Goal: Task Accomplishment & Management: Manage account settings

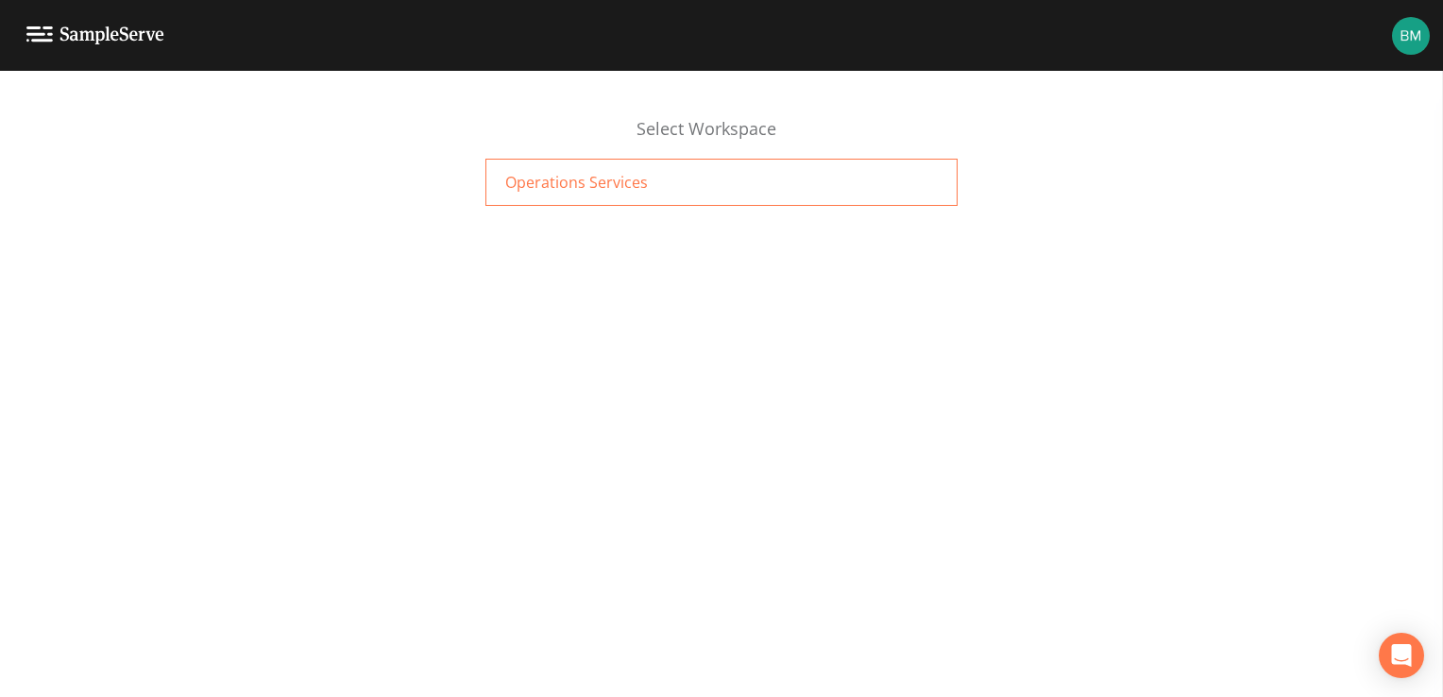
click at [707, 195] on div "Operations Services" at bounding box center [722, 182] width 472 height 47
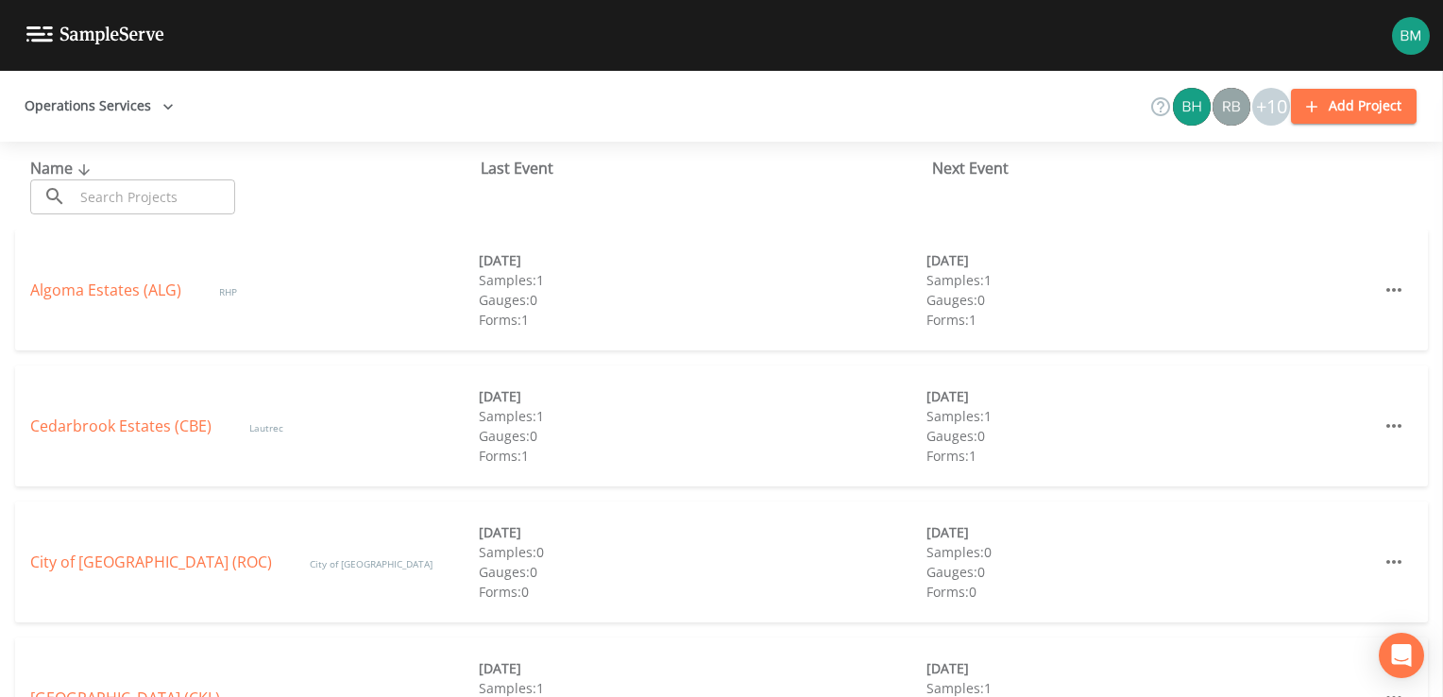
click at [121, 200] on input "text" at bounding box center [155, 196] width 162 height 35
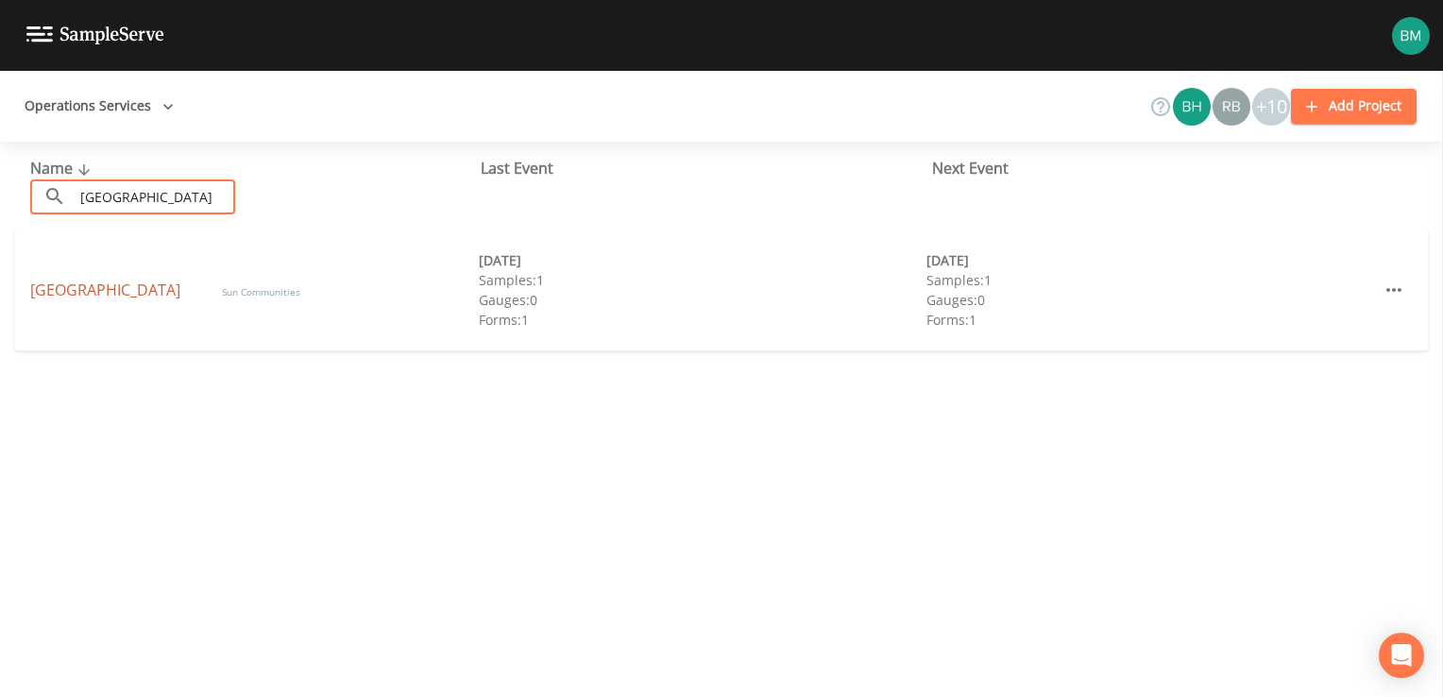
type input "northville"
click at [133, 294] on link "Northville Crossings" at bounding box center [107, 290] width 154 height 21
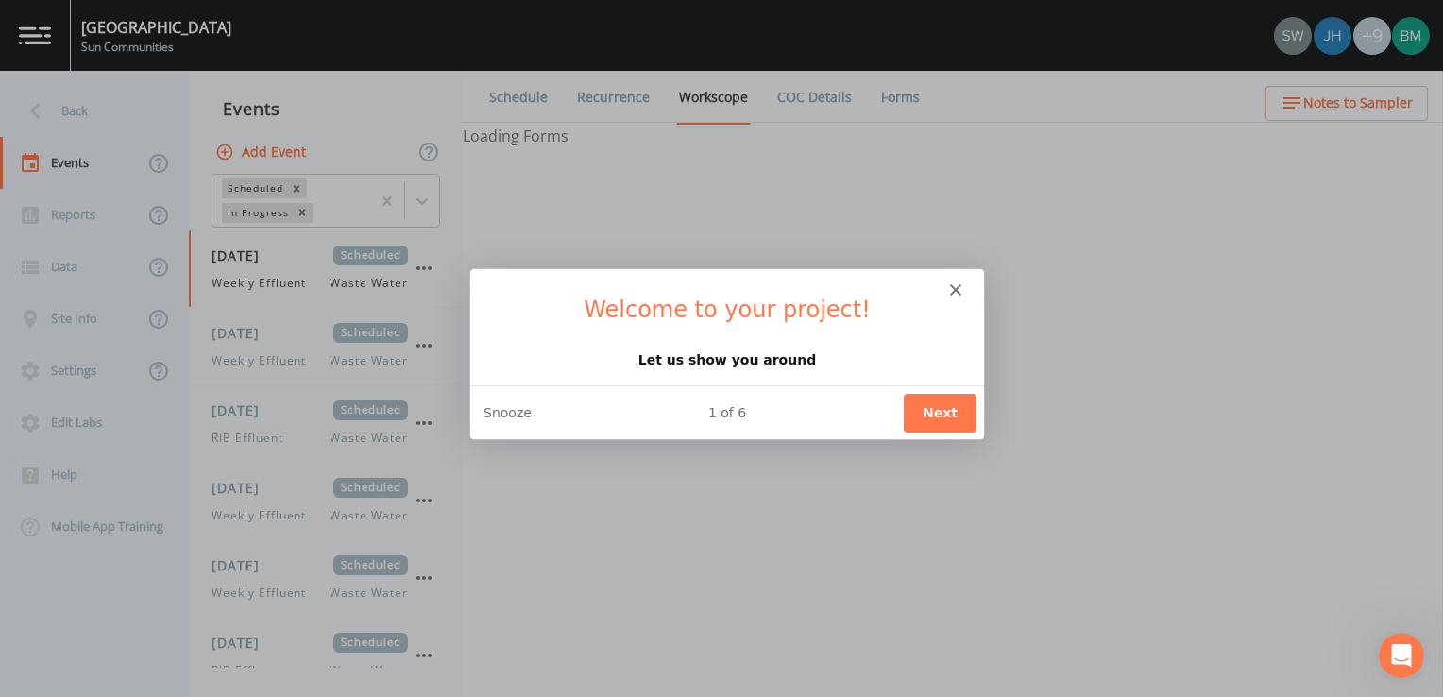
select select "092b3f94-5697-4c94-9891-da161916fdbb"
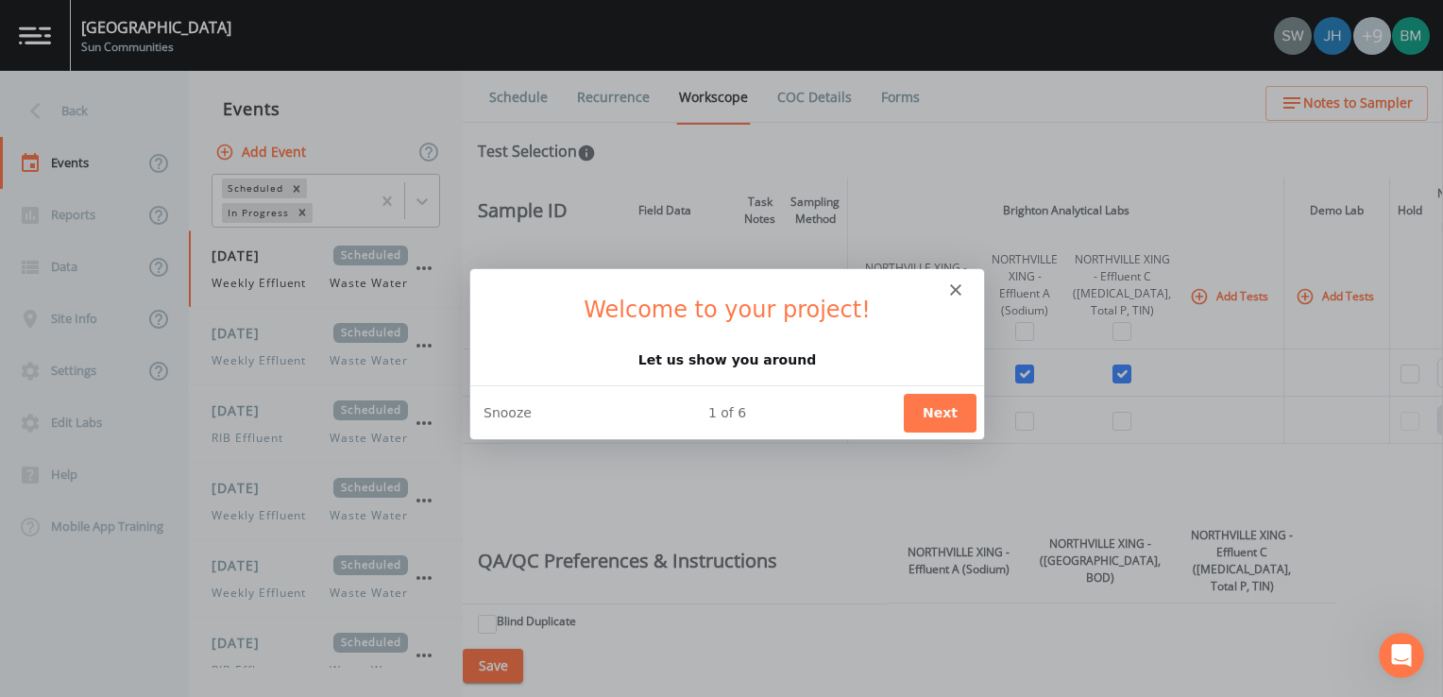
click at [941, 405] on button "Next" at bounding box center [939, 411] width 73 height 39
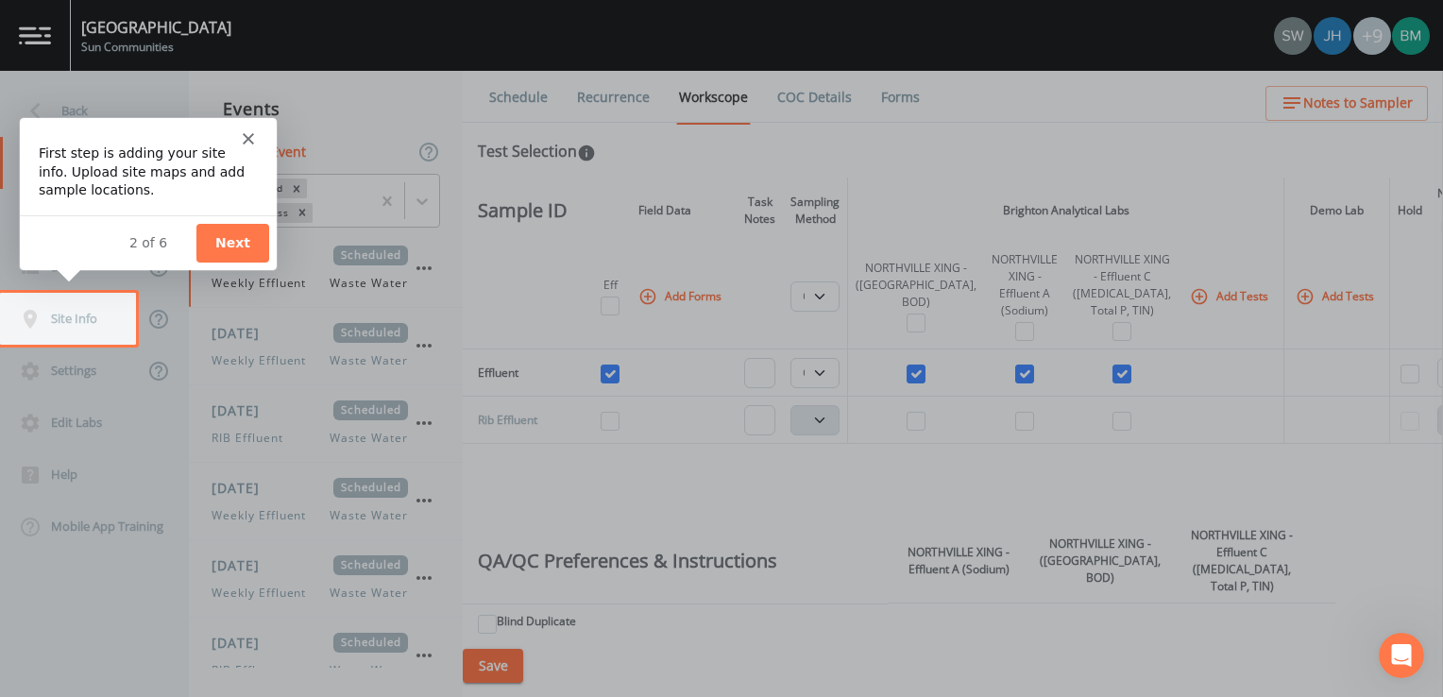
click at [246, 238] on button "Next" at bounding box center [232, 242] width 73 height 39
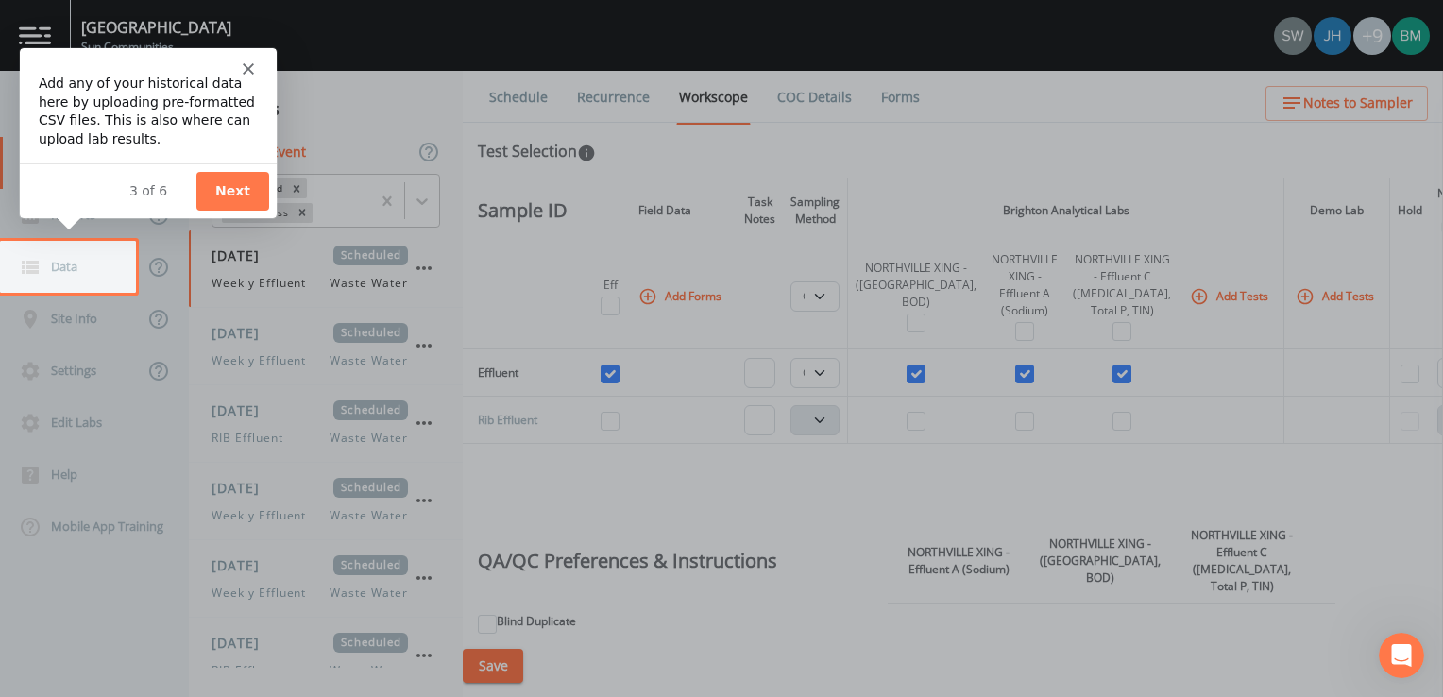
click at [229, 187] on button "Next" at bounding box center [232, 189] width 73 height 39
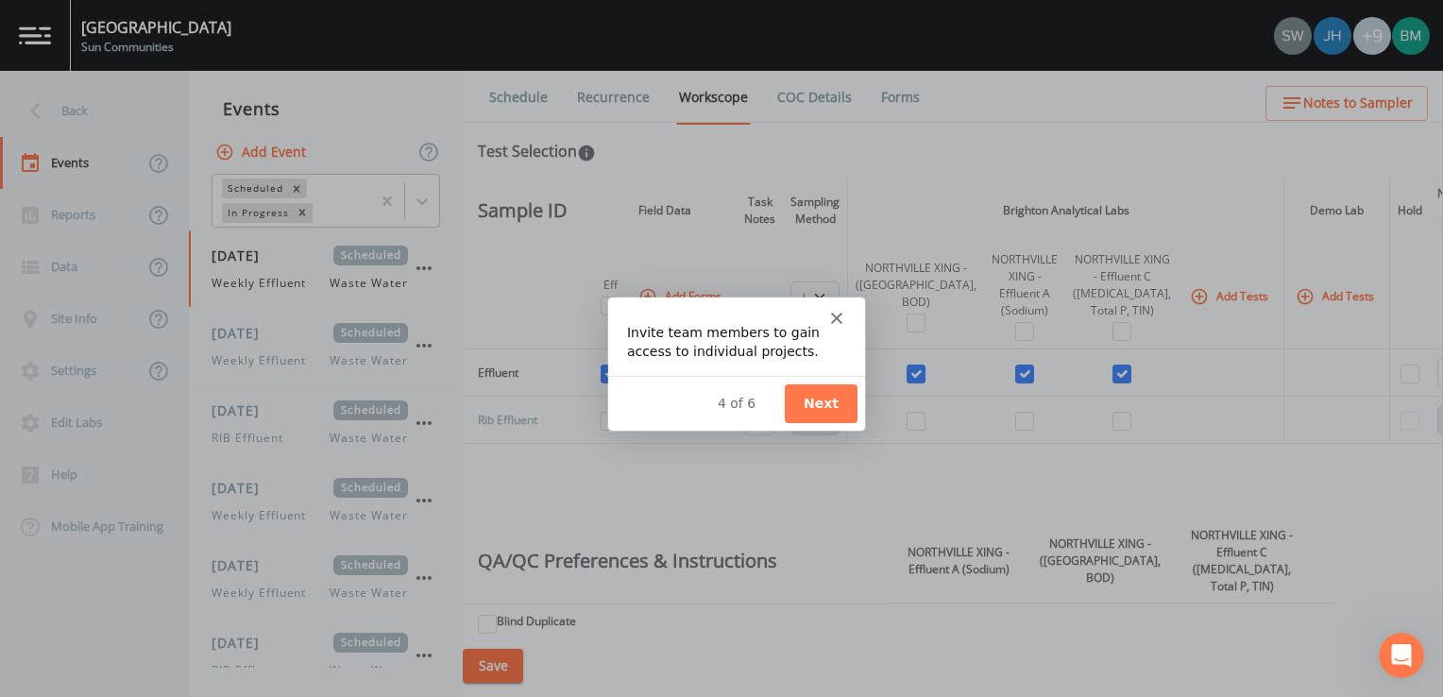
click at [828, 402] on button "Next" at bounding box center [820, 402] width 73 height 39
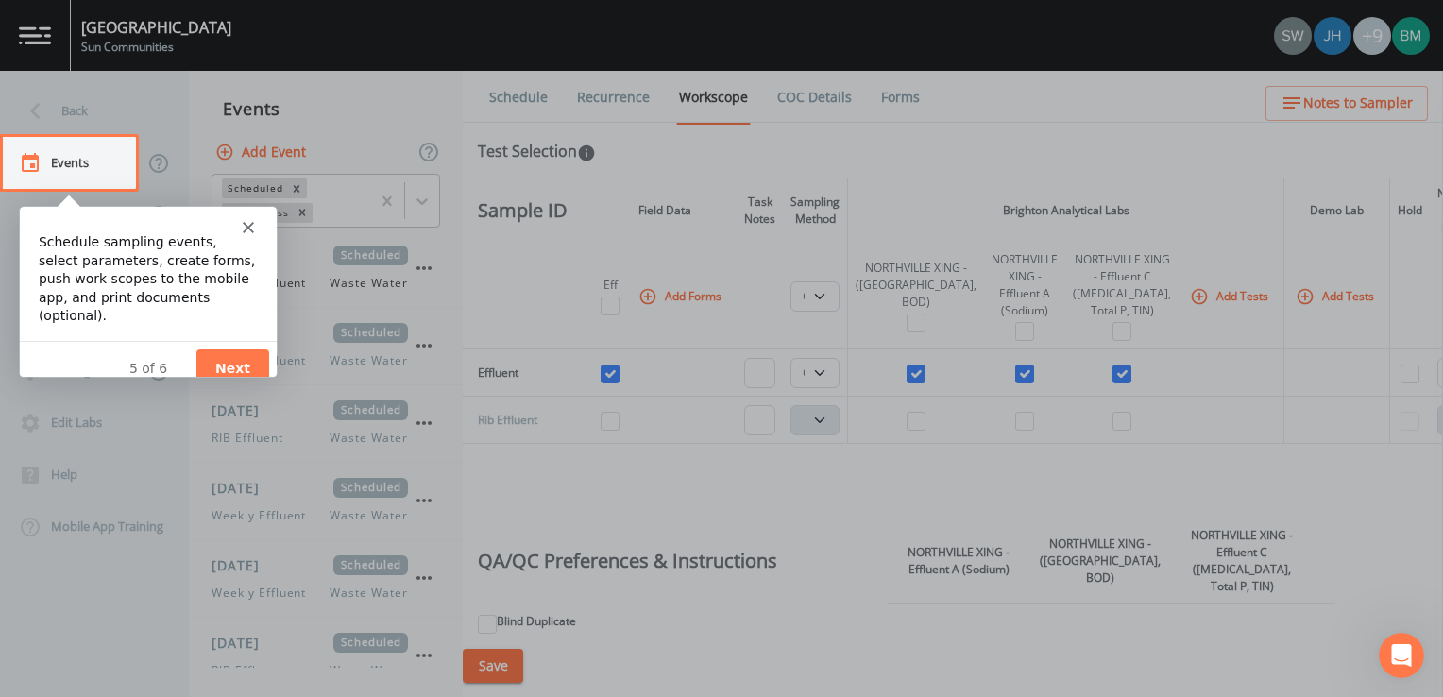
click at [246, 353] on button "Next" at bounding box center [232, 368] width 73 height 39
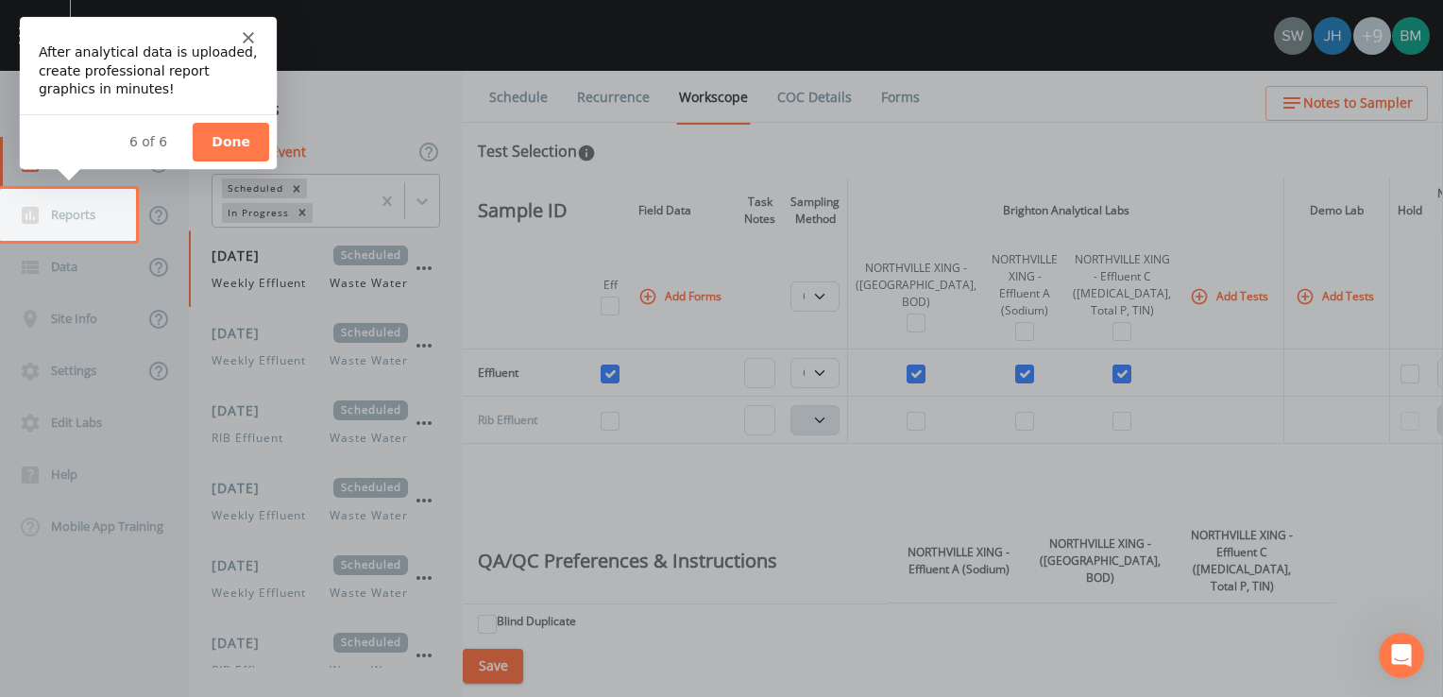
click at [238, 142] on button "Done" at bounding box center [230, 141] width 77 height 39
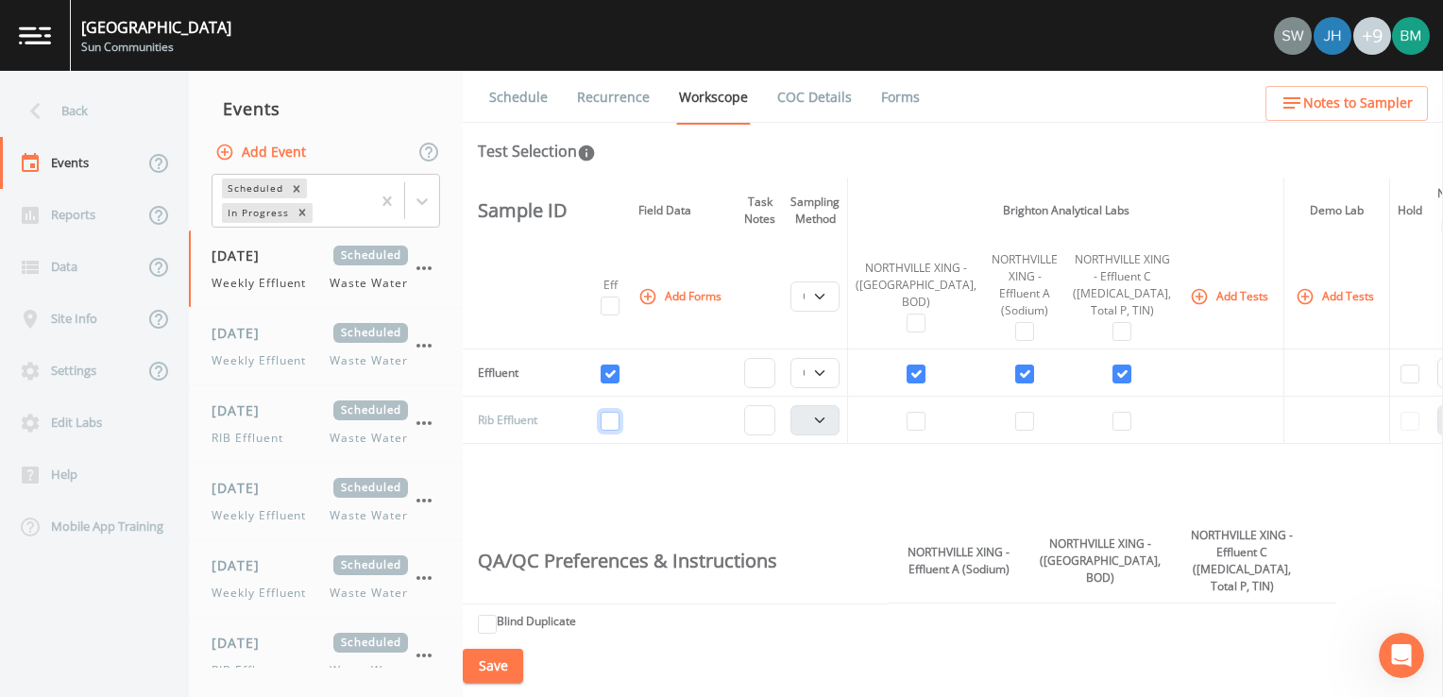
click at [611, 429] on input "checkbox" at bounding box center [610, 421] width 19 height 19
checkbox input "true"
click at [828, 385] on select "Composite Grab" at bounding box center [815, 373] width 49 height 30
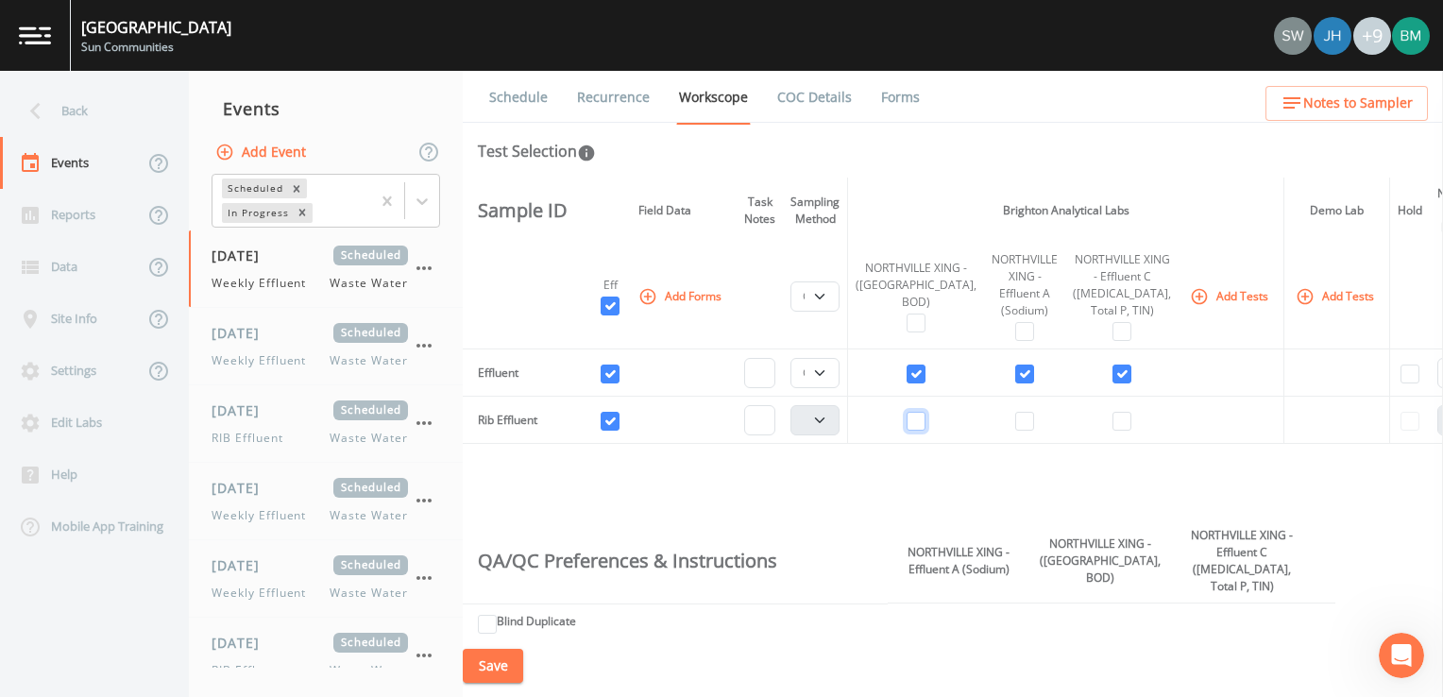
click at [907, 431] on input "checkbox" at bounding box center [916, 421] width 19 height 19
checkbox input "true"
select select
checkbox input "true"
select select "b6a3c313-748b-4795-a028-792ad310bd60"
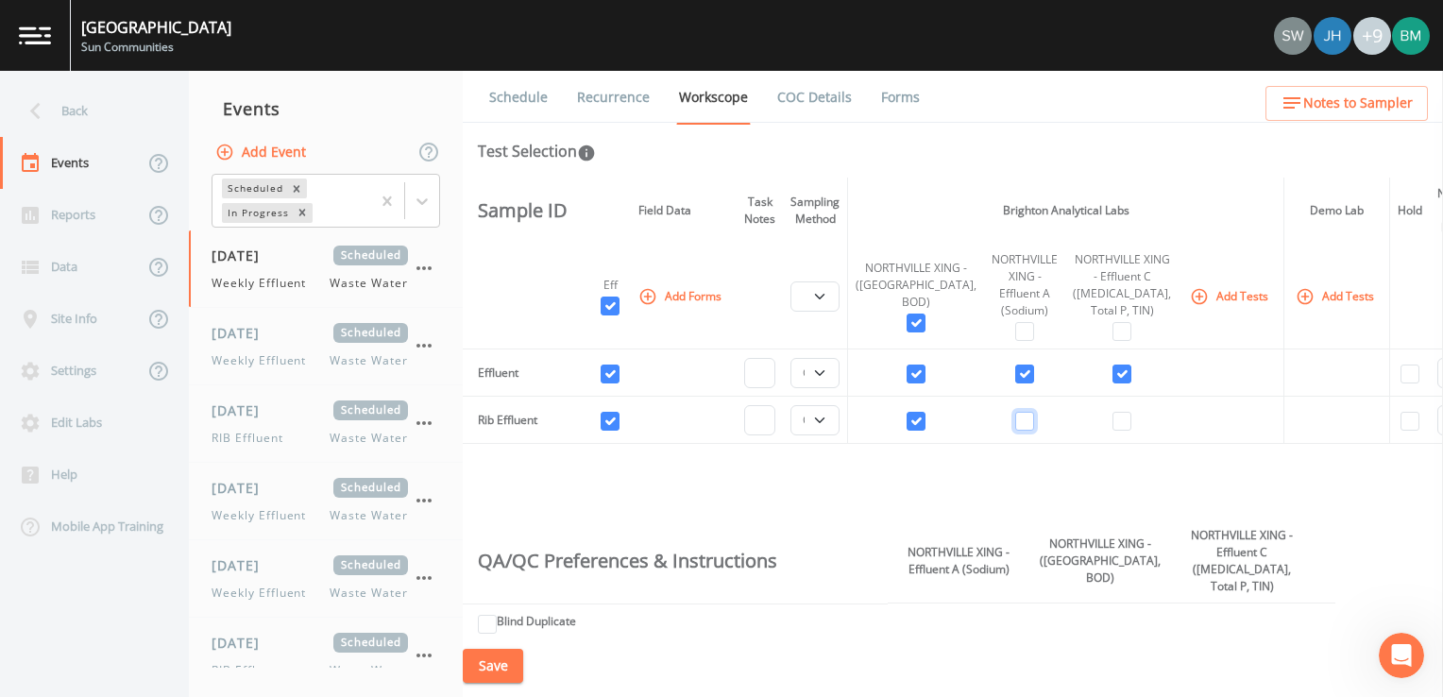
click at [1016, 431] on input "checkbox" at bounding box center [1025, 421] width 19 height 19
checkbox input "true"
click at [1113, 431] on input "checkbox" at bounding box center [1122, 421] width 19 height 19
checkbox input "true"
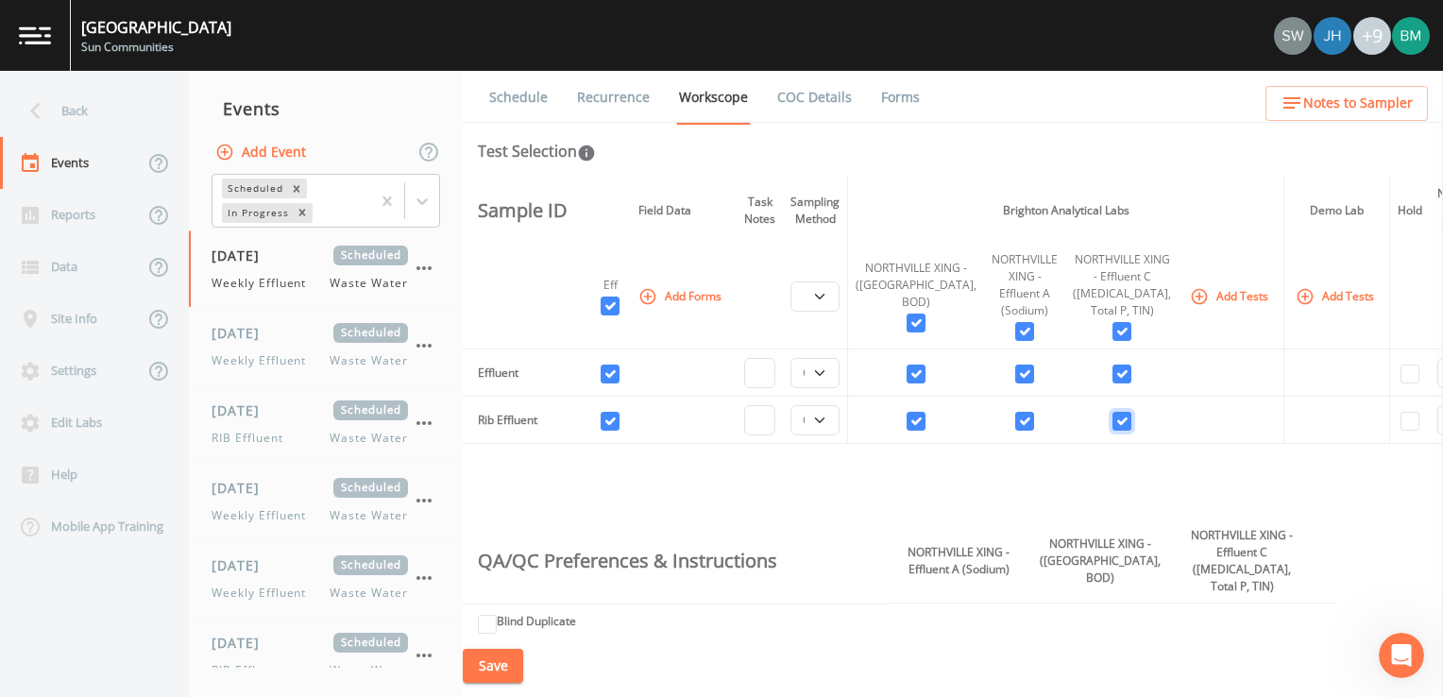
checkbox input "true"
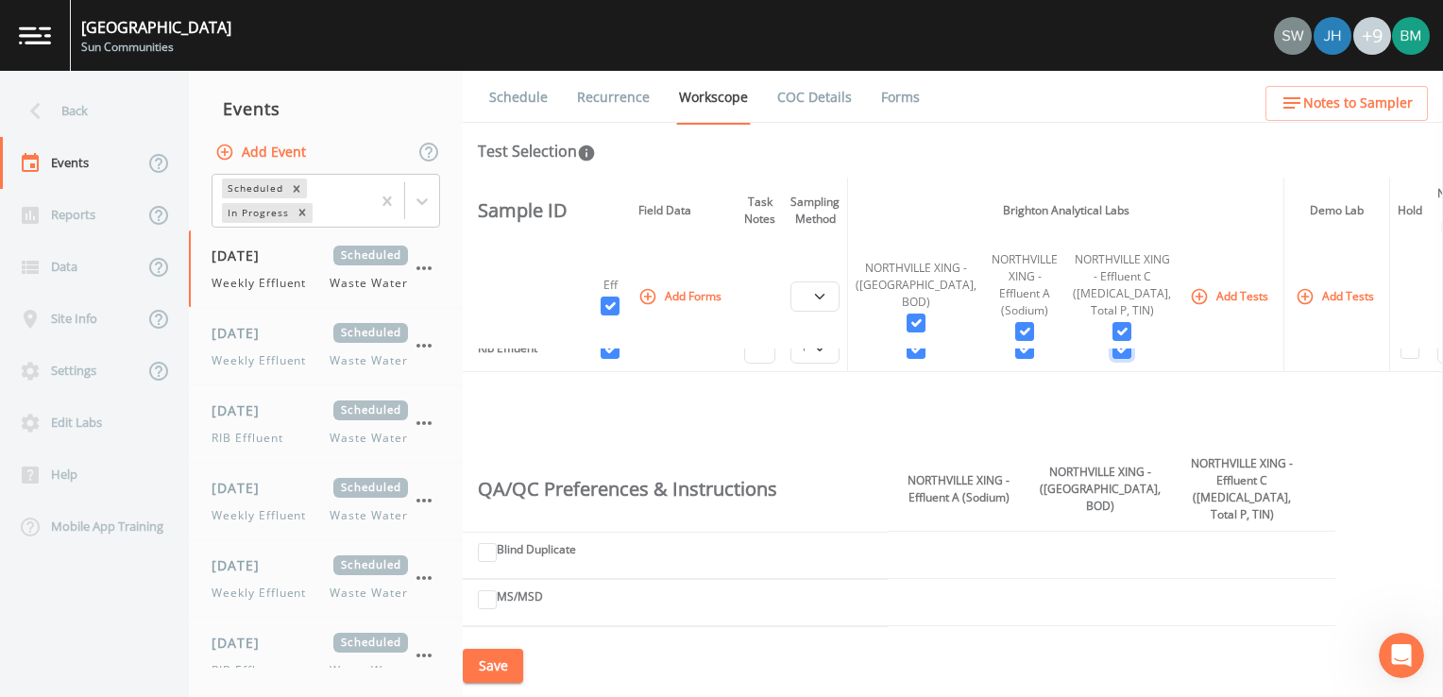
scroll to position [65, 0]
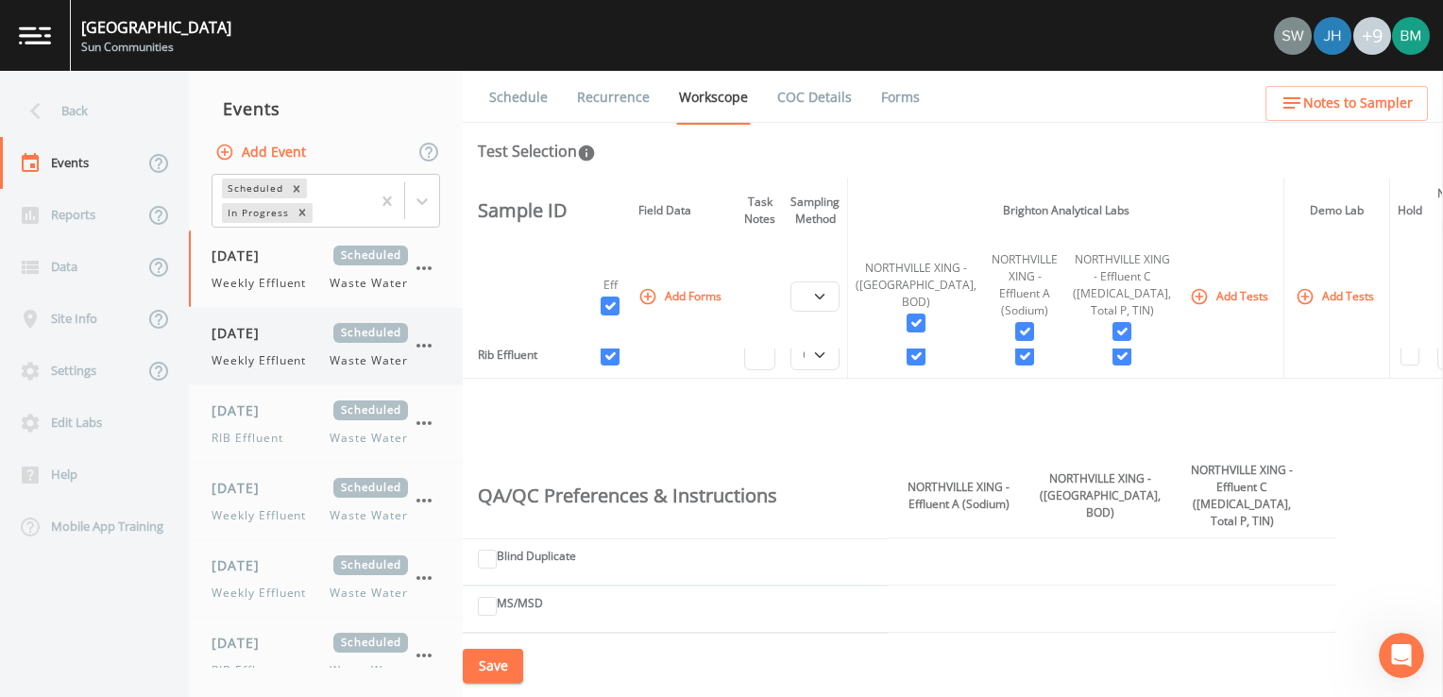
click at [280, 371] on div "10/09/2025 Scheduled Weekly Effluent Waste Water" at bounding box center [326, 346] width 274 height 77
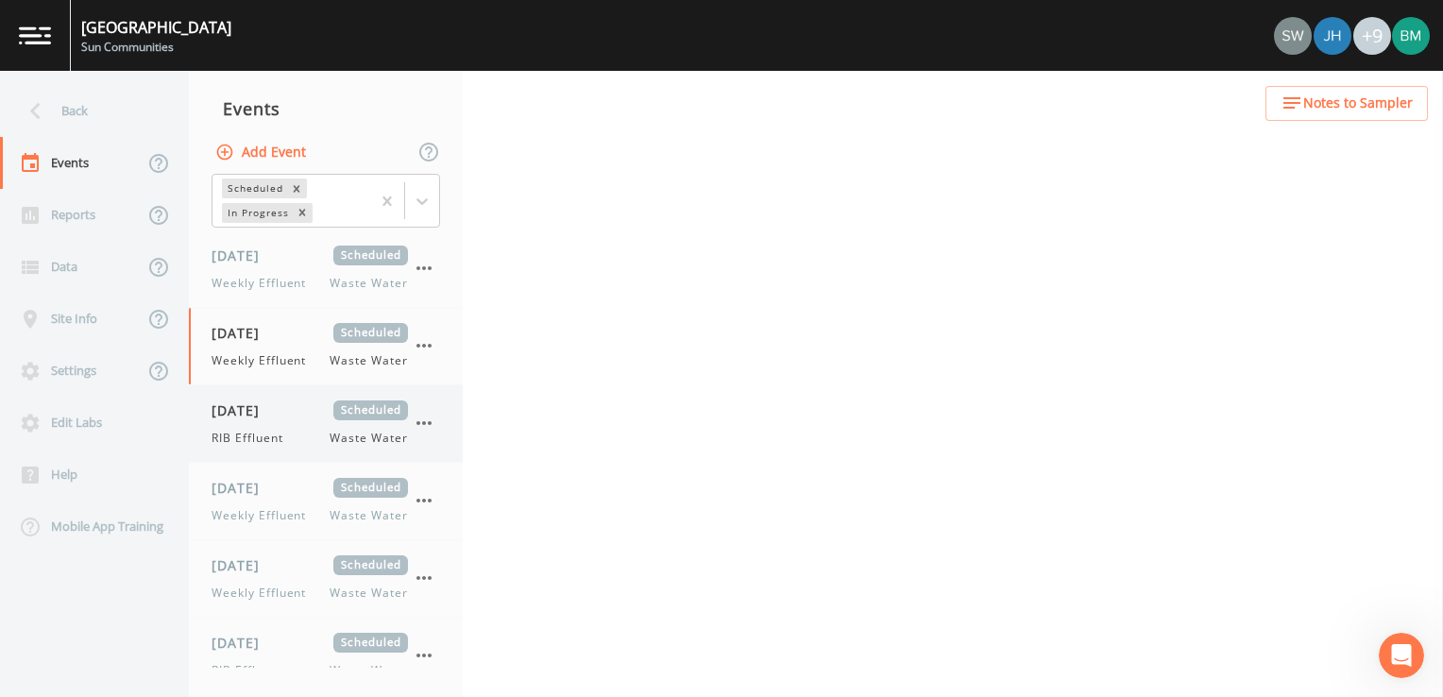
select select "092b3f94-5697-4c94-9891-da161916fdbb"
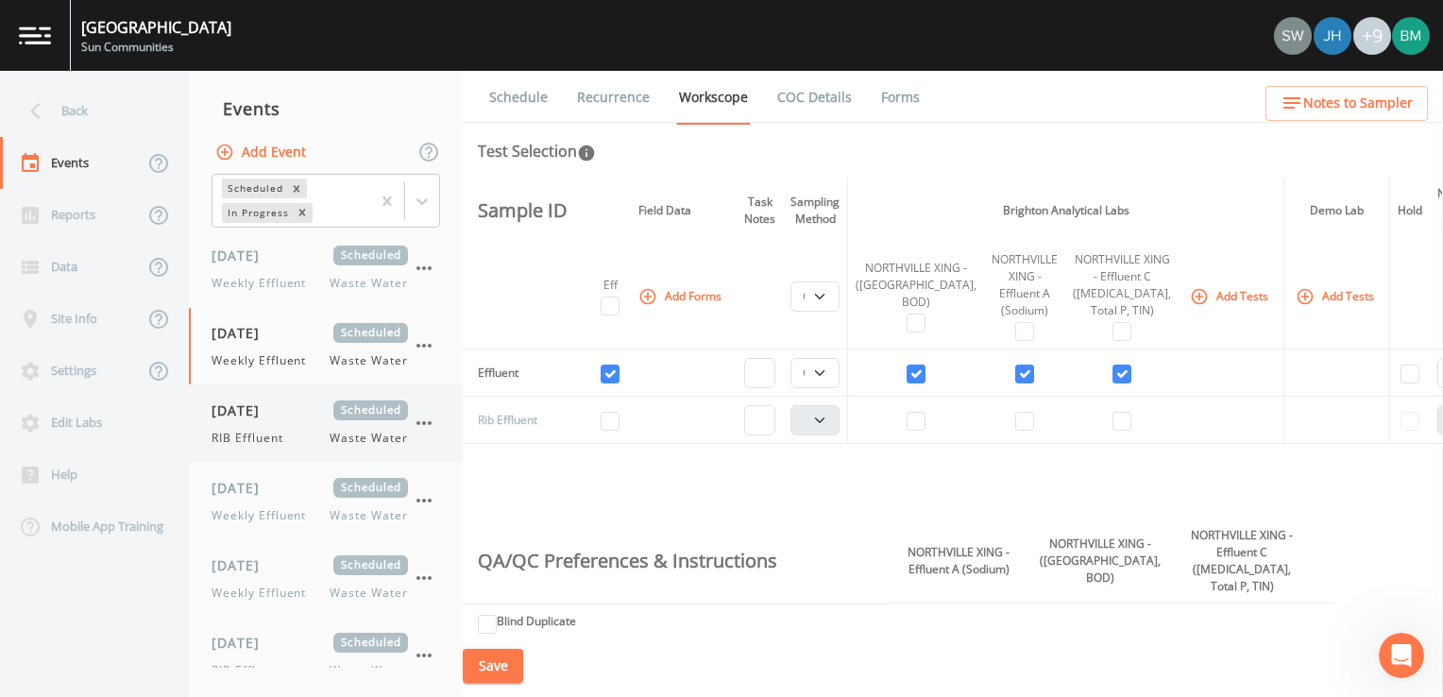
click at [287, 432] on span "RIB Effluent" at bounding box center [253, 438] width 83 height 17
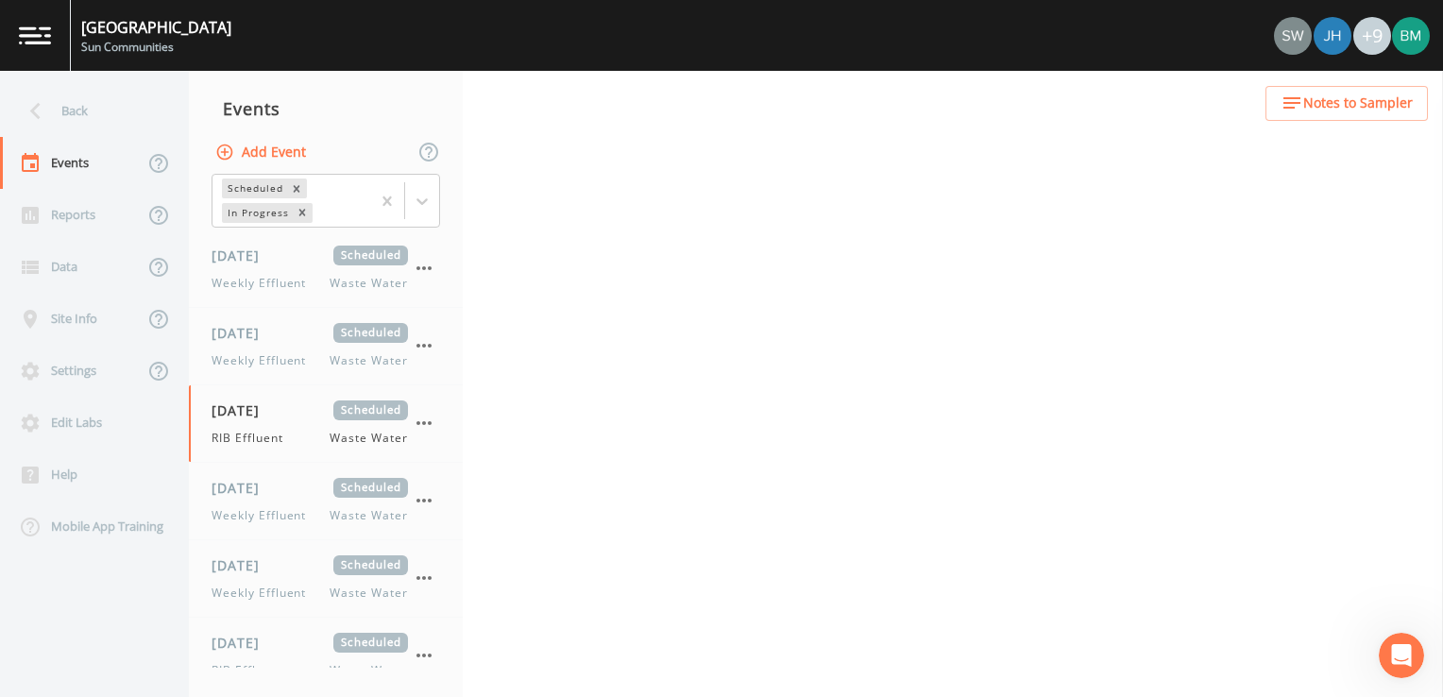
select select "092b3f94-5697-4c94-9891-da161916fdbb"
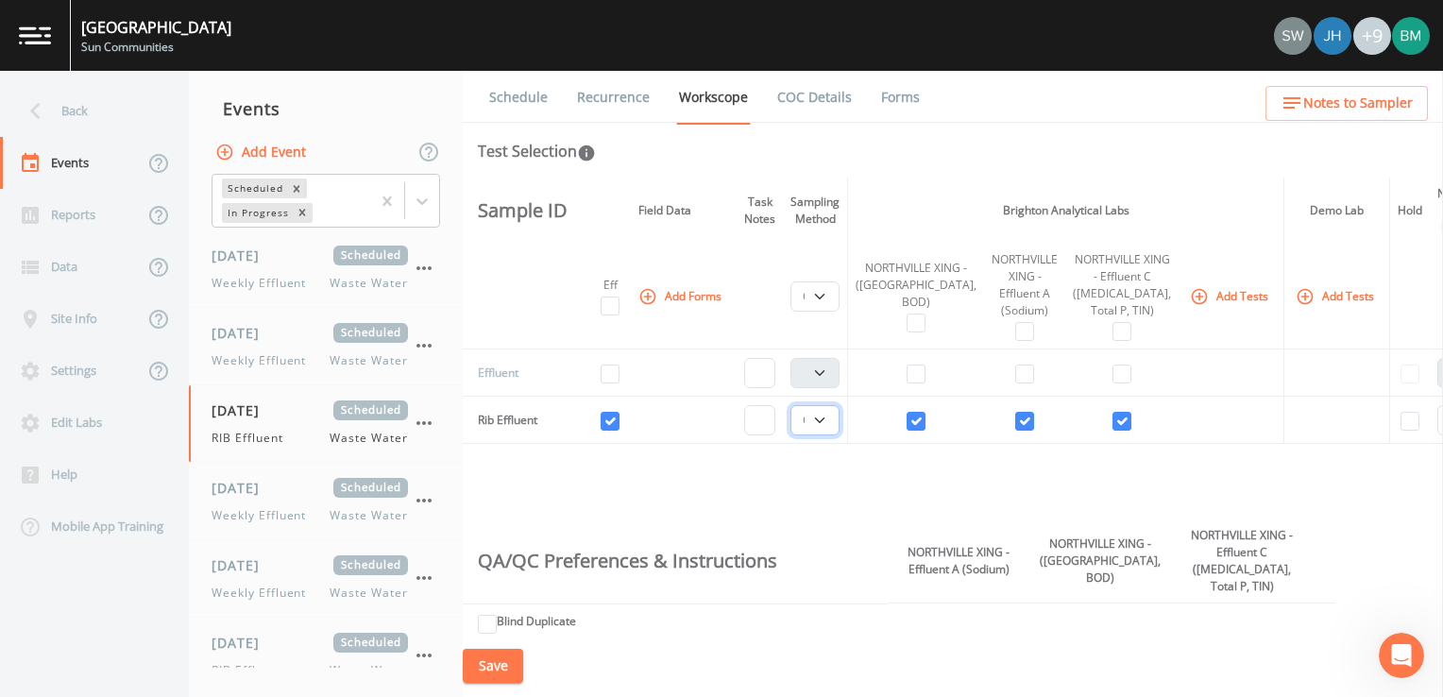
click at [839, 435] on select "Composite Grab" at bounding box center [815, 420] width 49 height 30
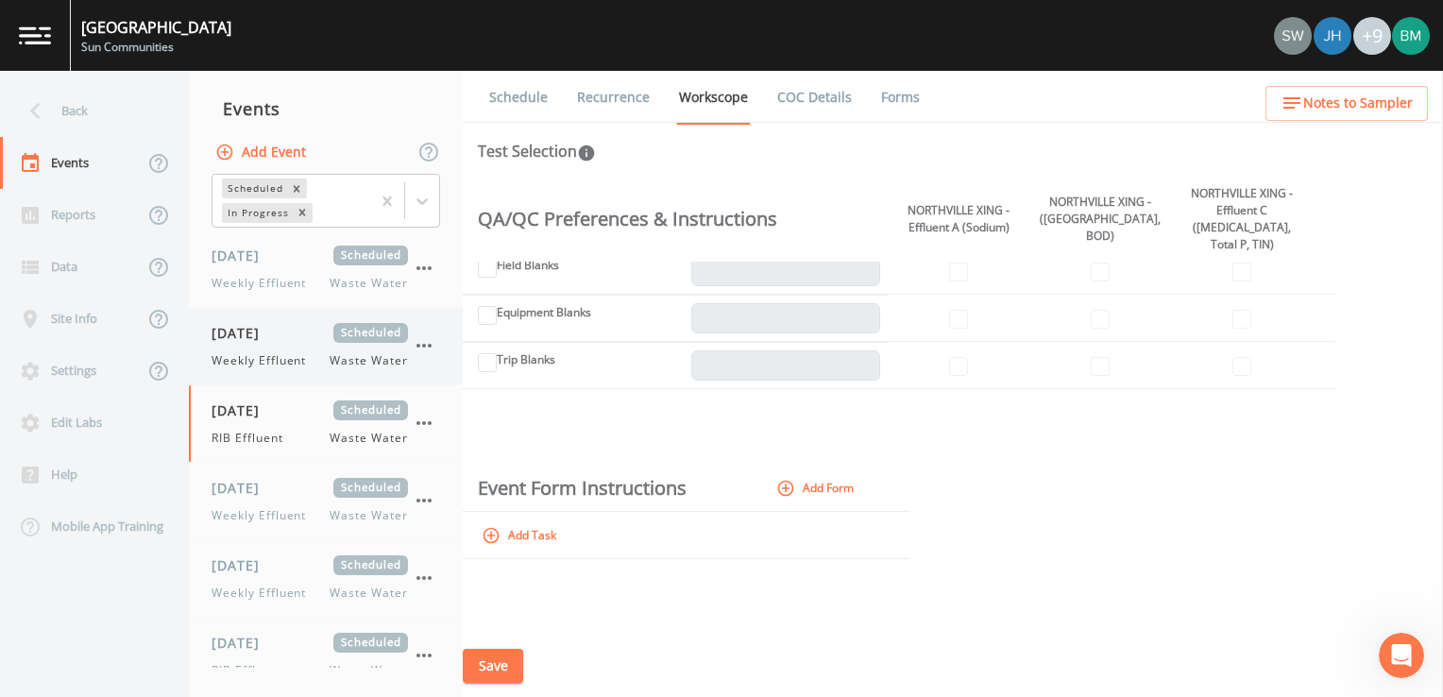
click at [257, 325] on span "10/09/2025" at bounding box center [242, 333] width 61 height 20
select select "092b3f94-5697-4c94-9891-da161916fdbb"
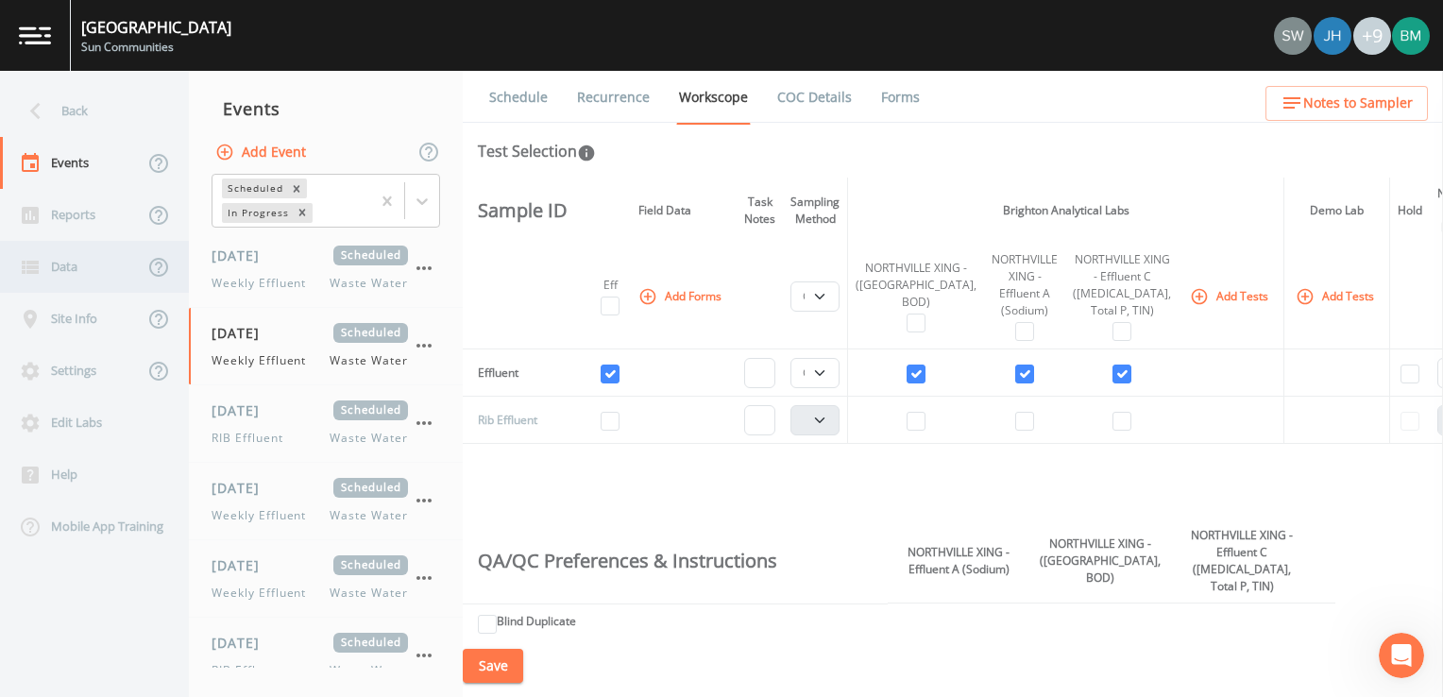
click at [60, 253] on div "Data" at bounding box center [72, 267] width 144 height 52
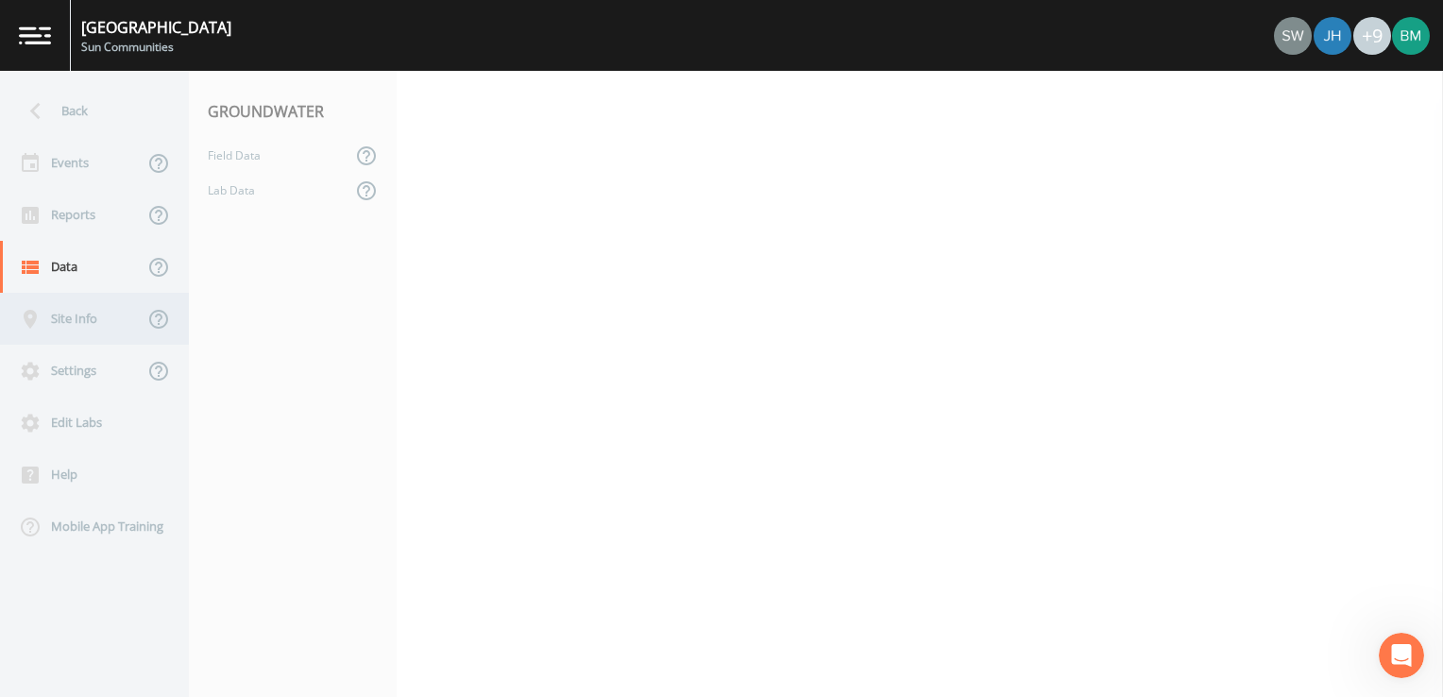
click at [72, 315] on div "Site Info" at bounding box center [72, 319] width 144 height 52
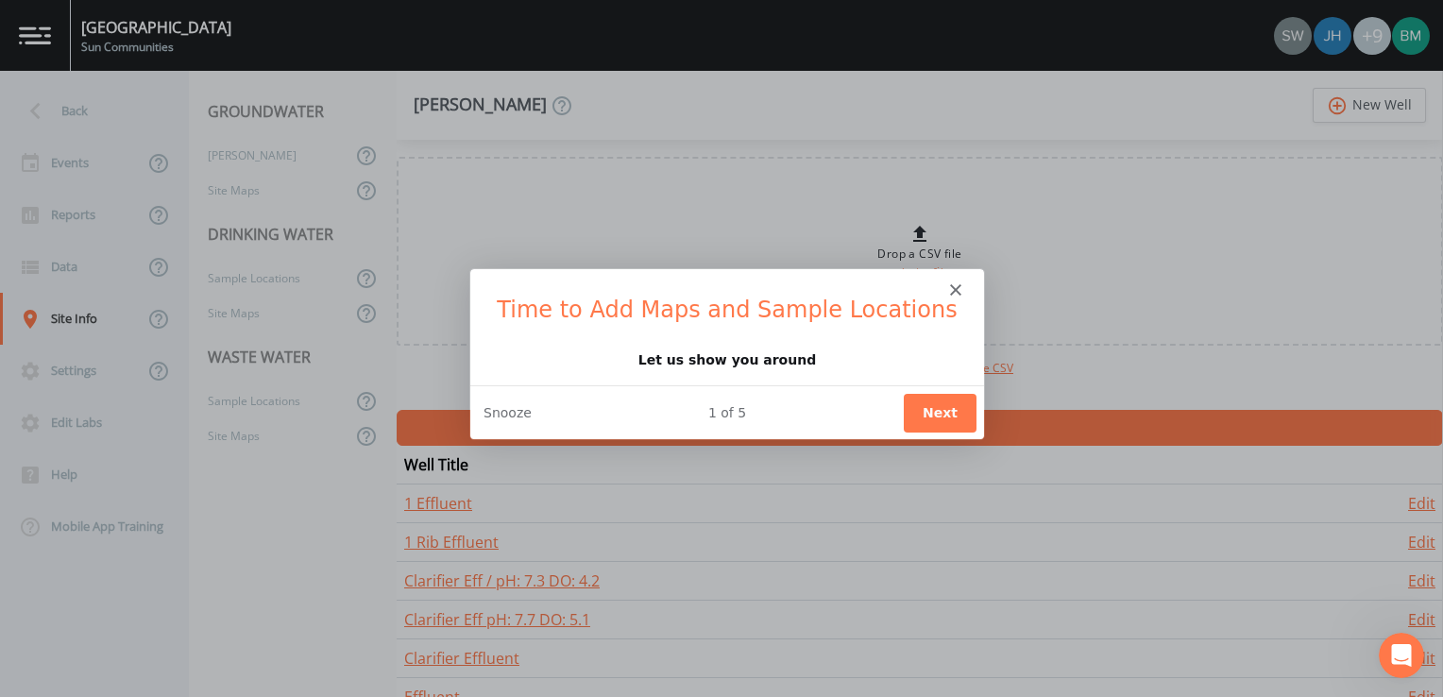
click at [934, 413] on button "Next" at bounding box center [939, 411] width 73 height 39
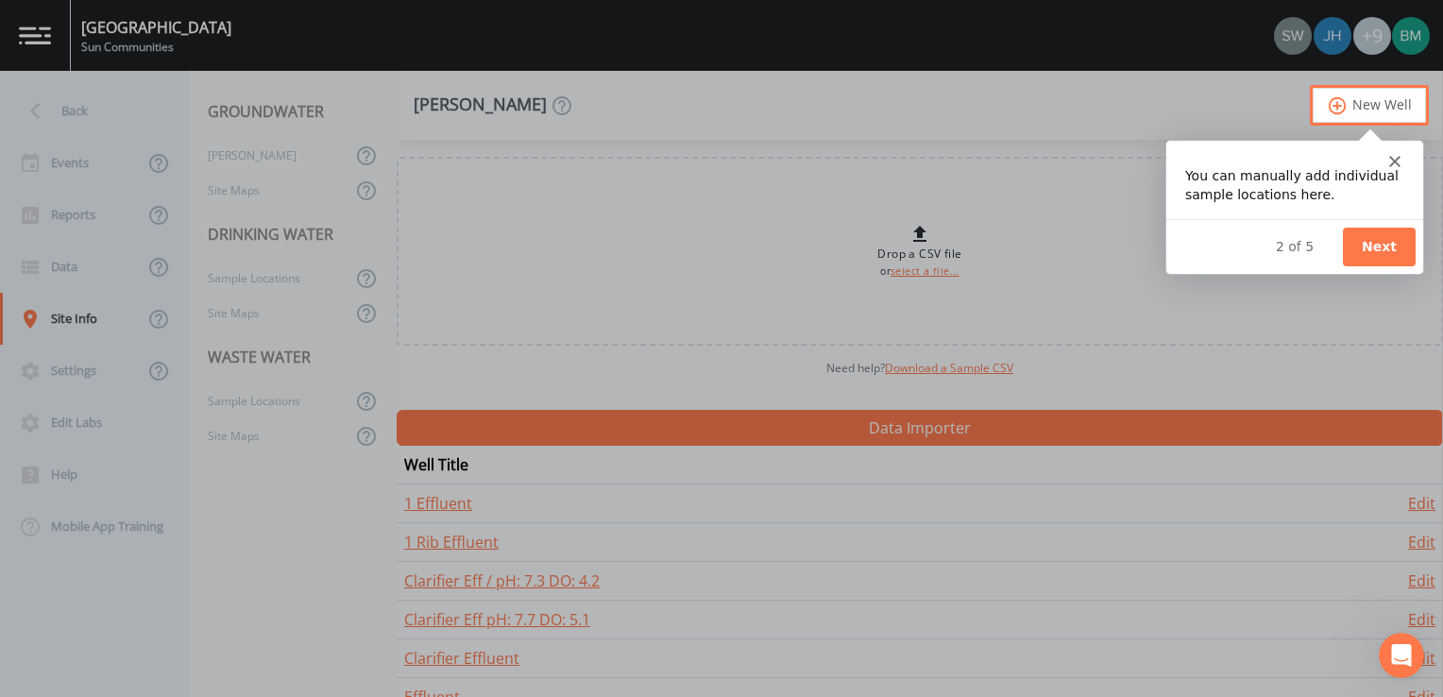
click at [1396, 247] on button "Next" at bounding box center [1378, 245] width 73 height 39
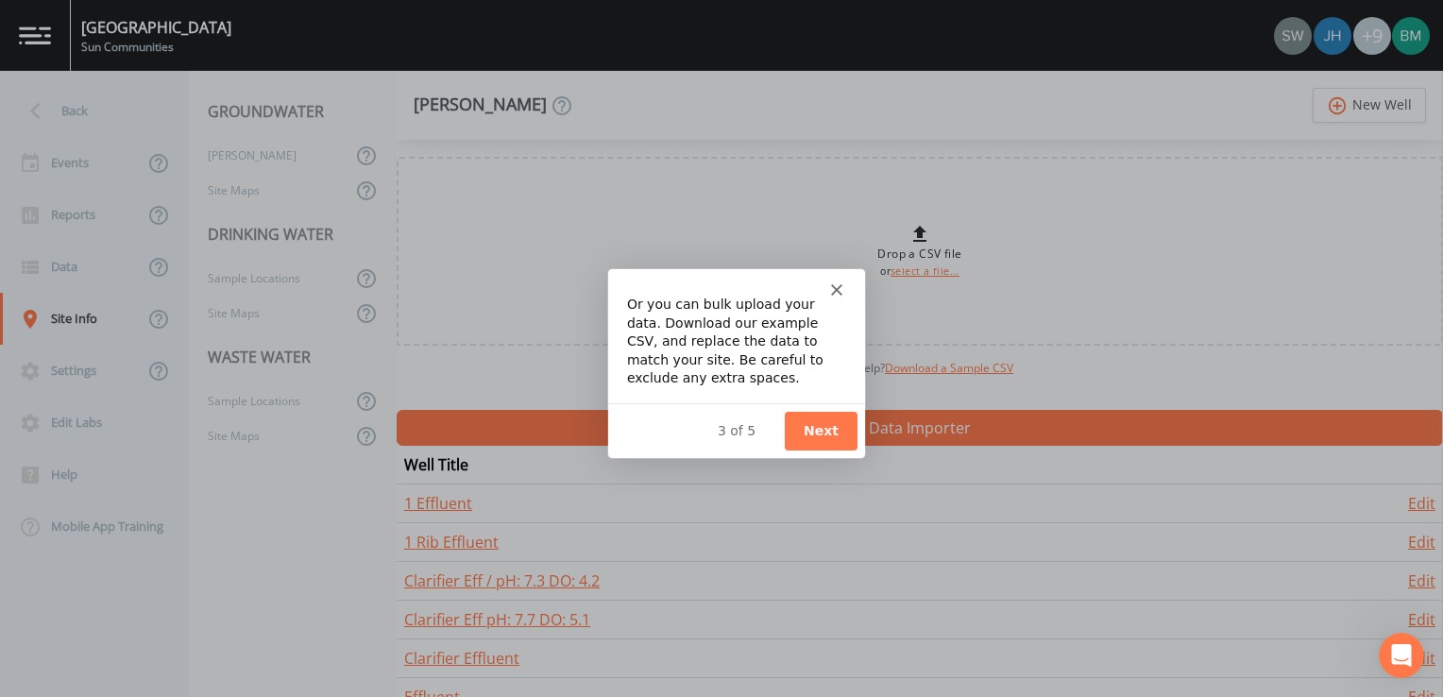
click at [820, 427] on button "Next" at bounding box center [820, 430] width 73 height 39
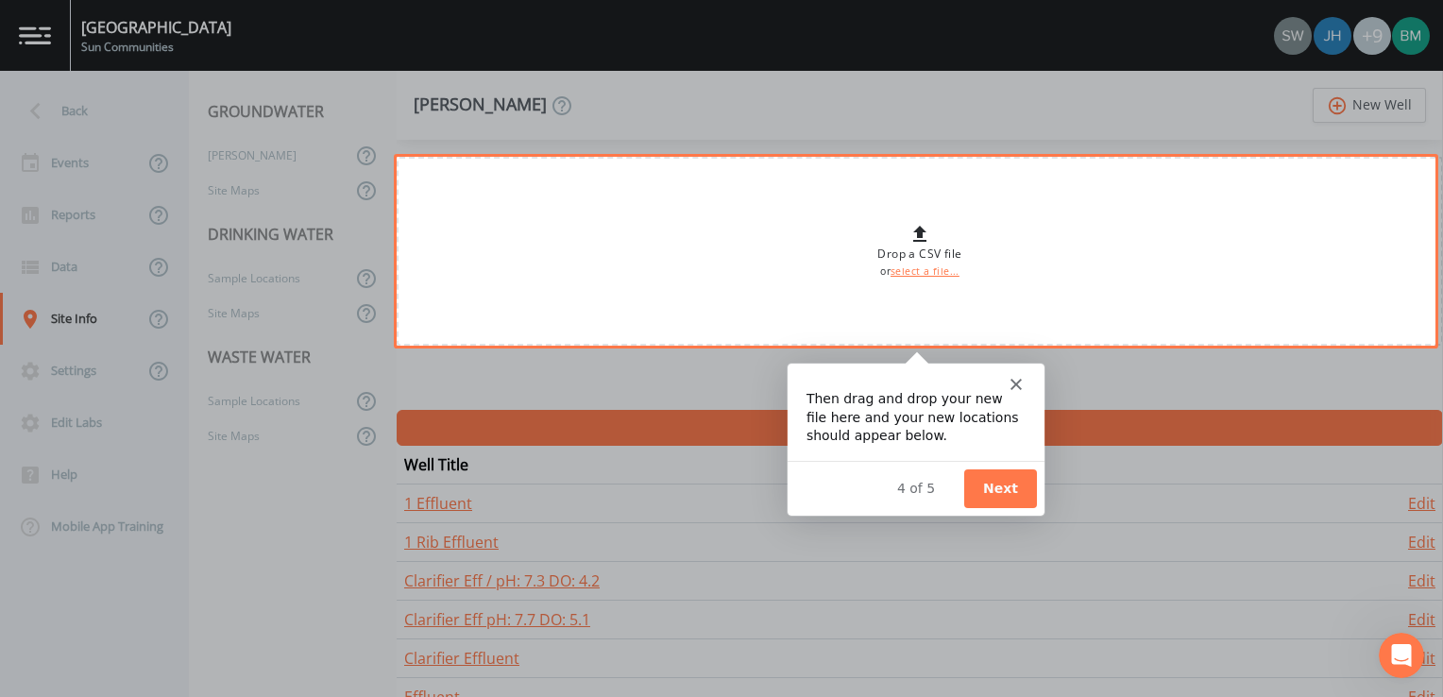
click at [1007, 487] on button "Next" at bounding box center [1000, 487] width 73 height 39
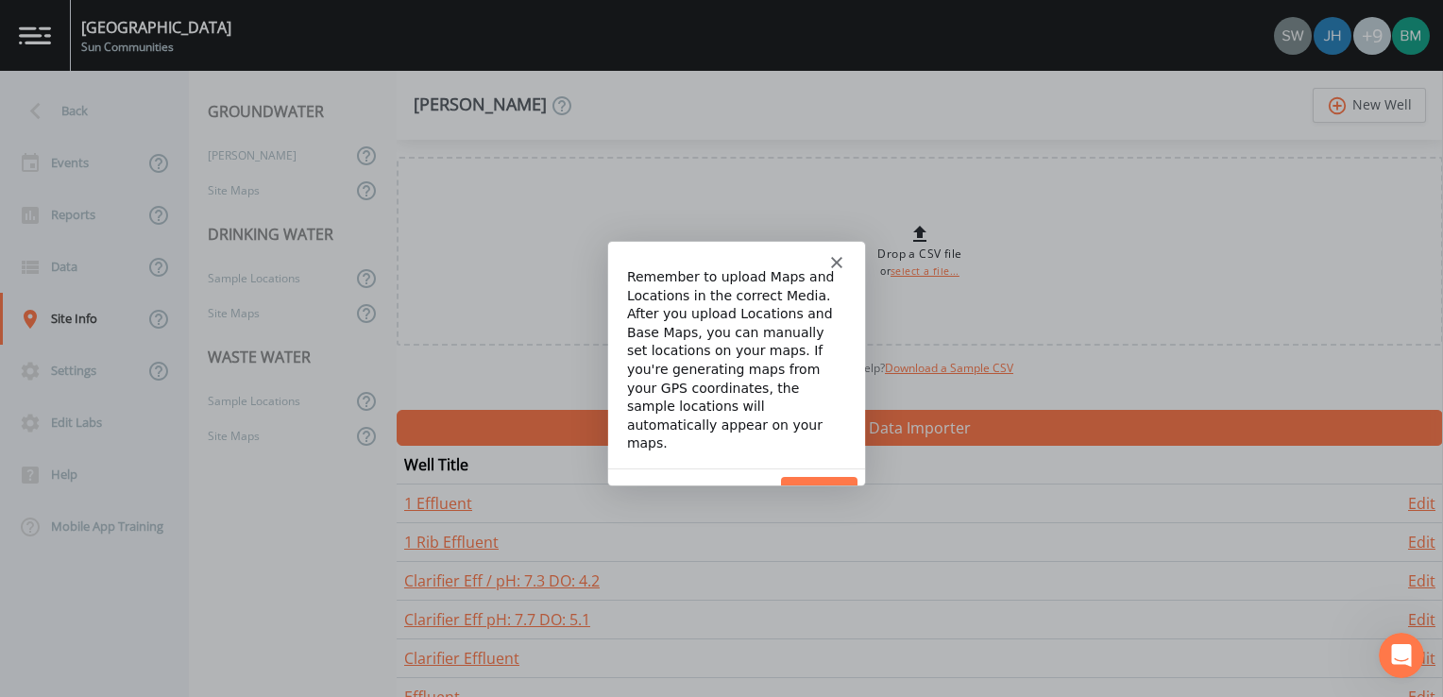
click at [830, 475] on button "Done" at bounding box center [818, 494] width 77 height 39
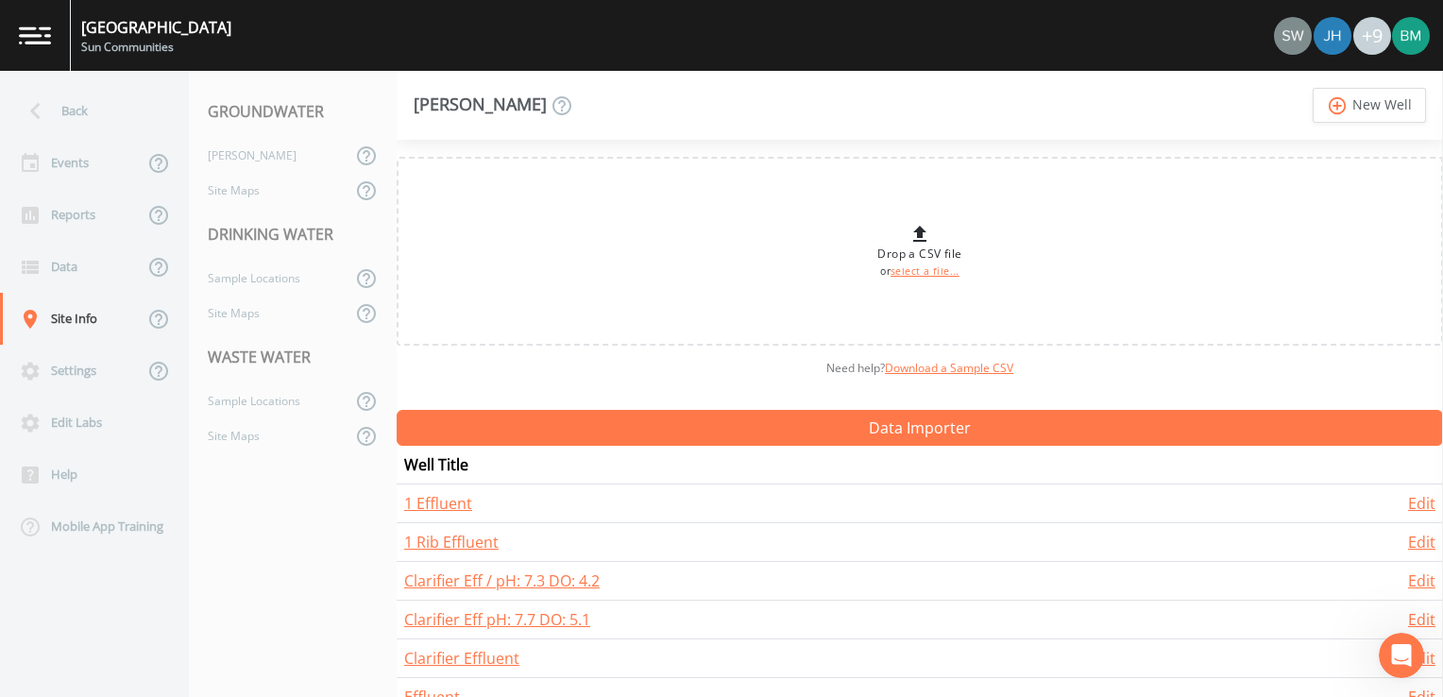
scroll to position [225, 0]
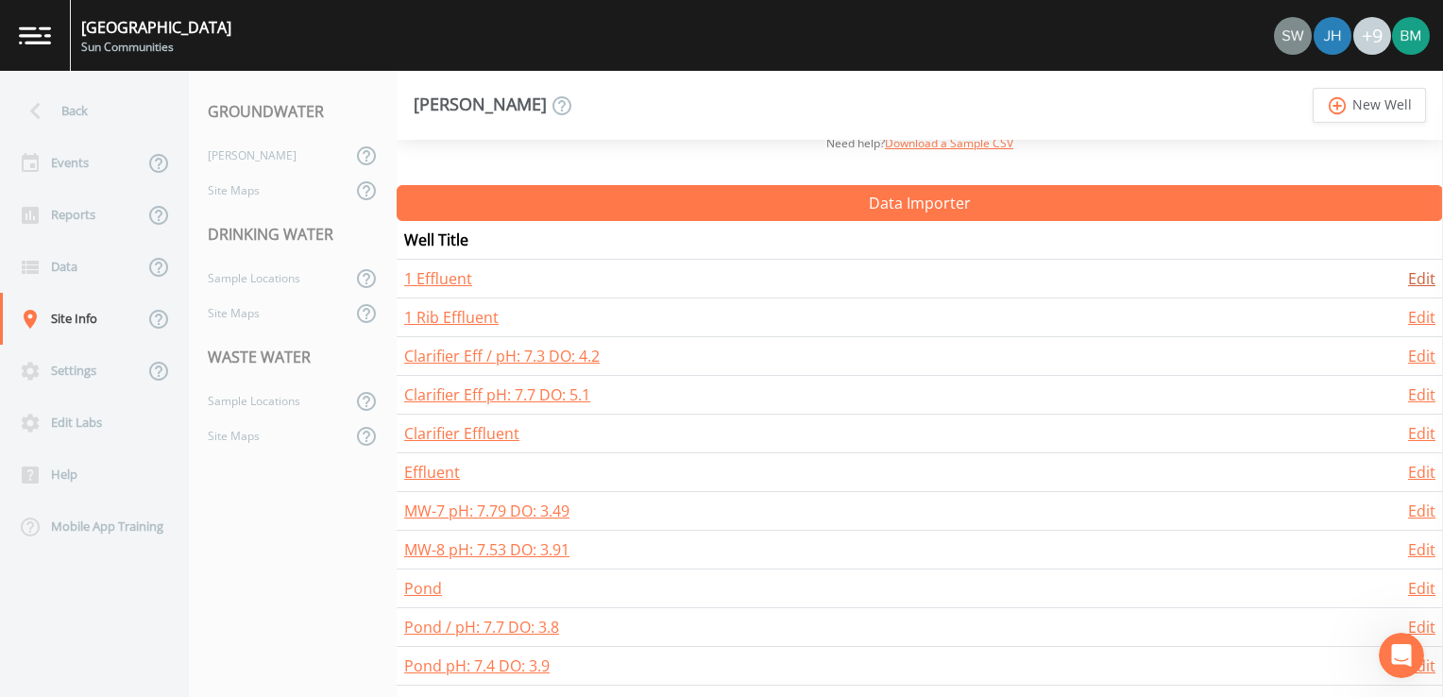
click at [1414, 269] on link "Edit" at bounding box center [1421, 278] width 27 height 21
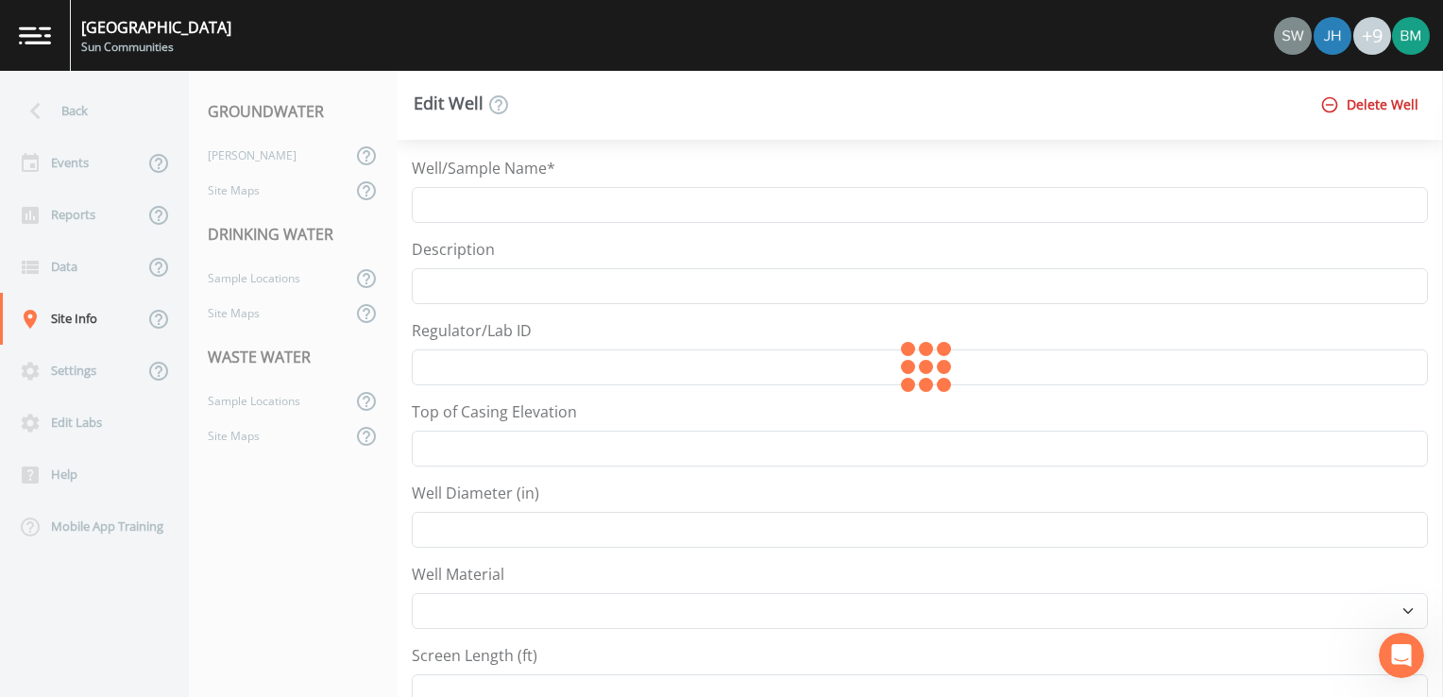
type input "1 Effluent"
click at [289, 187] on div "Site Maps" at bounding box center [270, 190] width 162 height 35
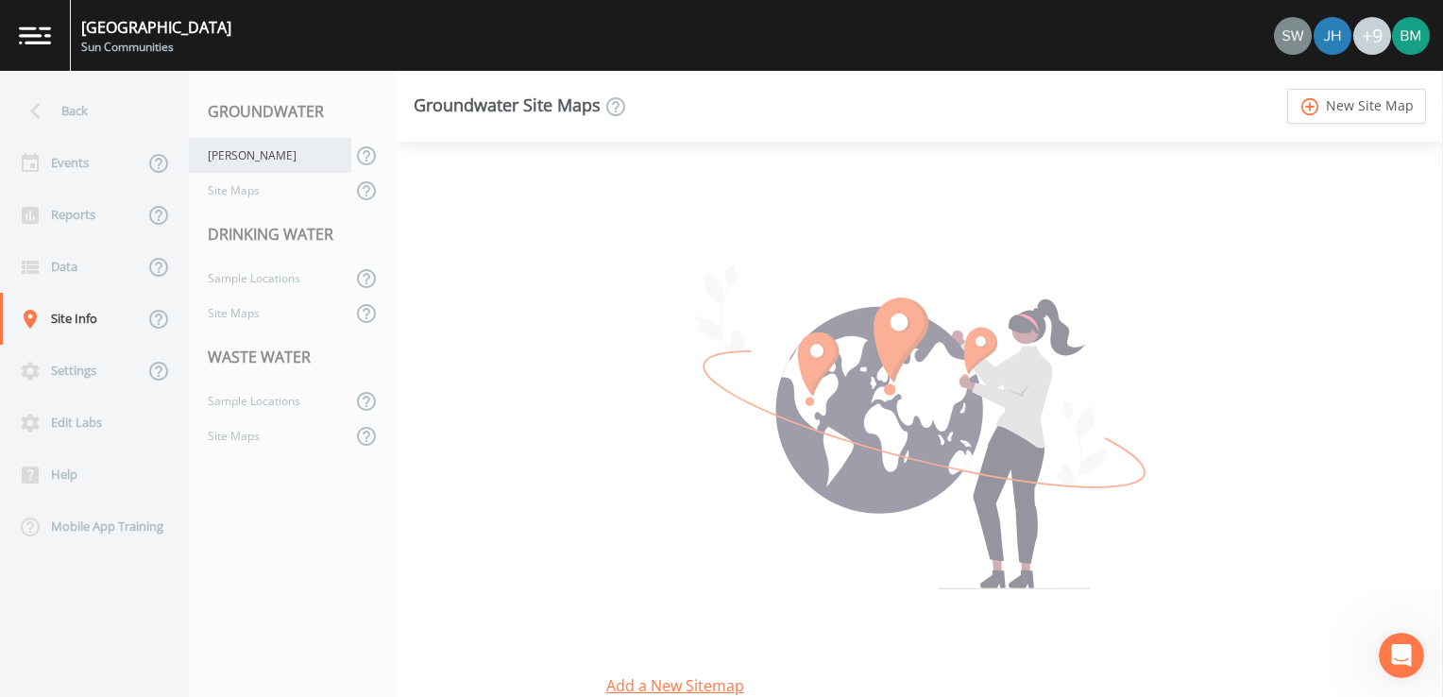
click at [278, 149] on div "Wells" at bounding box center [270, 155] width 162 height 35
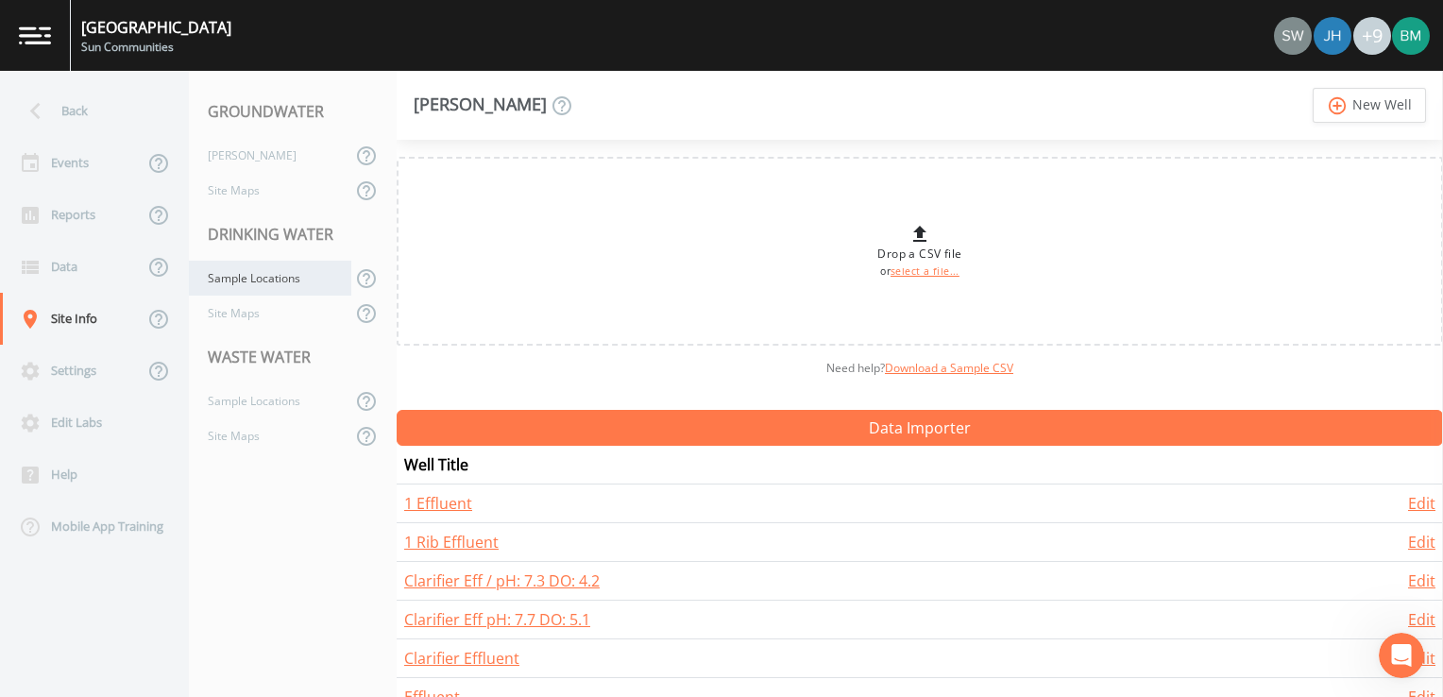
click at [292, 282] on div "Sample Locations" at bounding box center [270, 278] width 162 height 35
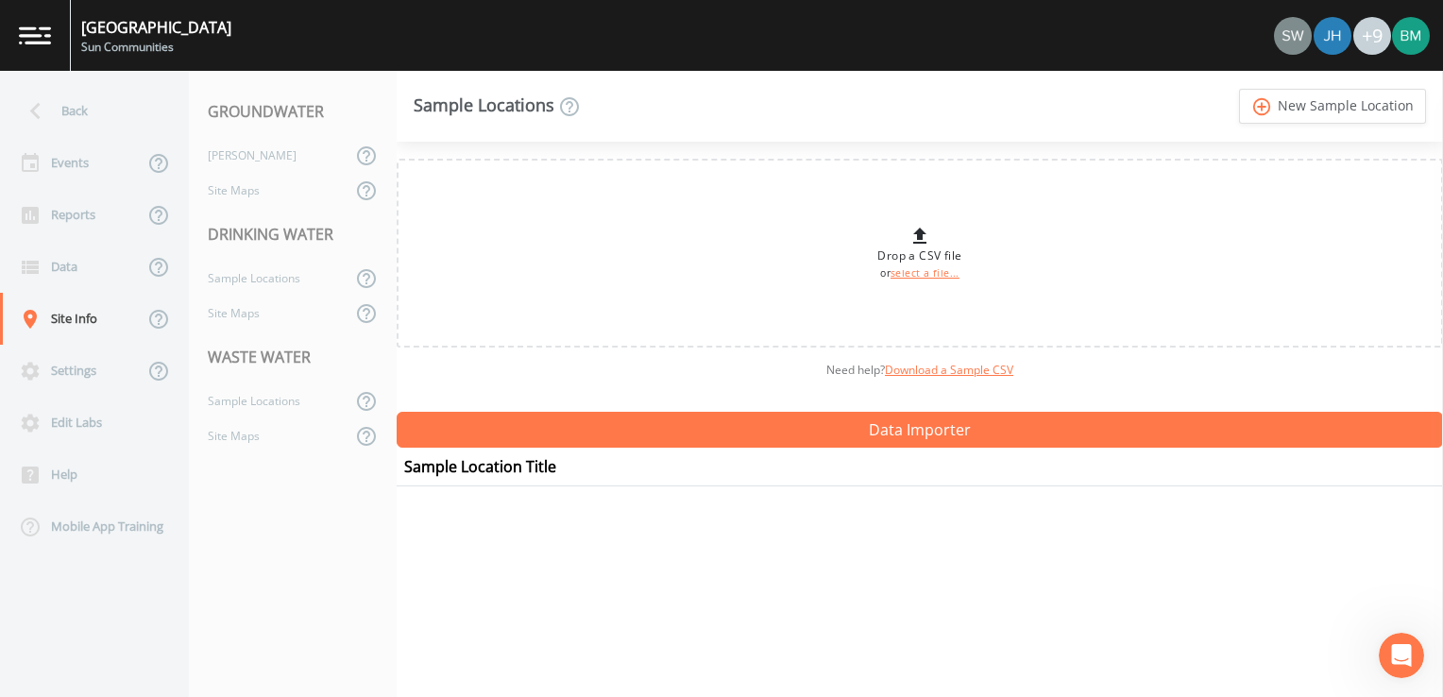
click at [758, 548] on div "Drop a CSV file or select a file... Need help?  Download a Sample CSV Data Impo…" at bounding box center [920, 419] width 1047 height 555
click at [1357, 112] on link "add_circle_outline New Sample Location" at bounding box center [1332, 106] width 187 height 35
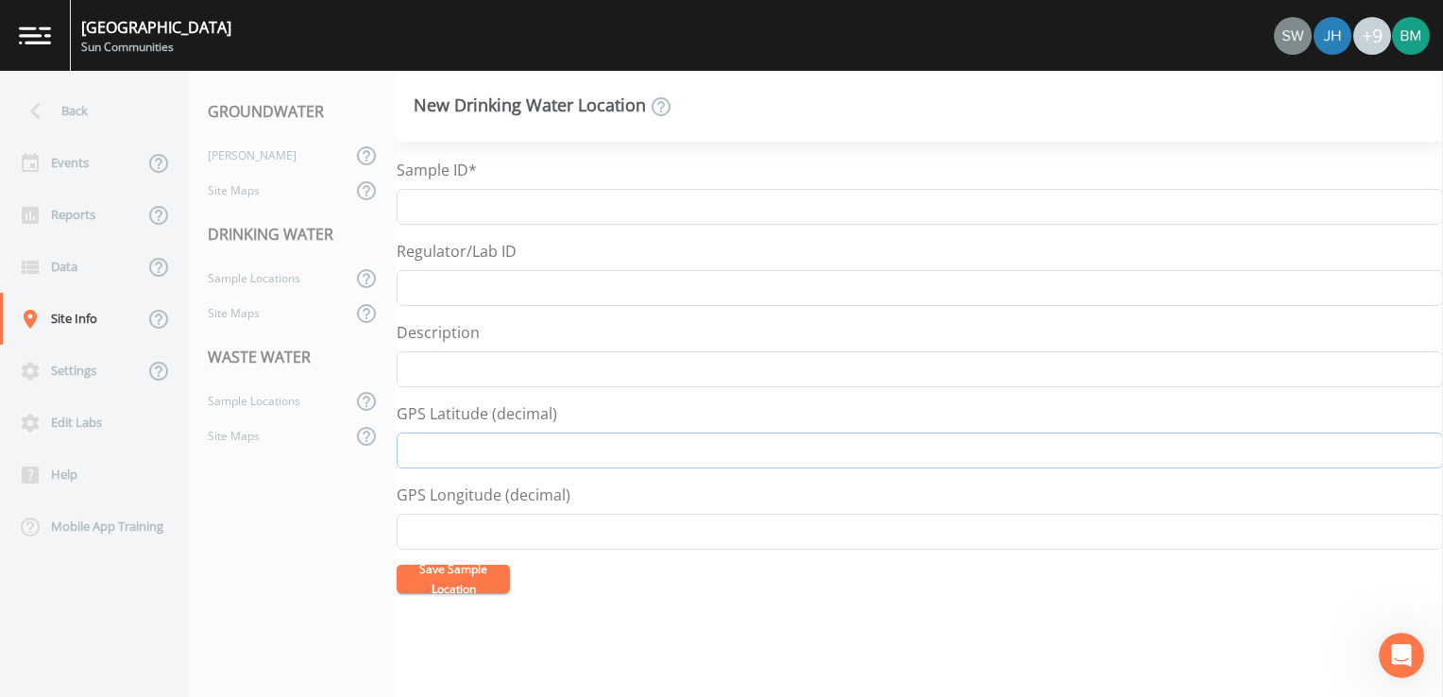
click at [487, 445] on input "GPS Latitude (decimal)" at bounding box center [920, 451] width 1047 height 36
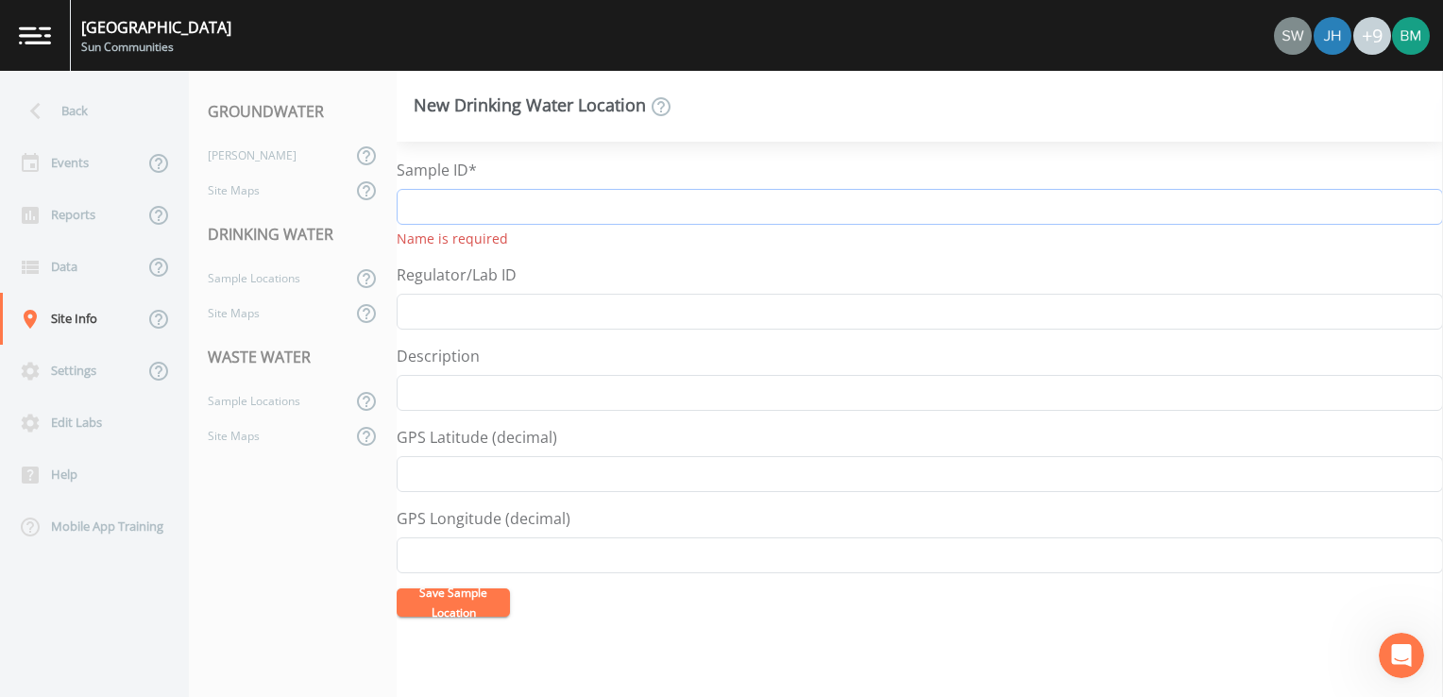
click at [476, 207] on input "Sample ID*" at bounding box center [920, 207] width 1047 height 36
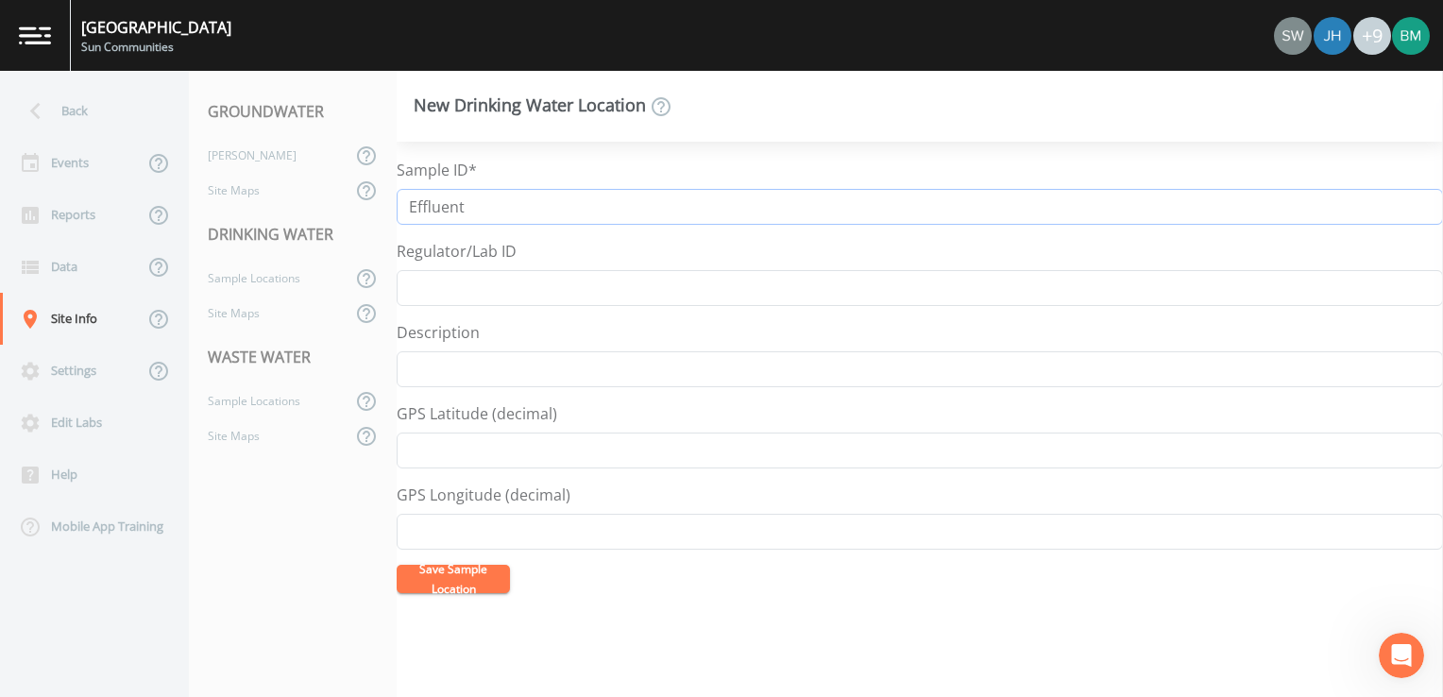
type input "Effluent"
click at [491, 355] on input "Description" at bounding box center [920, 369] width 1047 height 36
type input "Clarifier"
click at [489, 446] on input "GPS Latitude (decimal)" at bounding box center [920, 451] width 1047 height 36
paste input "42.427560"
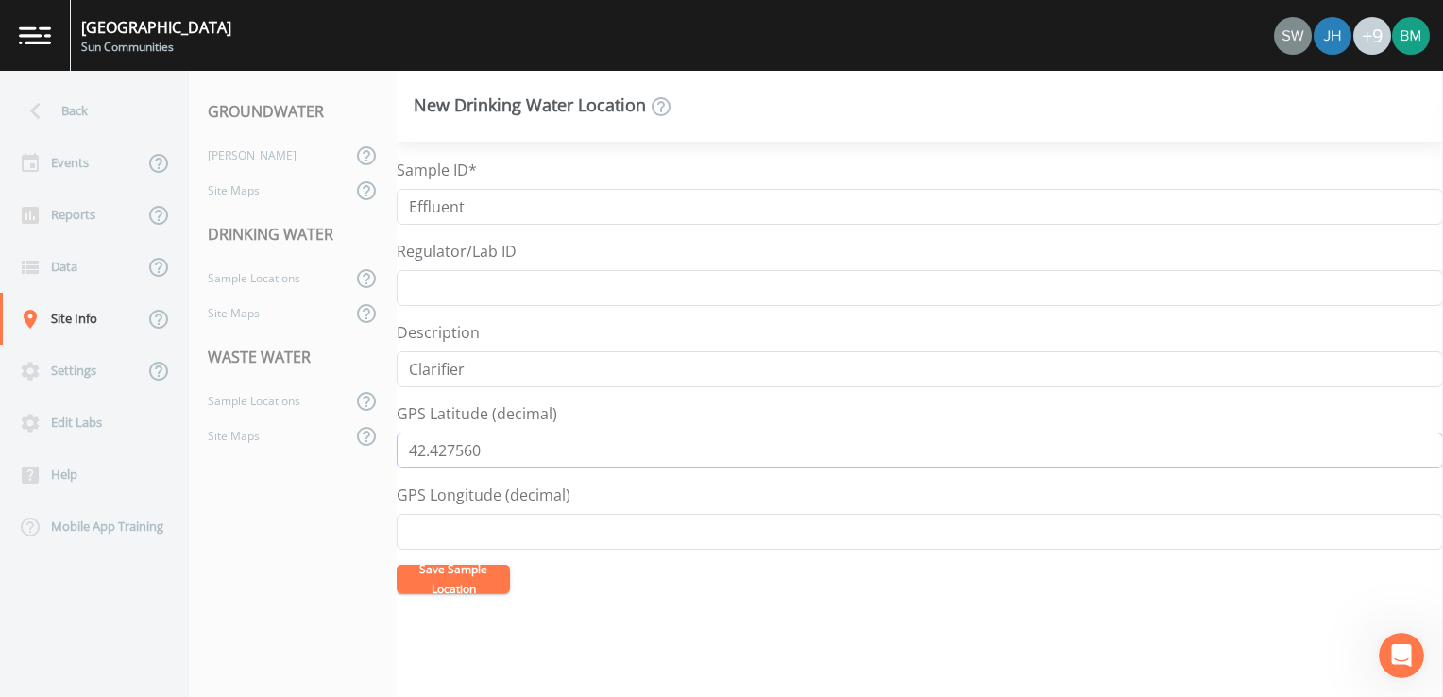
type input "42.427560"
click at [475, 536] on input "GPS Longitude (decimal)" at bounding box center [920, 532] width 1047 height 36
paste input "-83.606885"
type input "-83.606885"
click at [448, 592] on button "Save Sample Location" at bounding box center [453, 579] width 113 height 28
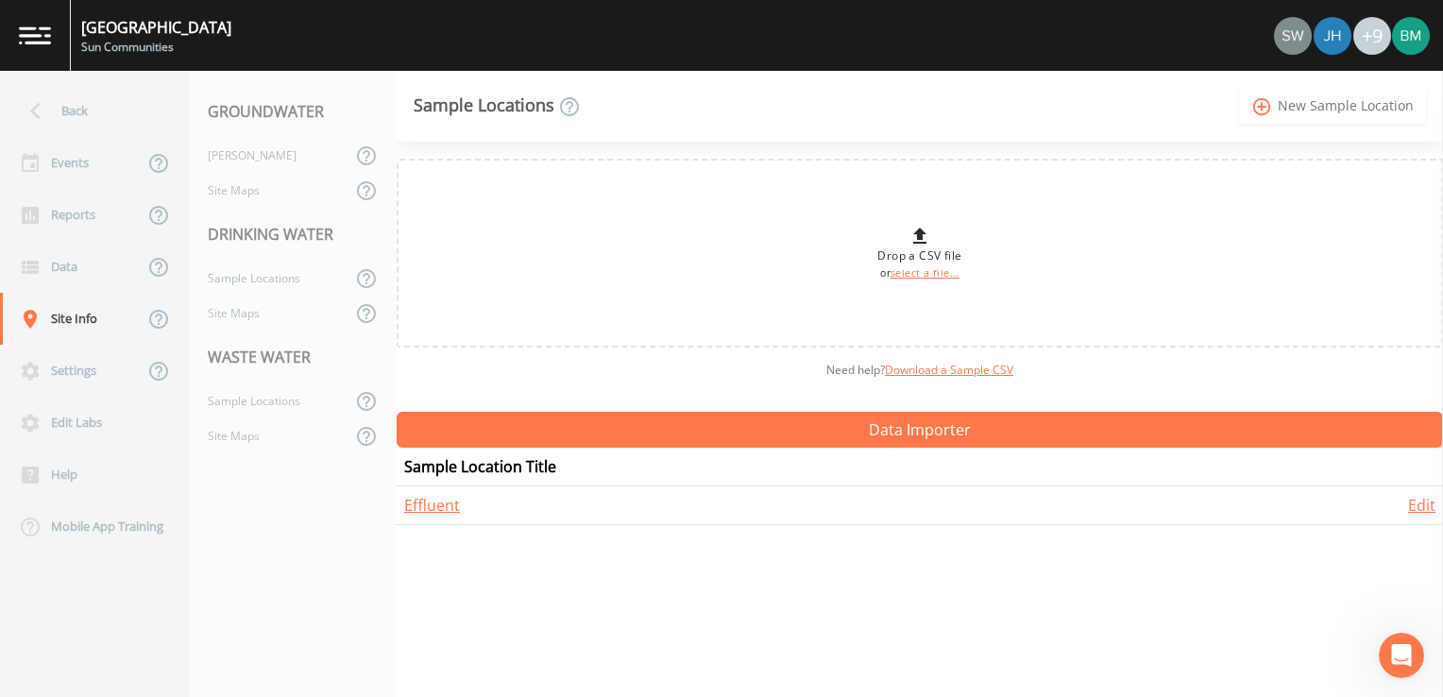
click at [1361, 111] on link "add_circle_outline New Sample Location" at bounding box center [1332, 106] width 187 height 35
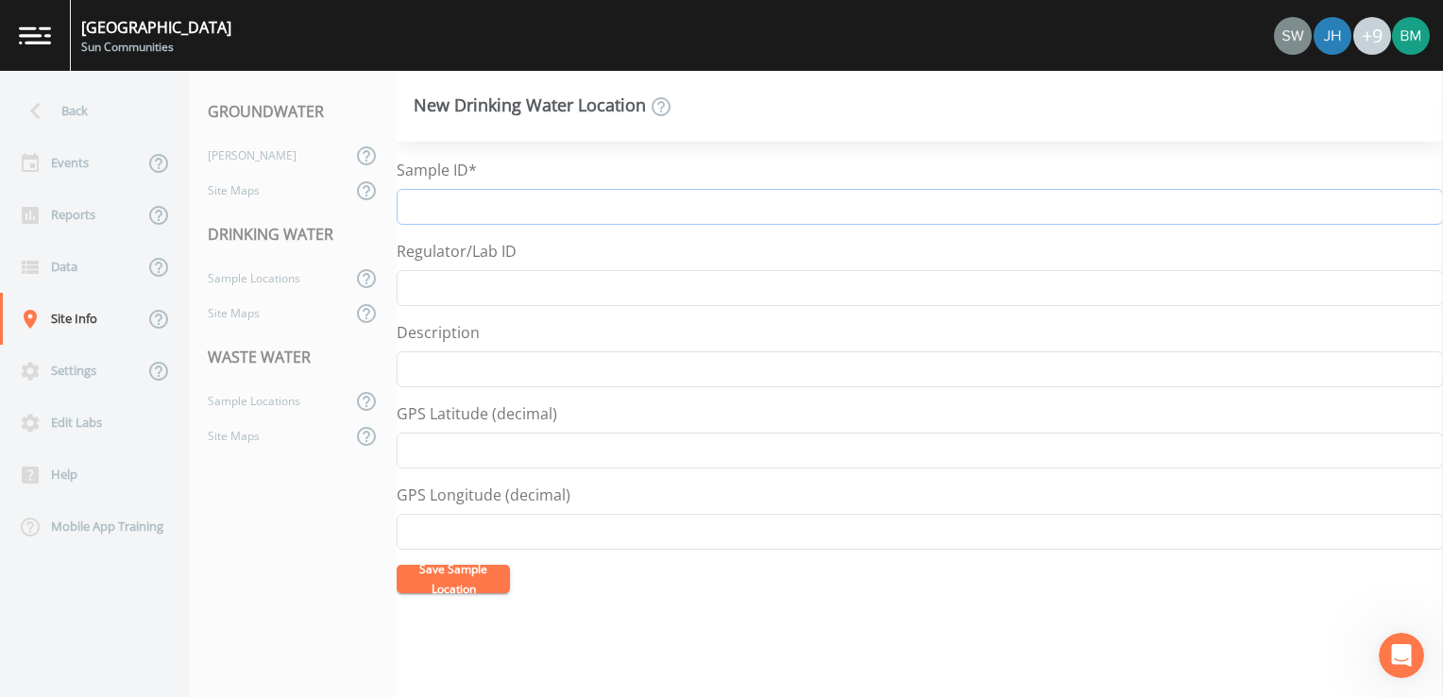
click at [531, 205] on input "Sample ID*" at bounding box center [920, 207] width 1047 height 36
type input "R"
type input "S"
type input "Ribs"
click at [475, 375] on input "Description" at bounding box center [920, 369] width 1047 height 36
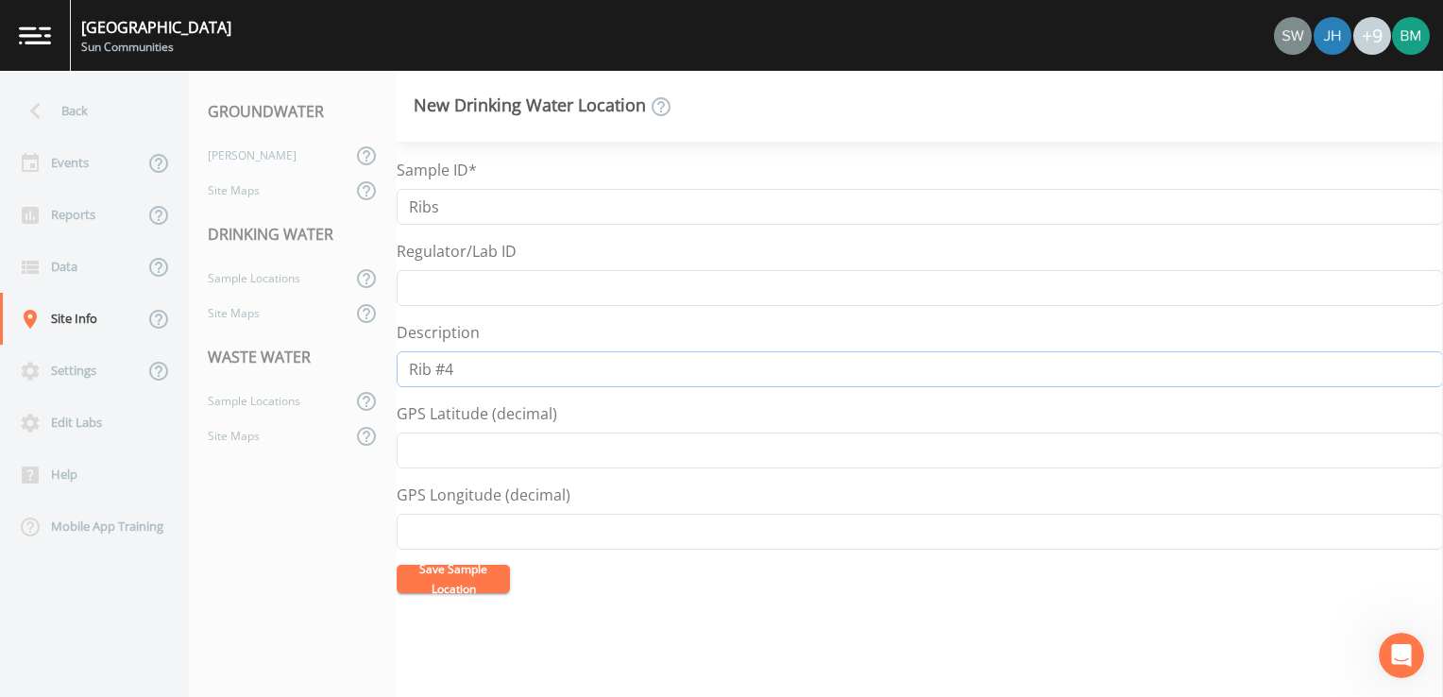
type input "Rib #4"
click at [466, 460] on input "GPS Latitude (decimal)" at bounding box center [920, 451] width 1047 height 36
click at [423, 440] on input "GPS Latitude (decimal)" at bounding box center [920, 451] width 1047 height 36
paste input "42.427474"
type input "42.427474"
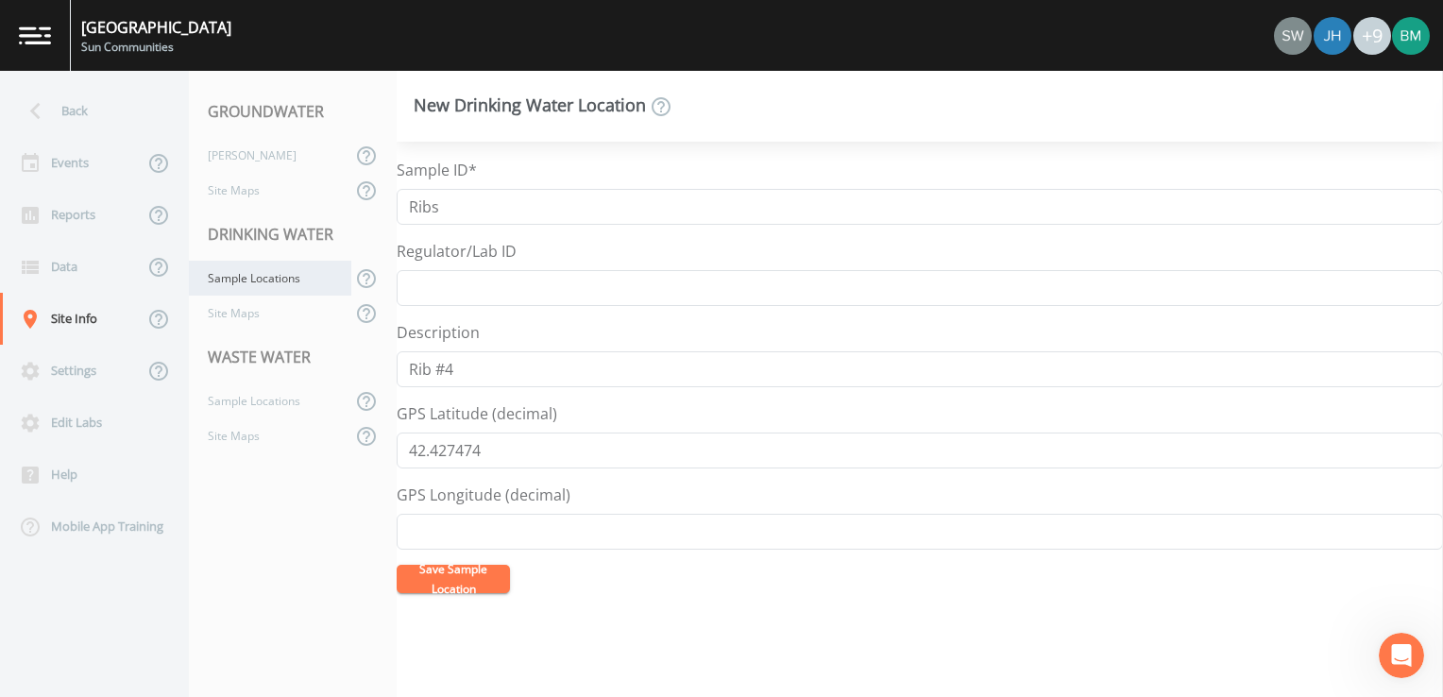
click at [268, 292] on div "Sample Locations" at bounding box center [270, 278] width 162 height 35
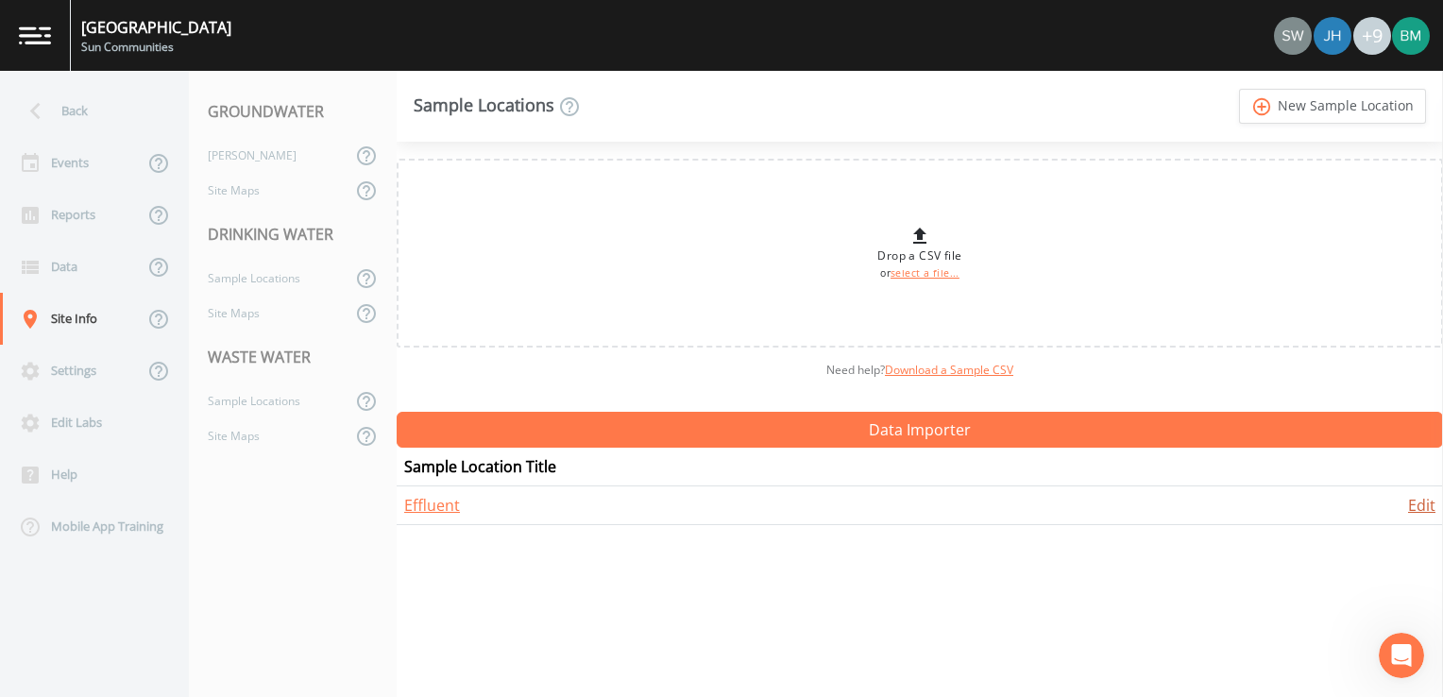
click at [1418, 501] on link "Edit" at bounding box center [1421, 505] width 27 height 21
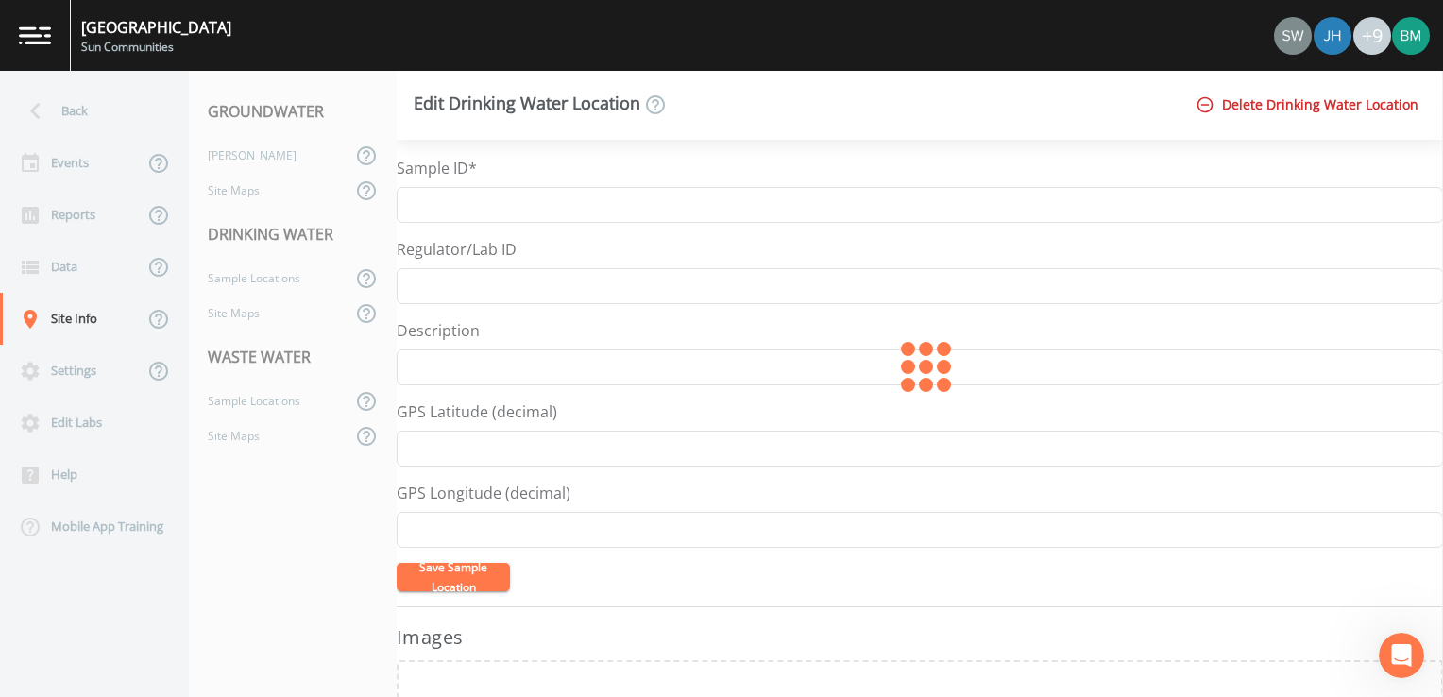
type input "Effluent"
type input "42.42756"
type input "-83.606885"
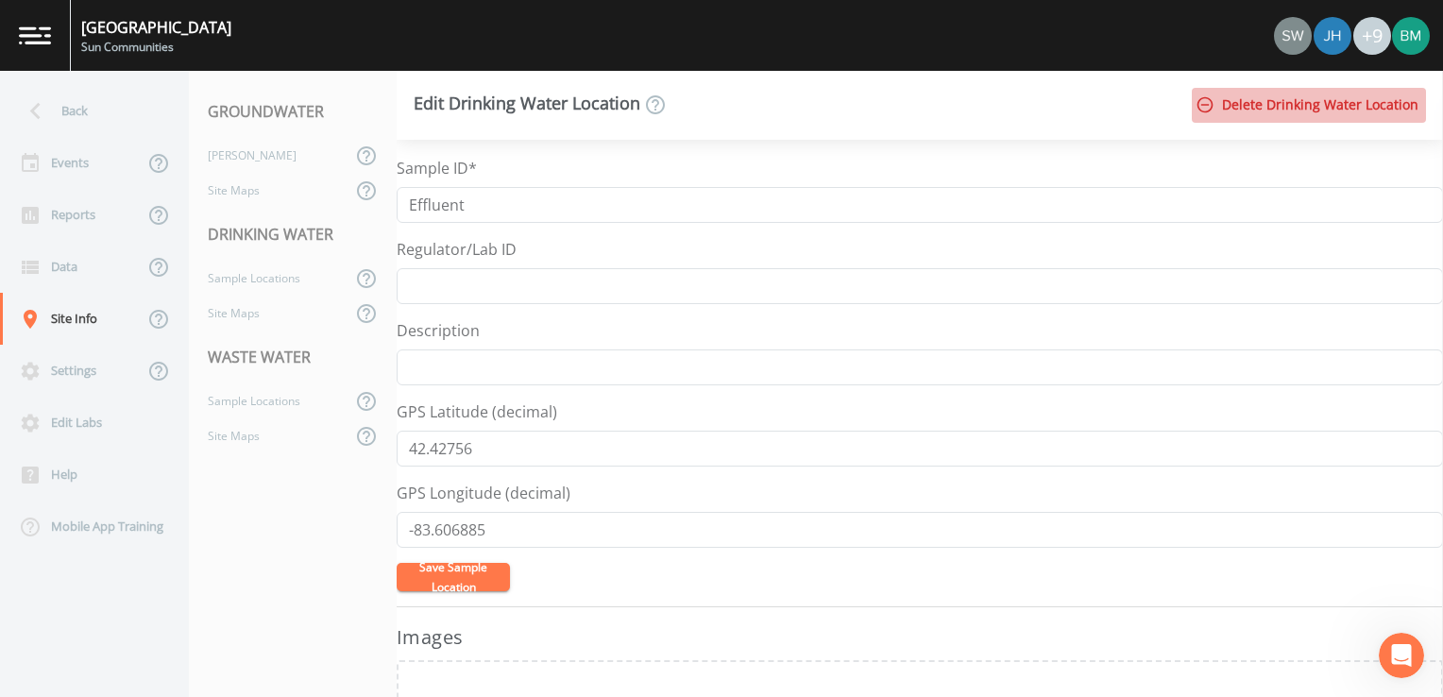
click at [1323, 115] on button "Delete Drinking Water Location" at bounding box center [1309, 105] width 234 height 35
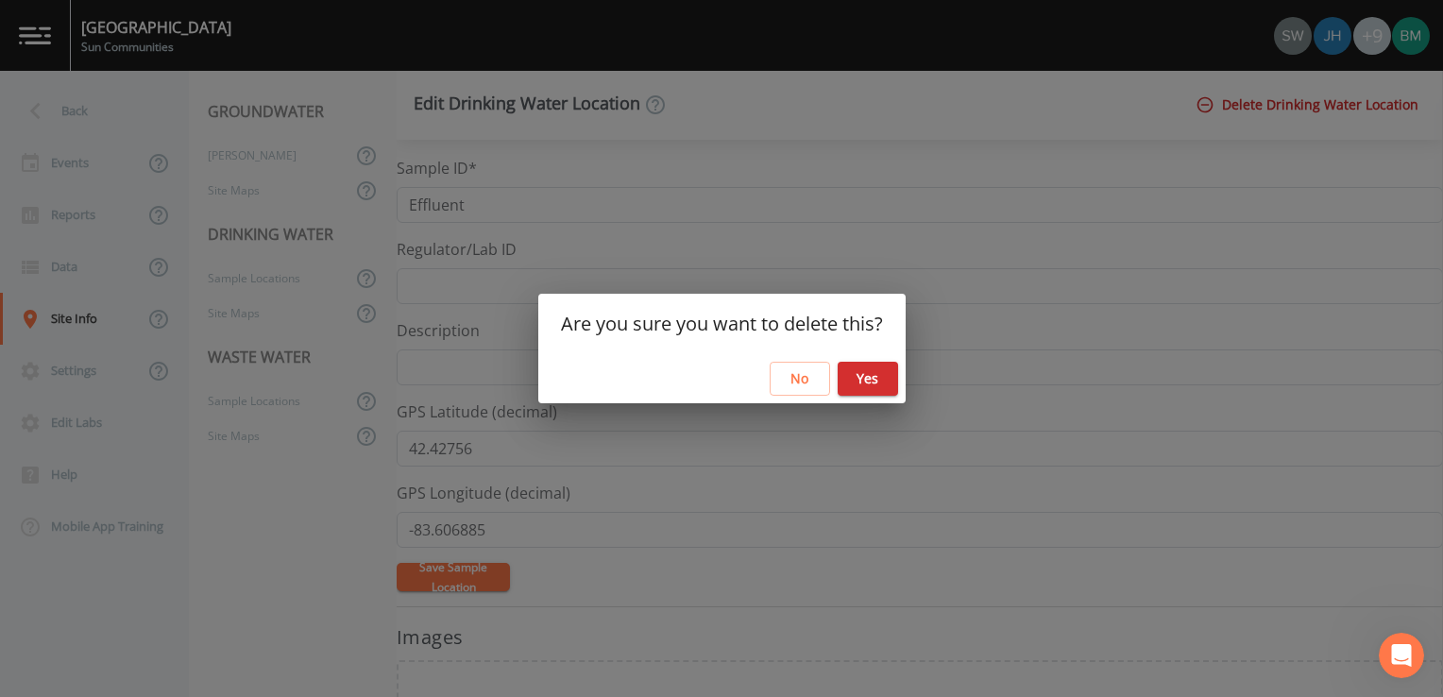
click at [862, 378] on button "Yes" at bounding box center [868, 379] width 60 height 35
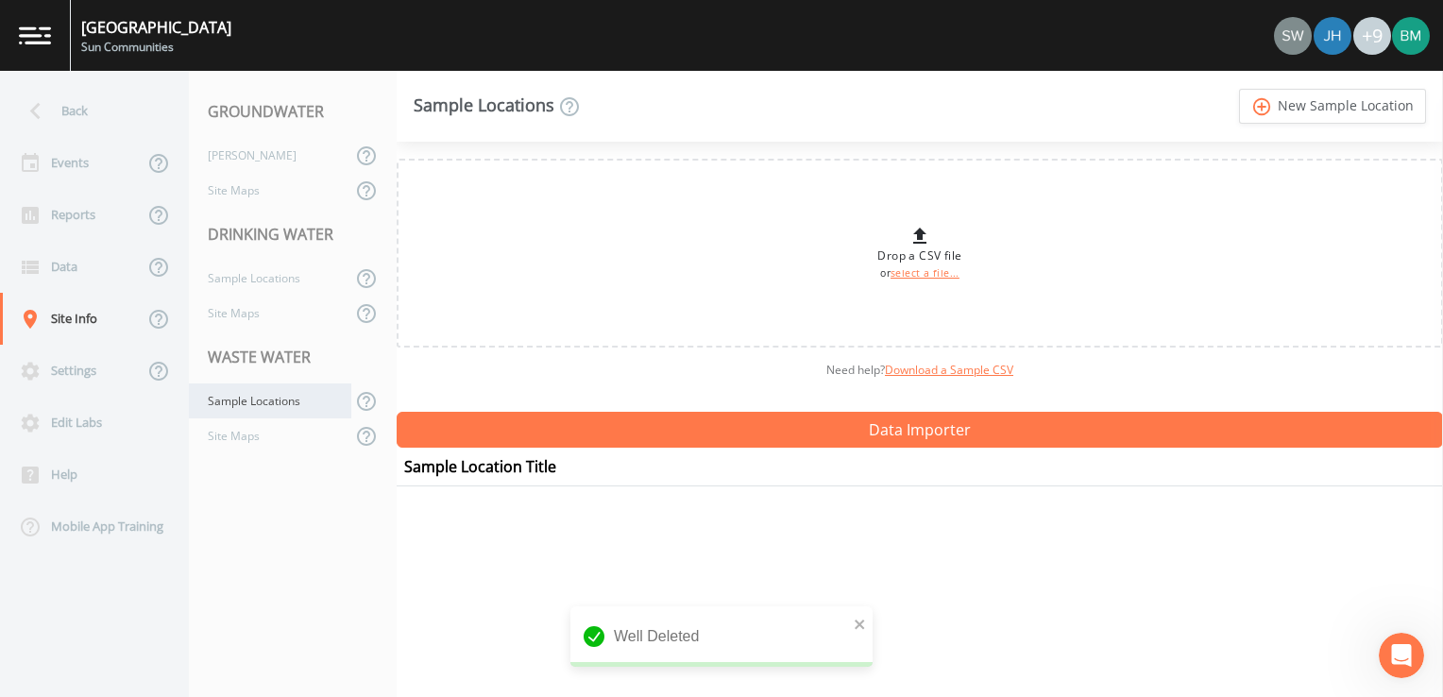
click at [290, 406] on div "Sample Locations" at bounding box center [270, 401] width 162 height 35
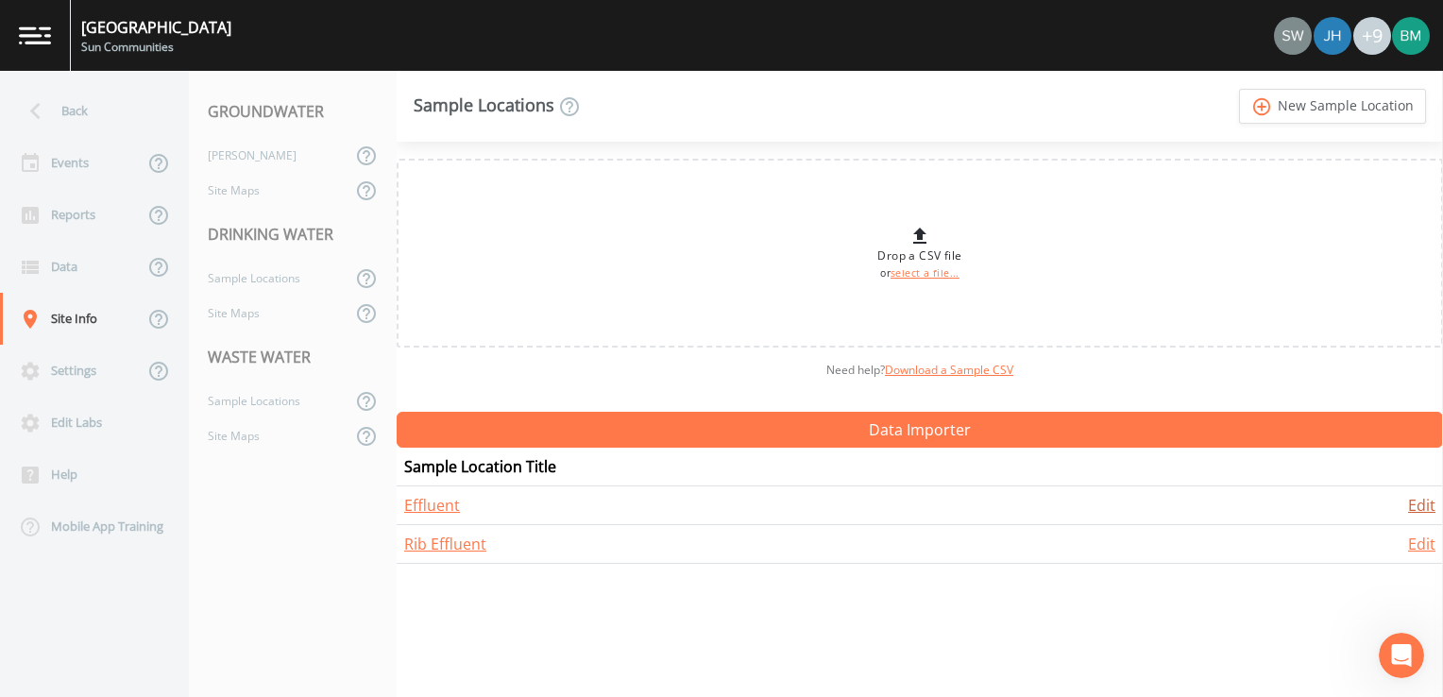
click at [1409, 506] on link "Edit" at bounding box center [1421, 505] width 27 height 21
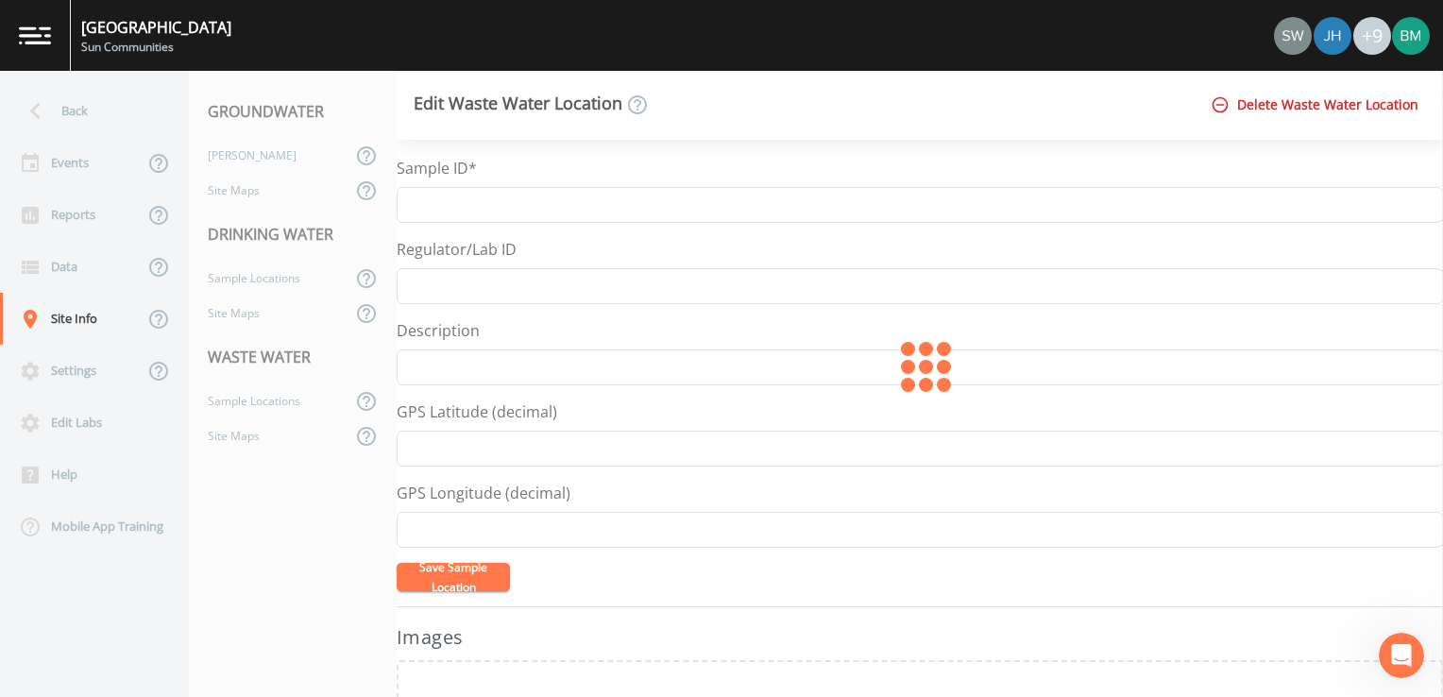
type input "Effluent"
type input "42.42770653392279"
type input "-83.60687735527232"
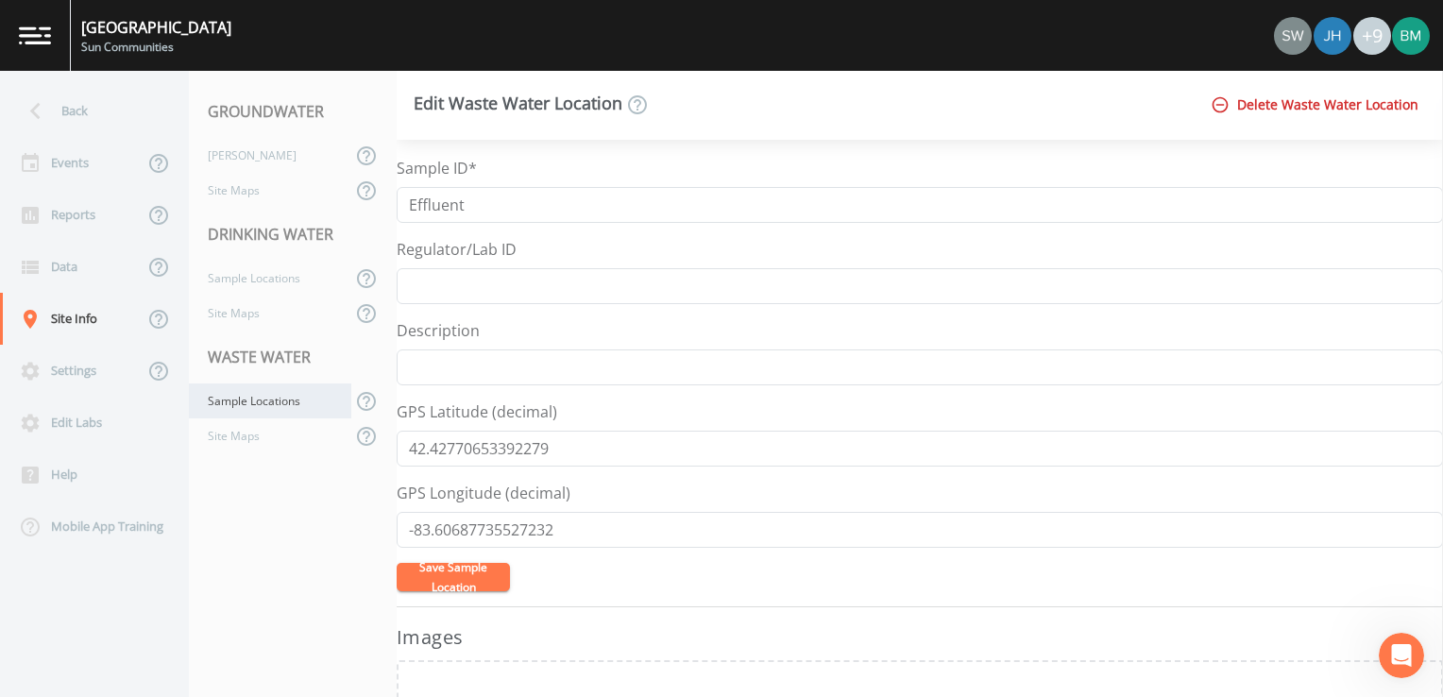
click at [227, 408] on div "Sample Locations" at bounding box center [270, 401] width 162 height 35
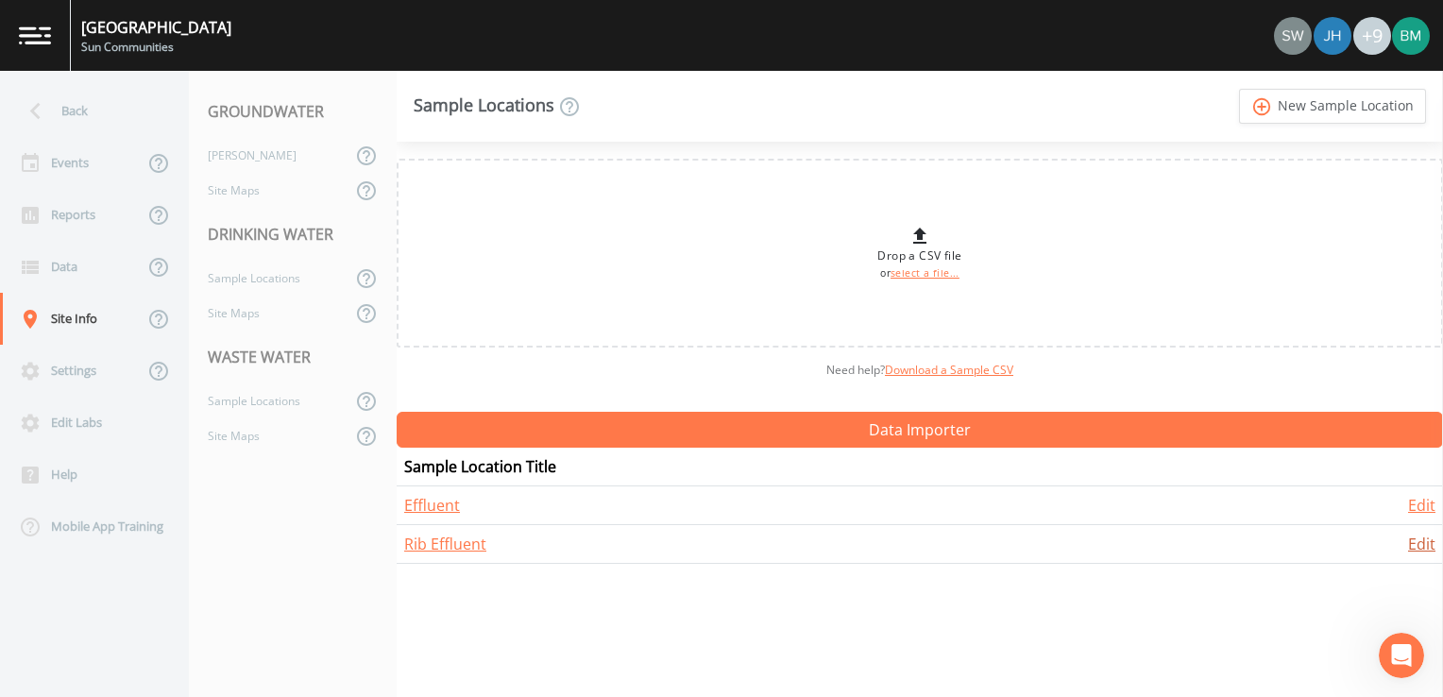
click at [1424, 545] on link "Edit" at bounding box center [1421, 544] width 27 height 21
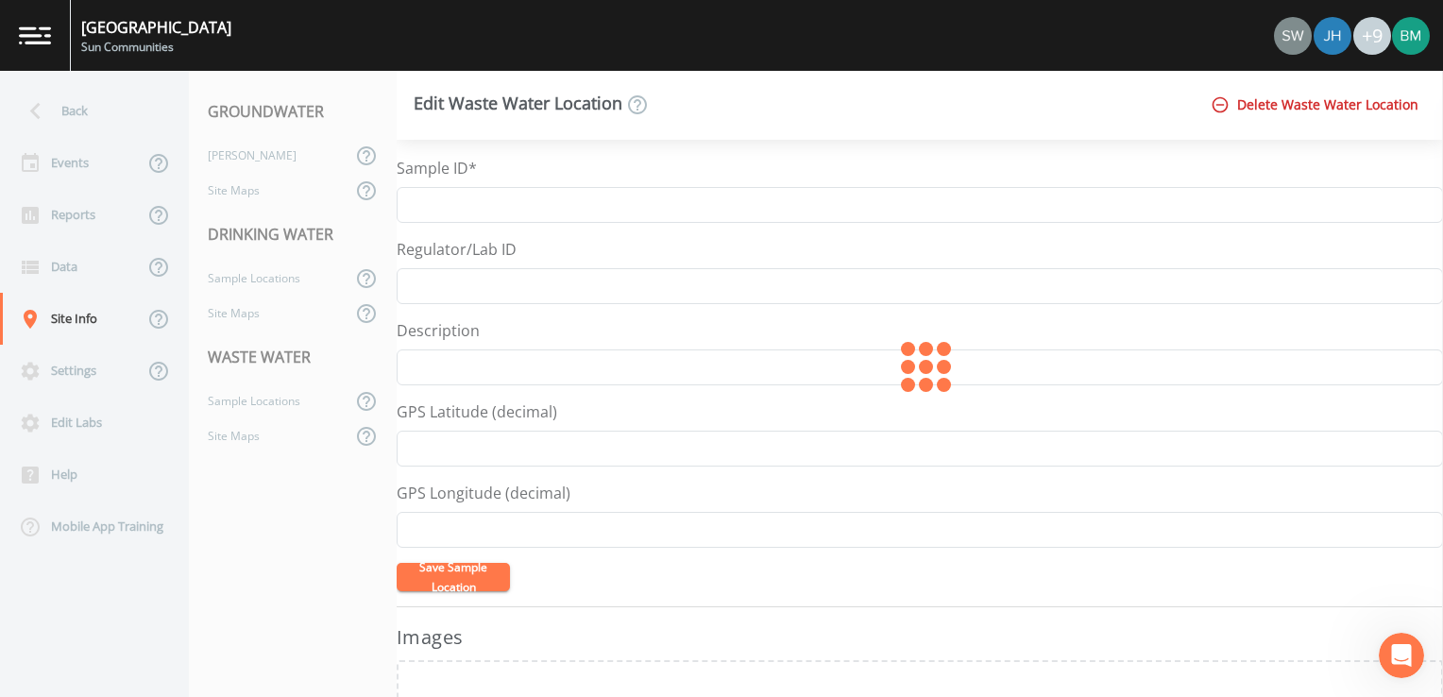
type input "Rib Effluent"
type input "42.42731208564724"
type input "-83.60502023491803"
drag, startPoint x: 568, startPoint y: 444, endPoint x: 366, endPoint y: 440, distance: 202.2
click at [366, 440] on div "Back Events Reports Data Site Info Settings Edit Labs Help Mobile App Training …" at bounding box center [721, 384] width 1443 height 626
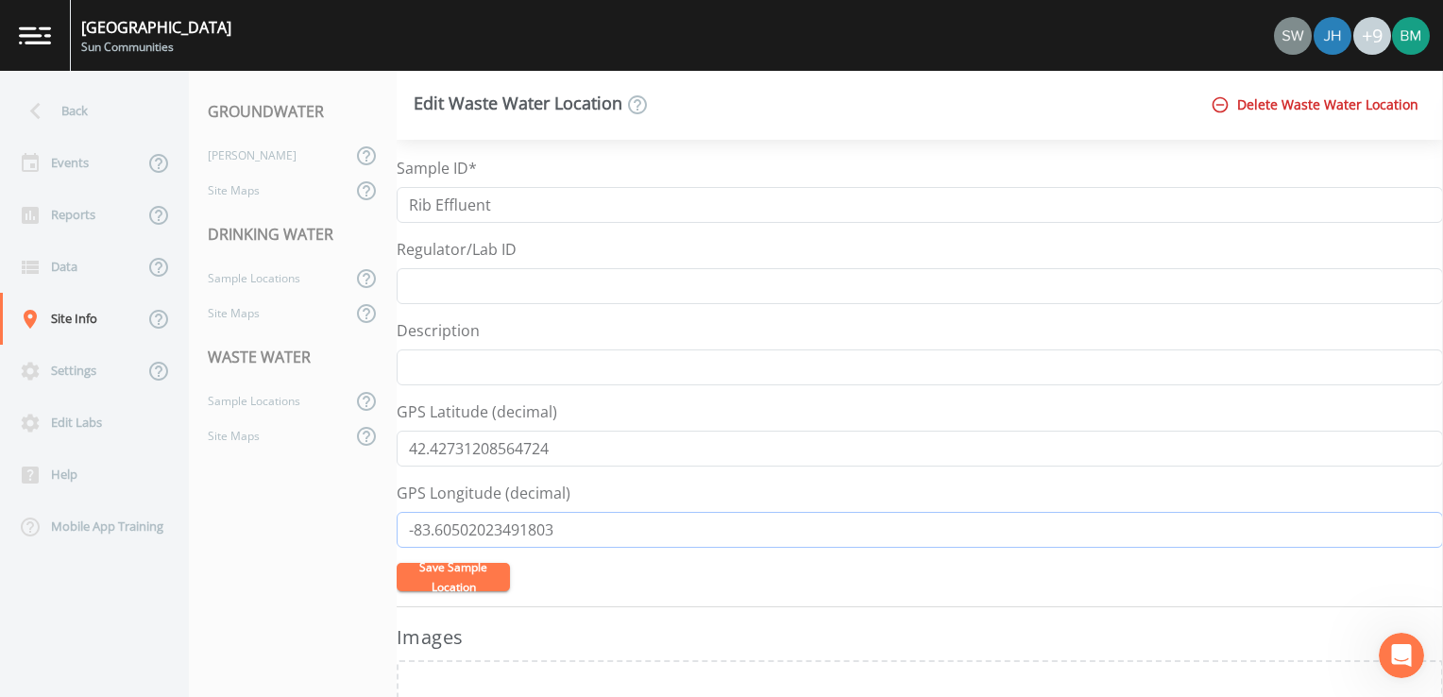
click at [577, 531] on input "-83.60502023491803" at bounding box center [920, 530] width 1047 height 36
click at [85, 116] on div "Back" at bounding box center [85, 111] width 170 height 52
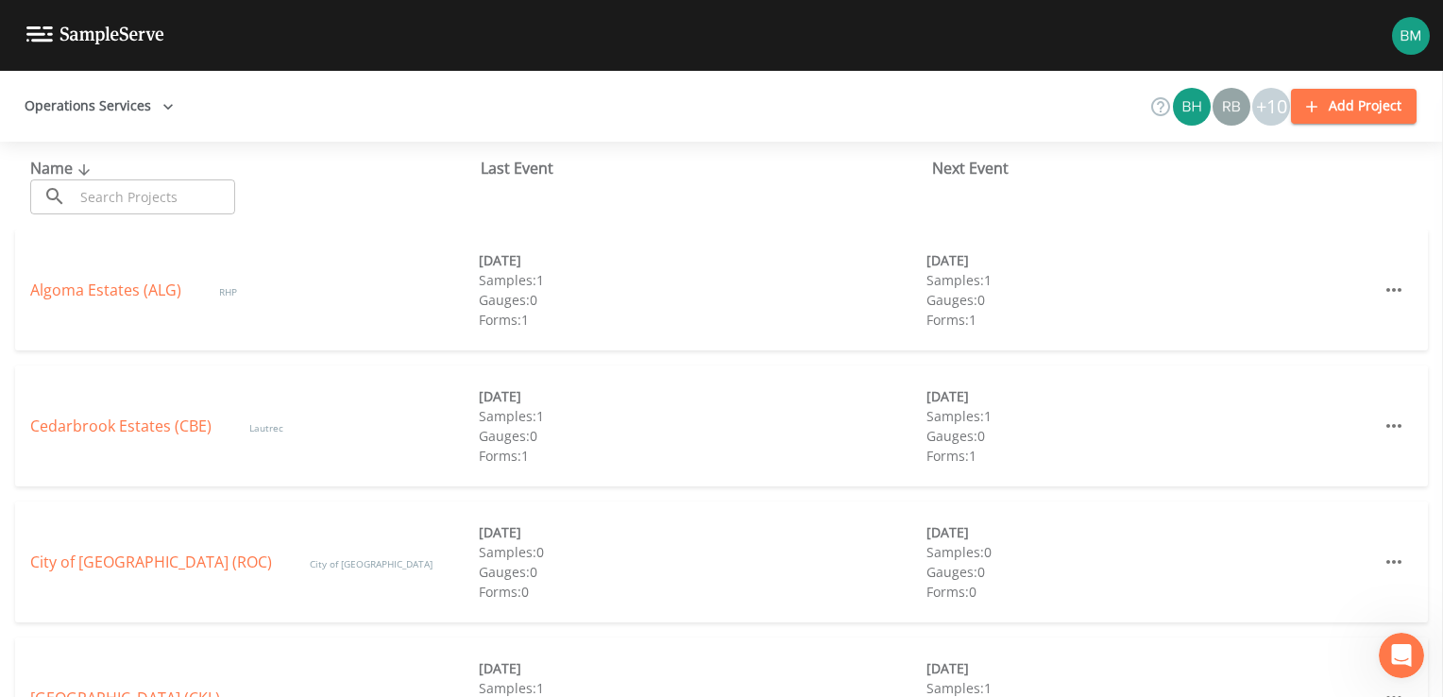
click at [98, 190] on input "text" at bounding box center [155, 196] width 162 height 35
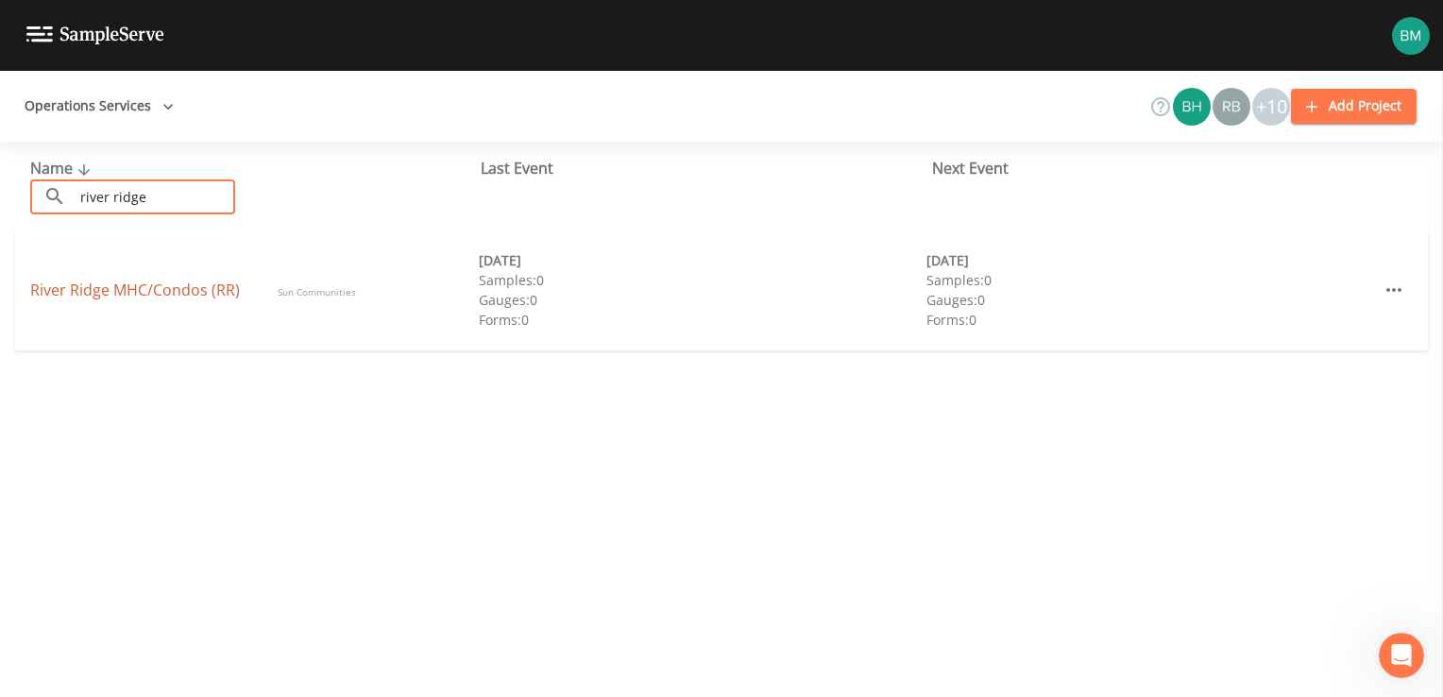
type input "river ridge"
click at [146, 292] on link "River Ridge MHC/Condos (RR)" at bounding box center [135, 290] width 210 height 21
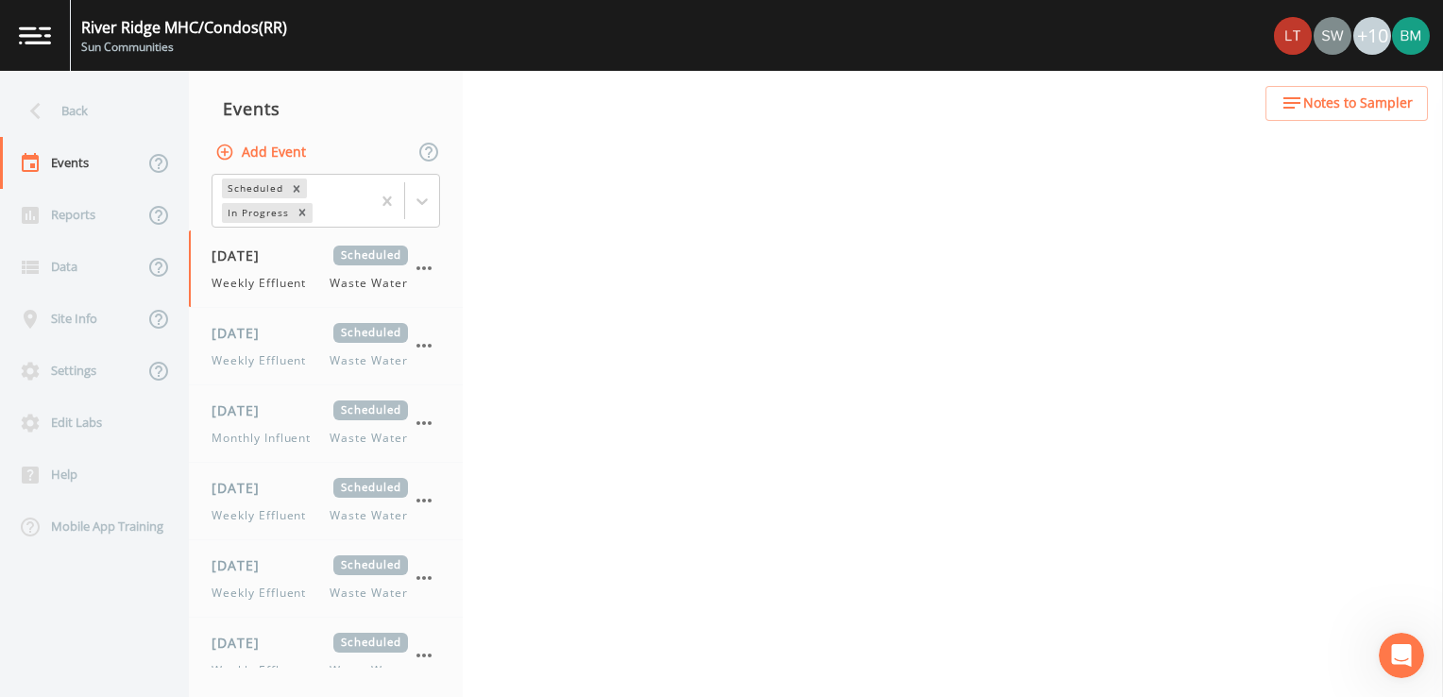
select select "b6a3c313-748b-4795-a028-792ad310bd60"
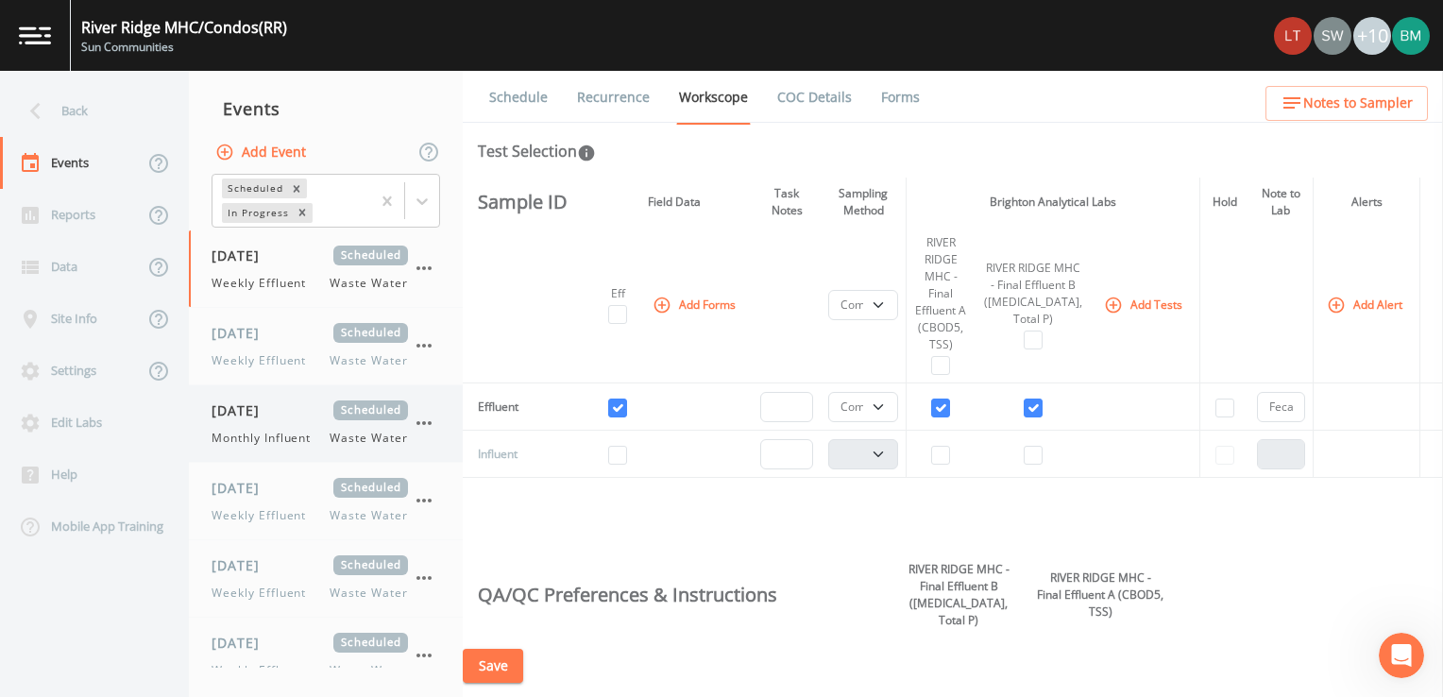
click at [302, 419] on div "10/08/2025 Scheduled Monthly Influent Waste Water" at bounding box center [310, 424] width 196 height 46
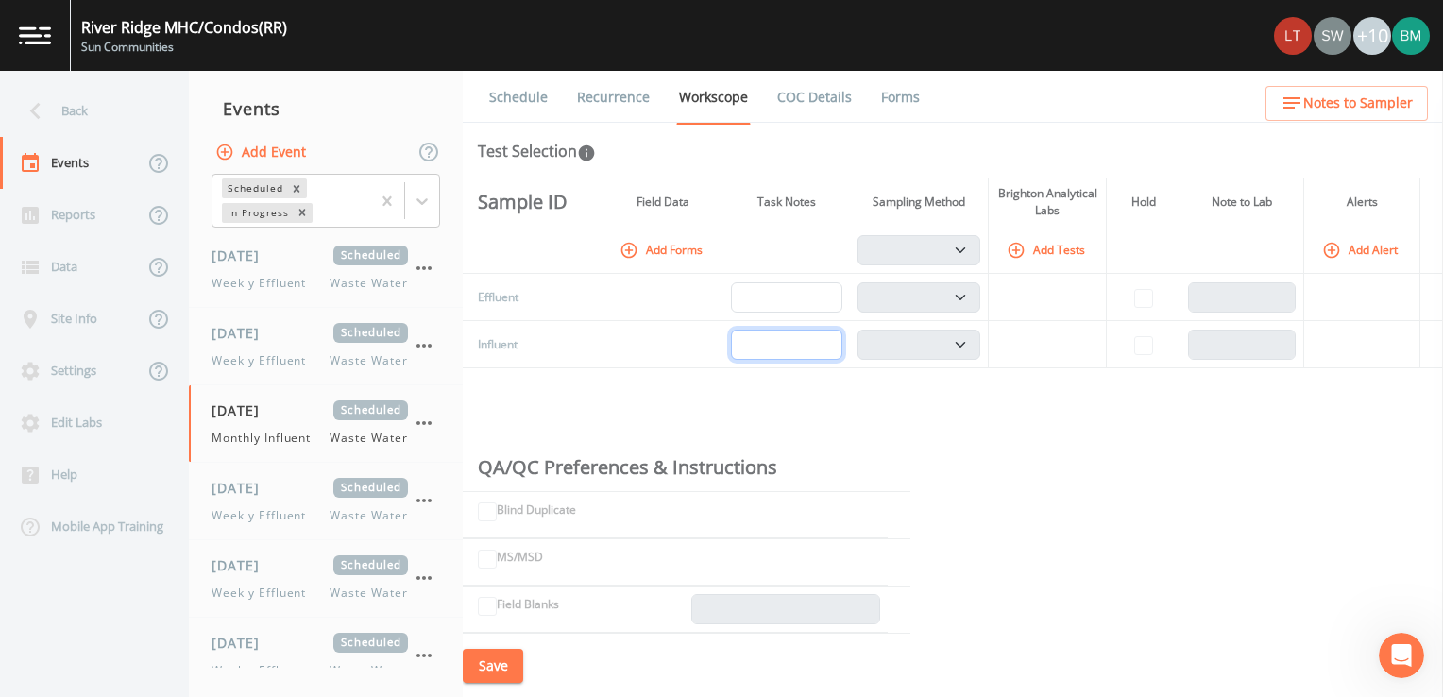
click at [819, 337] on input "text" at bounding box center [786, 345] width 111 height 30
click at [1066, 241] on button "Add Tests" at bounding box center [1048, 249] width 90 height 31
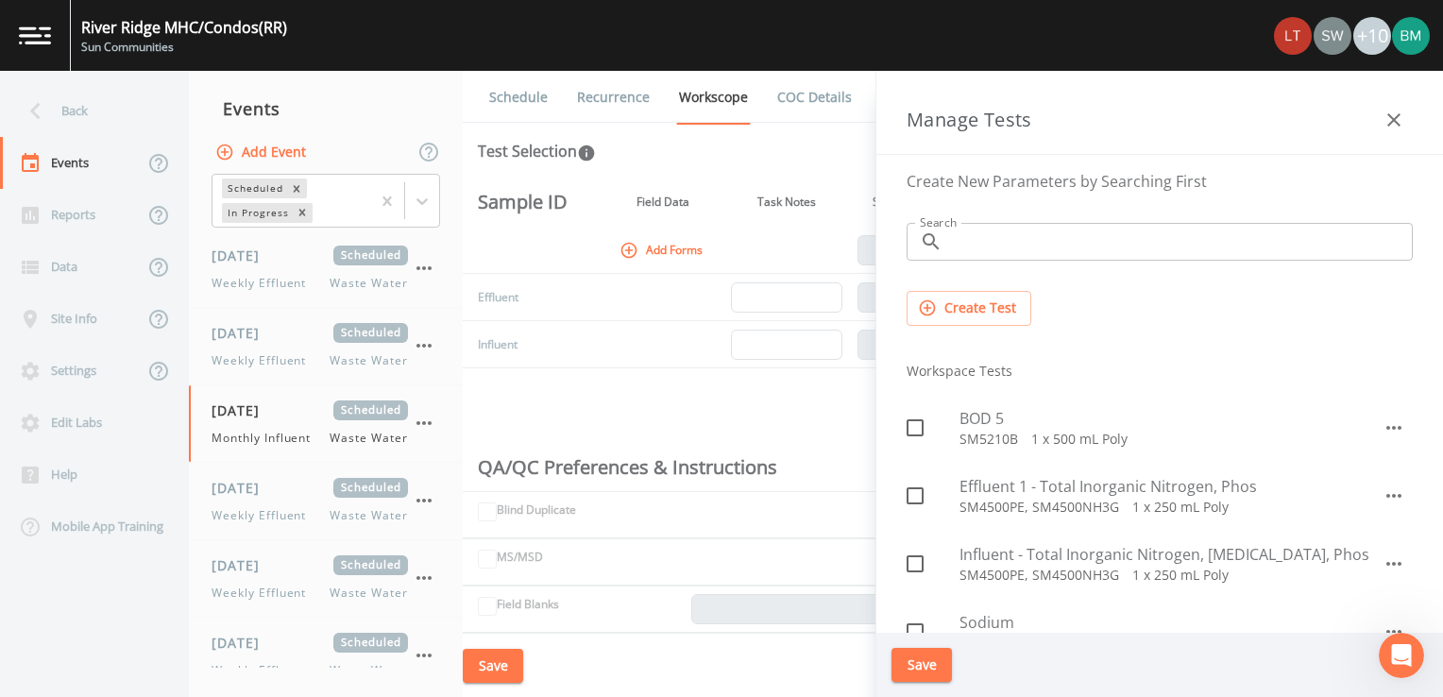
click at [974, 240] on input "Search" at bounding box center [1181, 242] width 463 height 38
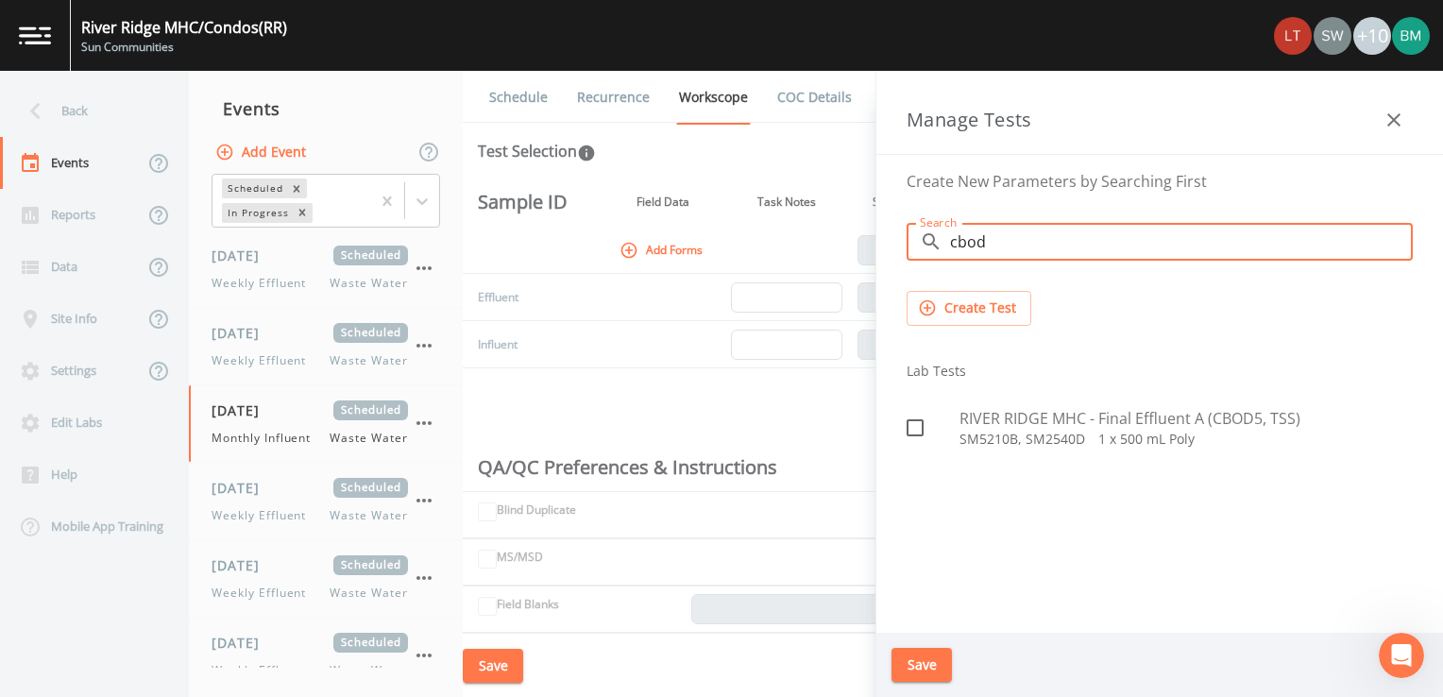
type input "cbod"
click at [918, 419] on icon at bounding box center [915, 427] width 17 height 17
checkbox input "true"
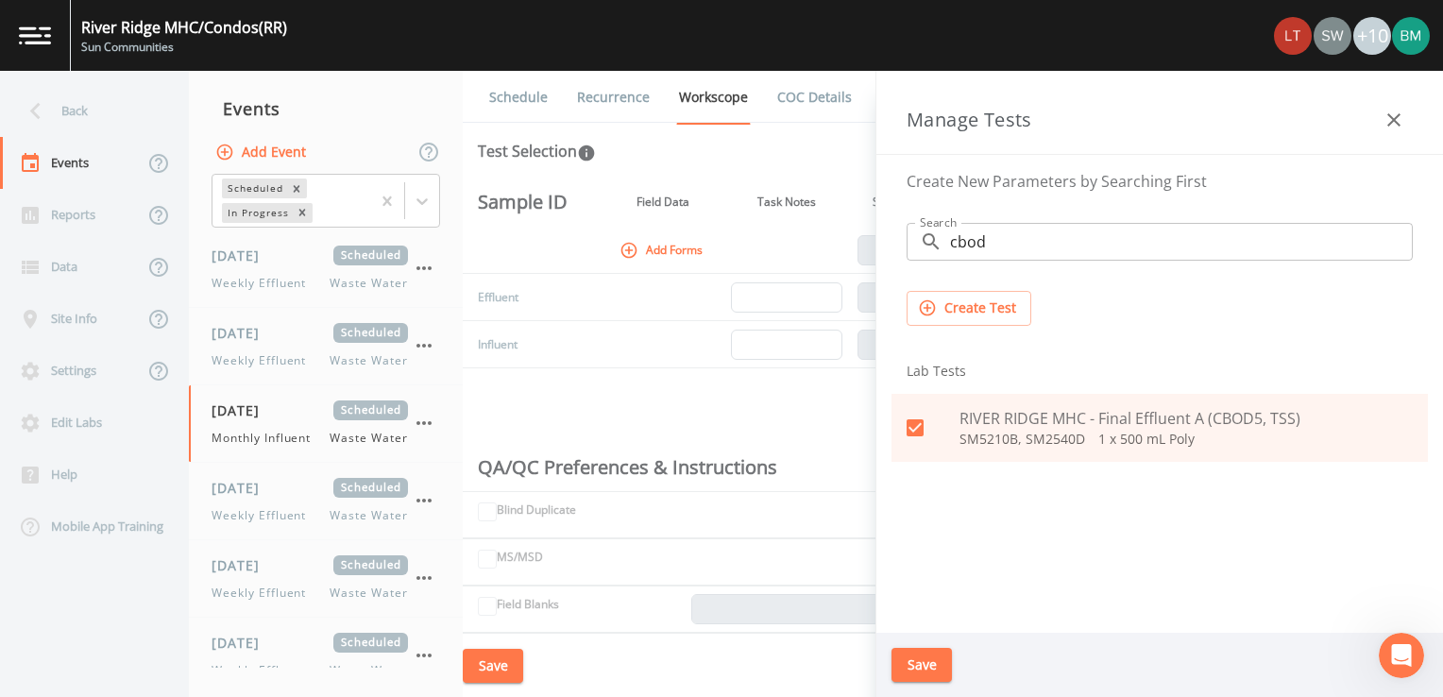
click at [930, 648] on button "Save" at bounding box center [922, 665] width 60 height 35
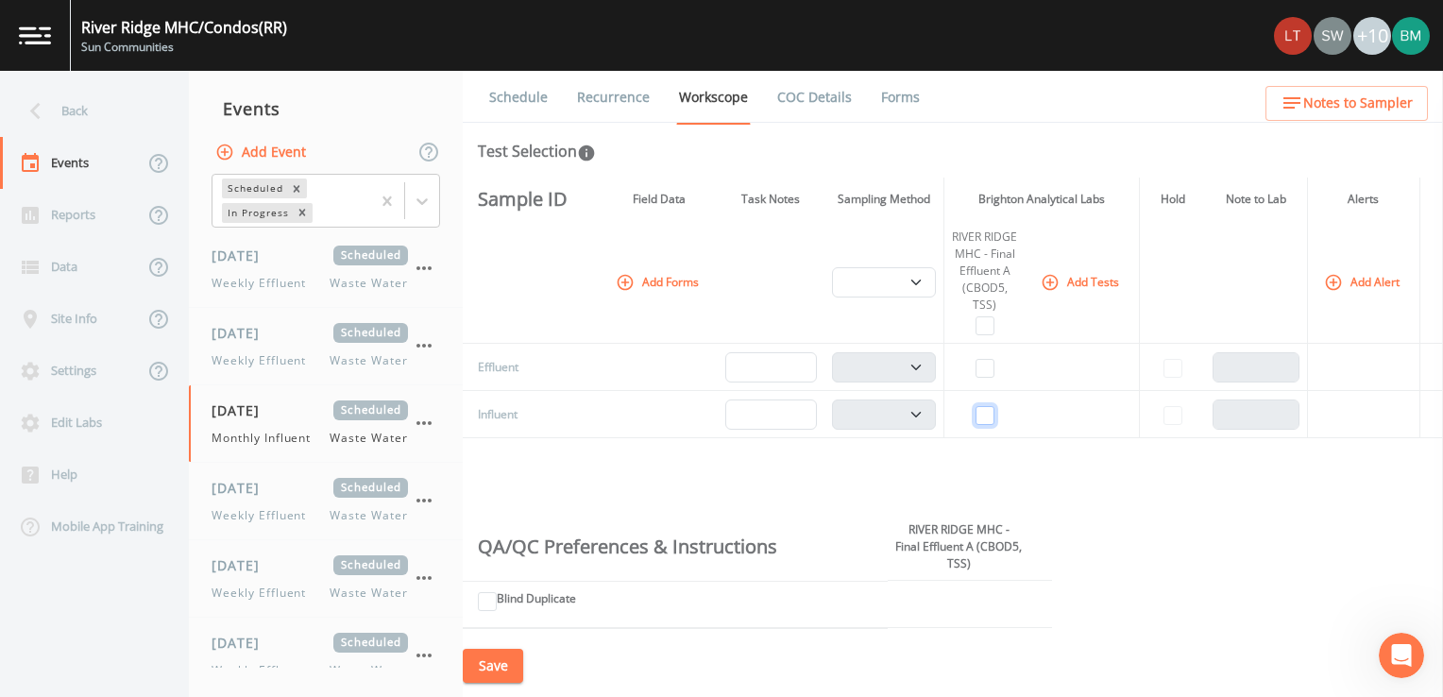
click at [979, 425] on input "checkbox" at bounding box center [985, 415] width 19 height 19
checkbox input "true"
select select "b6a3c313-748b-4795-a028-792ad310bd60"
click at [914, 426] on select "Composite Grab" at bounding box center [884, 415] width 104 height 30
select select "092b3f94-5697-4c94-9891-da161916fdbb"
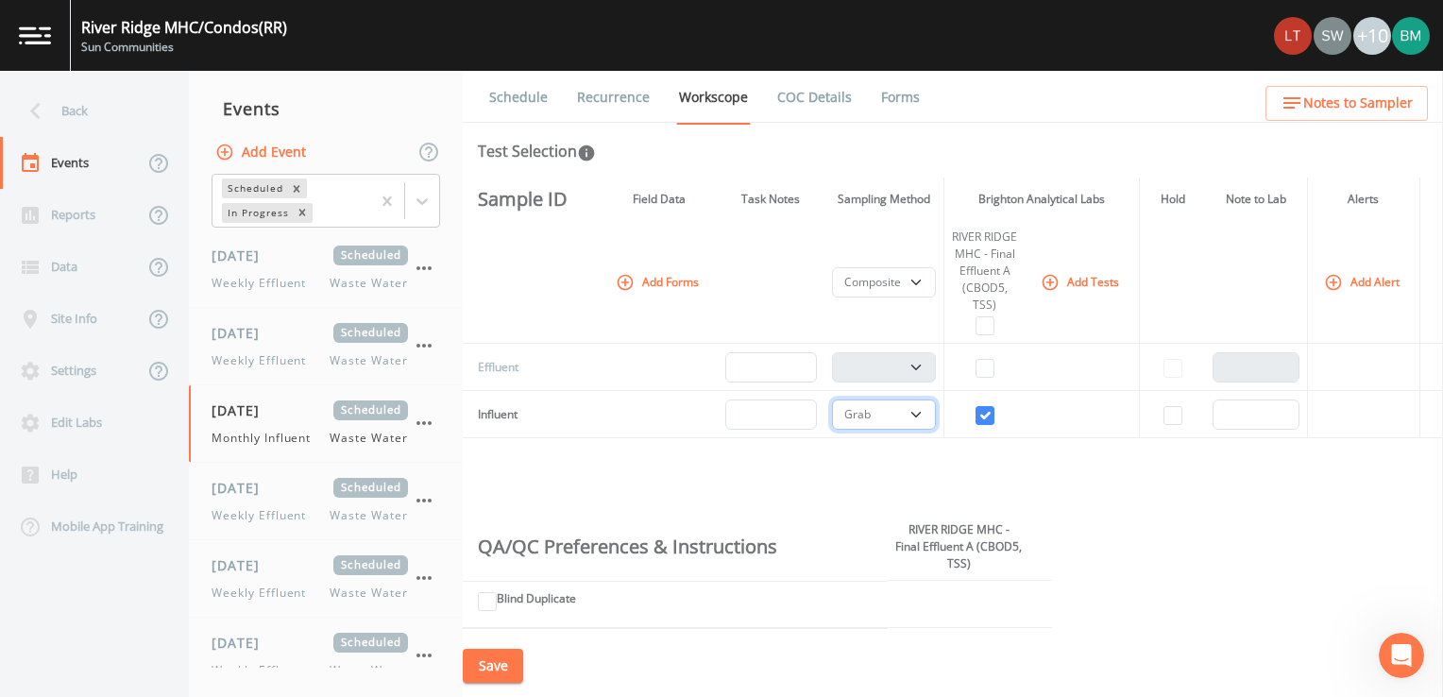
click at [835, 416] on select "Composite Grab" at bounding box center [884, 415] width 104 height 30
select select "092b3f94-5697-4c94-9891-da161916fdbb"
click at [1052, 484] on div "Sample ID Field Data Task Notes Sampling Method Brighton Analytical Labs Hold N…" at bounding box center [953, 406] width 981 height 457
click at [248, 156] on button "Add Event" at bounding box center [263, 152] width 102 height 35
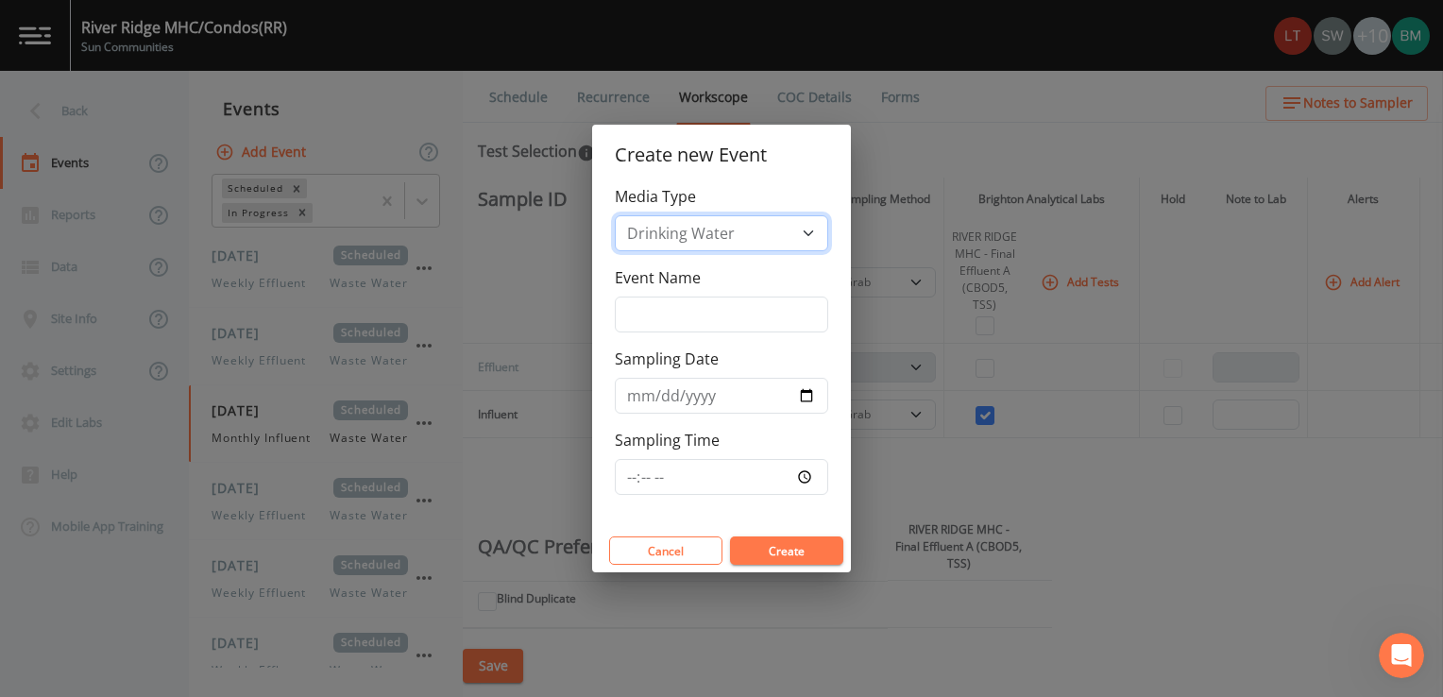
click at [725, 239] on select "Drinking Water Waste Water" at bounding box center [721, 233] width 213 height 36
select select "waste_water"
click at [615, 216] on select "Drinking Water Waste Water" at bounding box center [721, 233] width 213 height 36
click at [674, 305] on input "Event Name" at bounding box center [721, 315] width 213 height 36
type input "Weekly Effluent"
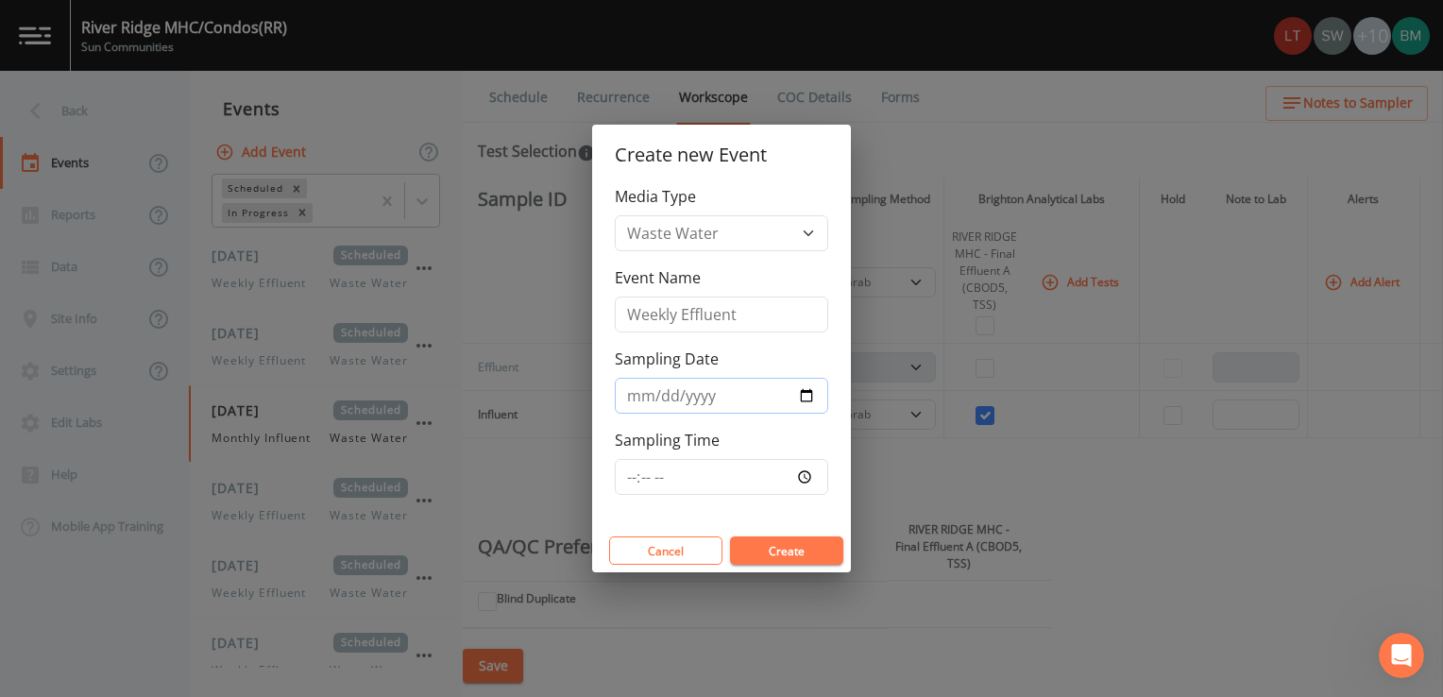
click at [811, 399] on input "Sampling Date" at bounding box center [721, 396] width 213 height 36
type input "2025-10-09"
click at [744, 478] on input "Sampling Time" at bounding box center [721, 477] width 213 height 36
click at [736, 504] on div "Media Type Drinking Water Waste Water Event Name Weekly Effluent Sampling Date …" at bounding box center [721, 357] width 259 height 344
click at [741, 470] on input "Sampling Time" at bounding box center [721, 477] width 213 height 36
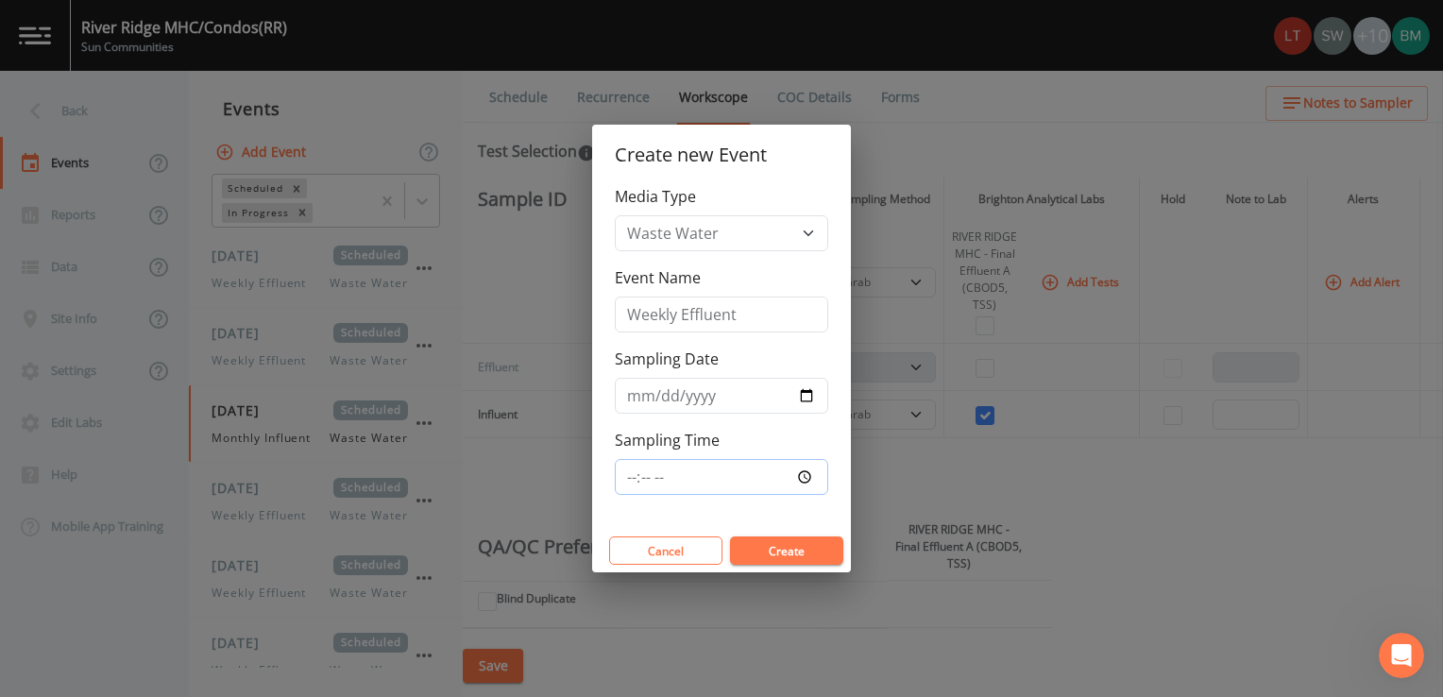
type input "10:00"
click at [771, 556] on button "Create" at bounding box center [786, 551] width 113 height 28
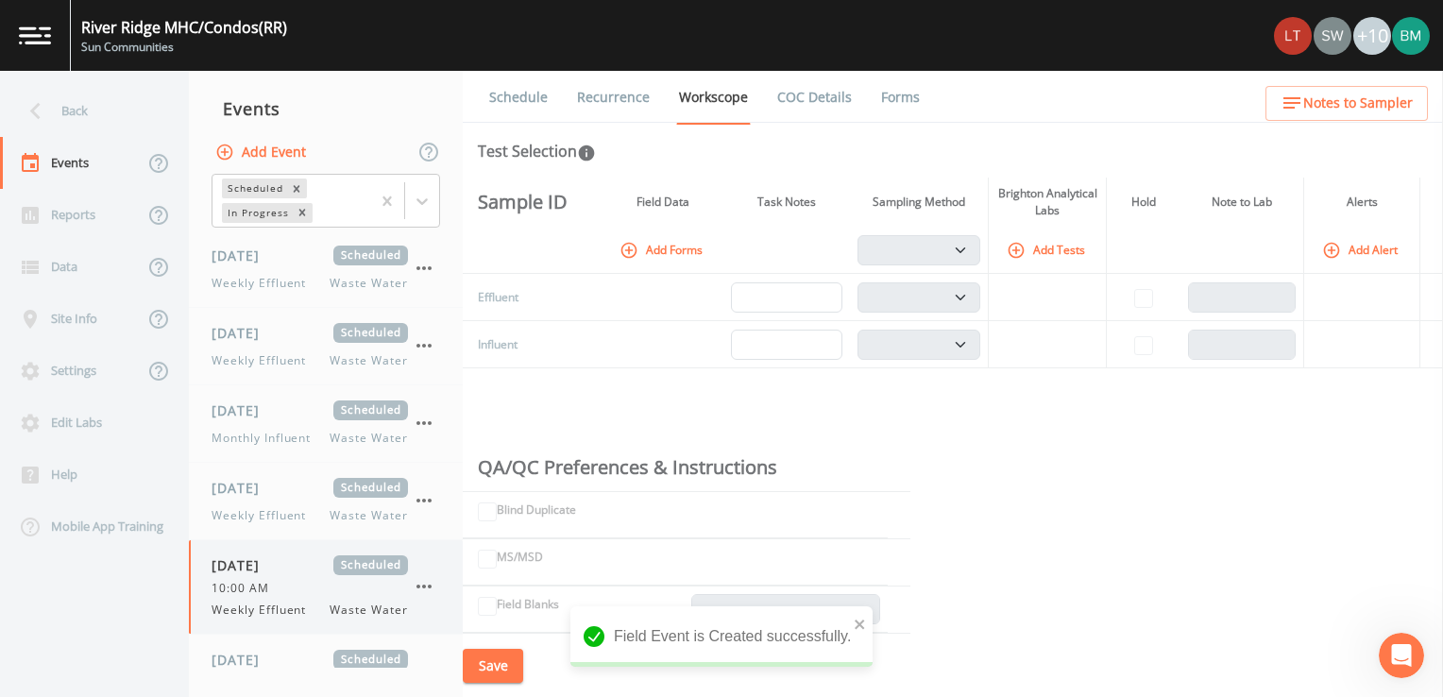
click at [288, 593] on div "10:00 AM" at bounding box center [310, 588] width 196 height 17
click at [1062, 244] on button "Add Tests" at bounding box center [1048, 249] width 90 height 31
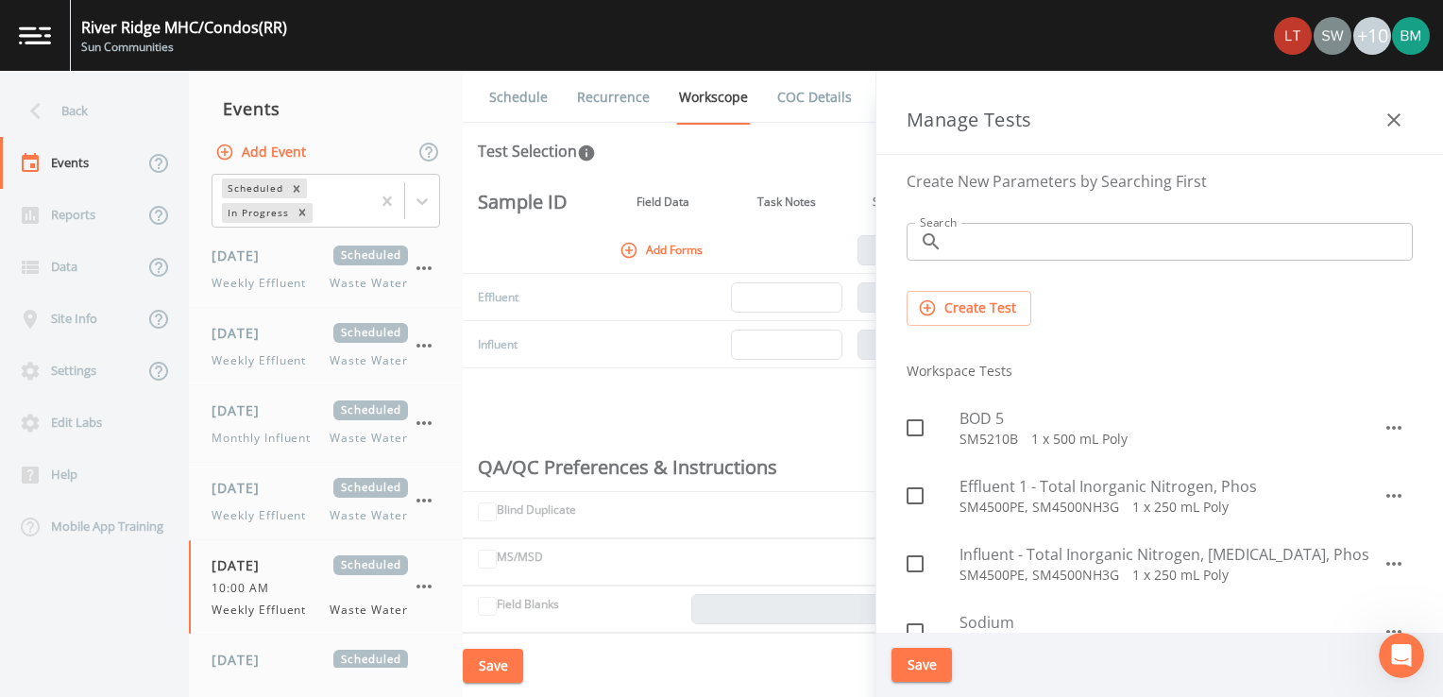
click at [1013, 249] on input "Search" at bounding box center [1181, 242] width 463 height 38
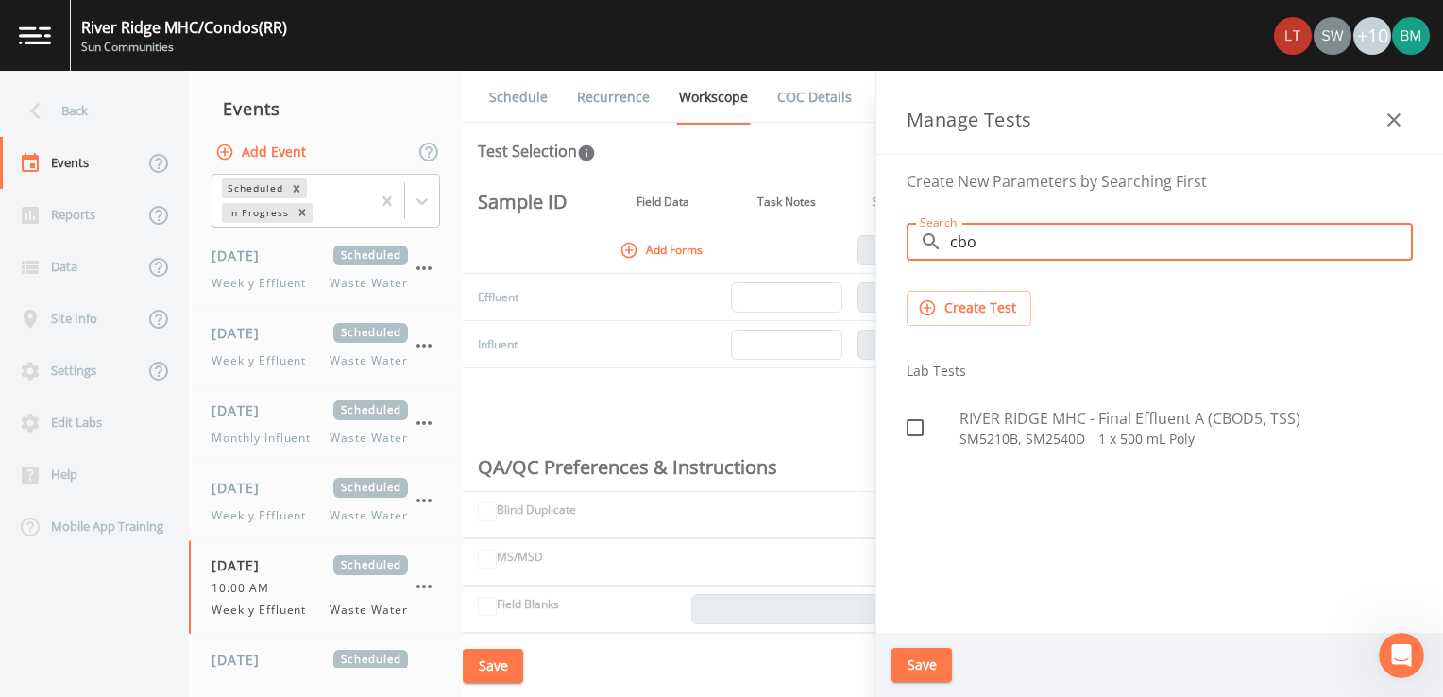
type input "cbo"
click at [923, 417] on icon at bounding box center [915, 428] width 23 height 23
checkbox input "true"
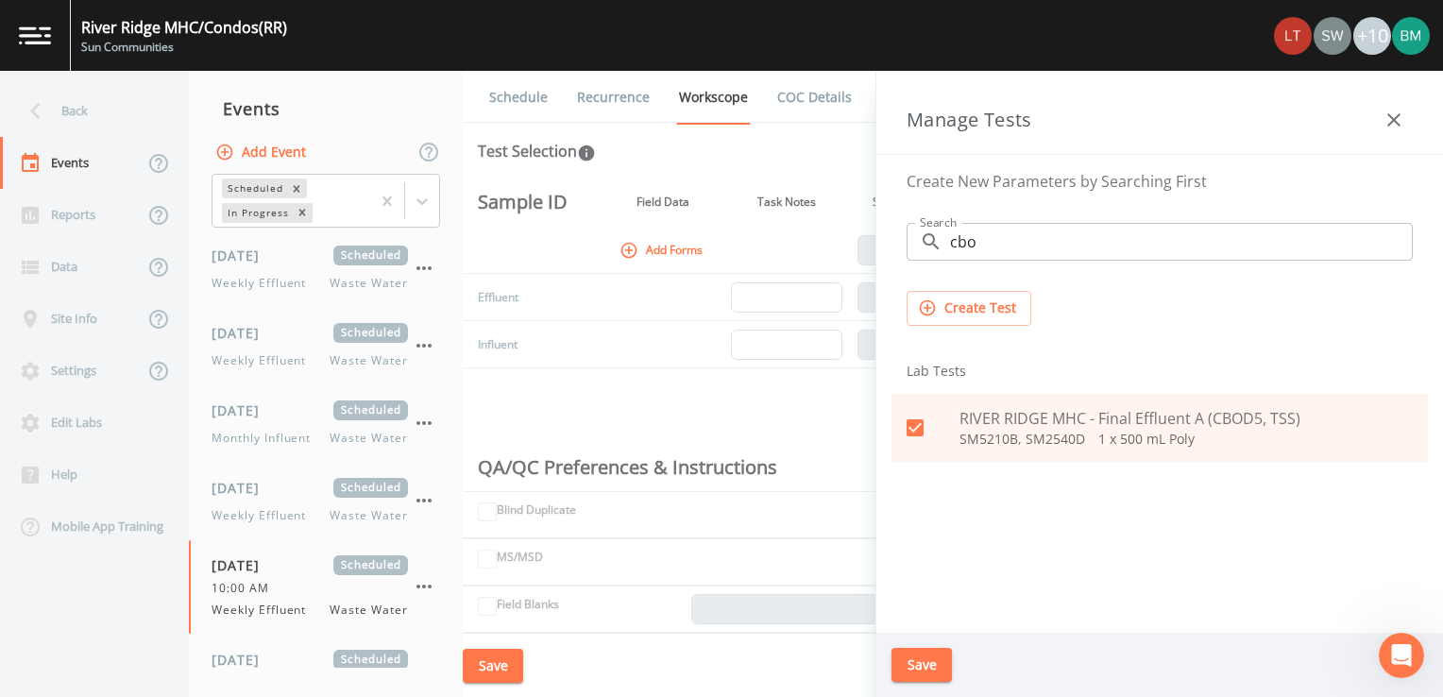
click at [1007, 239] on input "cbo" at bounding box center [1181, 242] width 463 height 38
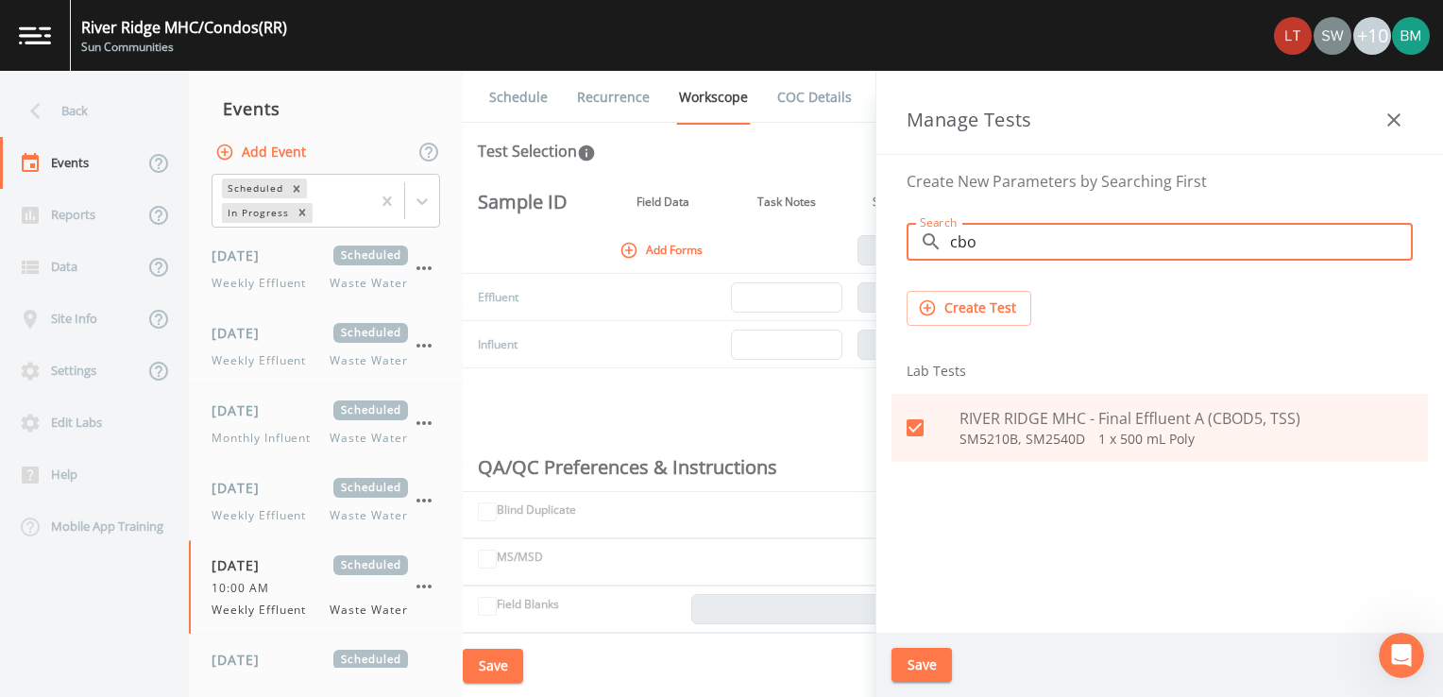
click at [939, 316] on button "Create Test" at bounding box center [969, 308] width 125 height 35
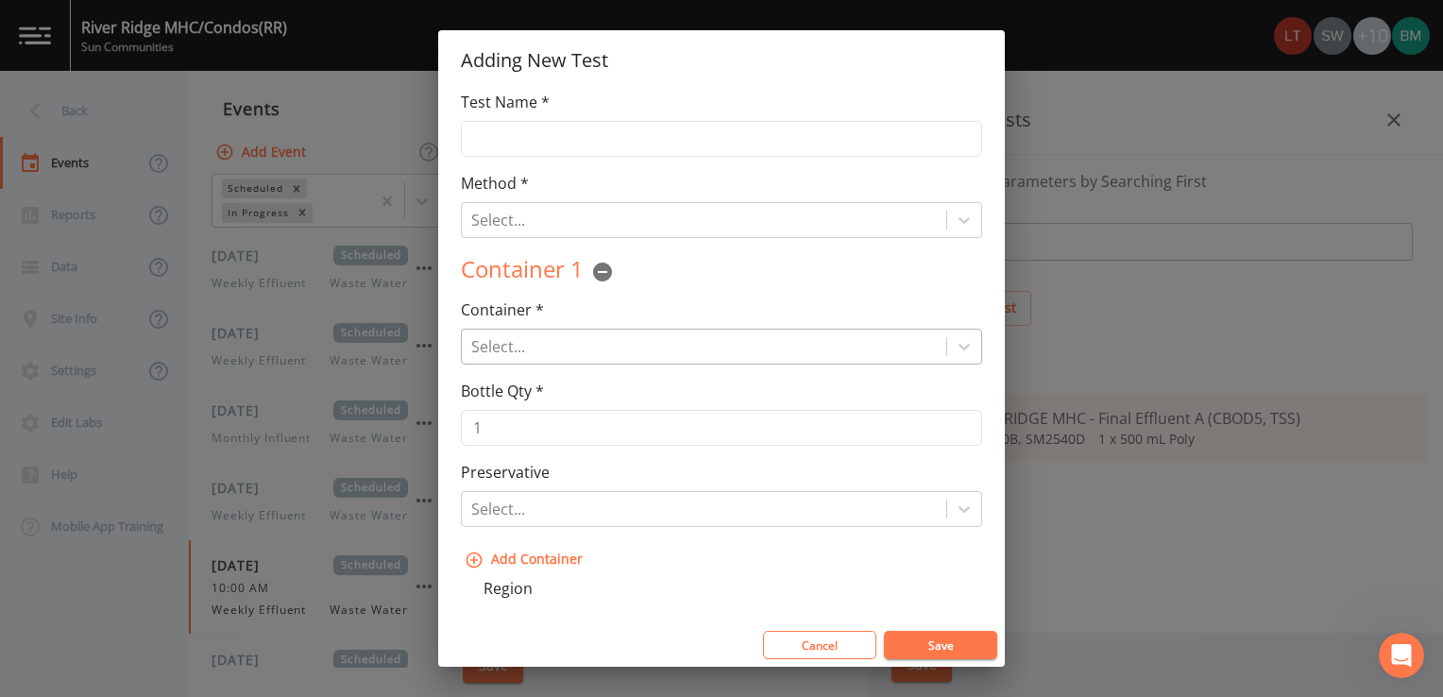
click at [593, 346] on div at bounding box center [704, 346] width 466 height 26
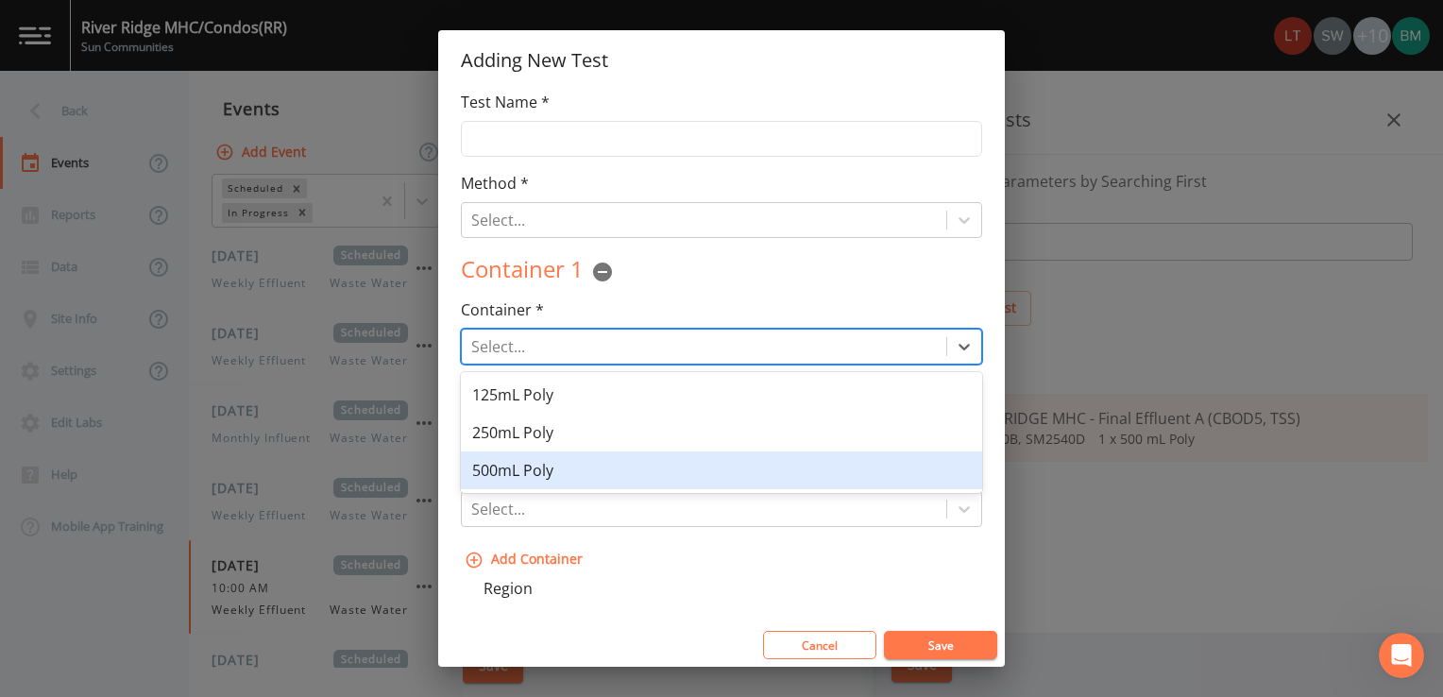
click at [562, 474] on div "500mL Poly" at bounding box center [721, 471] width 521 height 38
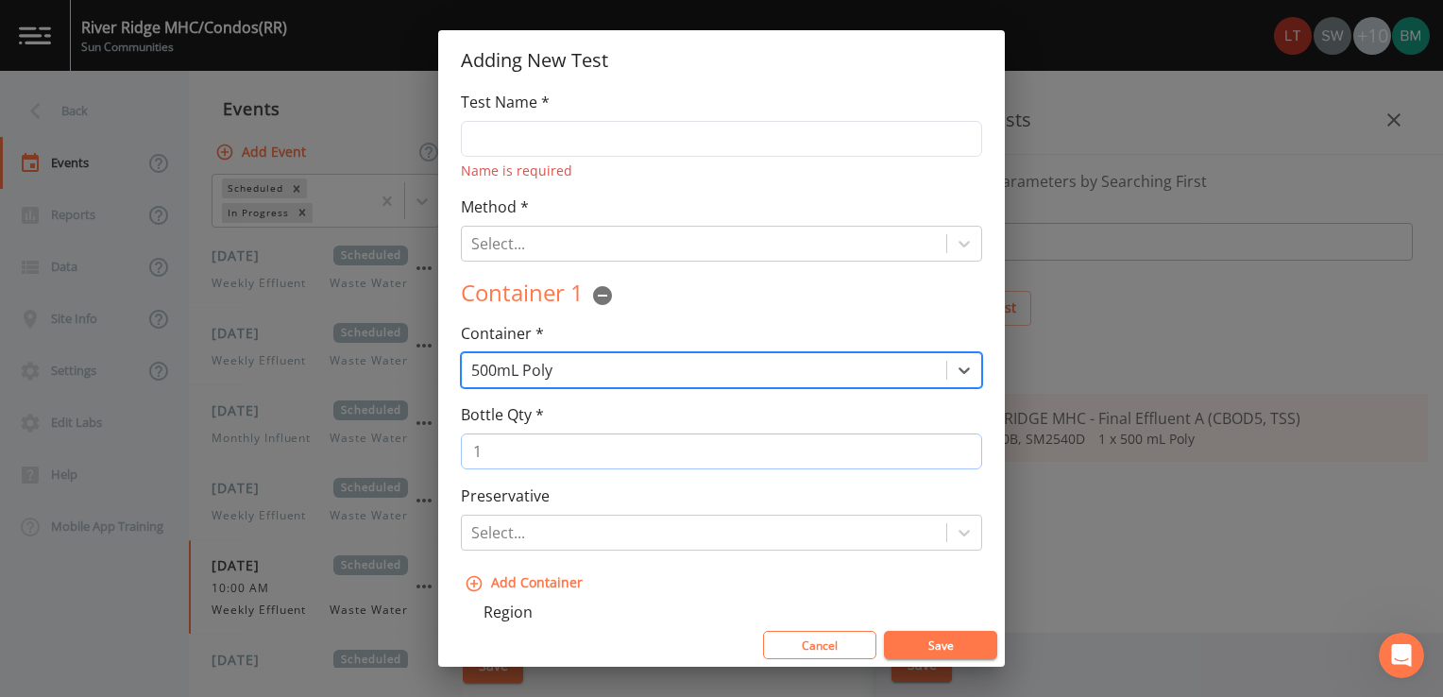
click at [555, 454] on input "1" at bounding box center [721, 452] width 521 height 36
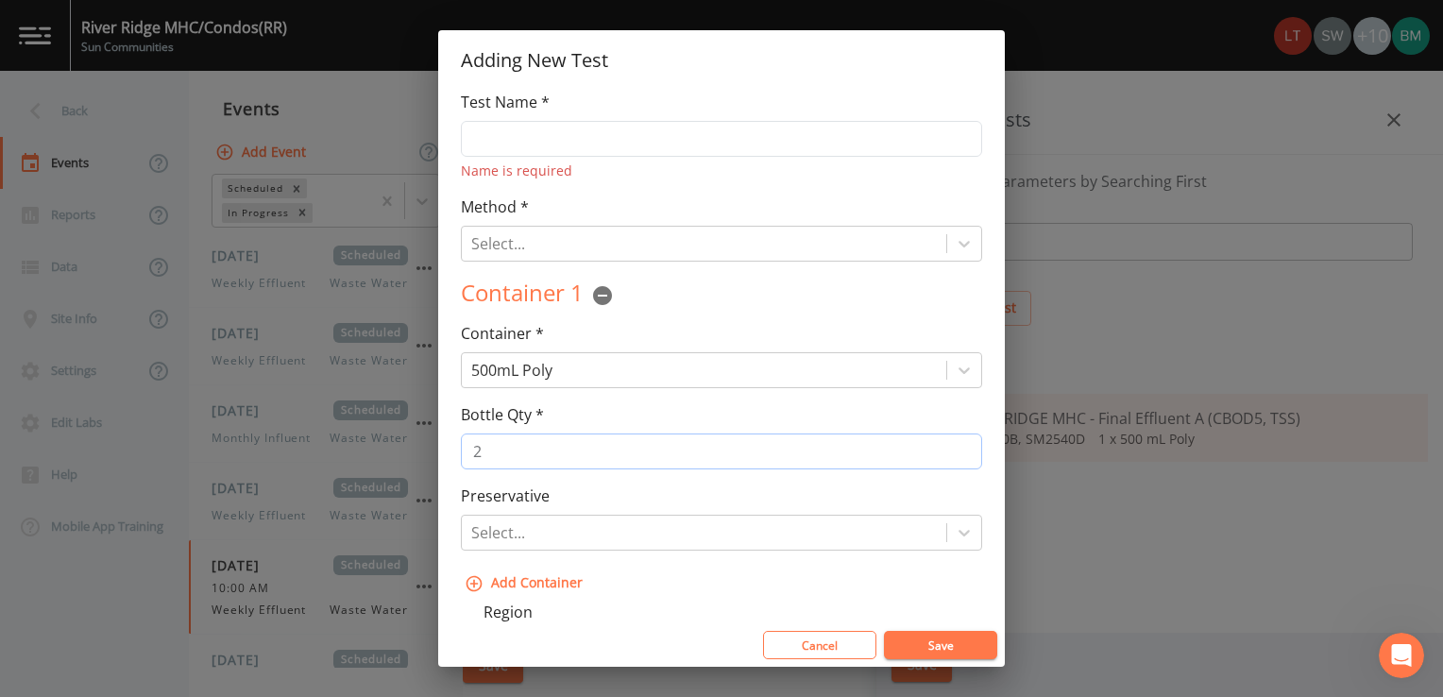
click at [958, 446] on input "2" at bounding box center [721, 452] width 521 height 36
type input "3"
click at [958, 446] on input "3" at bounding box center [721, 452] width 521 height 36
click at [674, 531] on div at bounding box center [704, 533] width 466 height 26
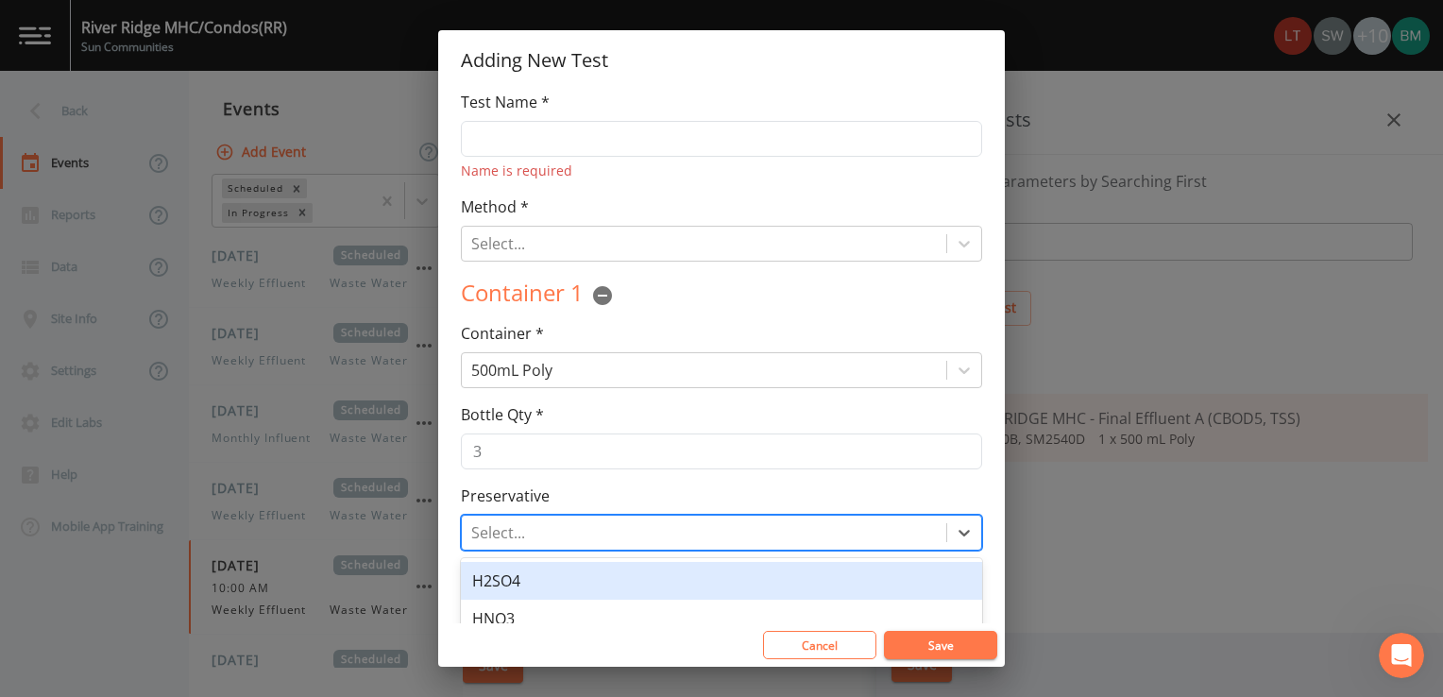
click at [639, 494] on div "Preservative 3 results available. Use Up and Down to choose options, press Ente…" at bounding box center [721, 518] width 521 height 66
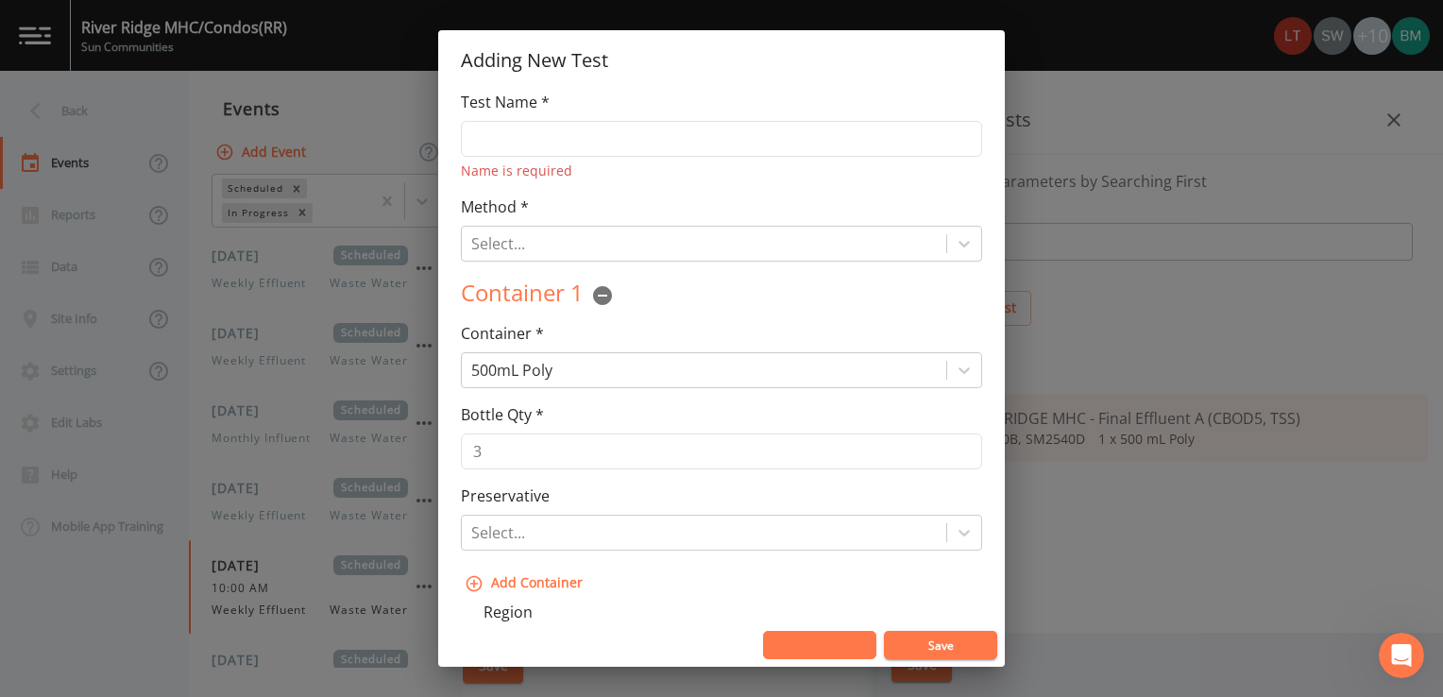
click at [806, 652] on button "Cancel" at bounding box center [819, 645] width 113 height 28
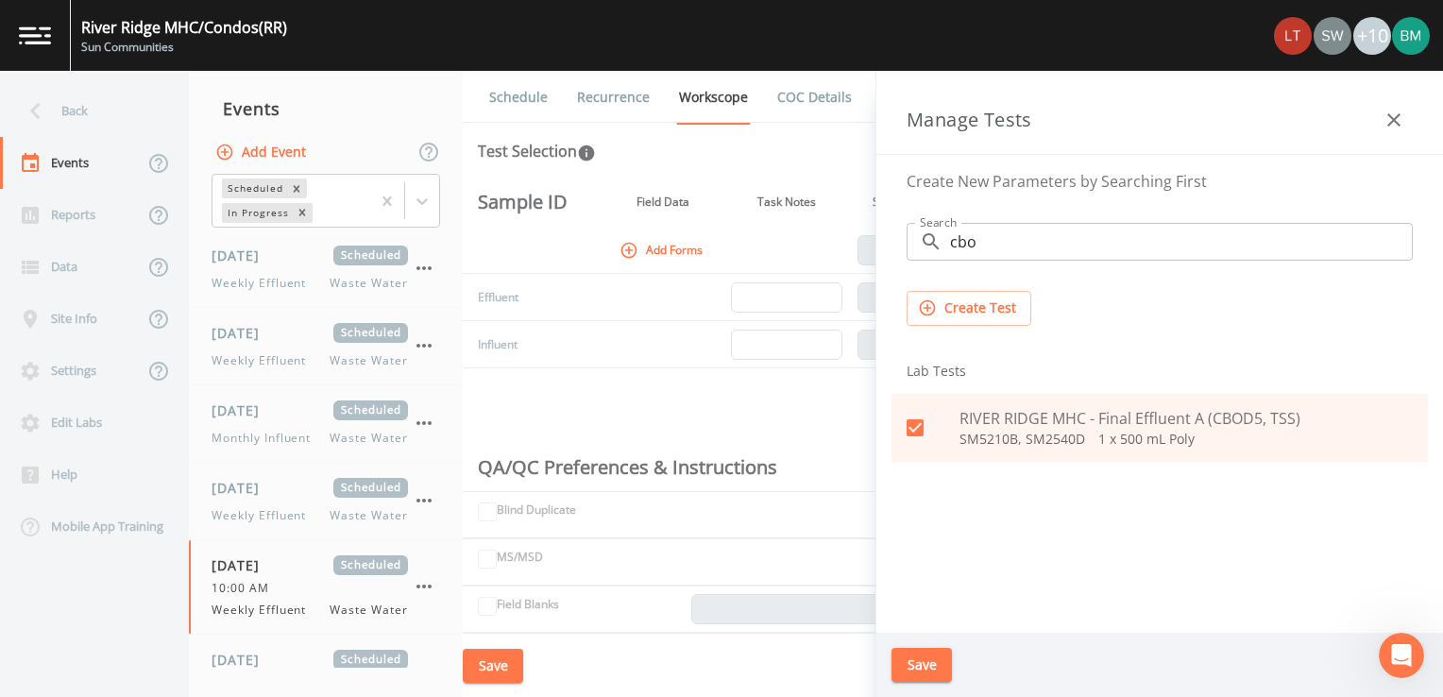
click at [918, 433] on icon at bounding box center [915, 427] width 17 height 17
checkbox input "false"
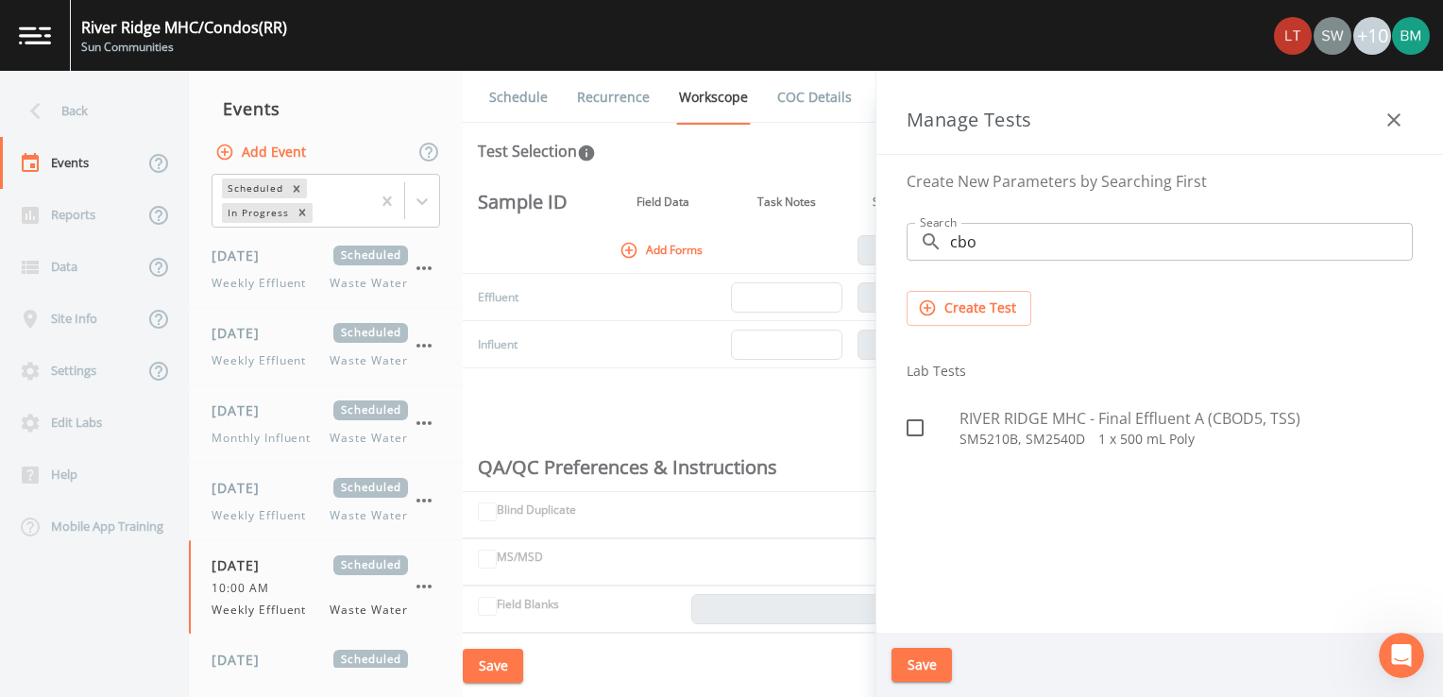
click at [996, 307] on button "Create Test" at bounding box center [969, 308] width 125 height 35
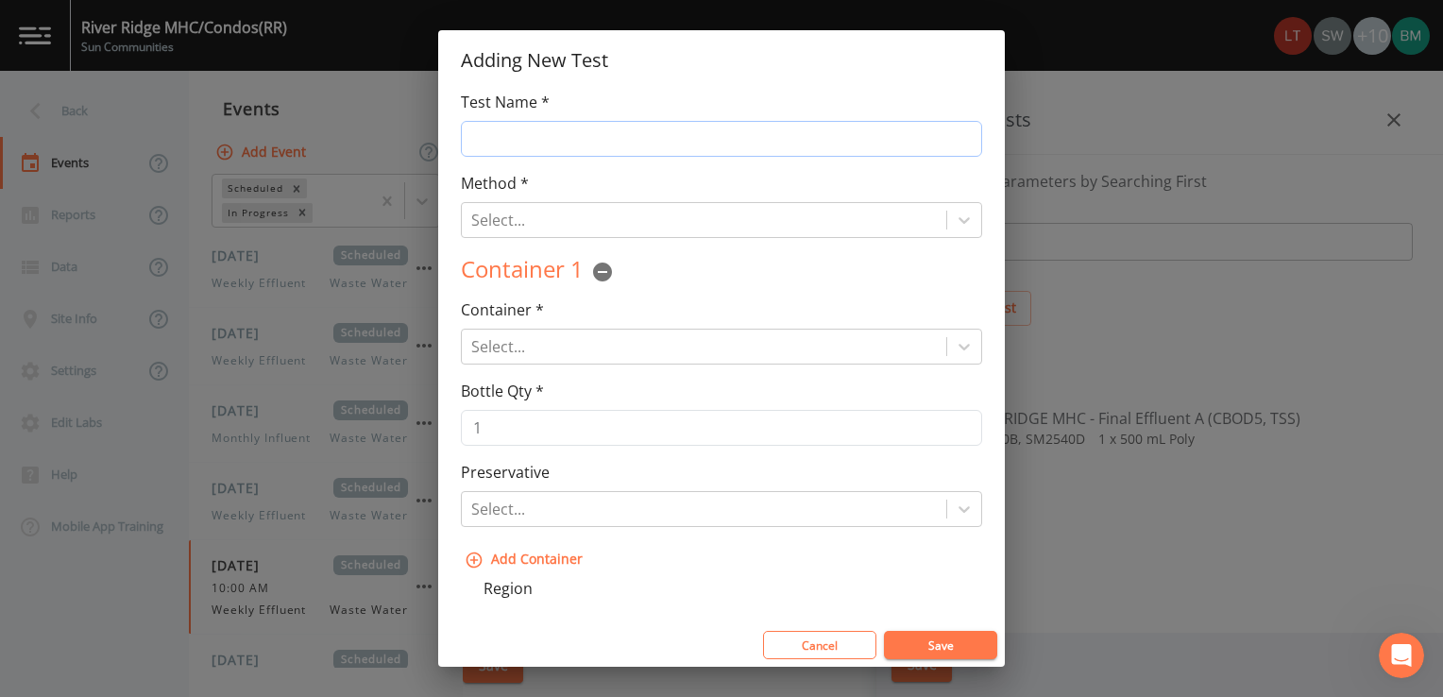
click at [498, 145] on input "Test Name *" at bounding box center [721, 139] width 521 height 36
type input "Effluent"
click at [541, 213] on div at bounding box center [704, 220] width 466 height 26
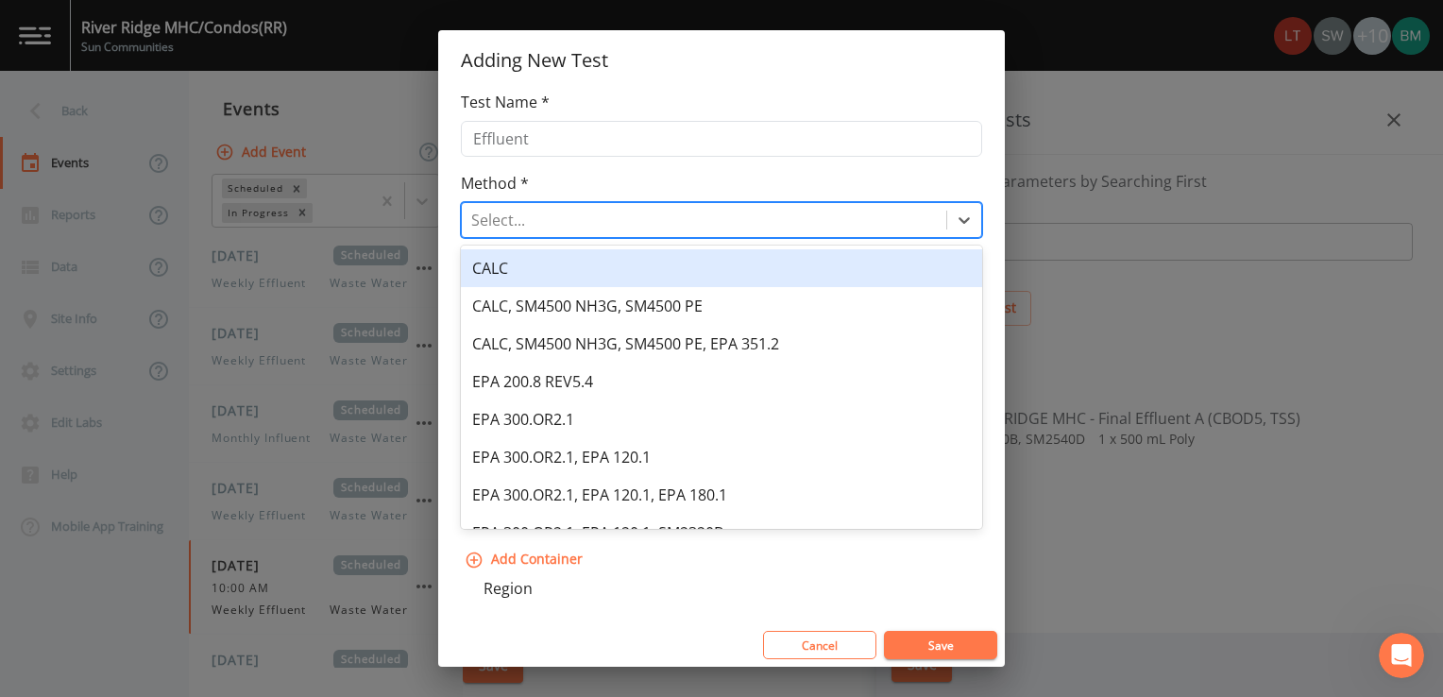
click at [626, 176] on div "Method * 13 results available. Use Up and Down to choose options, press Enter t…" at bounding box center [721, 205] width 521 height 66
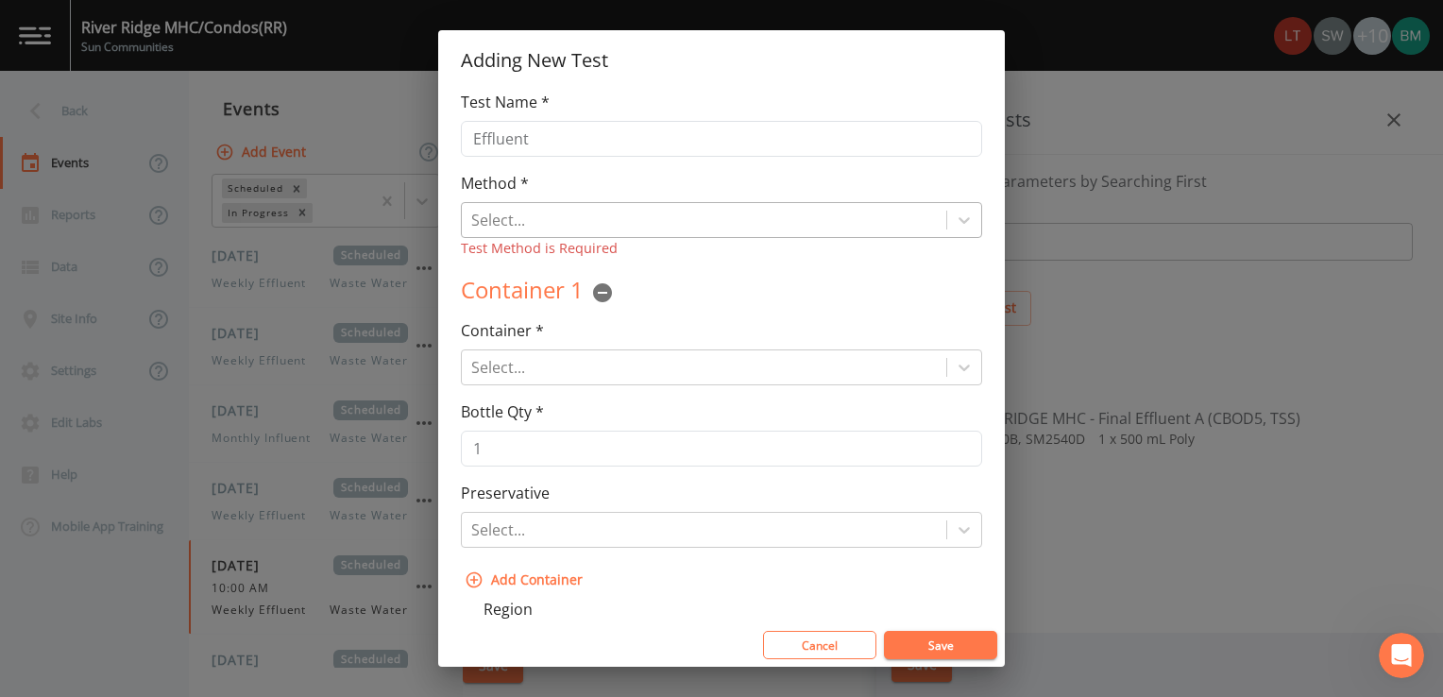
click at [564, 229] on div at bounding box center [704, 220] width 466 height 26
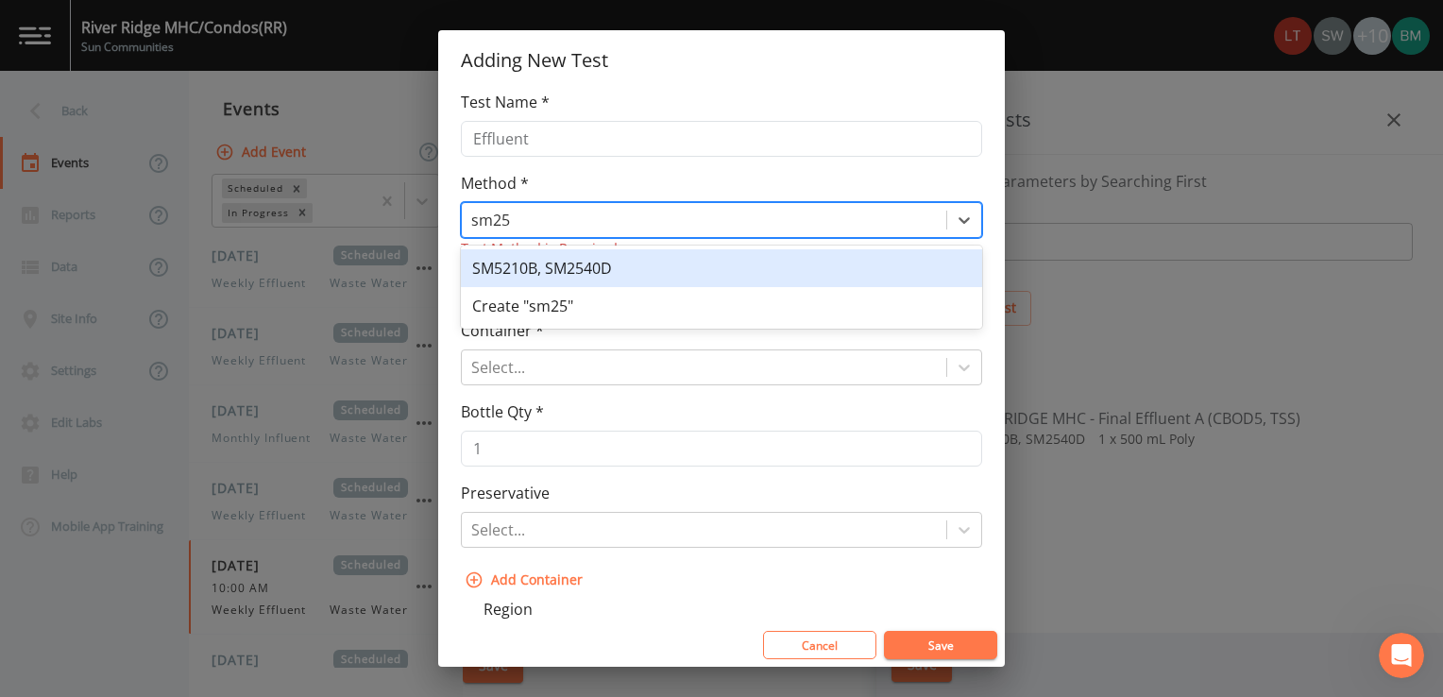
type input "sm254"
click at [574, 267] on div "SM5210B, SM2540D" at bounding box center [721, 268] width 521 height 38
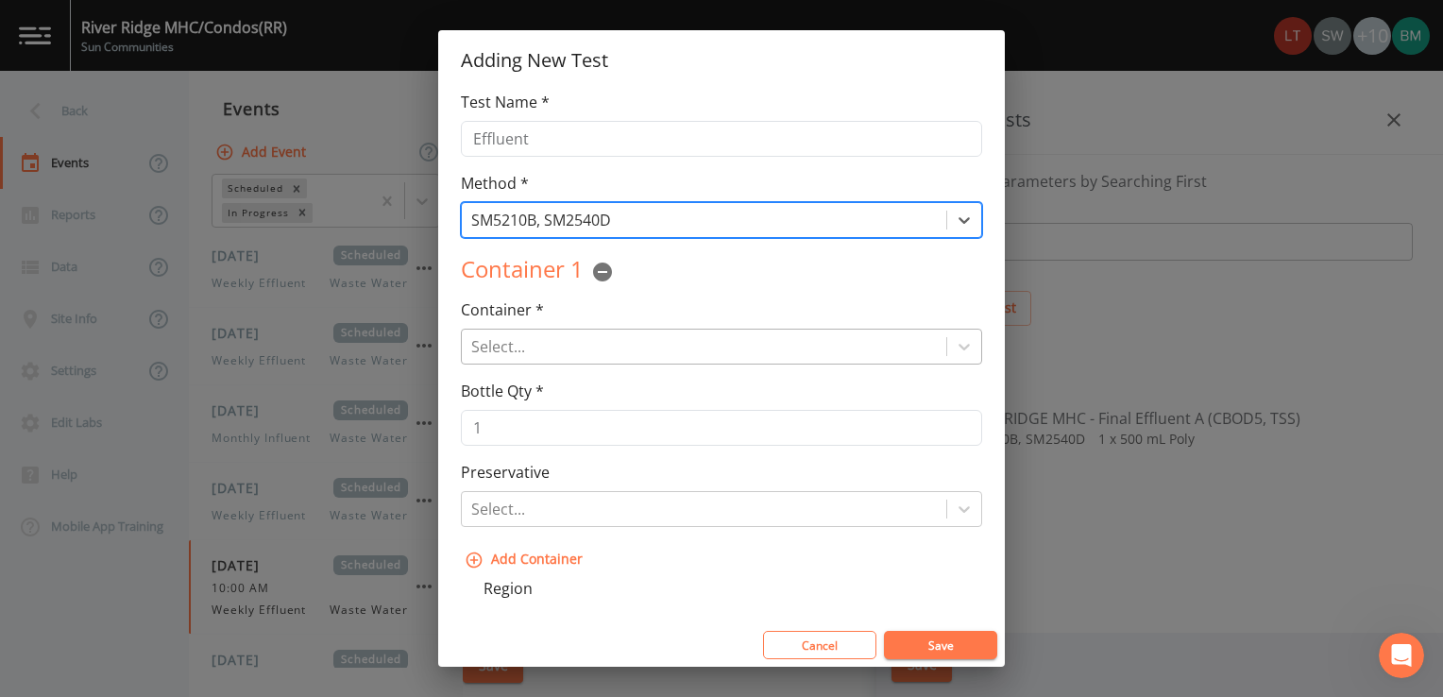
click at [554, 349] on div at bounding box center [704, 346] width 466 height 26
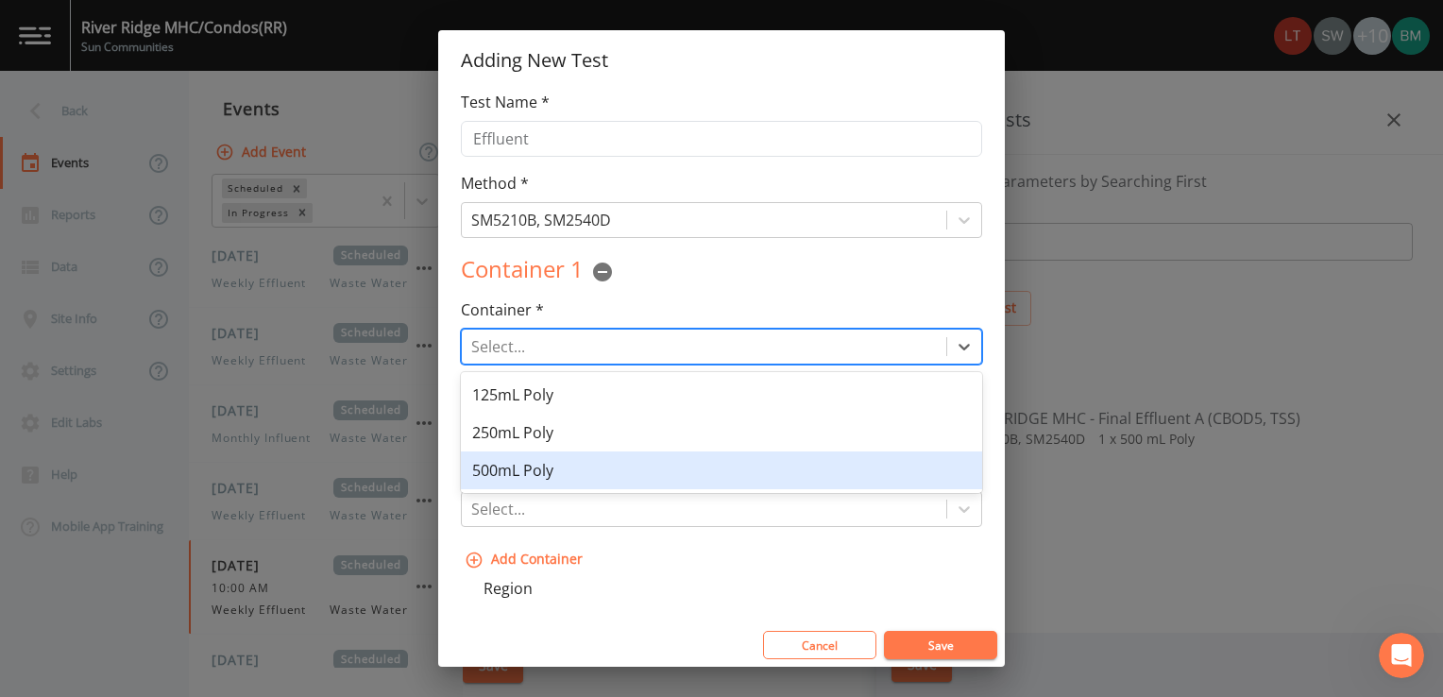
click at [543, 464] on div "500mL Poly" at bounding box center [721, 471] width 521 height 38
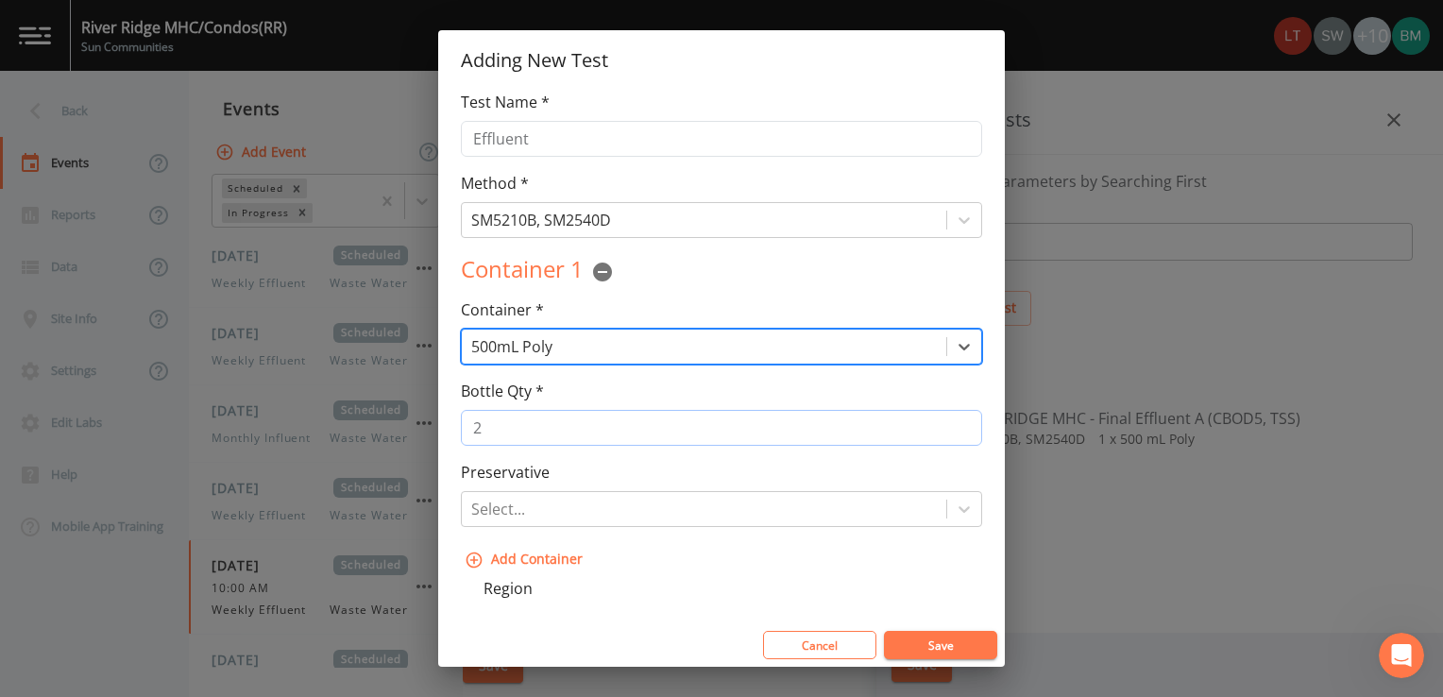
click at [956, 421] on input "2" at bounding box center [721, 428] width 521 height 36
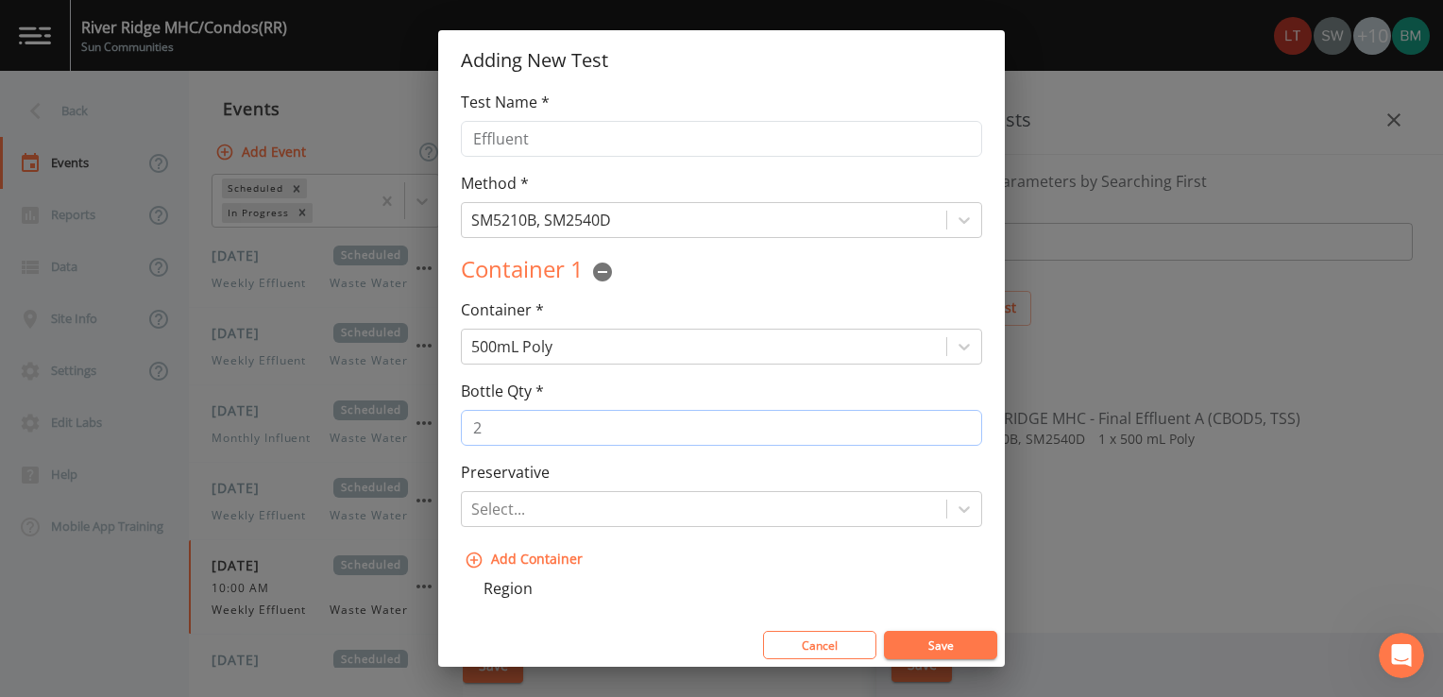
type input "3"
click at [956, 421] on input "3" at bounding box center [721, 428] width 521 height 36
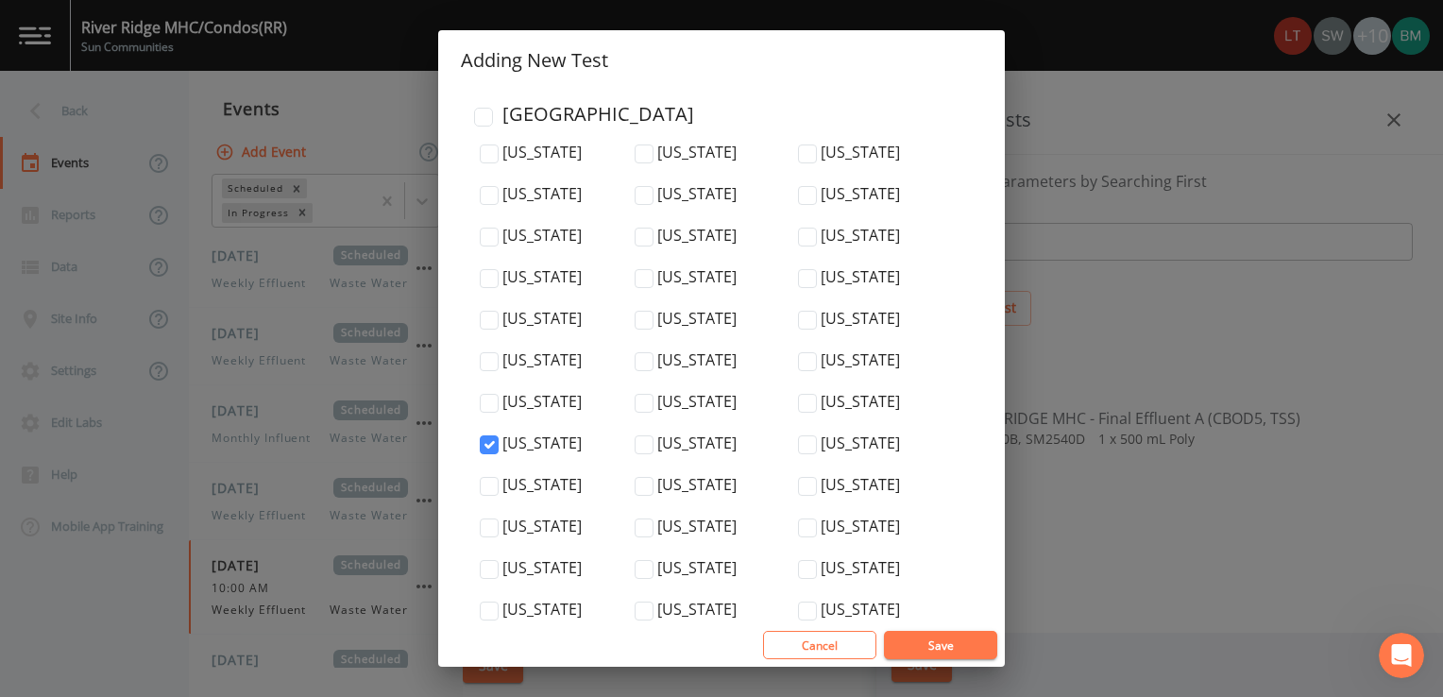
scroll to position [6479, 0]
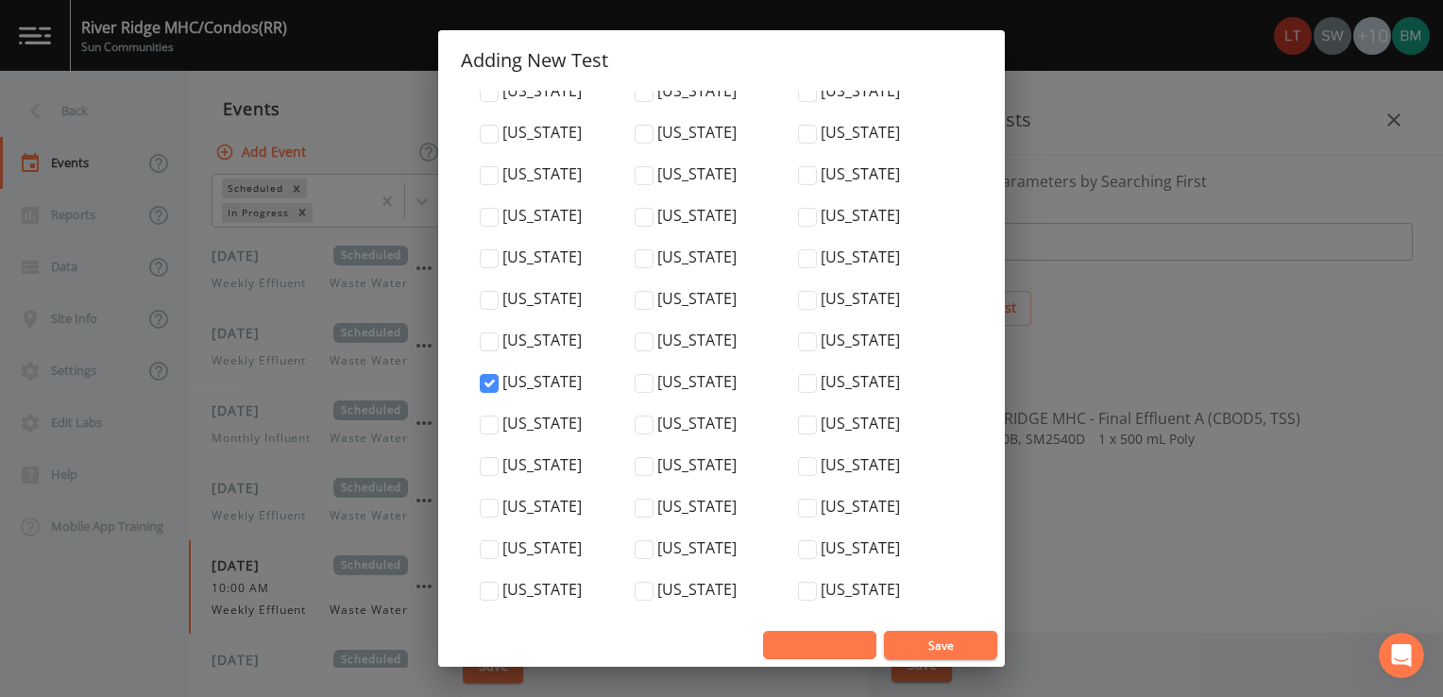
click at [841, 642] on button "Cancel" at bounding box center [819, 645] width 113 height 28
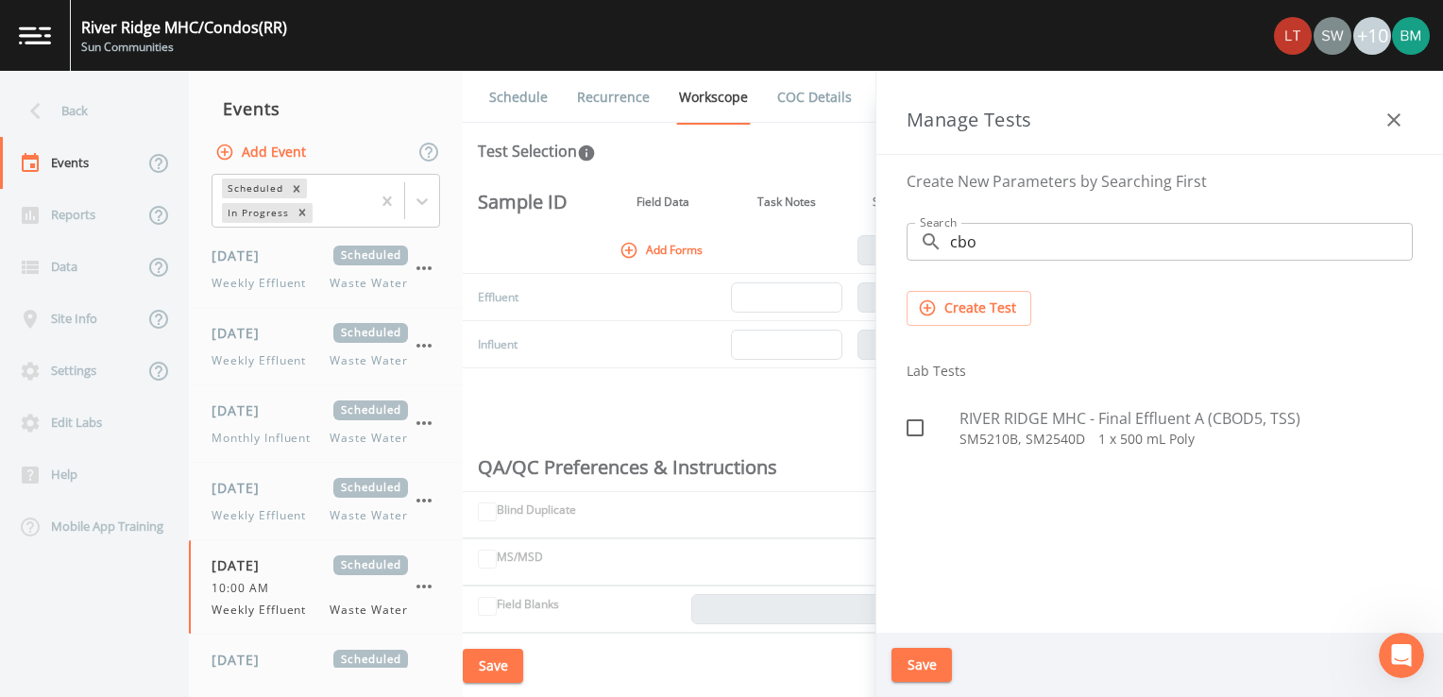
click at [1047, 247] on input "cbo" at bounding box center [1181, 242] width 463 height 38
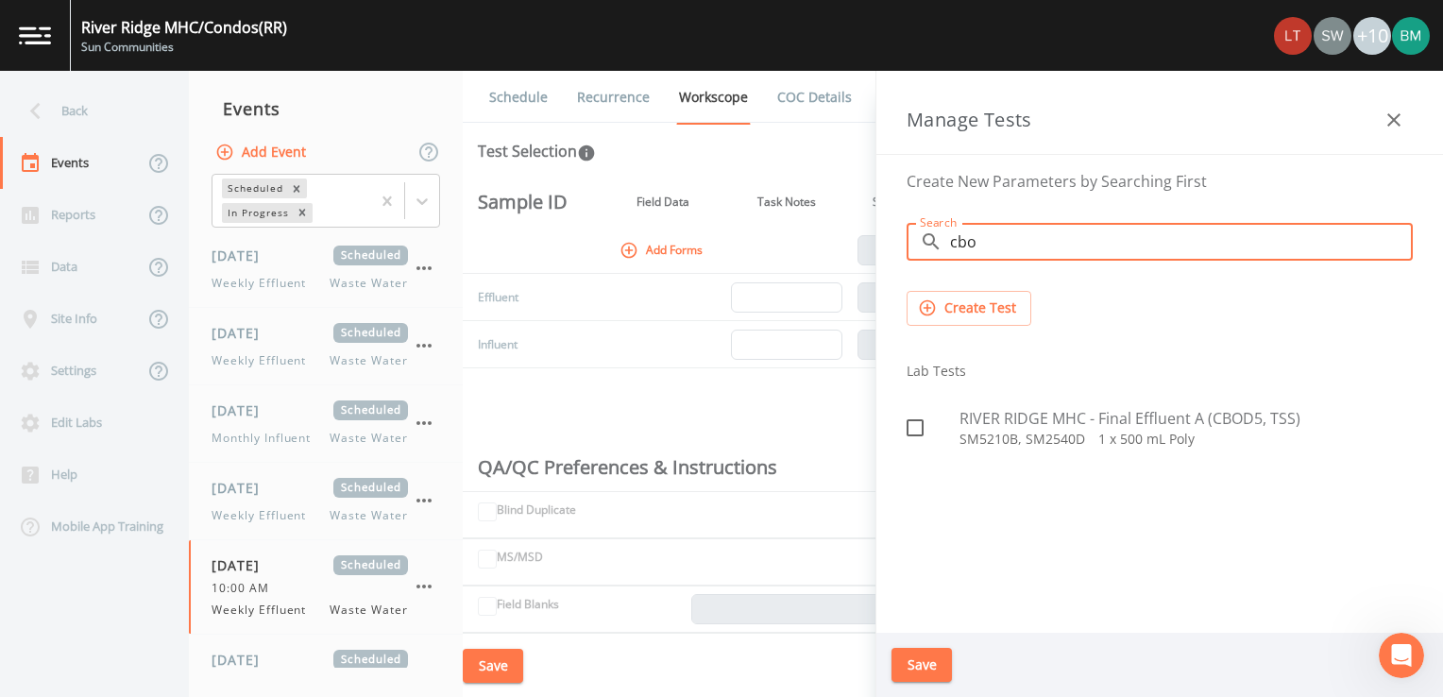
click at [922, 431] on icon at bounding box center [915, 427] width 17 height 17
checkbox input "true"
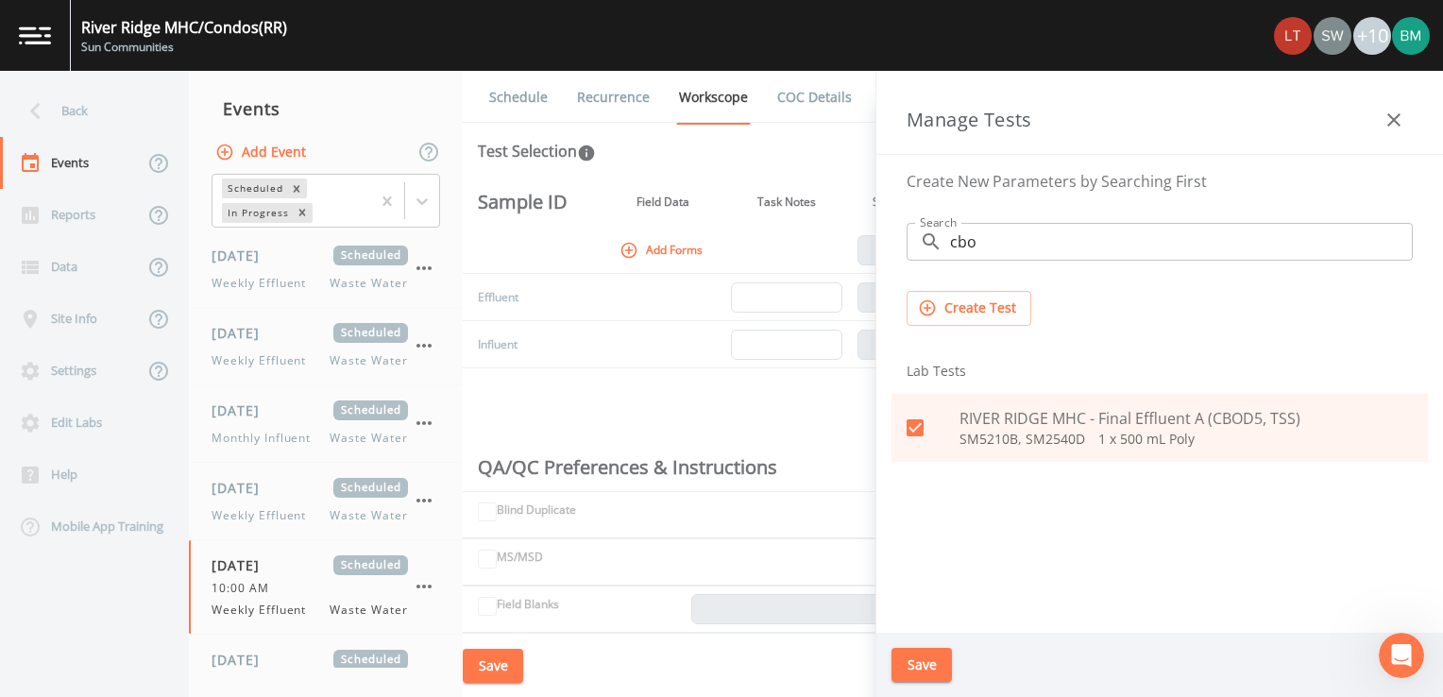
click at [1037, 232] on input "cbo" at bounding box center [1181, 242] width 463 height 38
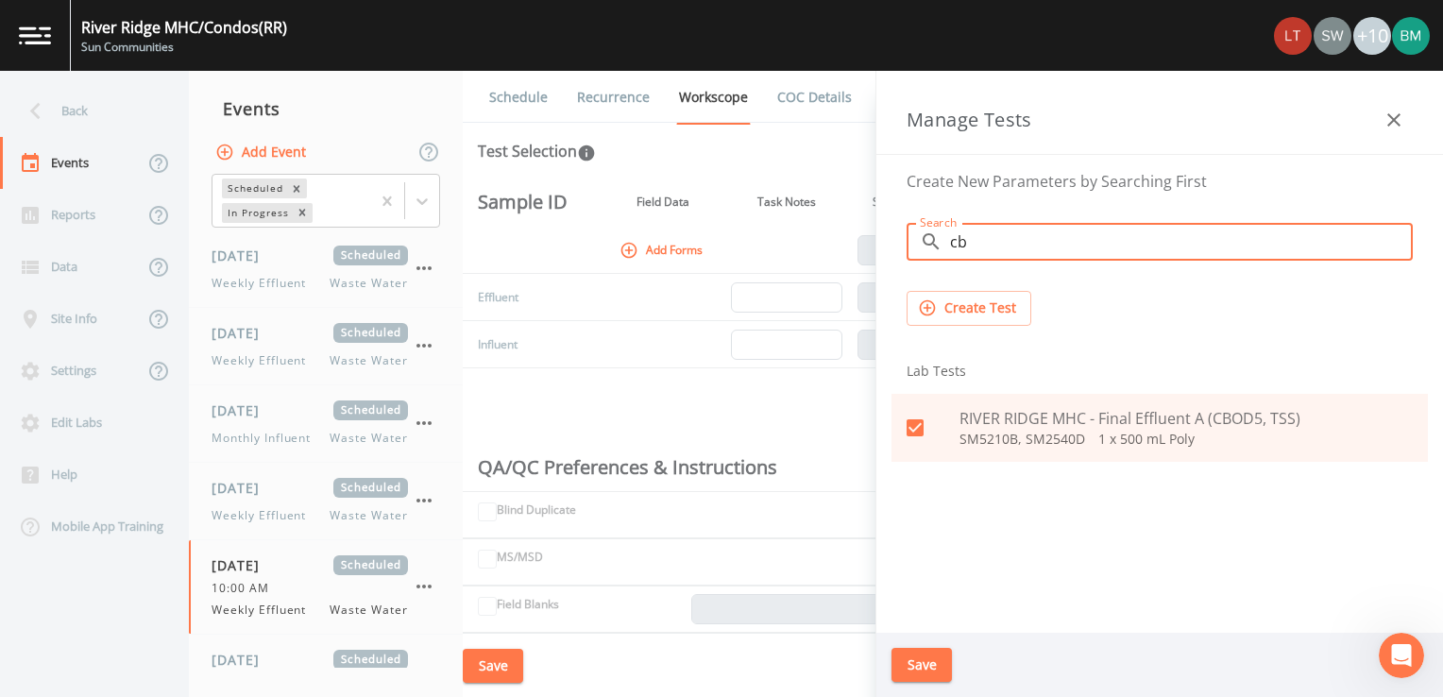
type input "c"
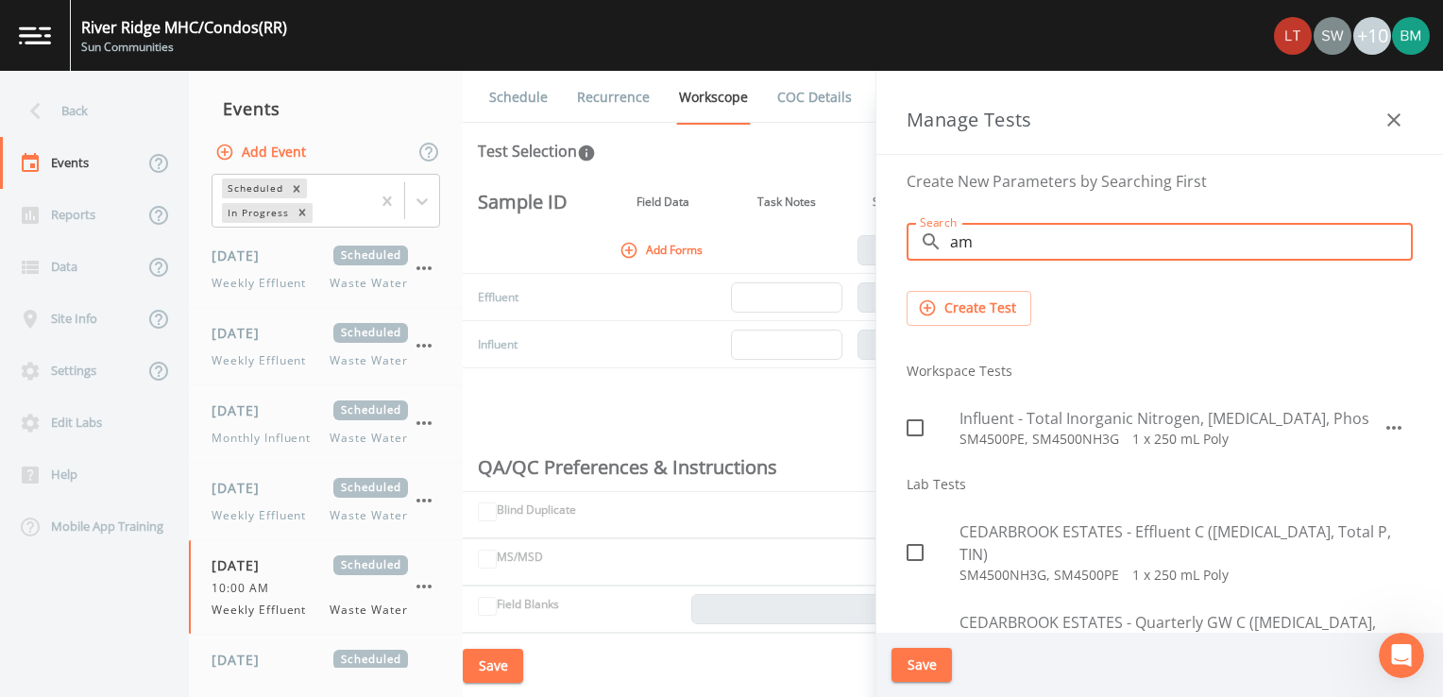
type input "a"
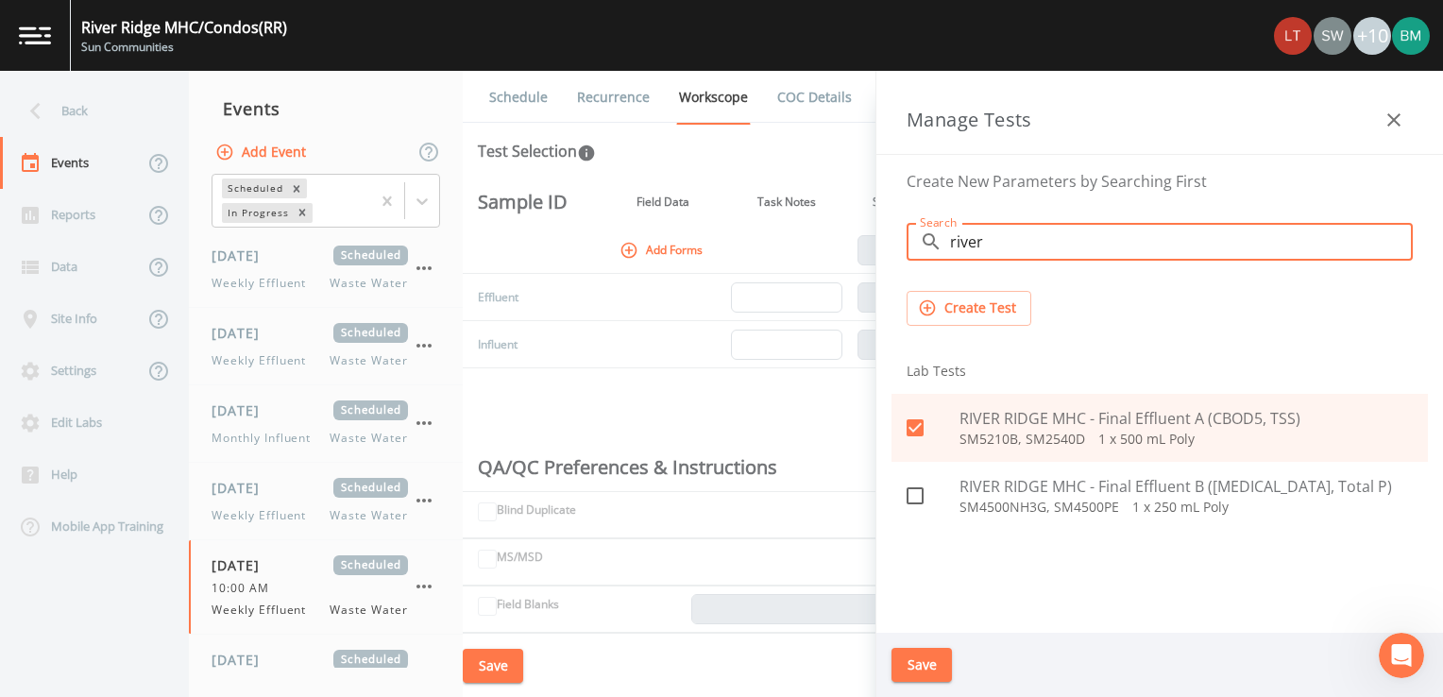
type input "river"
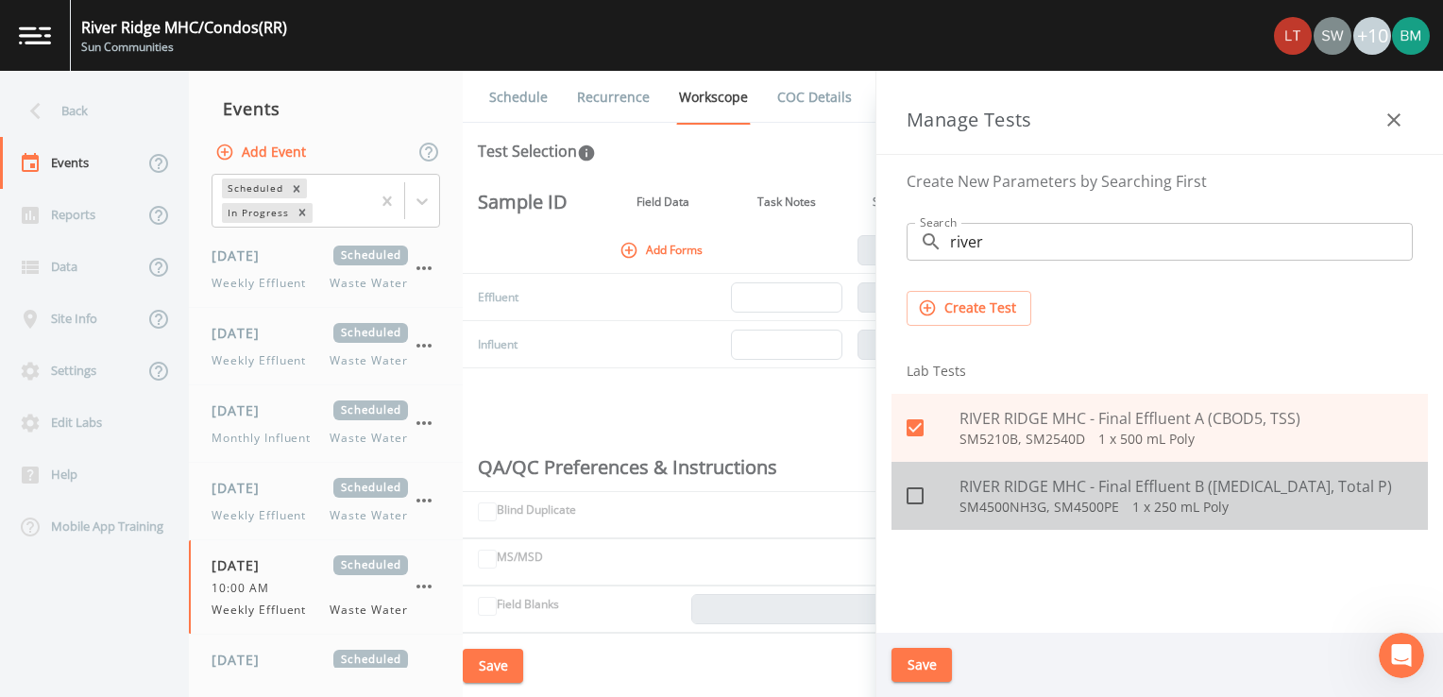
click at [920, 494] on icon at bounding box center [915, 496] width 23 height 23
checkbox input "true"
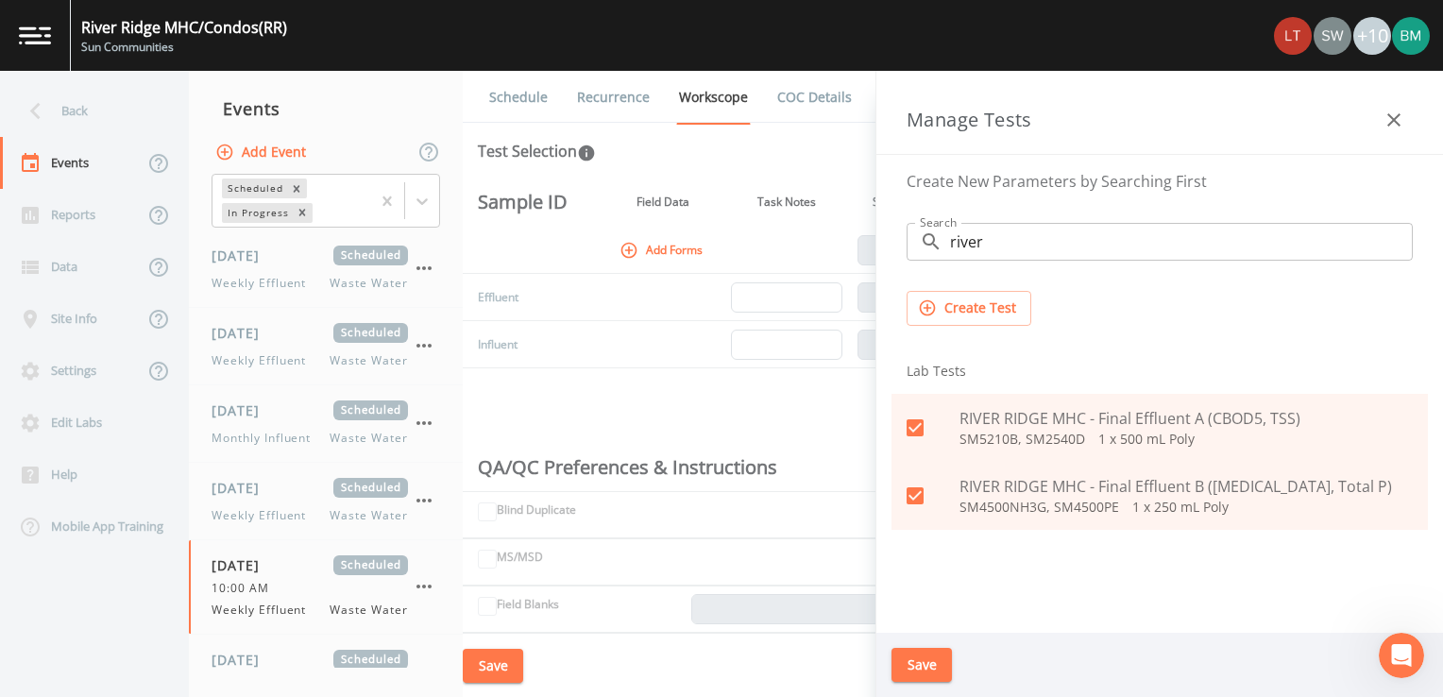
click at [1028, 244] on input "river" at bounding box center [1181, 242] width 463 height 38
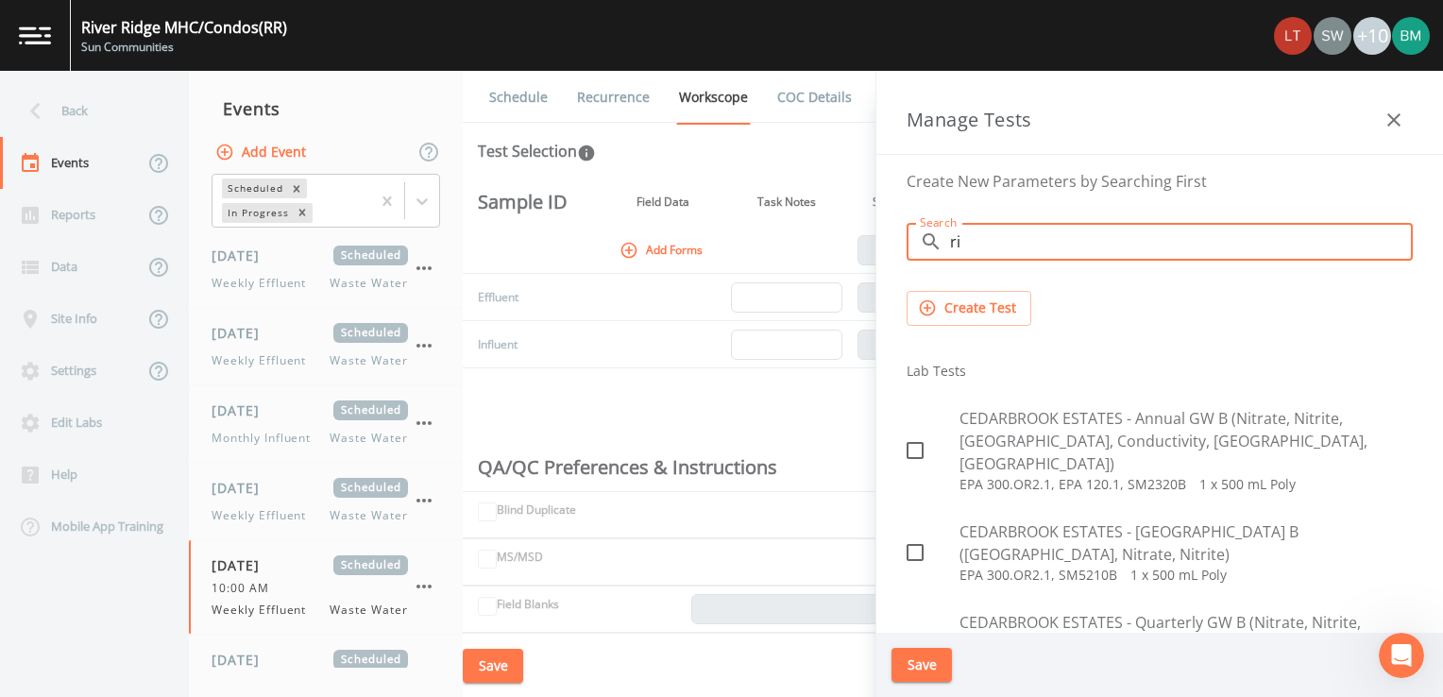
type input "r"
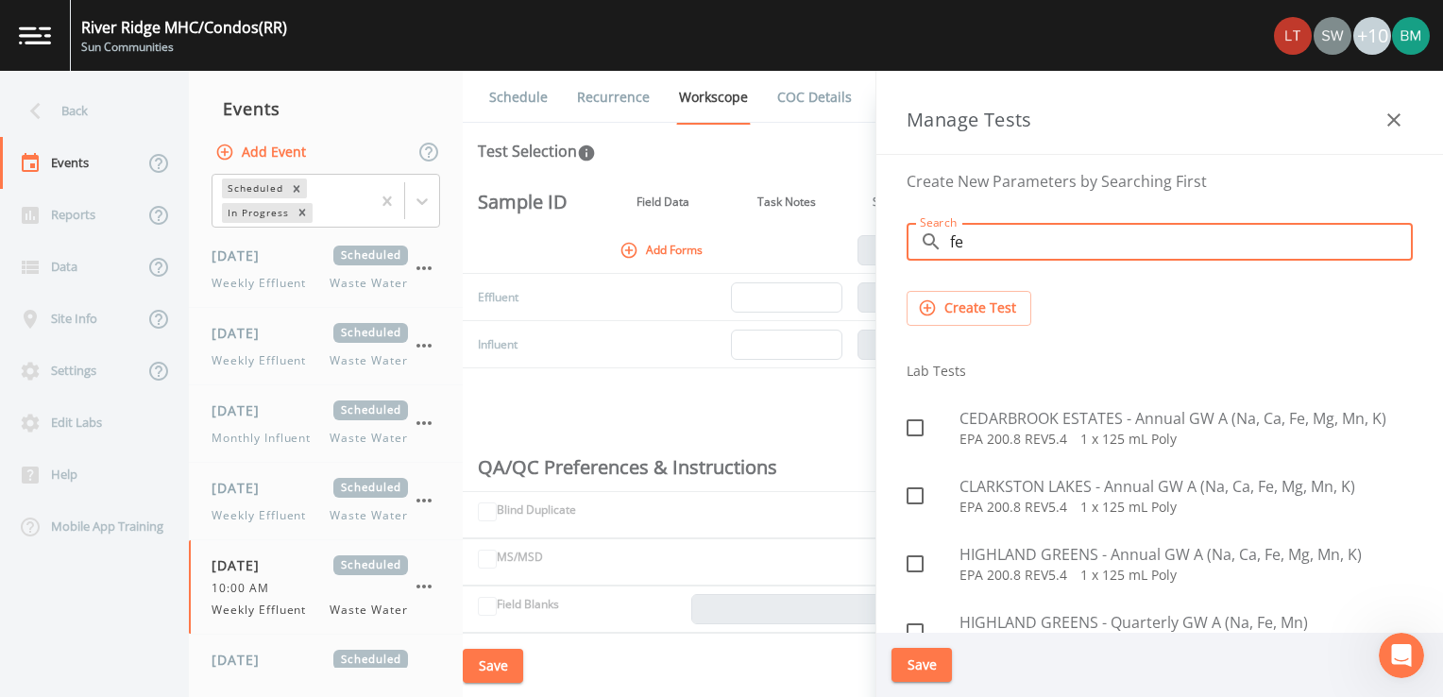
type input "f"
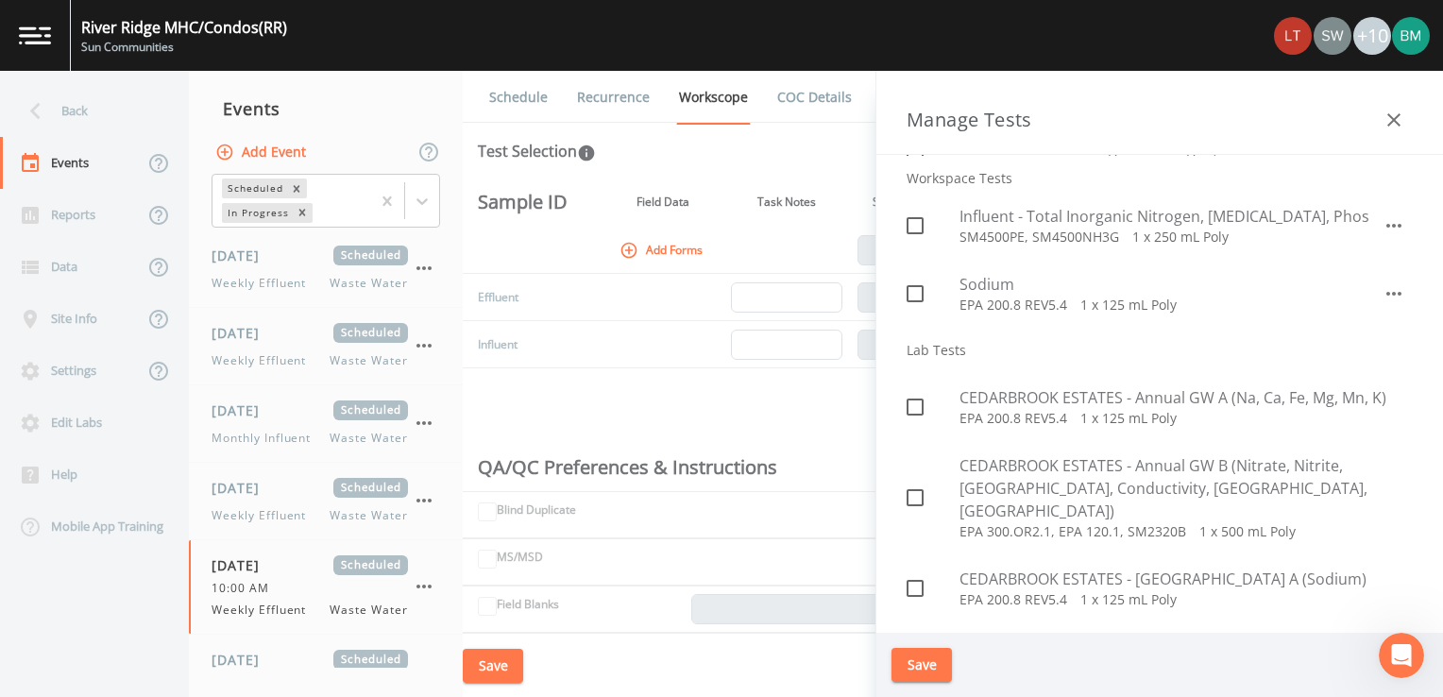
scroll to position [0, 0]
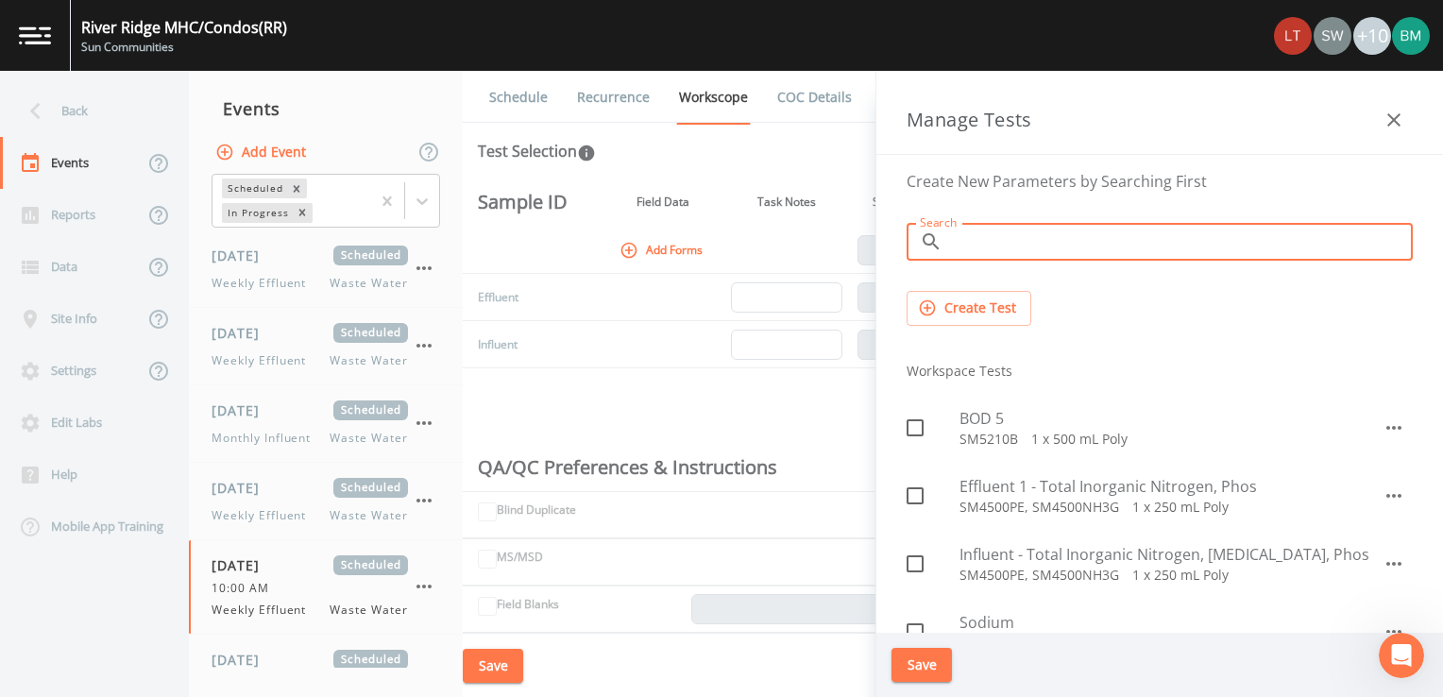
click at [918, 667] on button "Save" at bounding box center [922, 665] width 60 height 35
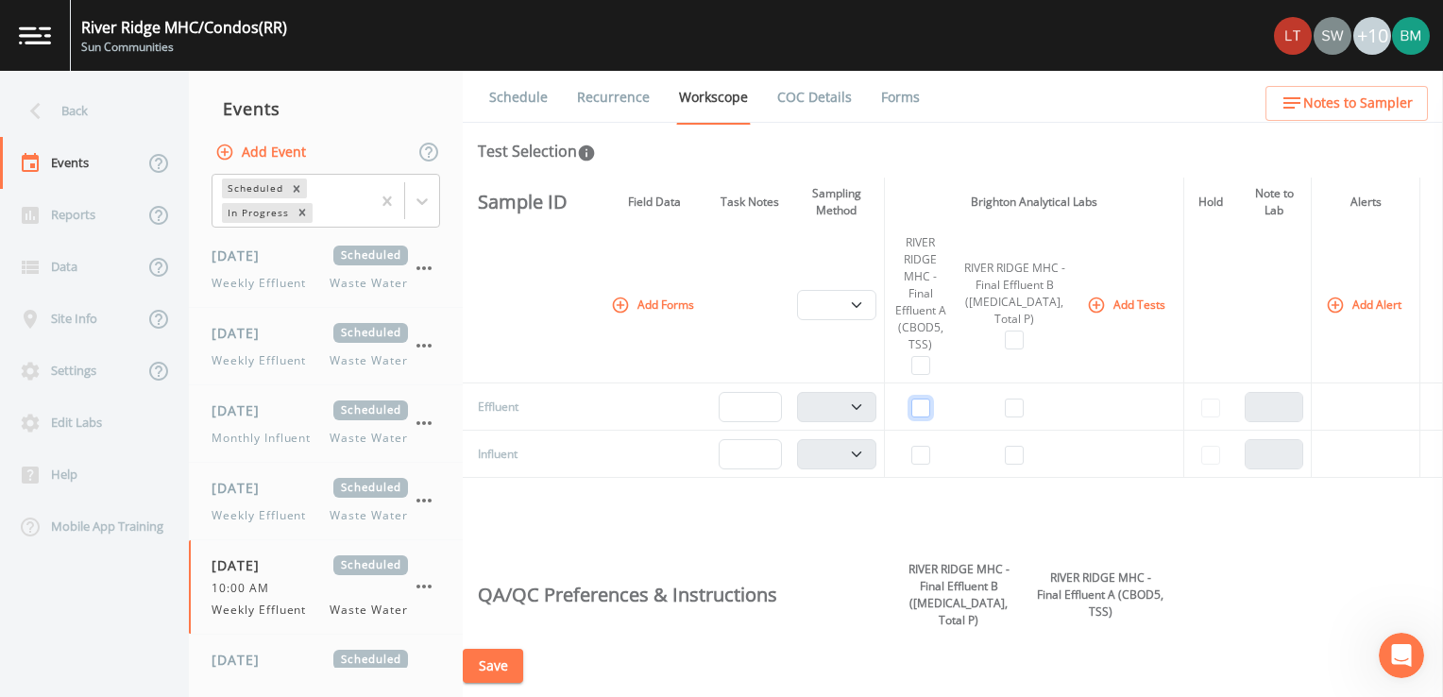
click at [930, 404] on input "checkbox" at bounding box center [921, 408] width 19 height 19
checkbox input "true"
select select "b6a3c313-748b-4795-a028-792ad310bd60"
click at [1023, 406] on input "checkbox" at bounding box center [1014, 408] width 19 height 19
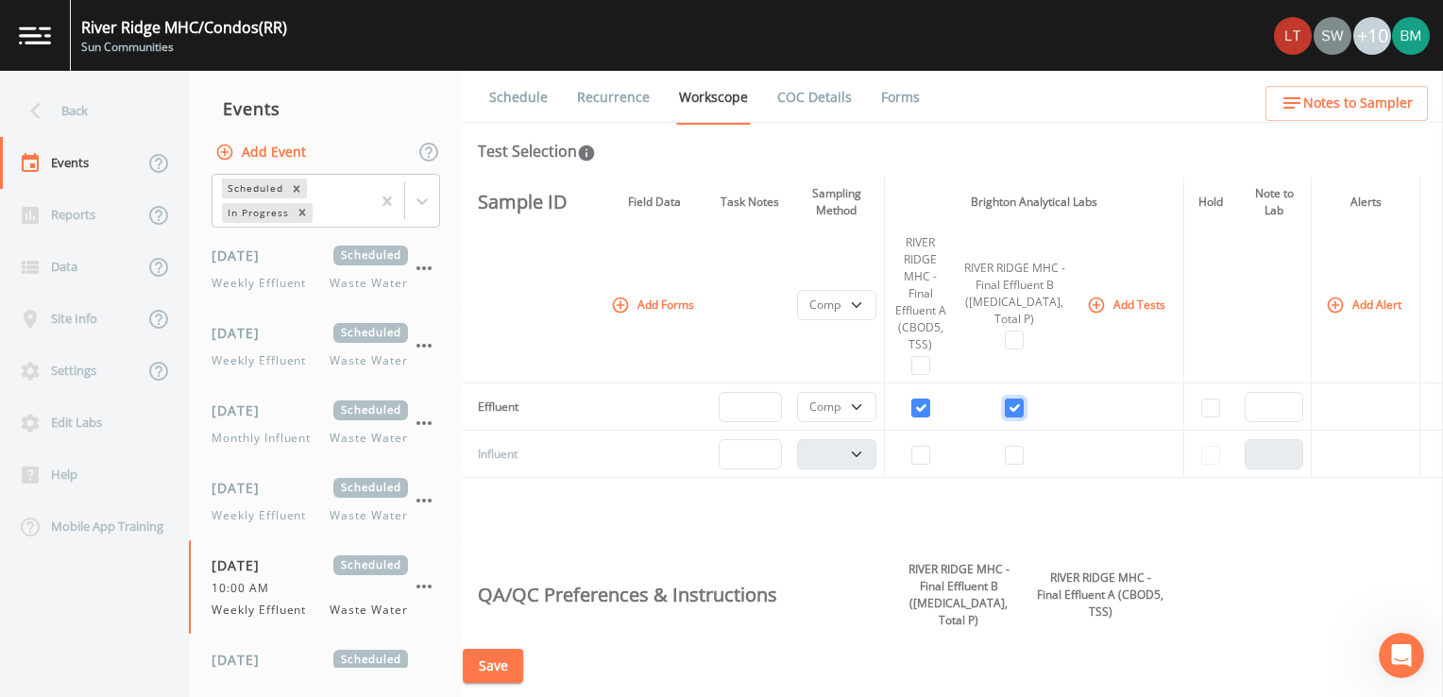
checkbox input "true"
click at [278, 277] on span "Weekly Effluent" at bounding box center [265, 283] width 106 height 17
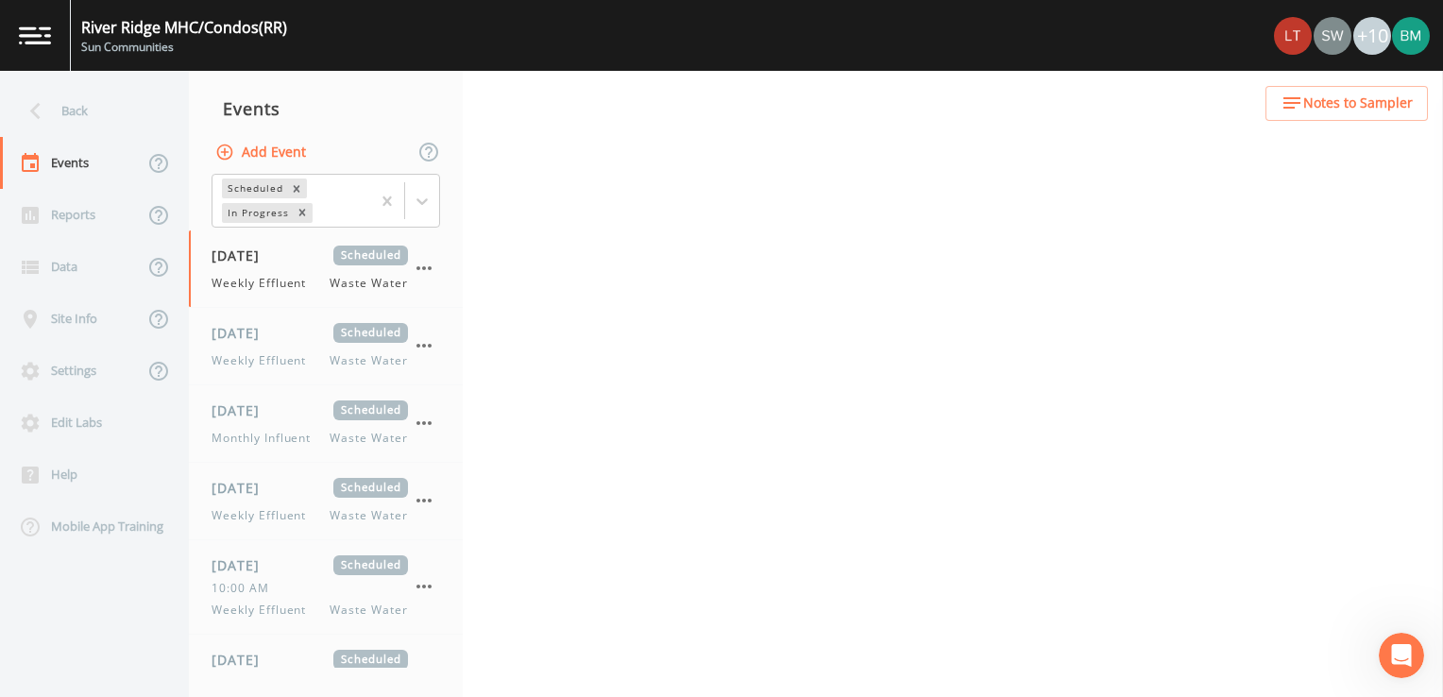
select select "b6a3c313-748b-4795-a028-792ad310bd60"
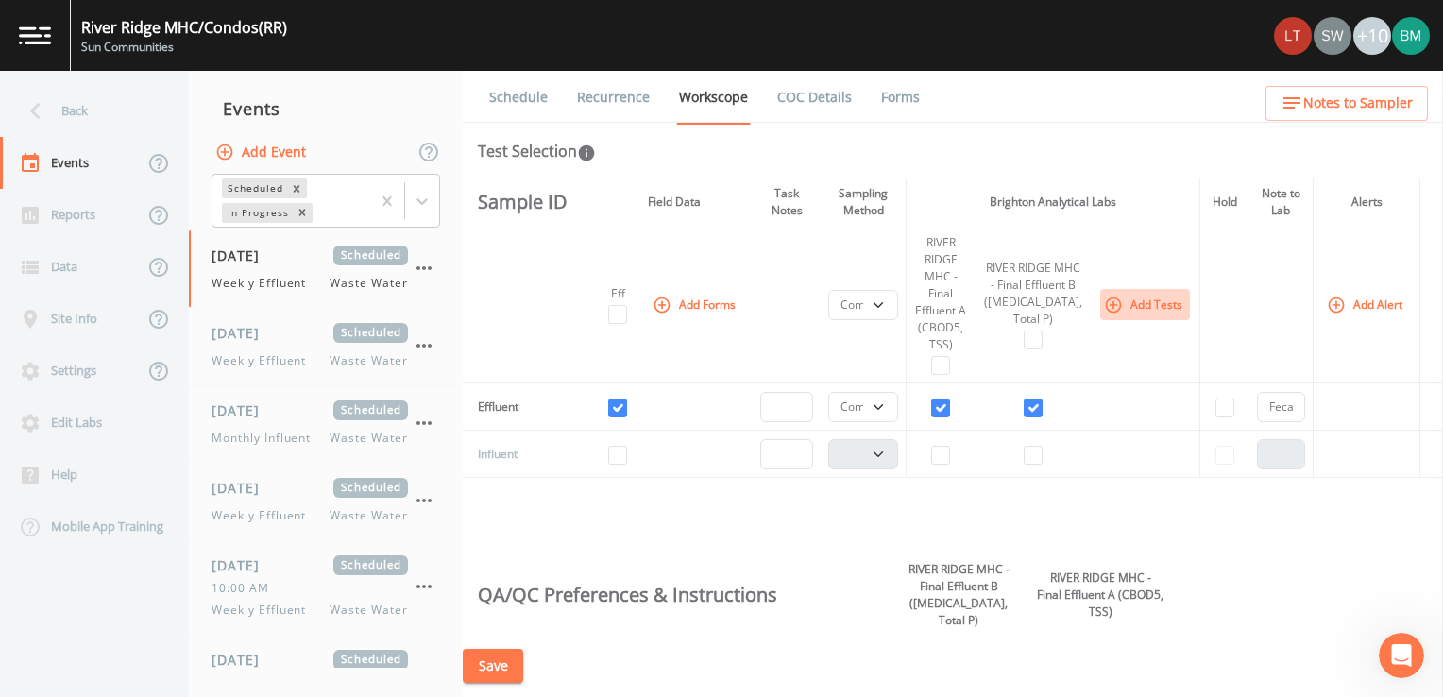
click at [1135, 305] on button "Add Tests" at bounding box center [1146, 304] width 90 height 31
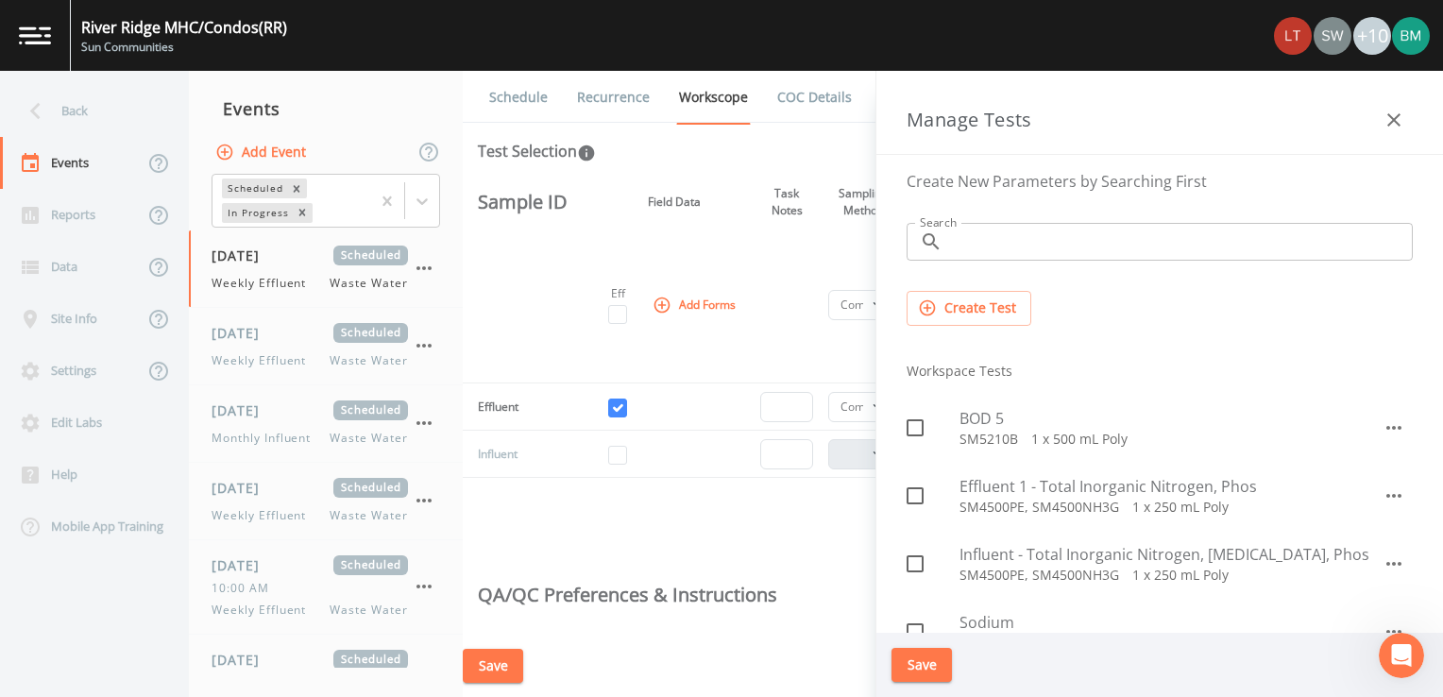
click at [1037, 238] on input "Search" at bounding box center [1181, 242] width 463 height 38
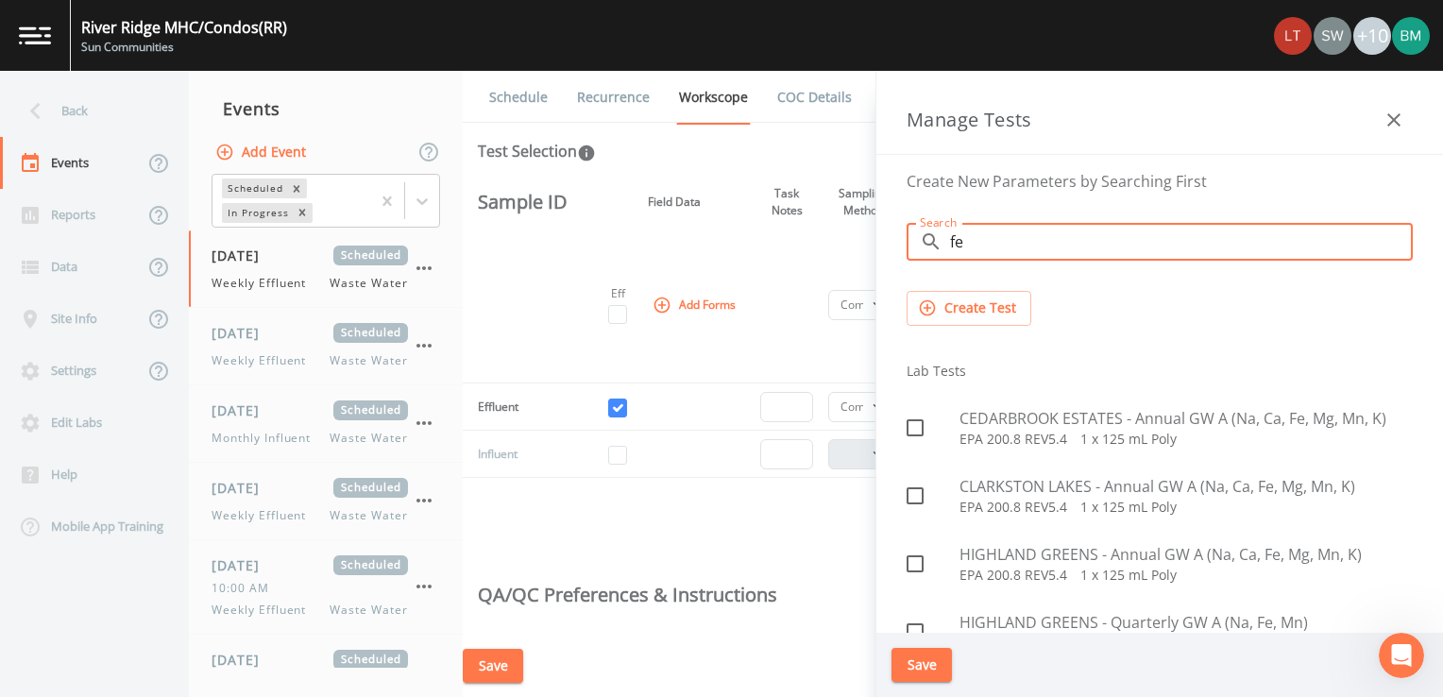
type input "f"
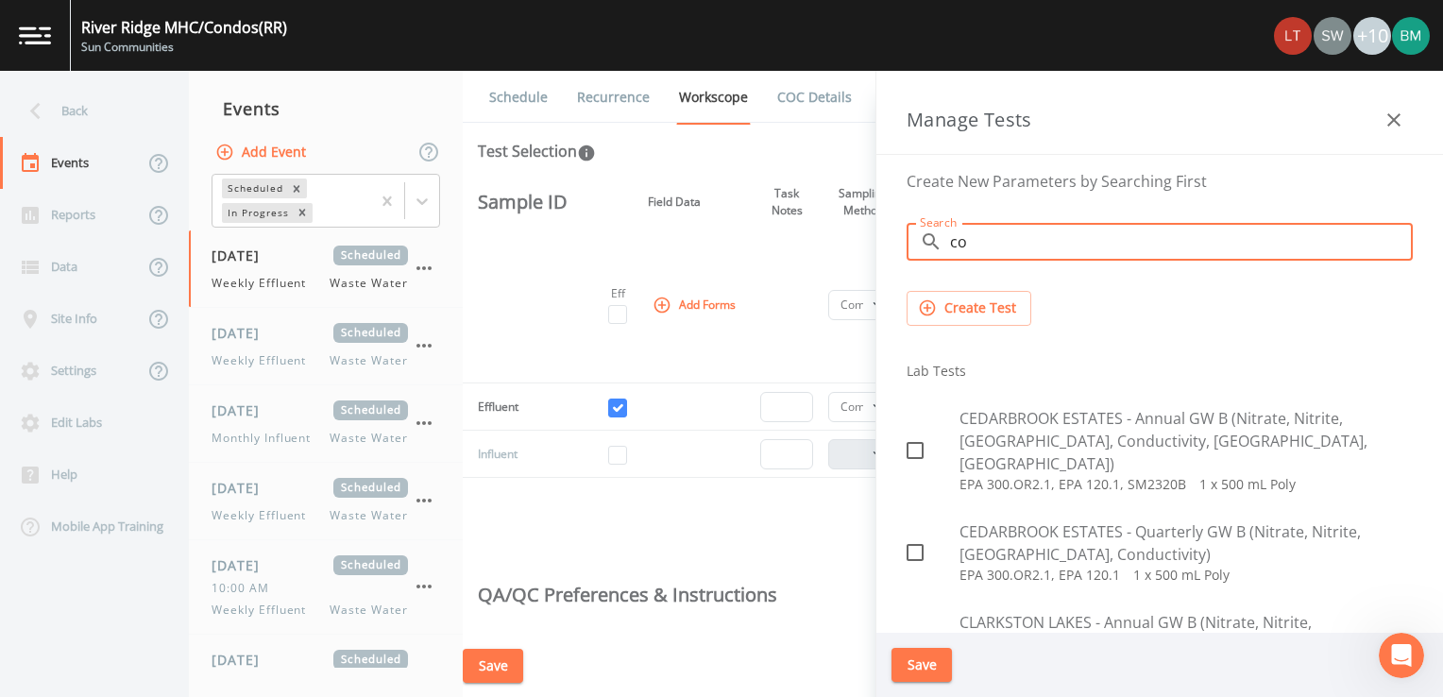
type input "c"
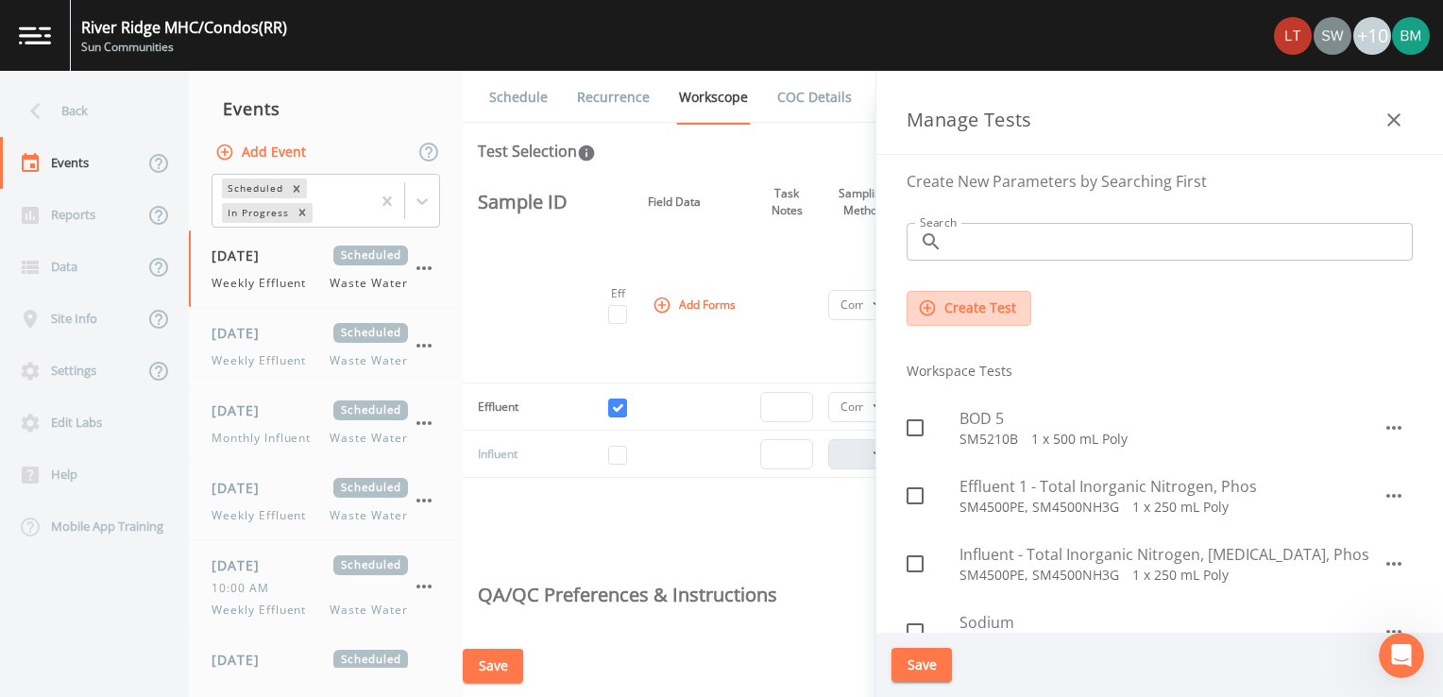
click at [956, 305] on button "Create Test" at bounding box center [969, 308] width 125 height 35
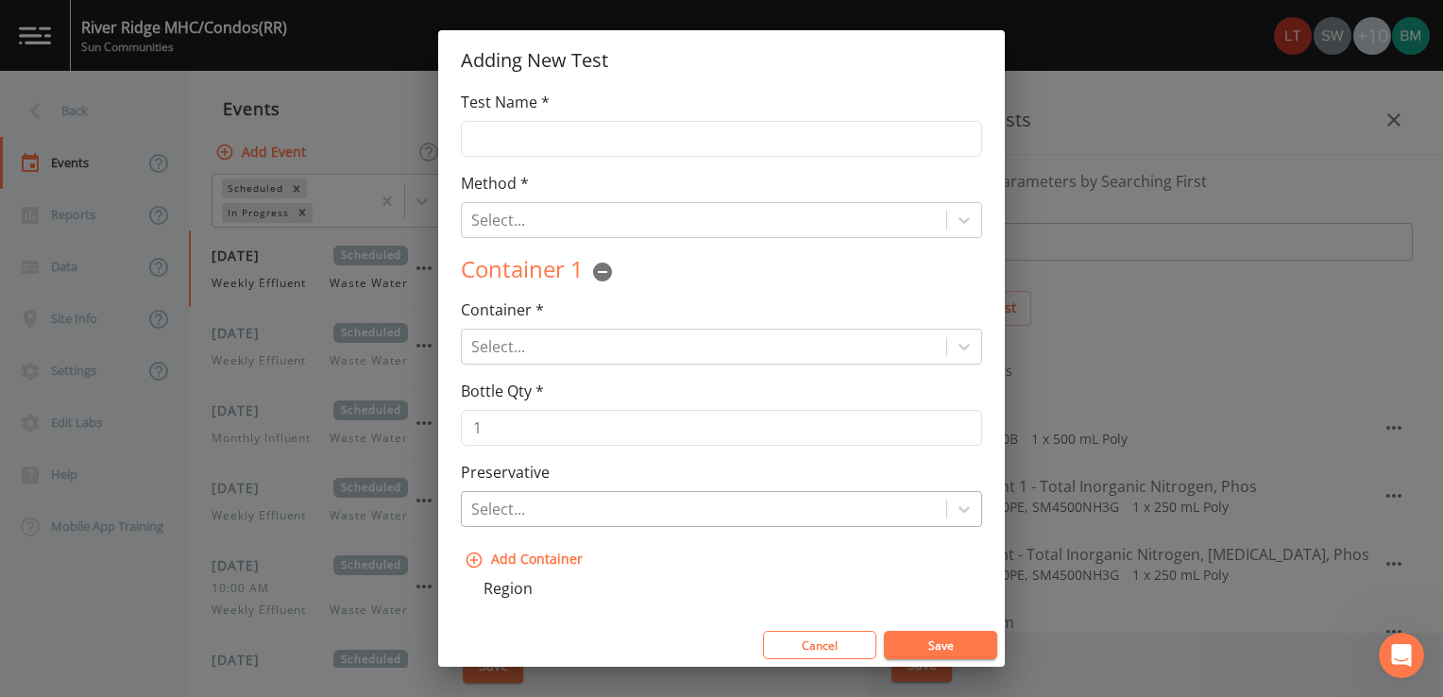
click at [548, 515] on div at bounding box center [704, 509] width 466 height 26
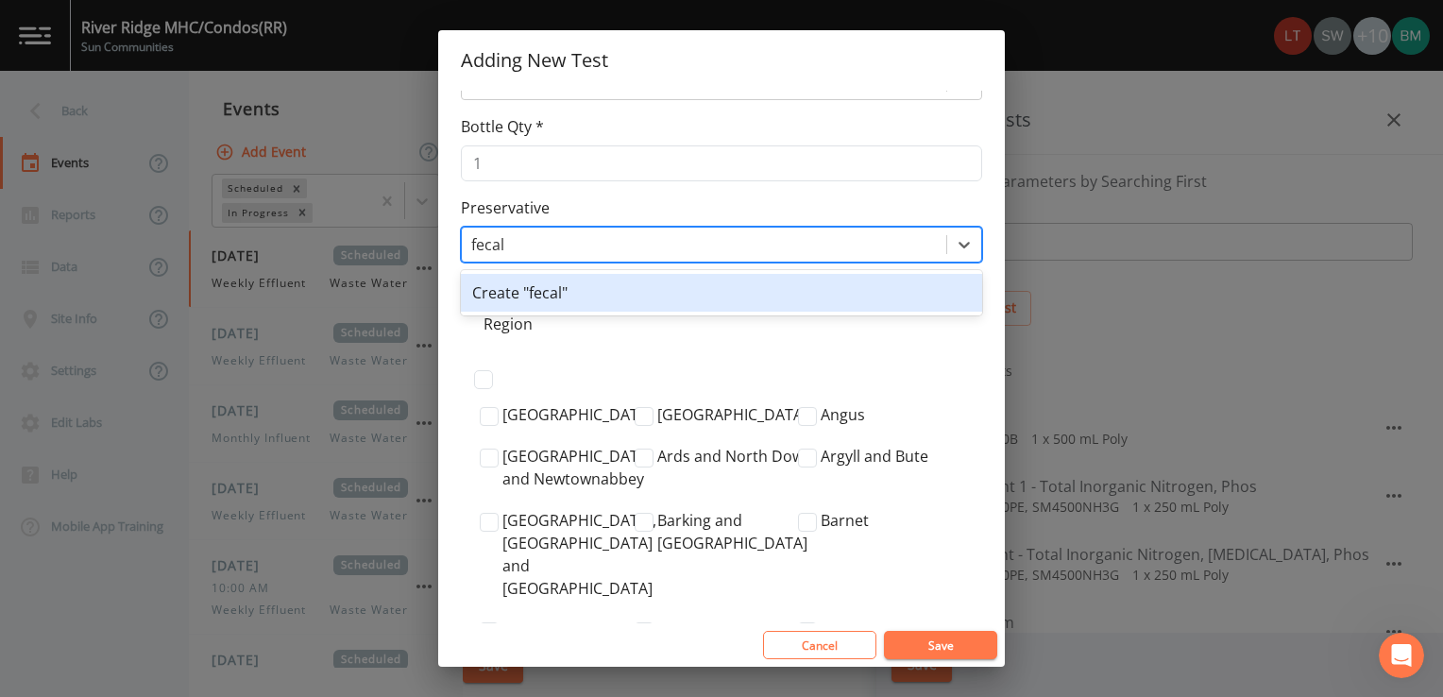
scroll to position [276, 0]
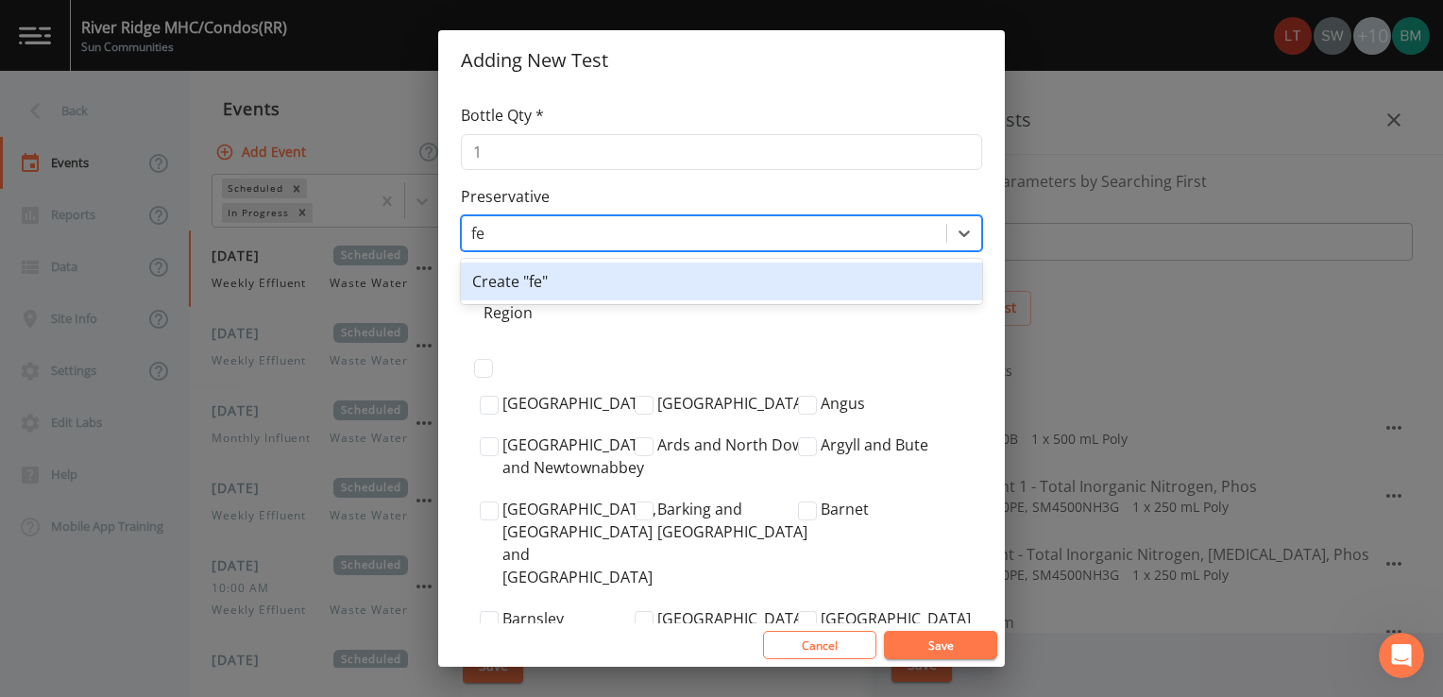
type input "f"
type input "bacter"
click at [854, 637] on button "Cancel" at bounding box center [819, 645] width 113 height 28
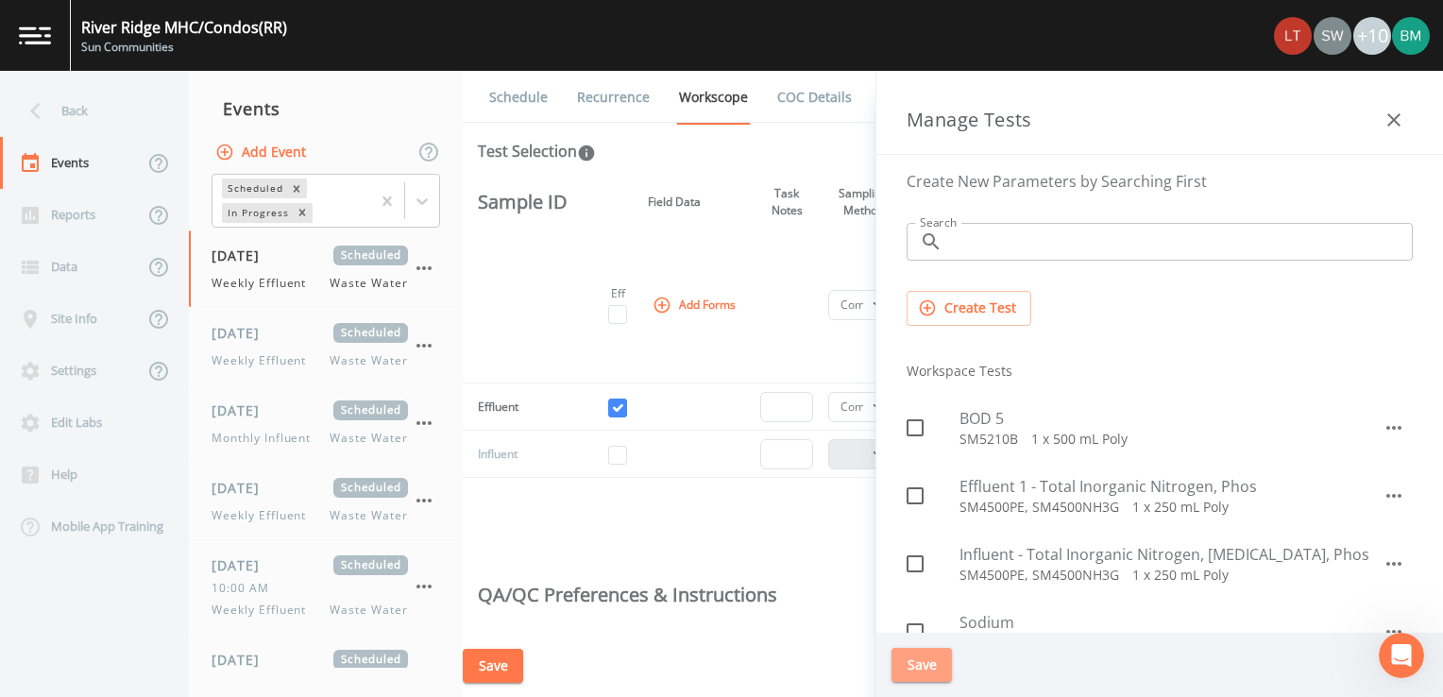
click at [907, 663] on button "Save" at bounding box center [922, 665] width 60 height 35
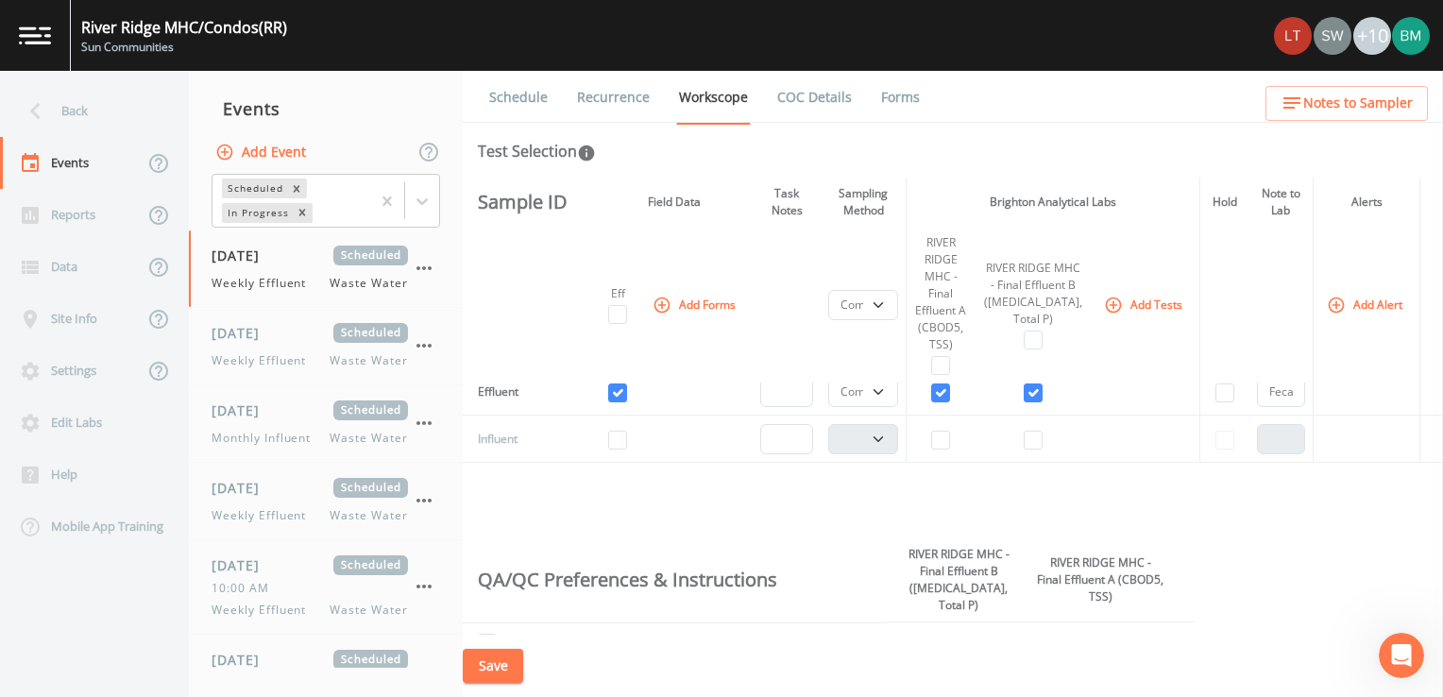
scroll to position [0, 0]
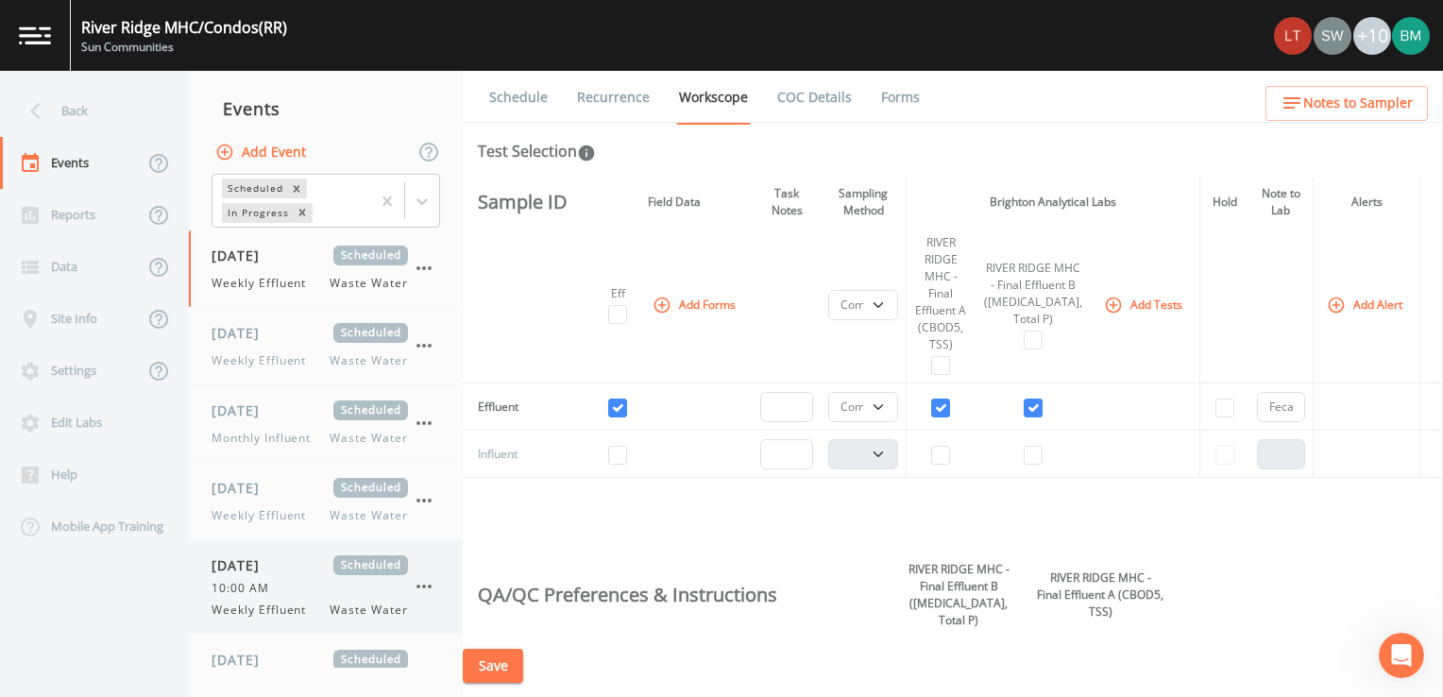
click at [259, 560] on span "10/09/2025" at bounding box center [242, 565] width 61 height 20
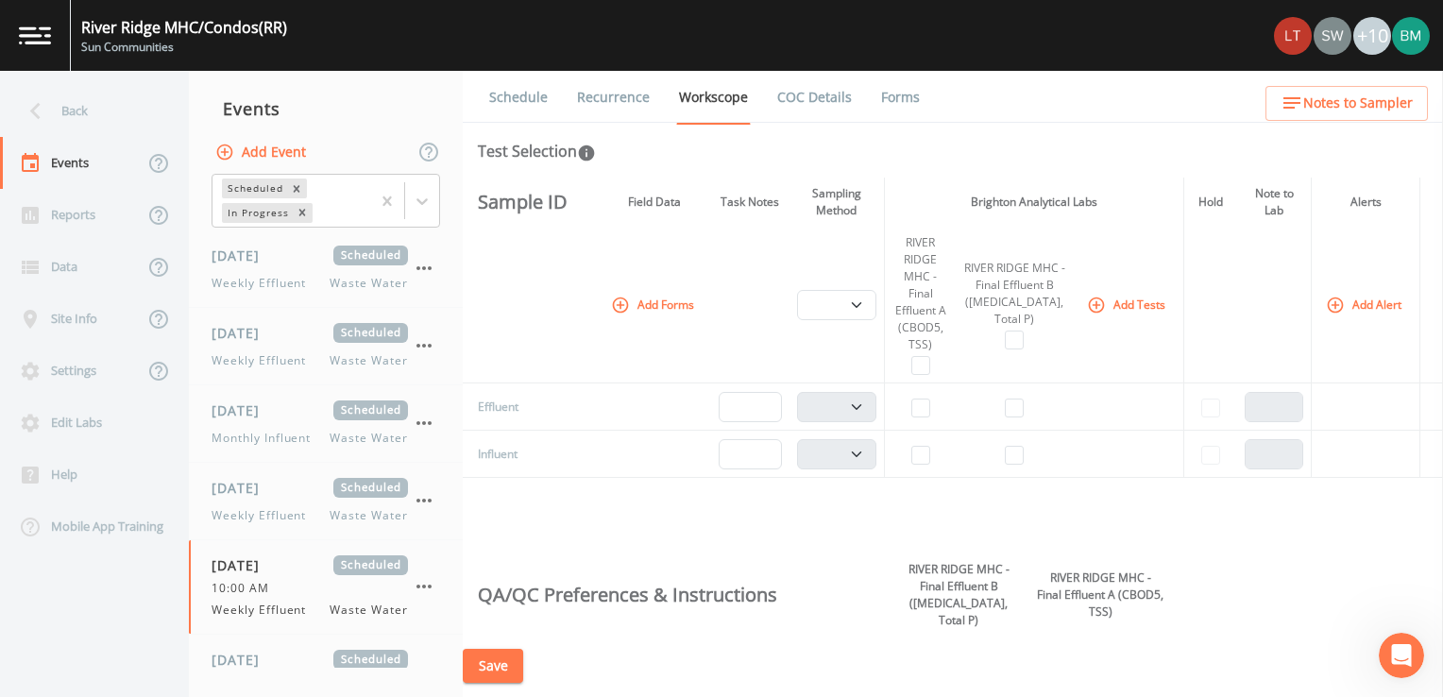
click at [510, 105] on link "Schedule" at bounding box center [518, 97] width 64 height 53
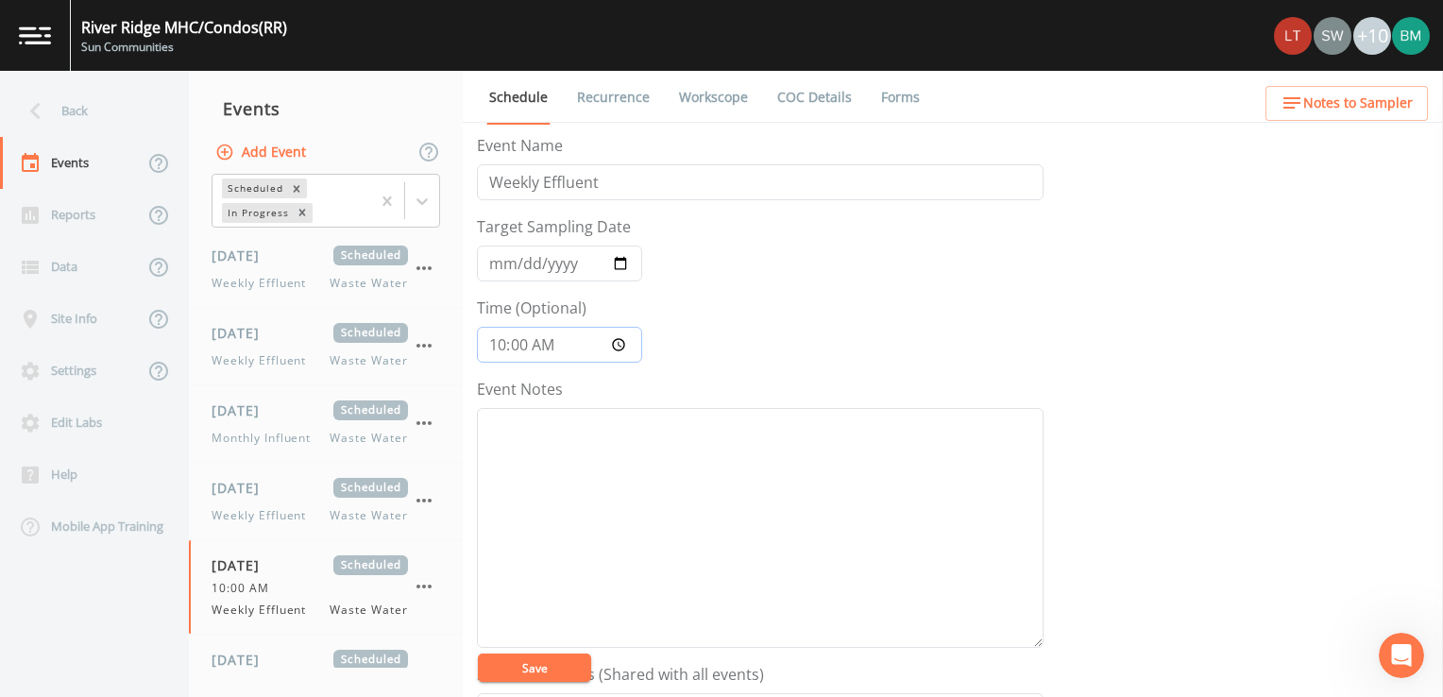
click at [576, 348] on input "10:00:00" at bounding box center [559, 345] width 165 height 36
click at [576, 348] on input "Time (Optional)" at bounding box center [559, 345] width 165 height 36
click at [551, 342] on input "Time (Optional)" at bounding box center [559, 345] width 165 height 36
click at [524, 340] on input "Time (Optional)" at bounding box center [559, 345] width 165 height 36
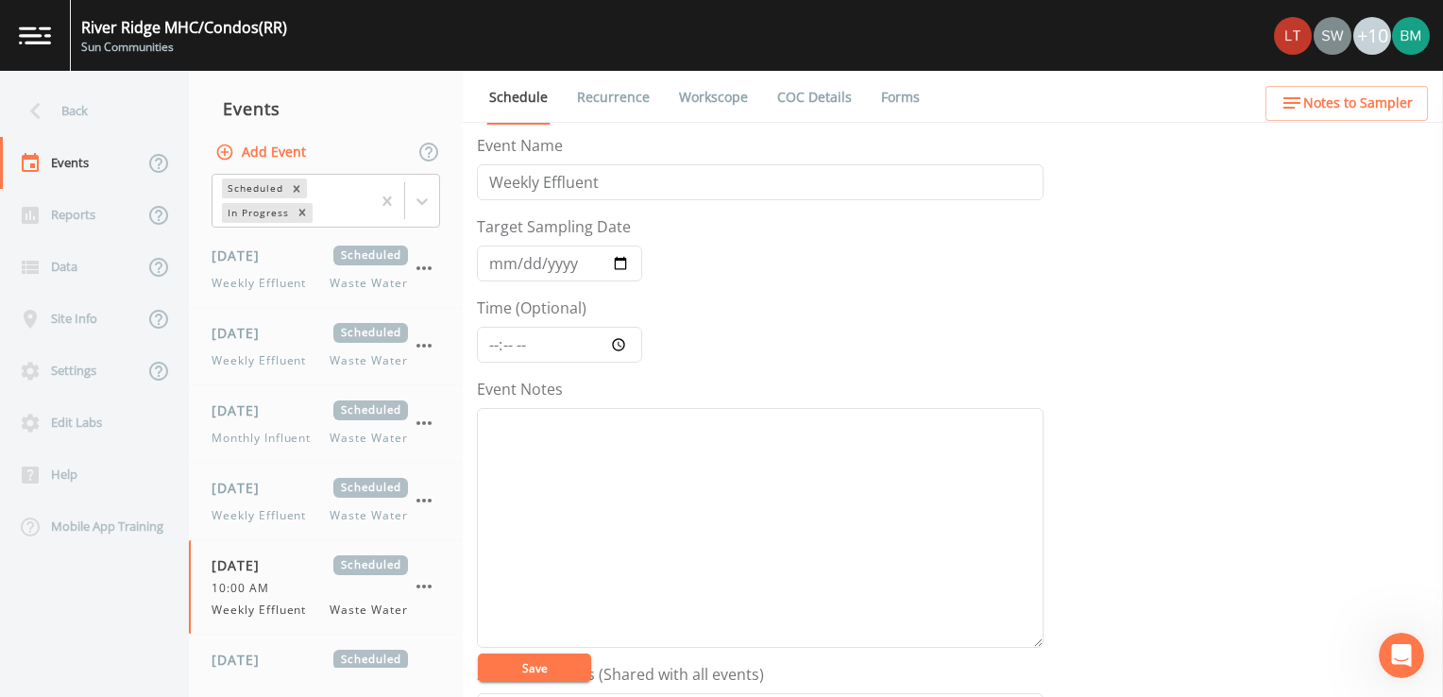
click at [544, 673] on button "Save" at bounding box center [534, 668] width 113 height 28
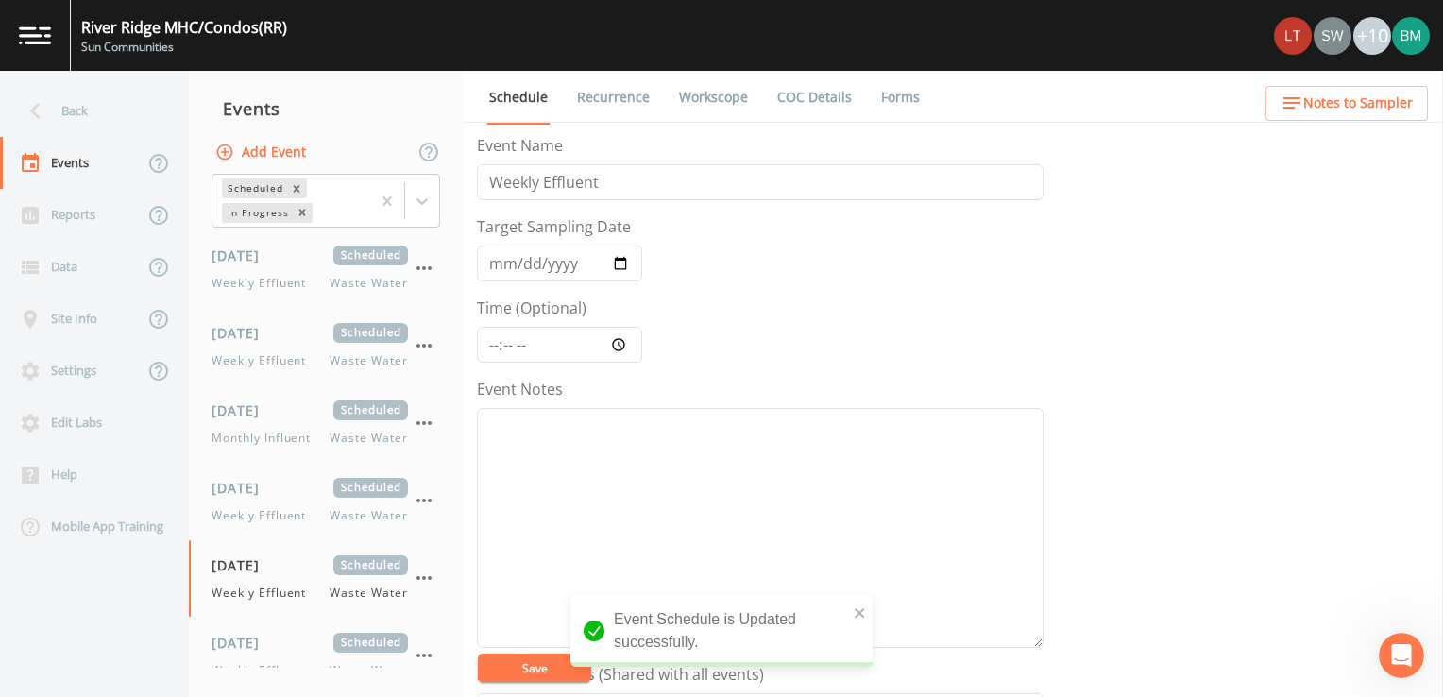
click at [618, 107] on link "Recurrence" at bounding box center [613, 97] width 78 height 53
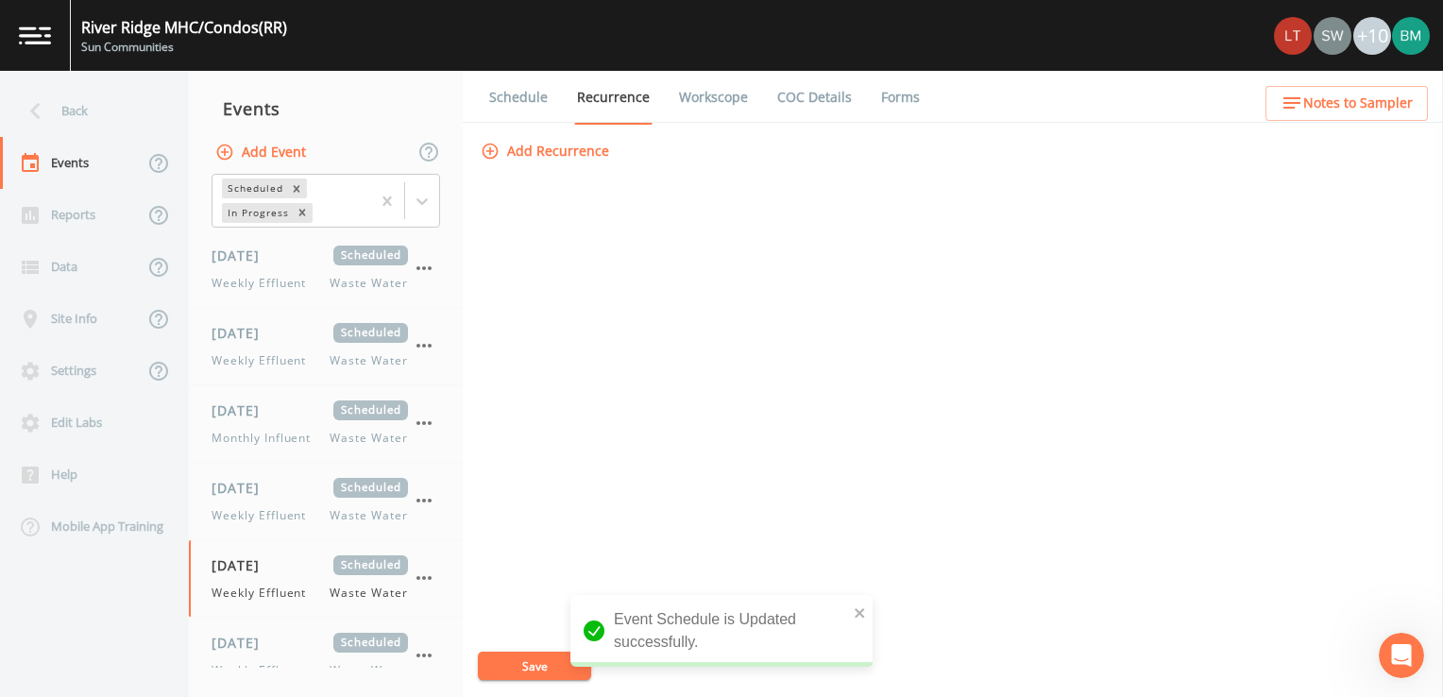
click at [563, 155] on button "Add Recurrence" at bounding box center [547, 151] width 140 height 35
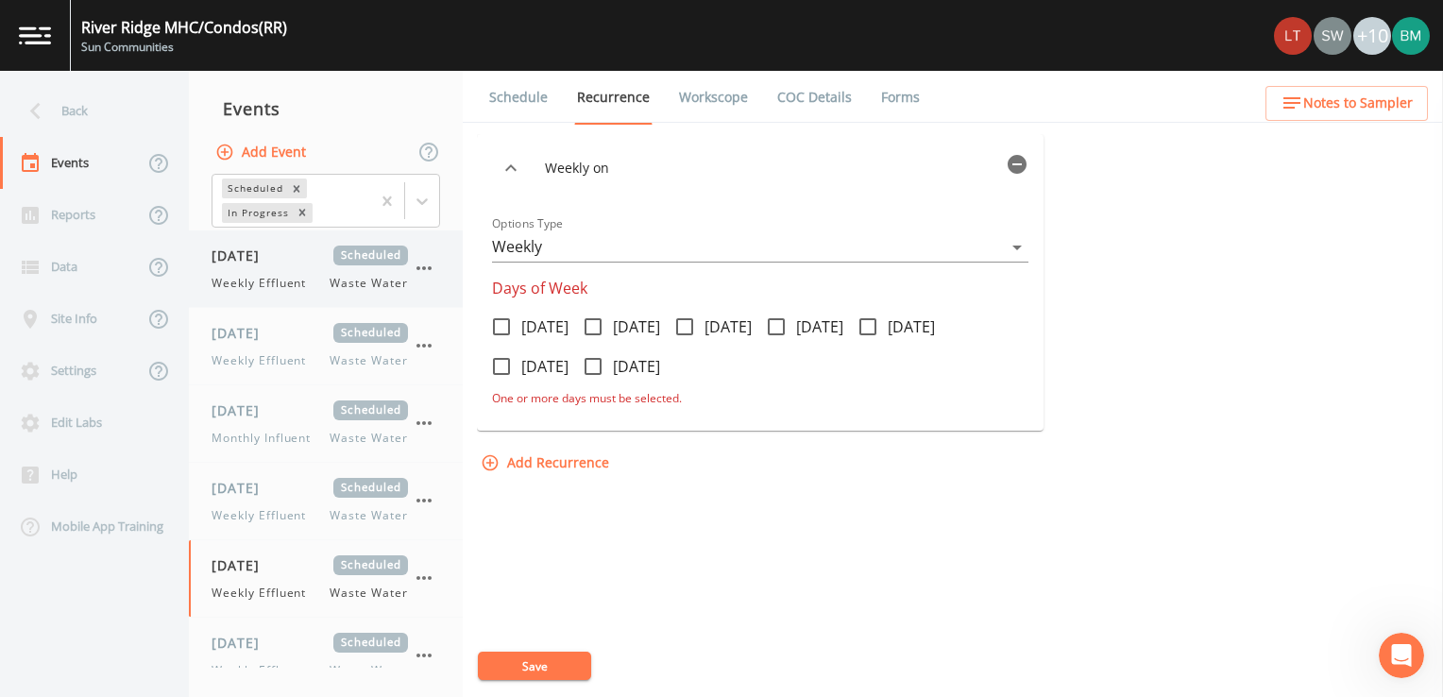
click at [290, 265] on div "10/06/2025 Scheduled Weekly Effluent Waste Water" at bounding box center [310, 269] width 196 height 46
select select "b6a3c313-748b-4795-a028-792ad310bd60"
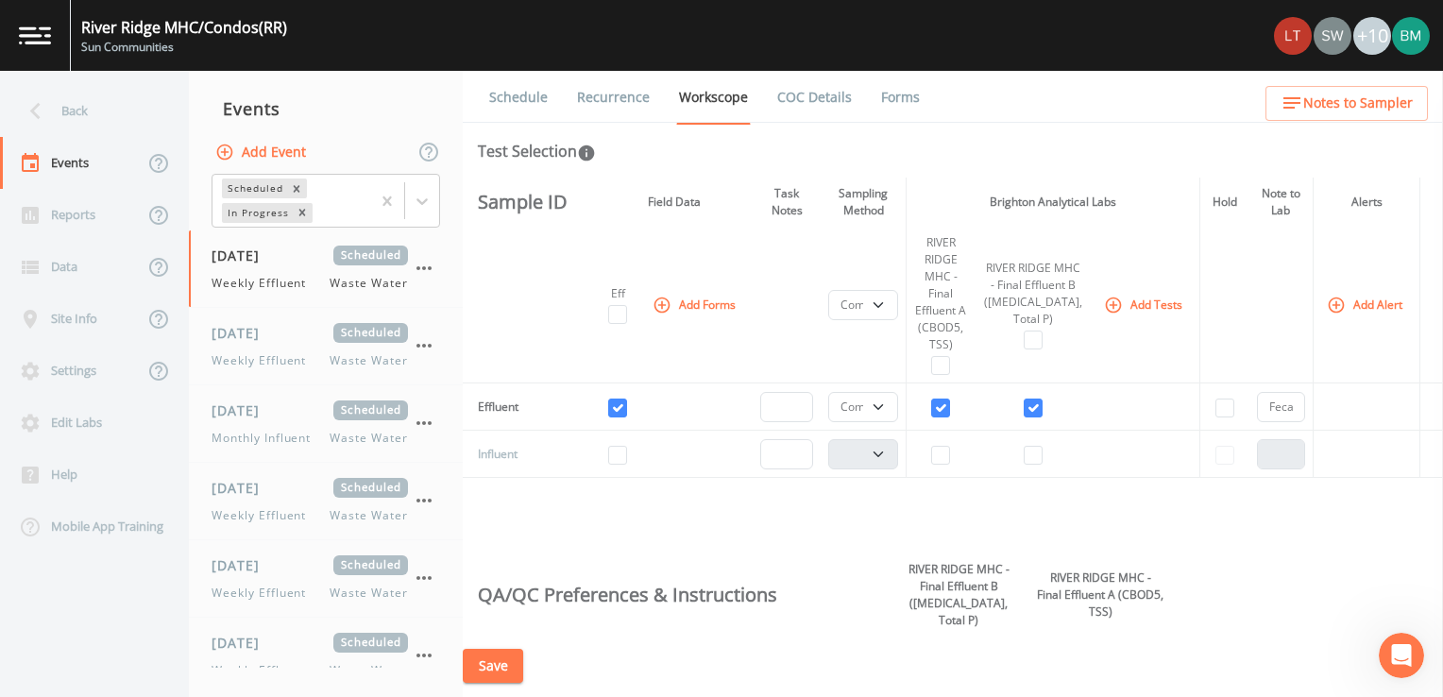
click at [643, 92] on link "Recurrence" at bounding box center [613, 97] width 78 height 53
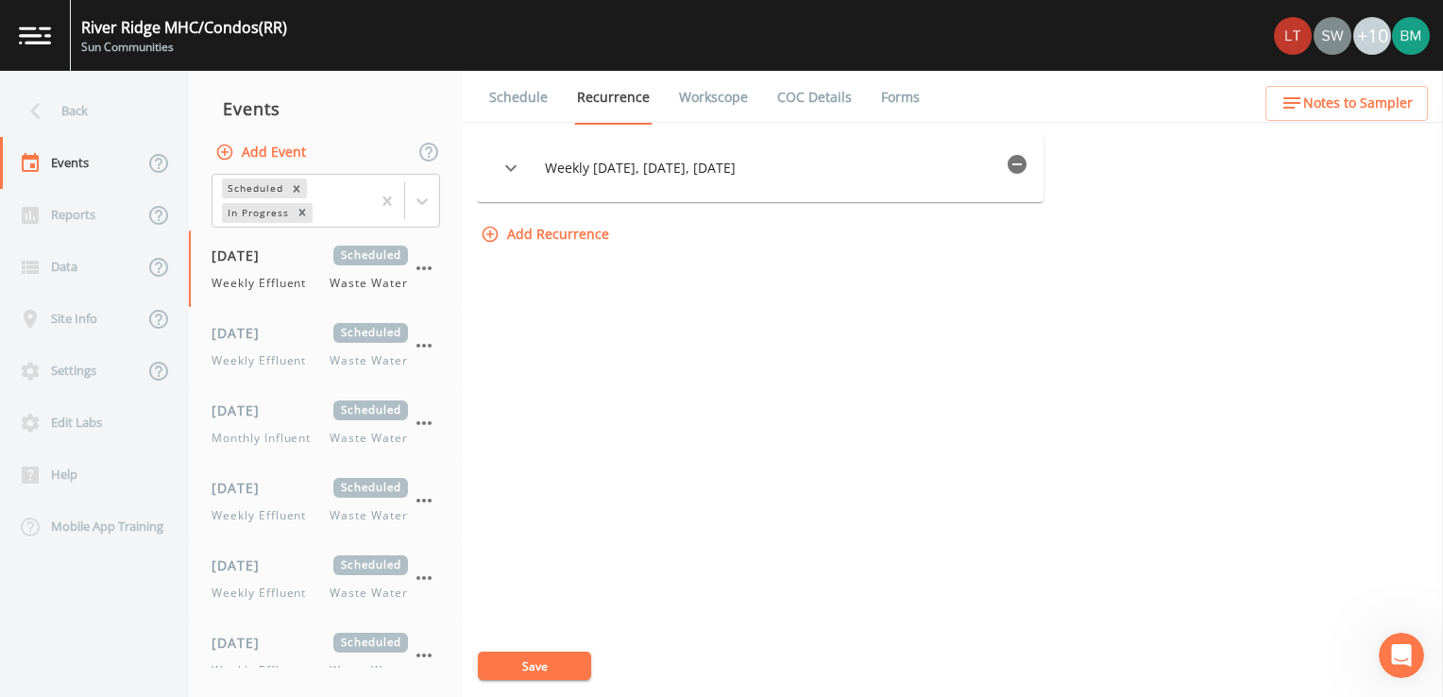
click at [729, 171] on span "Weekly on Monday, Tuesday, Wednesday" at bounding box center [771, 168] width 453 height 19
click at [517, 168] on icon "button" at bounding box center [510, 168] width 11 height 7
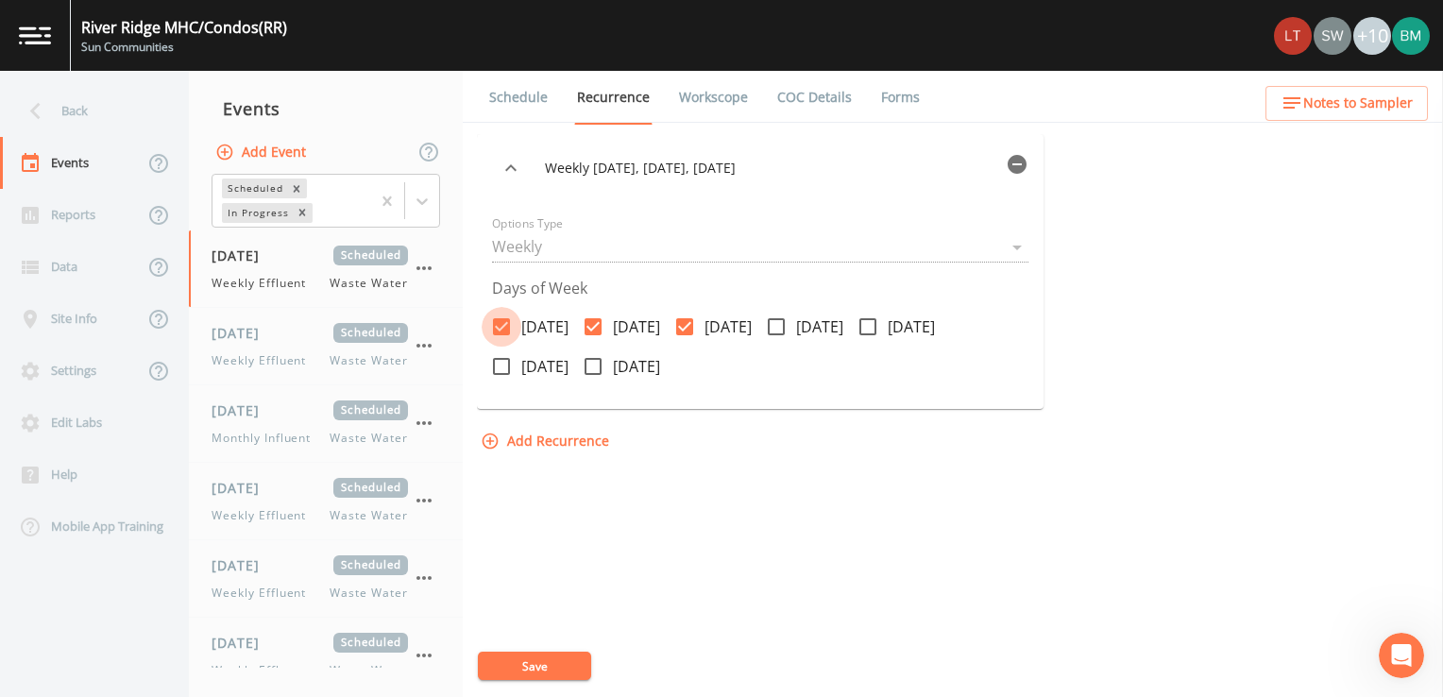
click at [506, 326] on icon at bounding box center [501, 326] width 17 height 17
click at [501, 326] on input "Monday" at bounding box center [491, 316] width 19 height 19
checkbox input "false"
click at [788, 320] on icon at bounding box center [776, 327] width 23 height 23
click at [776, 320] on input "Thursday" at bounding box center [766, 316] width 19 height 19
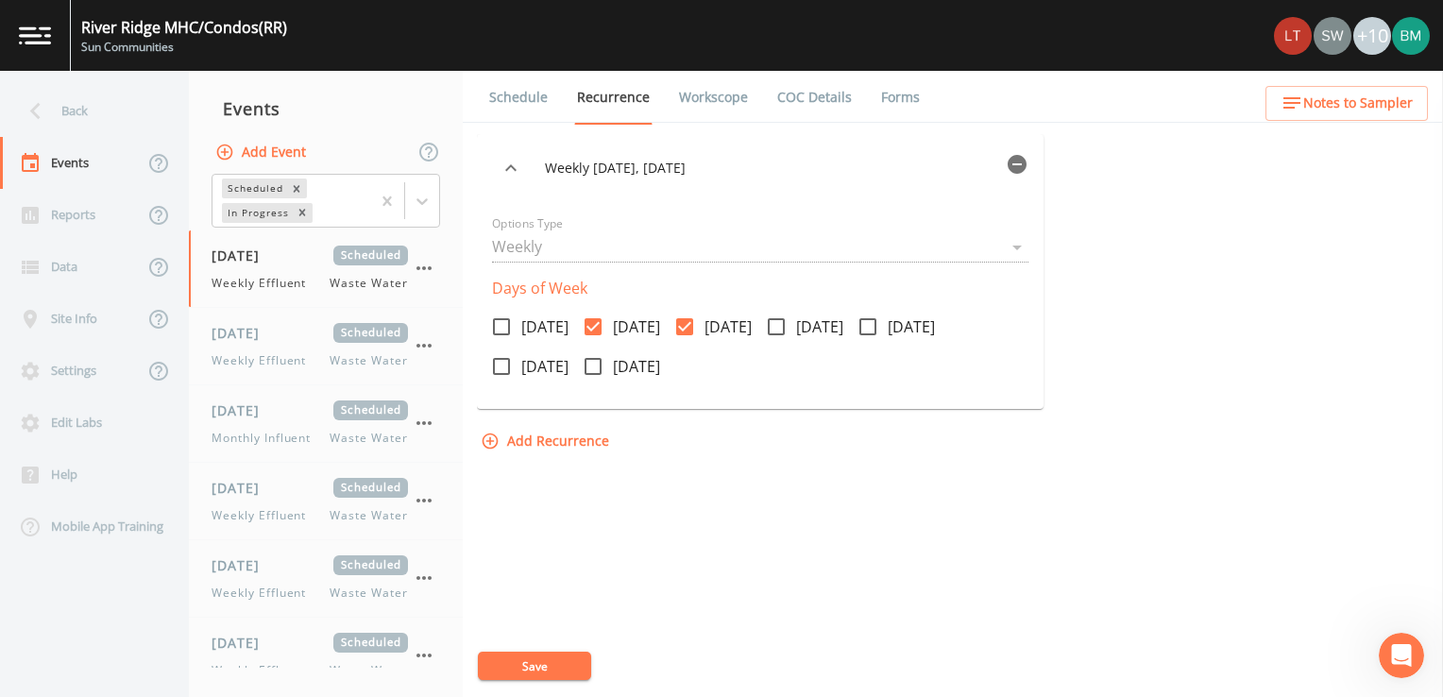
checkbox input "true"
click at [504, 329] on icon at bounding box center [501, 327] width 23 height 23
click at [501, 326] on input "Monday" at bounding box center [491, 316] width 19 height 19
checkbox input "true"
click at [788, 333] on icon at bounding box center [776, 327] width 23 height 23
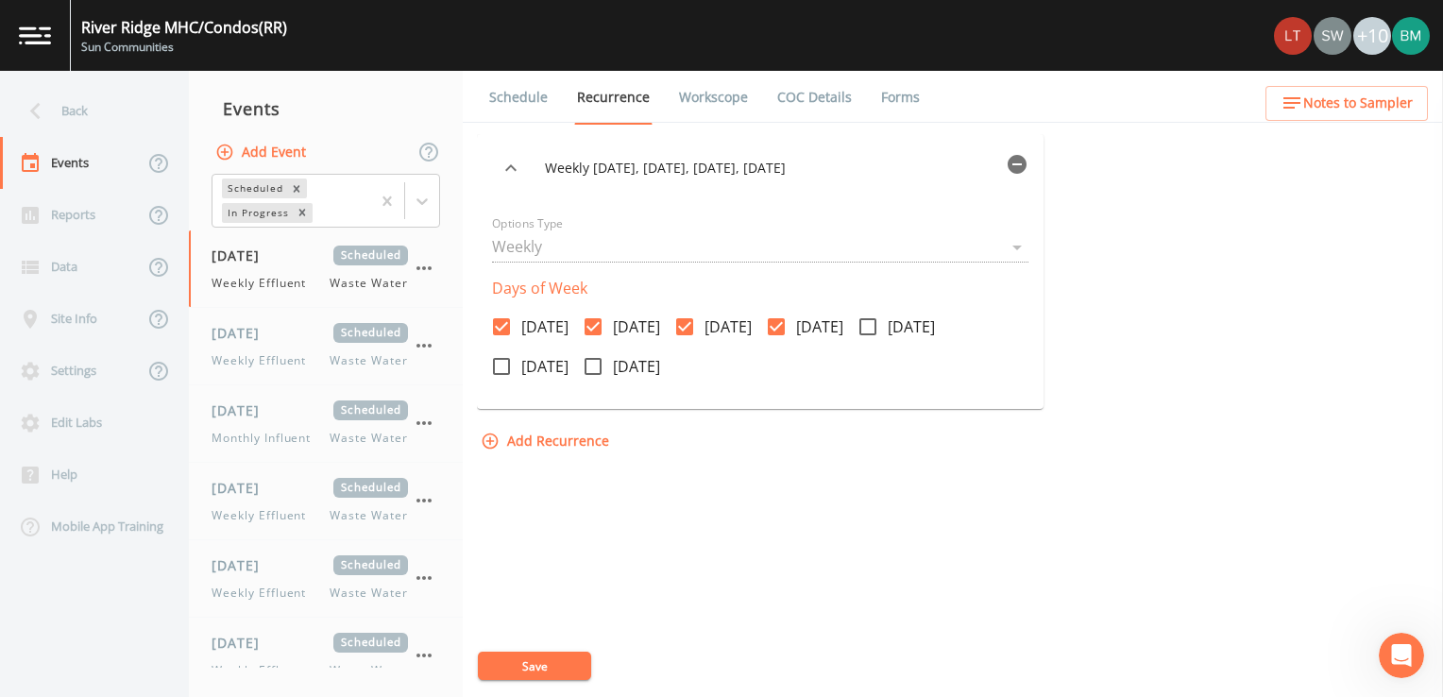
click at [776, 326] on input "Thursday" at bounding box center [766, 316] width 19 height 19
checkbox input "false"
click at [528, 675] on button "Save" at bounding box center [534, 666] width 113 height 28
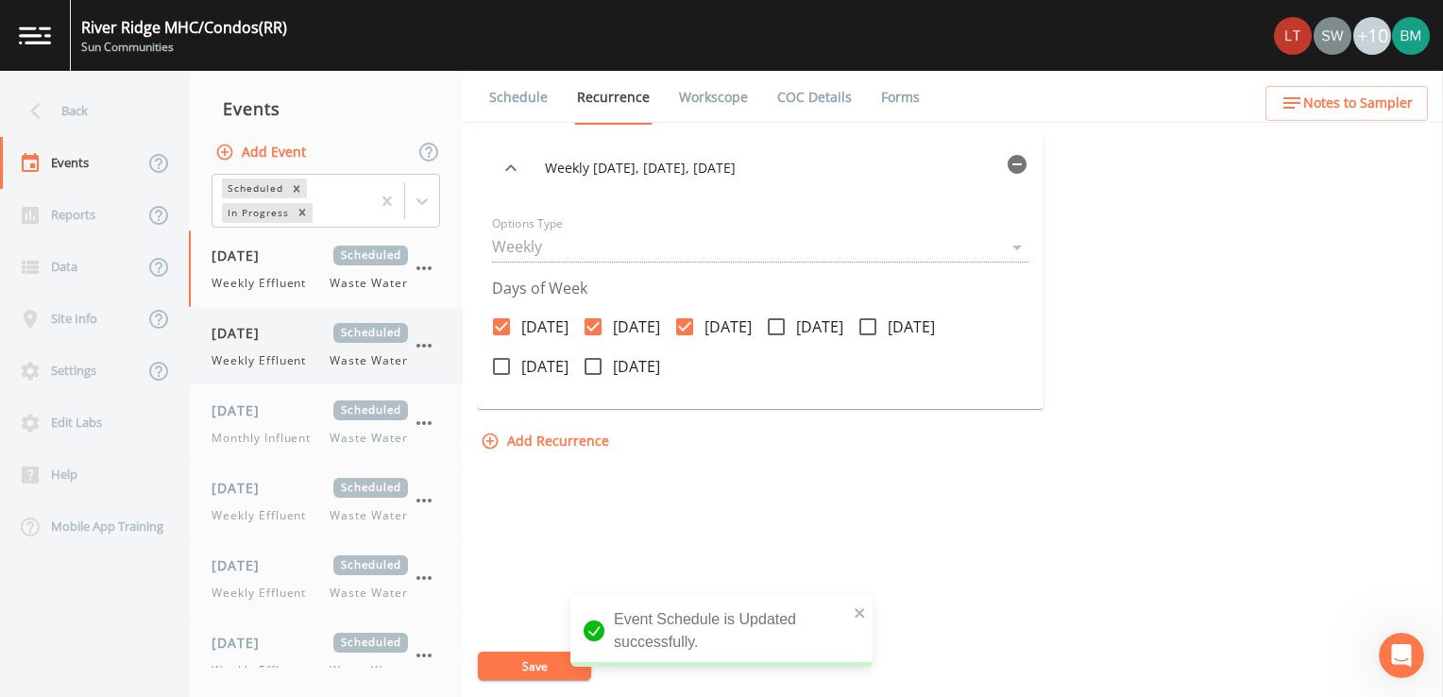
click at [253, 334] on span "10/07/2025" at bounding box center [242, 333] width 61 height 20
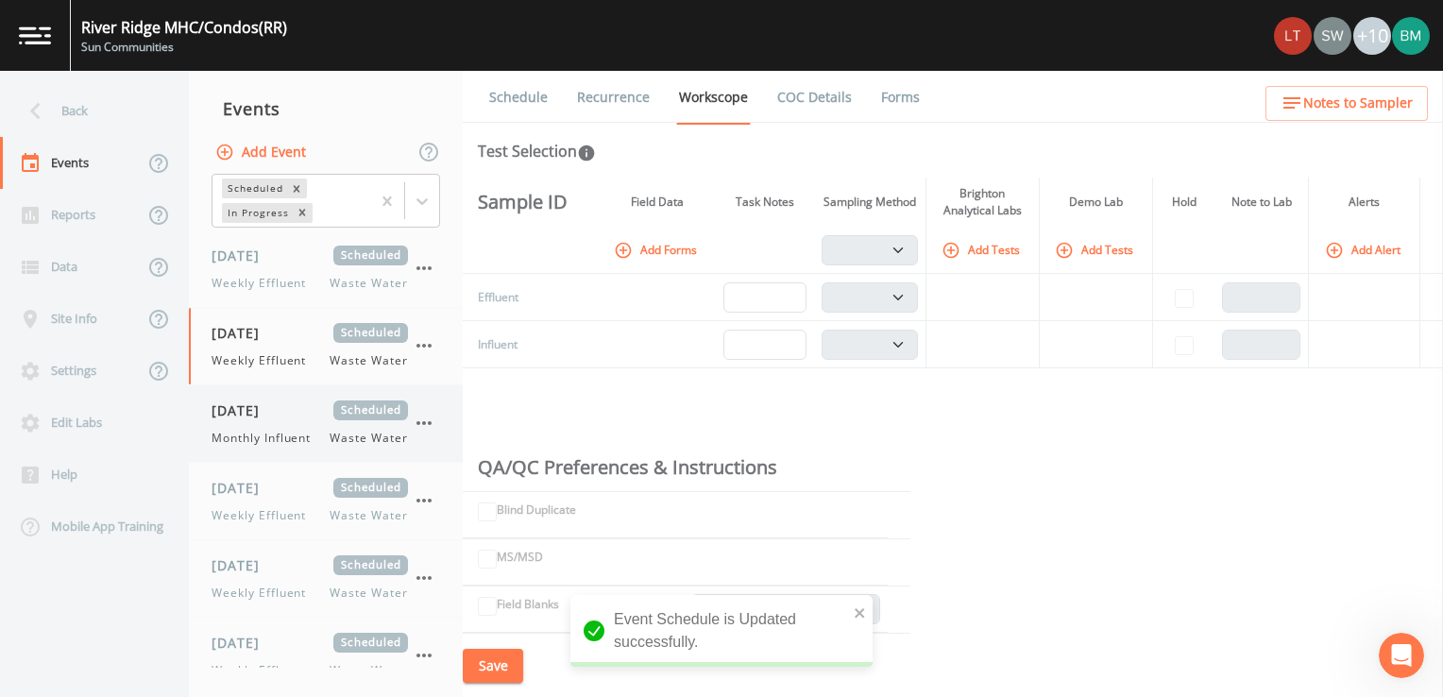
click at [249, 419] on div "10/08/2025 Scheduled Monthly Influent Waste Water" at bounding box center [310, 424] width 196 height 46
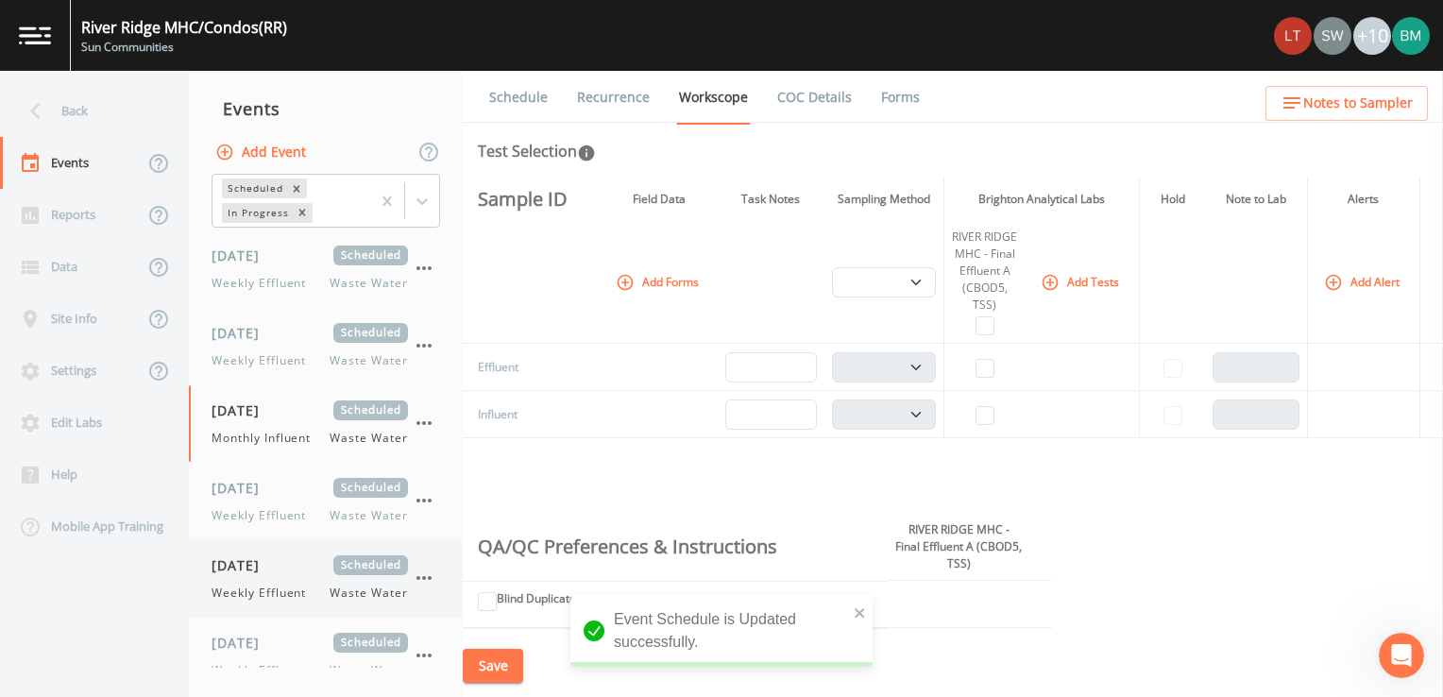
click at [272, 572] on span "10/09/2025" at bounding box center [242, 565] width 61 height 20
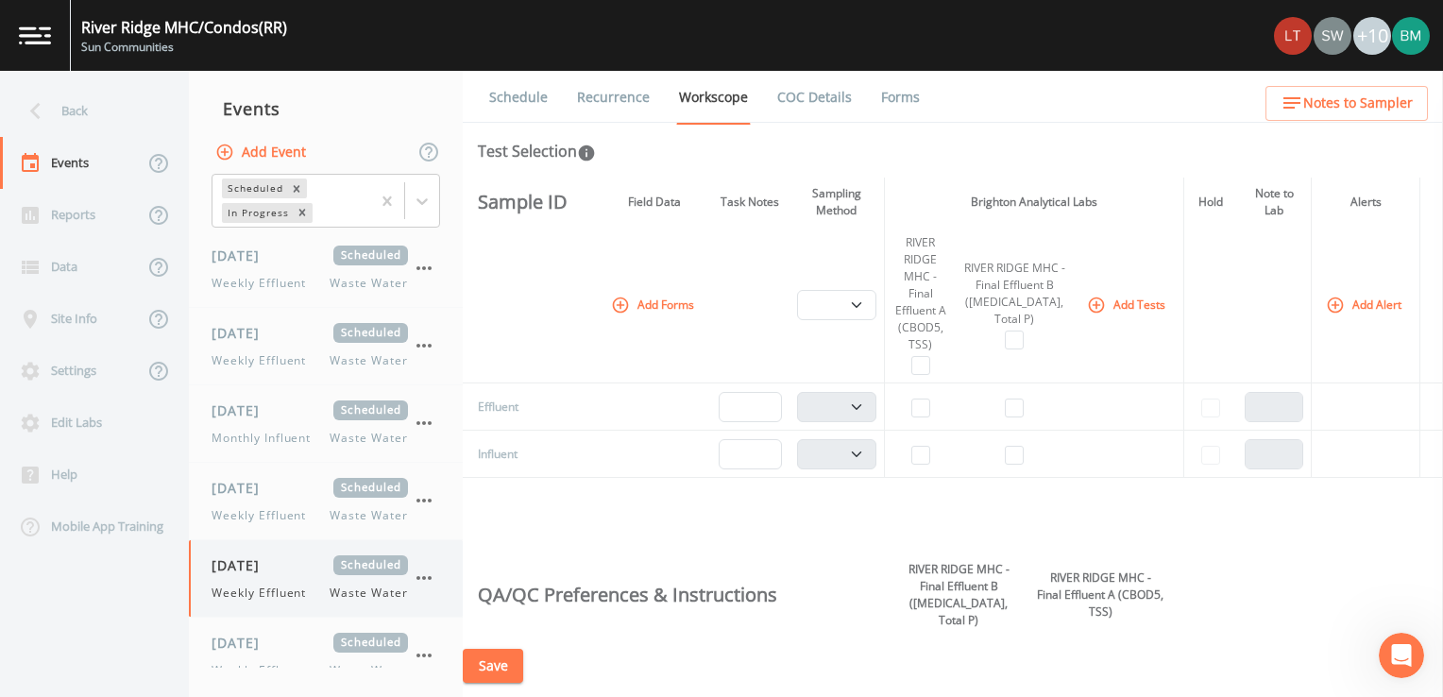
click at [431, 577] on icon "button" at bounding box center [424, 578] width 15 height 4
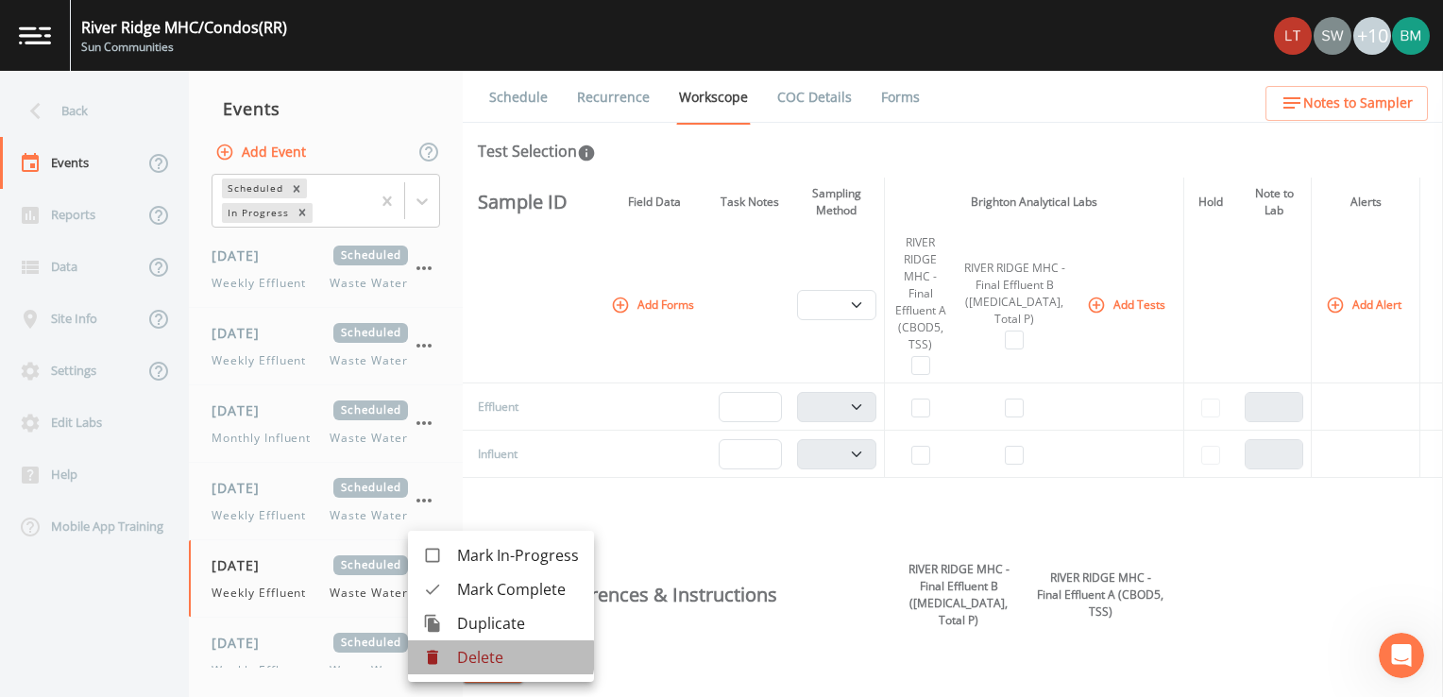
click at [496, 656] on p "Delete" at bounding box center [518, 657] width 122 height 23
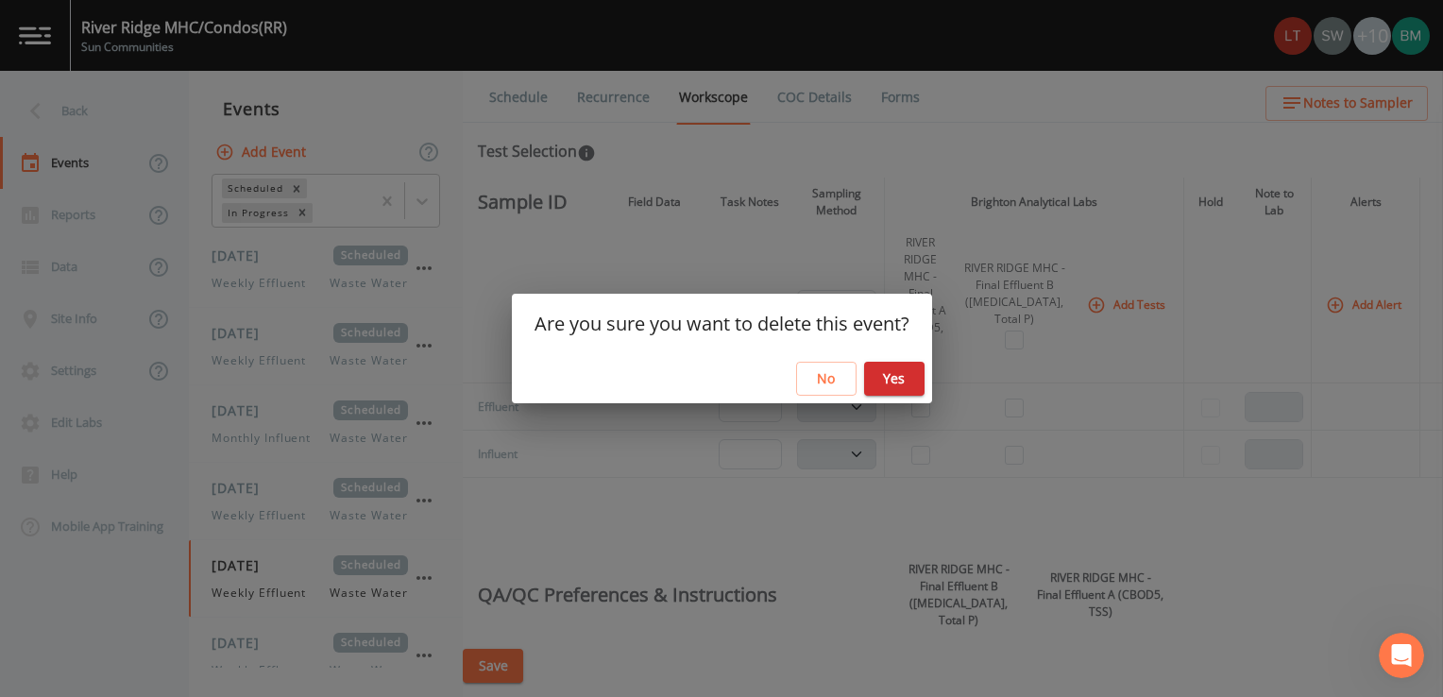
click at [895, 370] on button "Yes" at bounding box center [894, 379] width 60 height 35
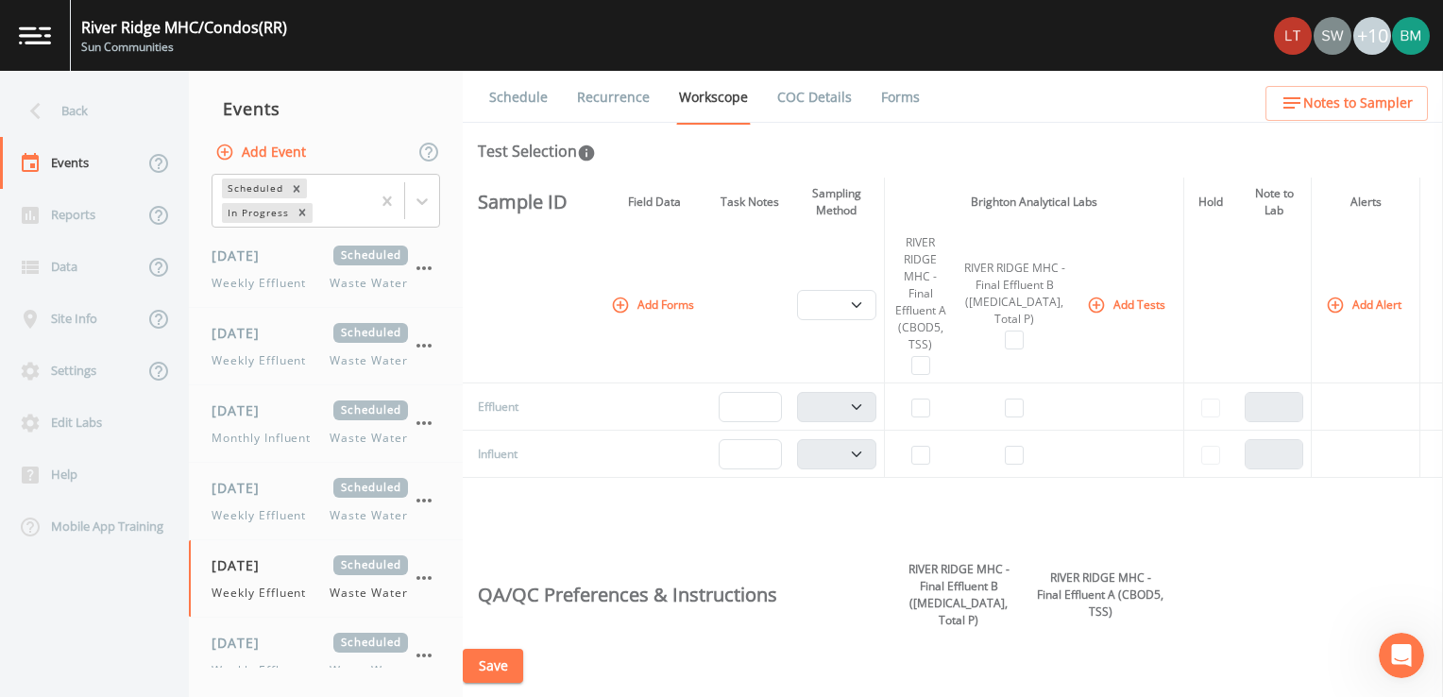
select select "b6a3c313-748b-4795-a028-792ad310bd60"
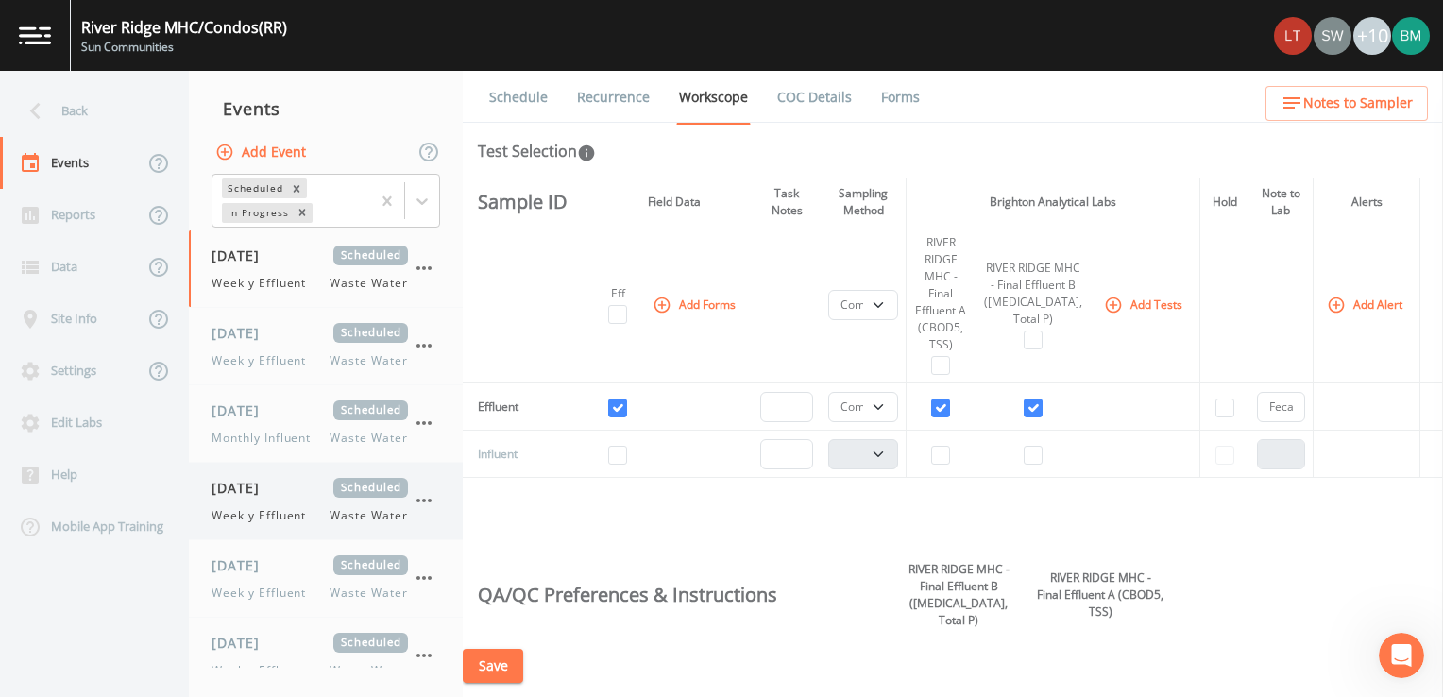
click at [282, 501] on div "10/08/2025 Scheduled Weekly Effluent Waste Water" at bounding box center [310, 501] width 196 height 46
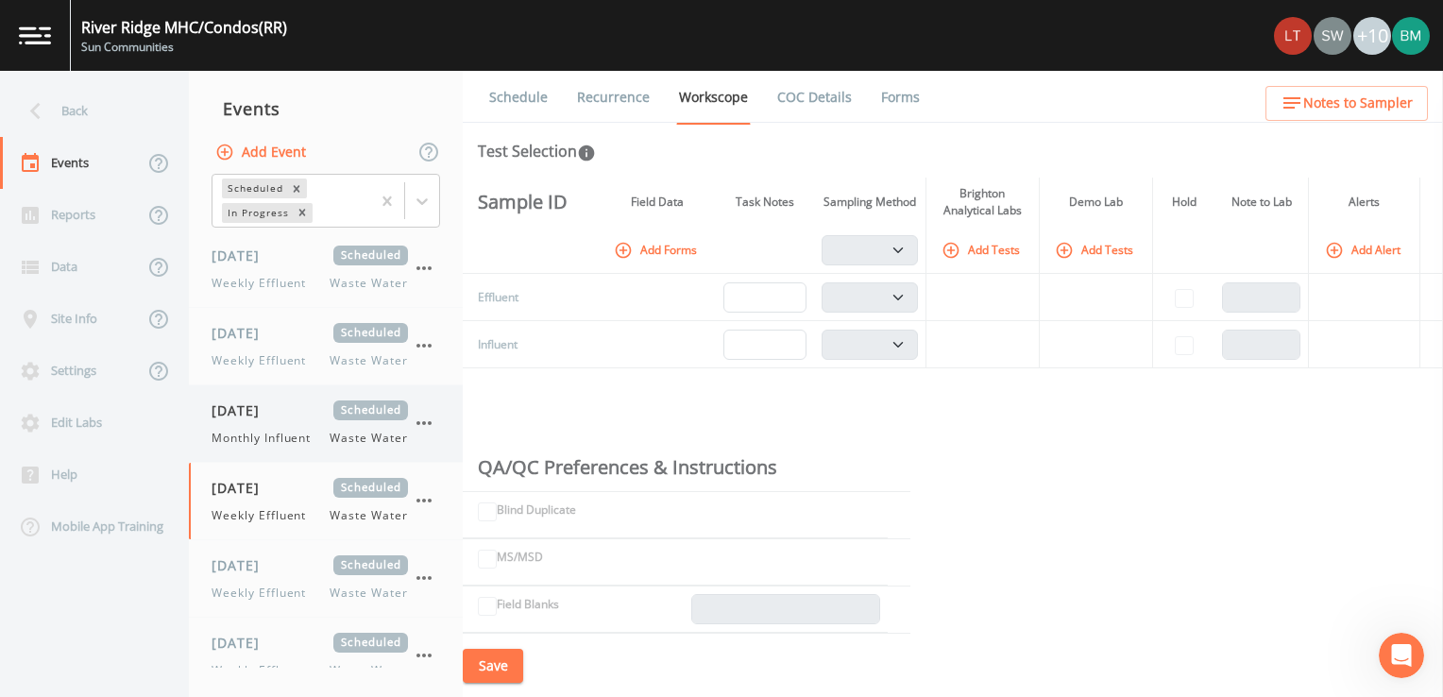
click at [291, 430] on span "Monthly Influent" at bounding box center [267, 438] width 111 height 17
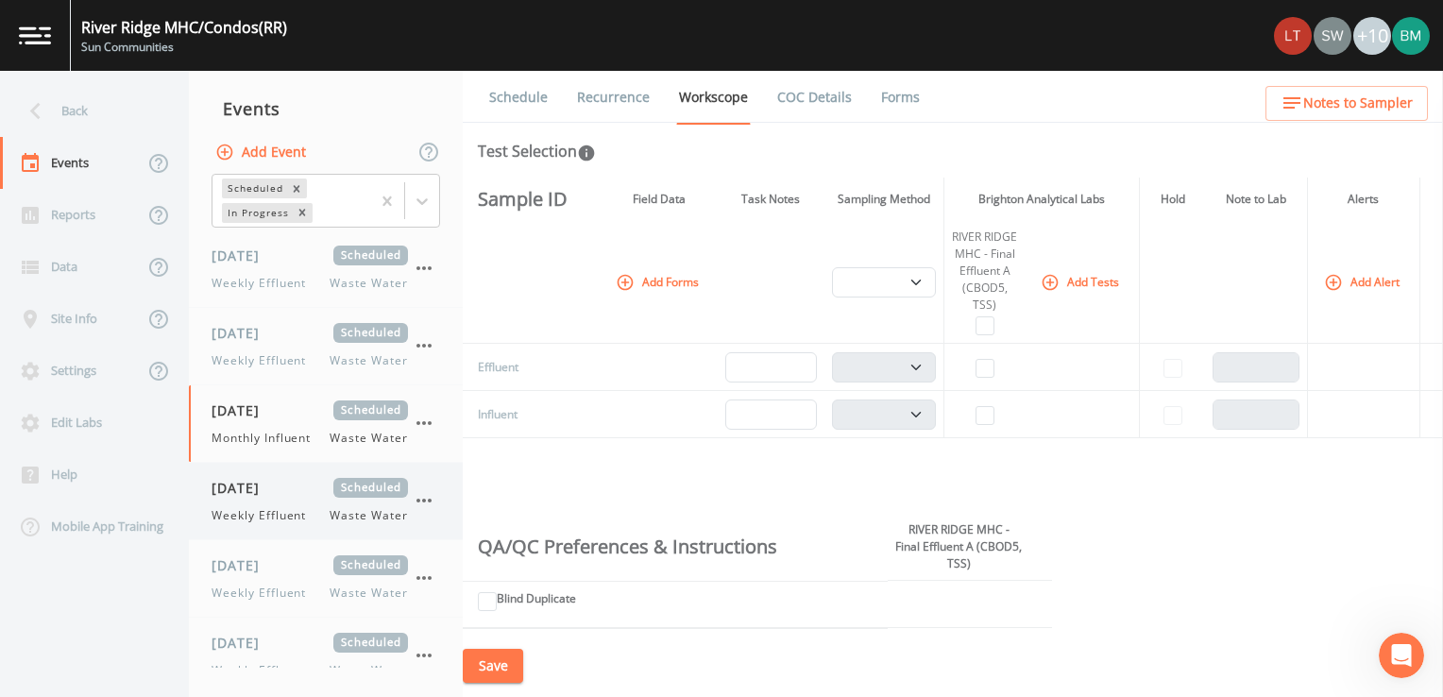
click at [266, 512] on span "Weekly Effluent" at bounding box center [265, 515] width 106 height 17
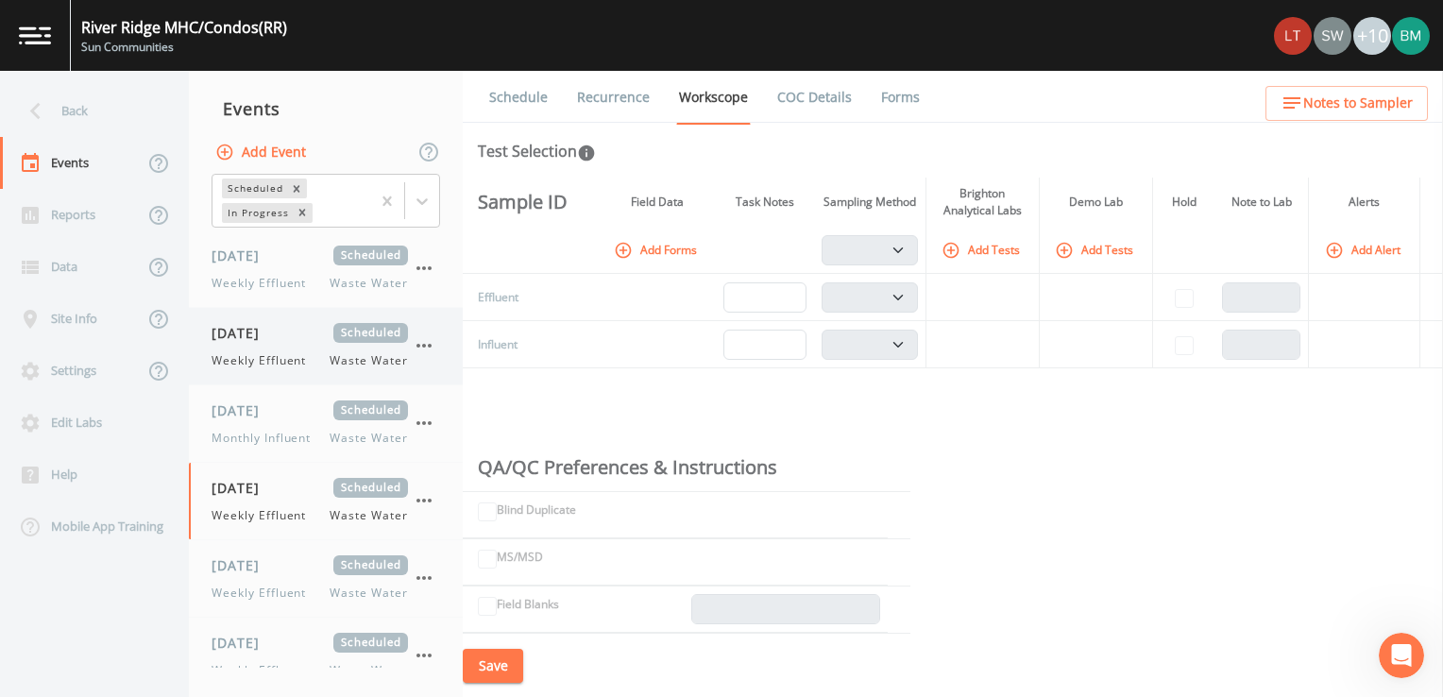
click at [280, 346] on div "10/07/2025 Scheduled Weekly Effluent Waste Water" at bounding box center [310, 346] width 196 height 46
click at [272, 284] on span "Weekly Effluent" at bounding box center [265, 283] width 106 height 17
select select "b6a3c313-748b-4795-a028-792ad310bd60"
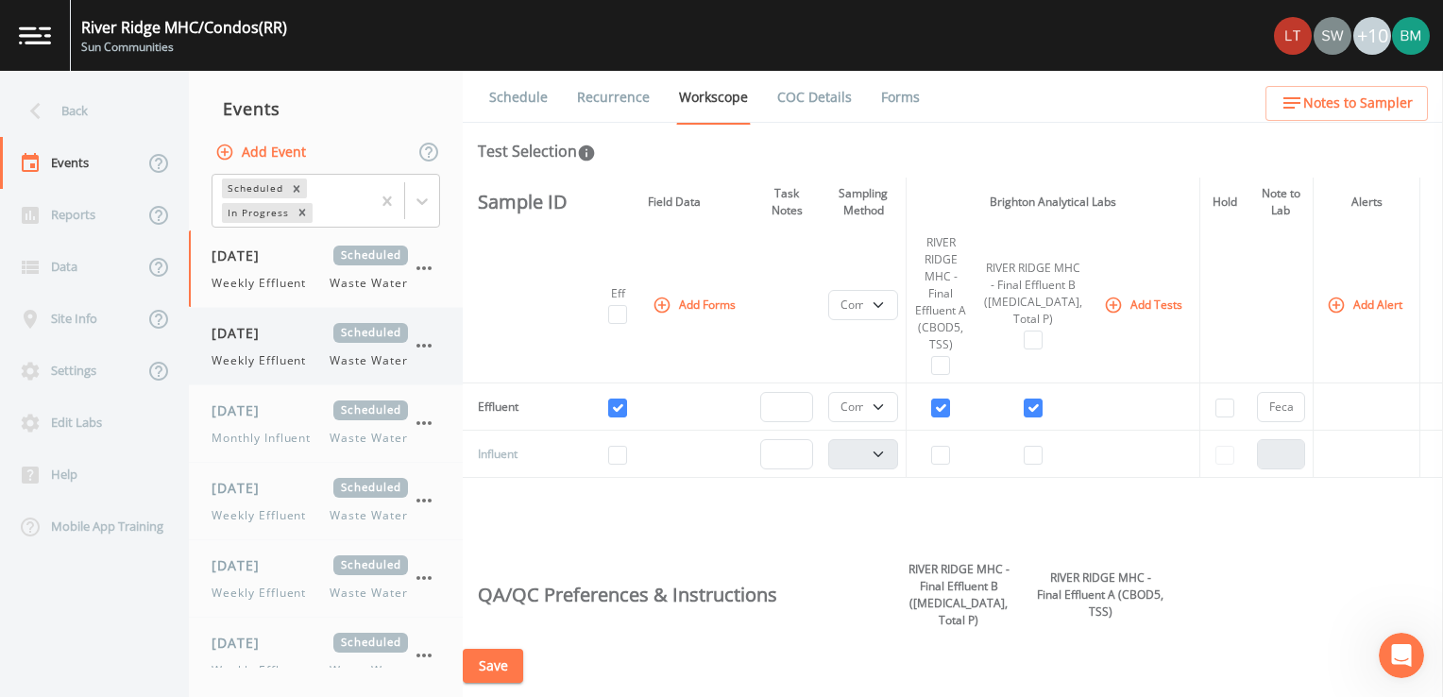
click at [273, 340] on span "10/07/2025" at bounding box center [242, 333] width 61 height 20
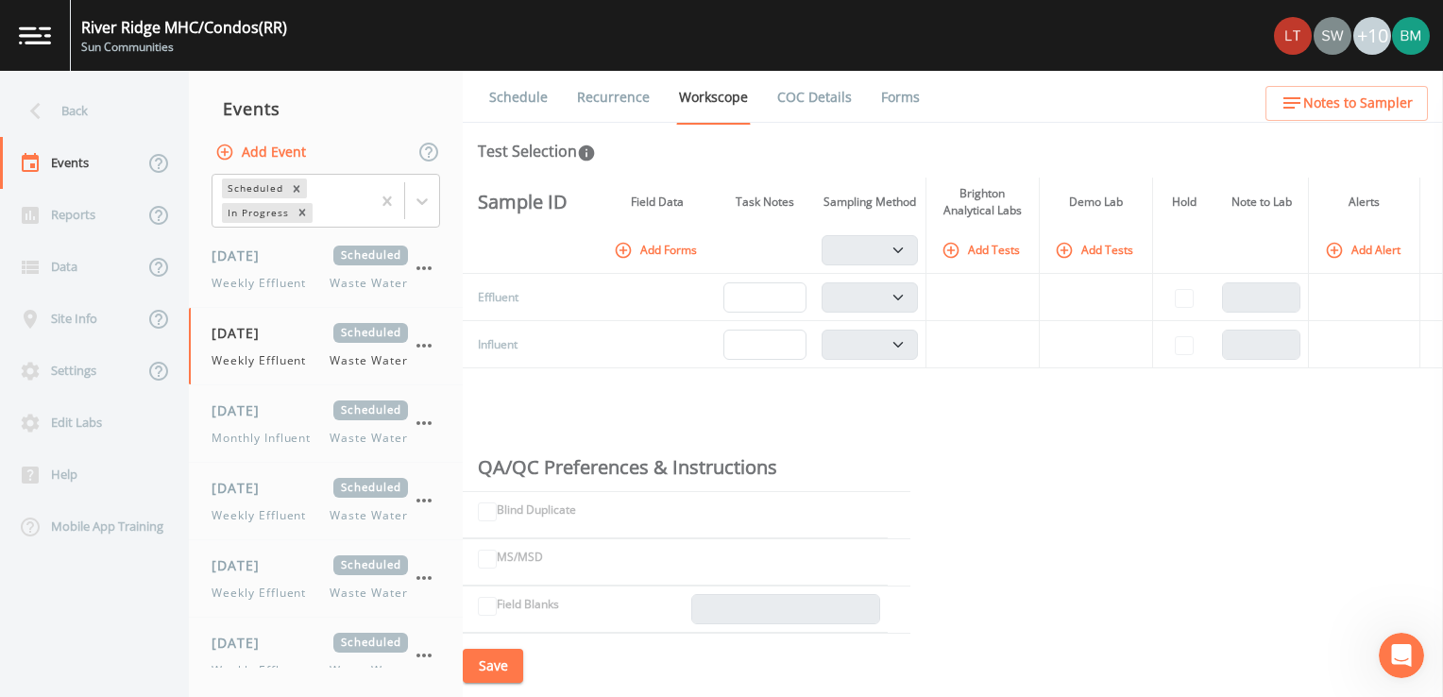
click at [1004, 245] on button "Add Tests" at bounding box center [983, 249] width 90 height 31
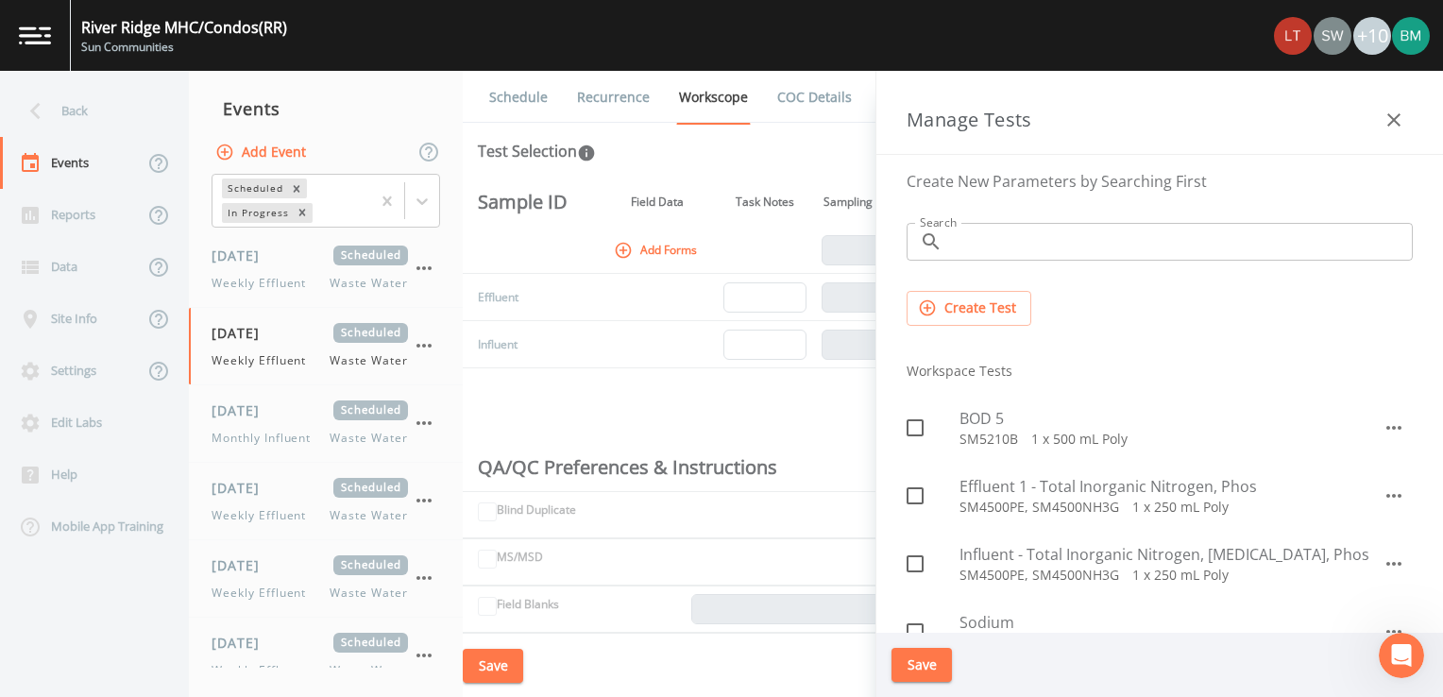
click at [987, 255] on input "Search" at bounding box center [1181, 242] width 463 height 38
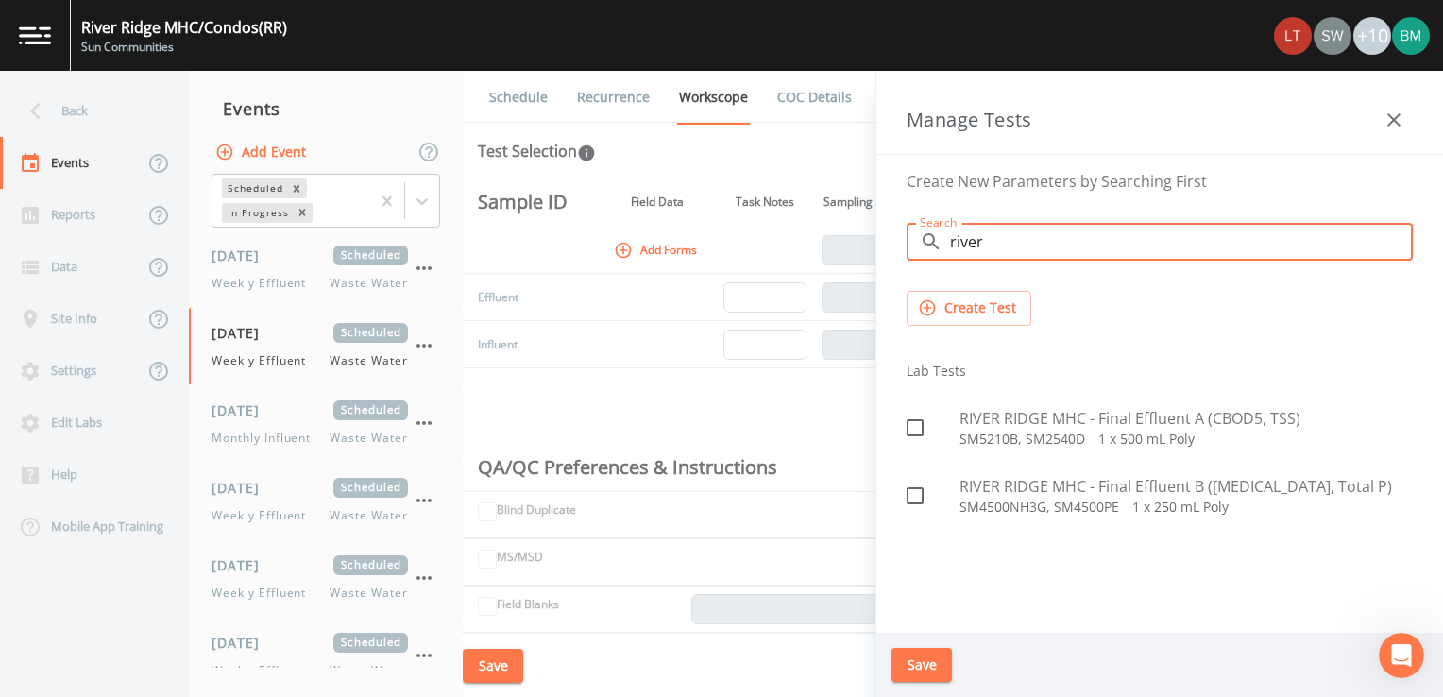
type input "river"
click at [909, 429] on icon at bounding box center [915, 428] width 23 height 23
checkbox input "true"
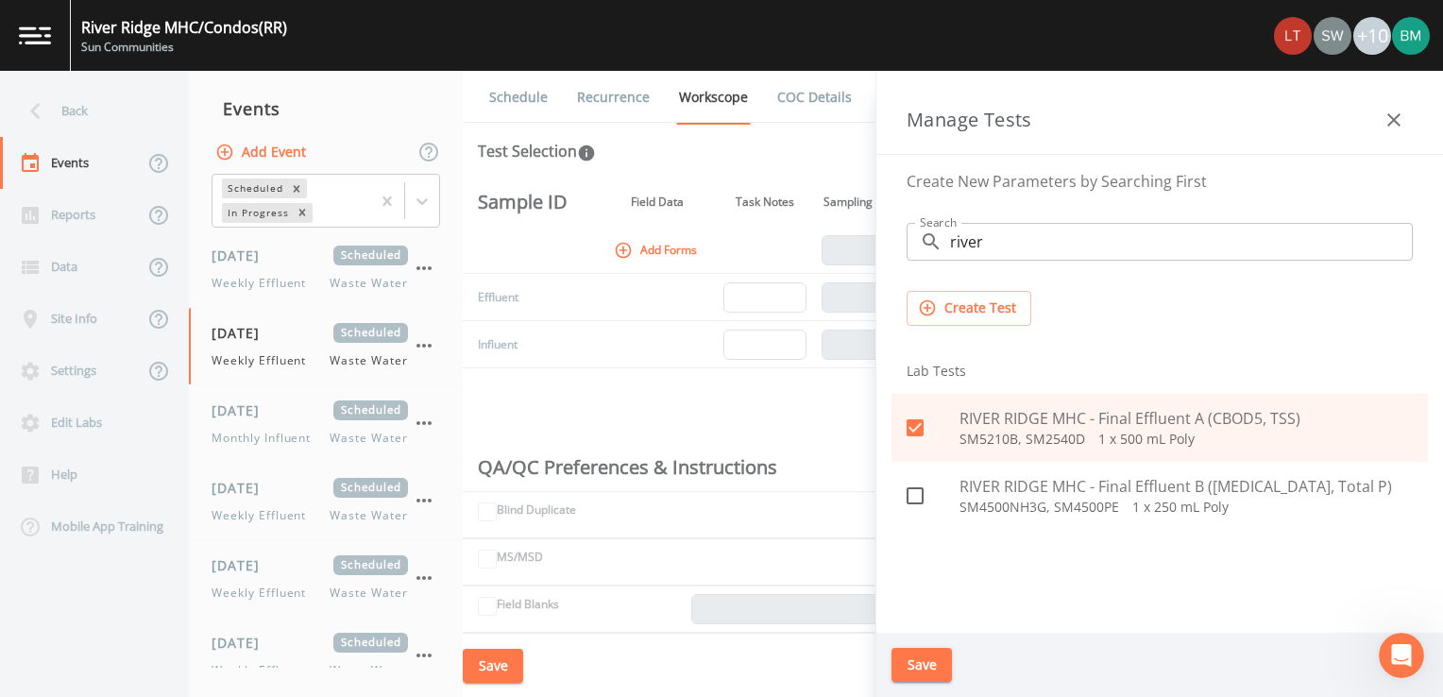
click at [911, 495] on icon at bounding box center [915, 496] width 23 height 23
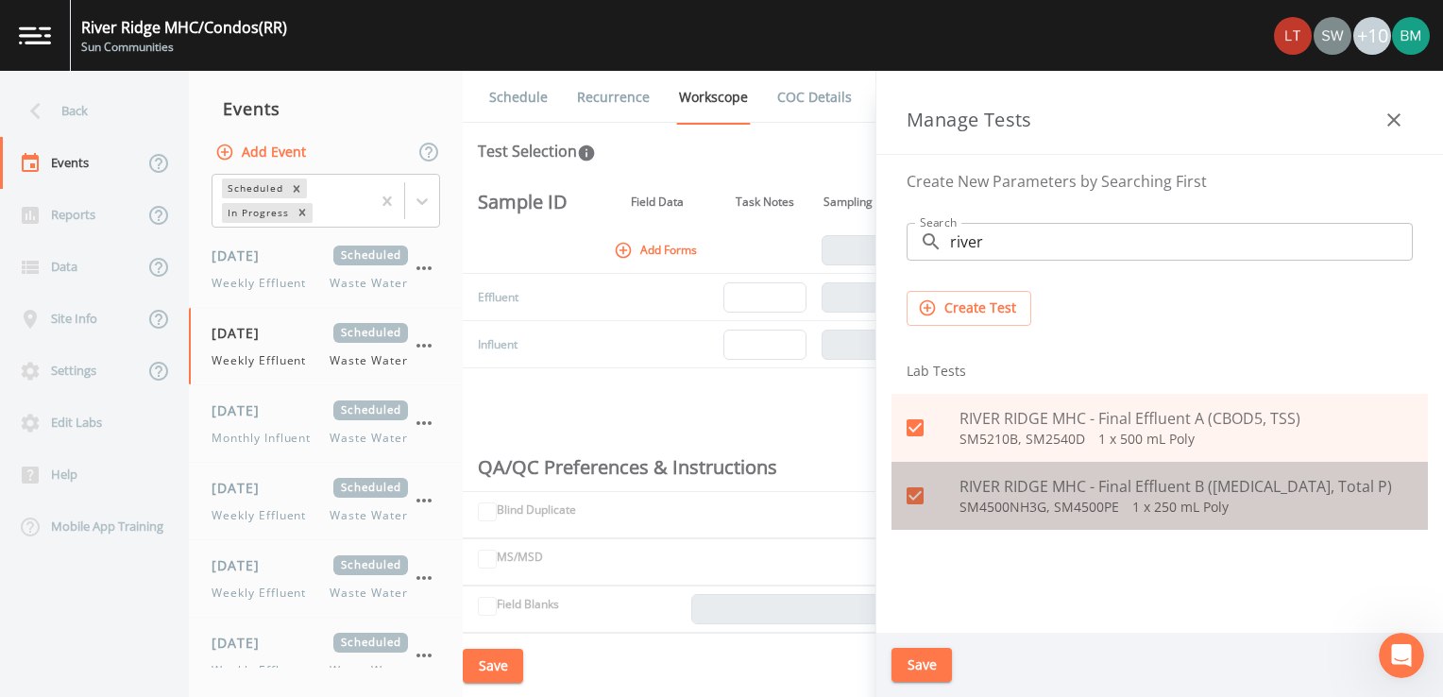
drag, startPoint x: 1208, startPoint y: 502, endPoint x: 1104, endPoint y: 518, distance: 105.1
click at [1104, 518] on div "RIVER RIDGE MHC - Final Effluent B (Ammonia, Total P) SM4500NH3G, SM4500PE   1 …" at bounding box center [1160, 496] width 537 height 68
checkbox input "false"
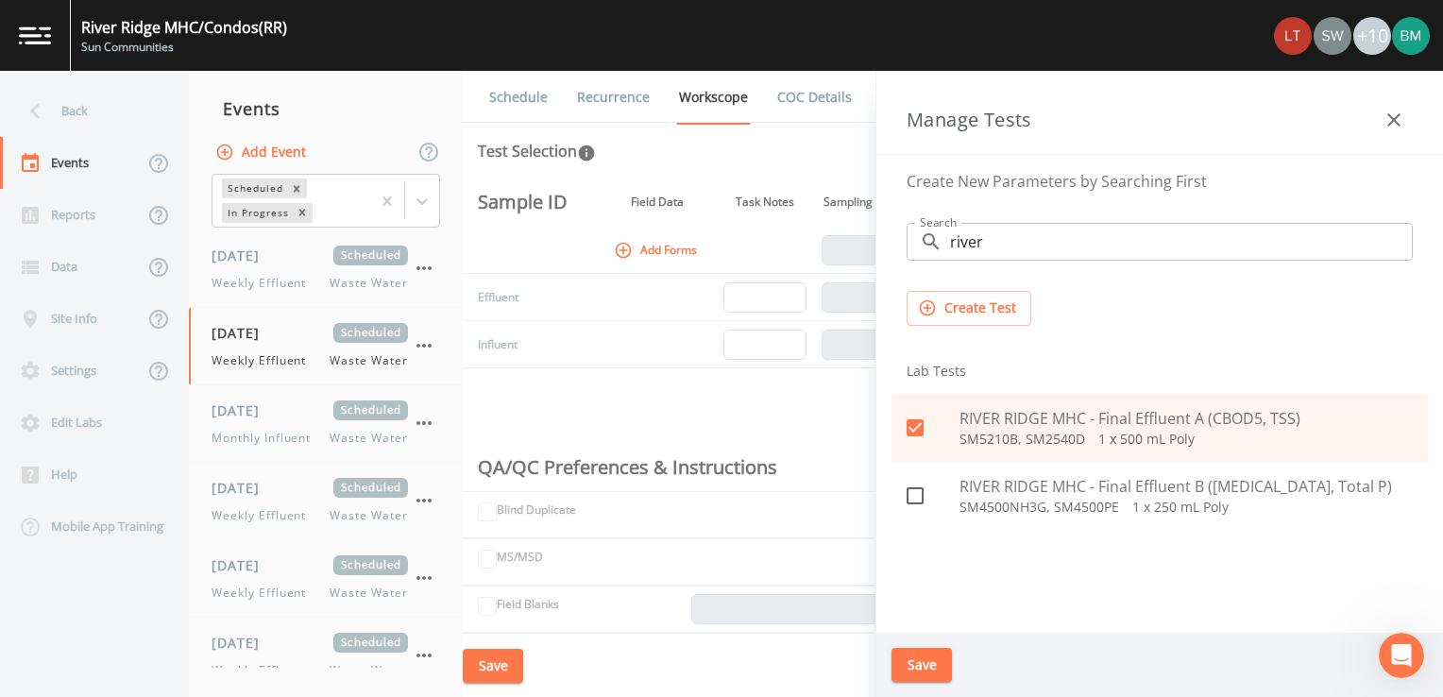
click at [933, 657] on button "Save" at bounding box center [922, 665] width 60 height 35
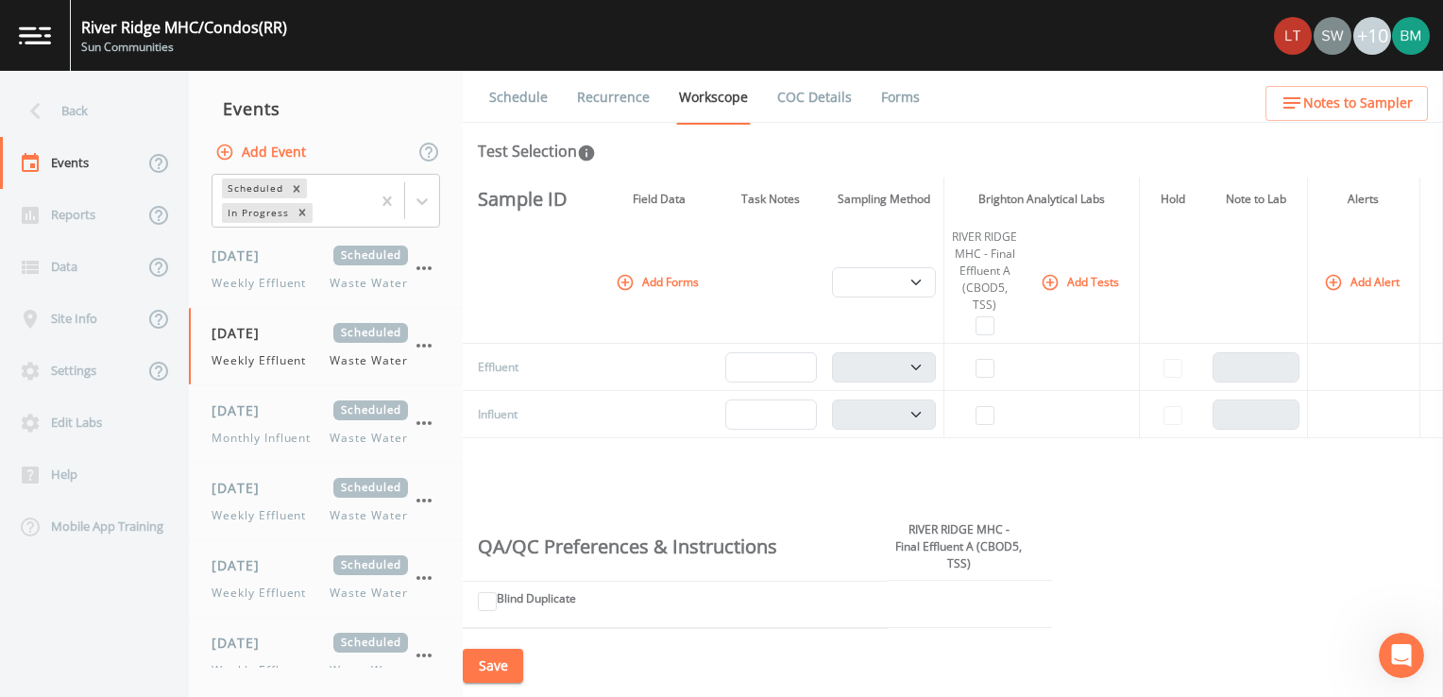
click at [1083, 289] on button "Add Tests" at bounding box center [1082, 281] width 90 height 31
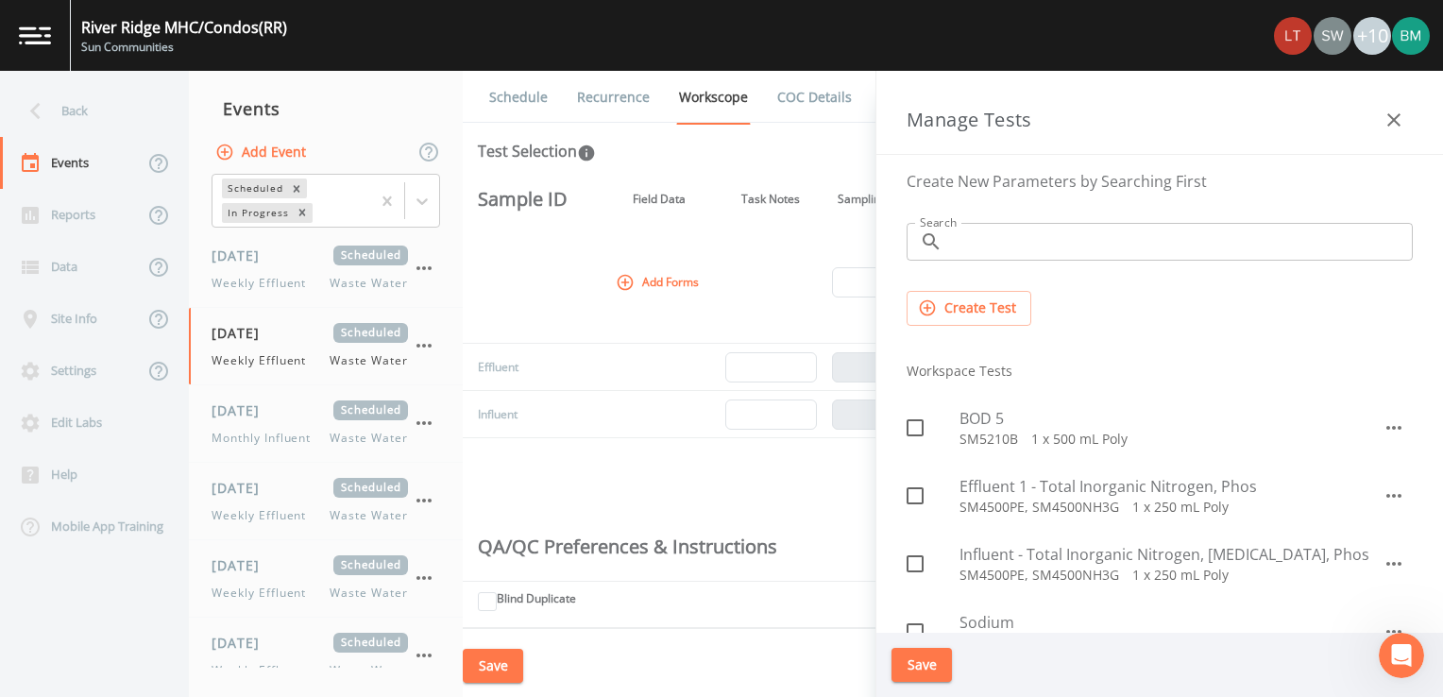
click at [974, 259] on input "Search" at bounding box center [1181, 242] width 463 height 38
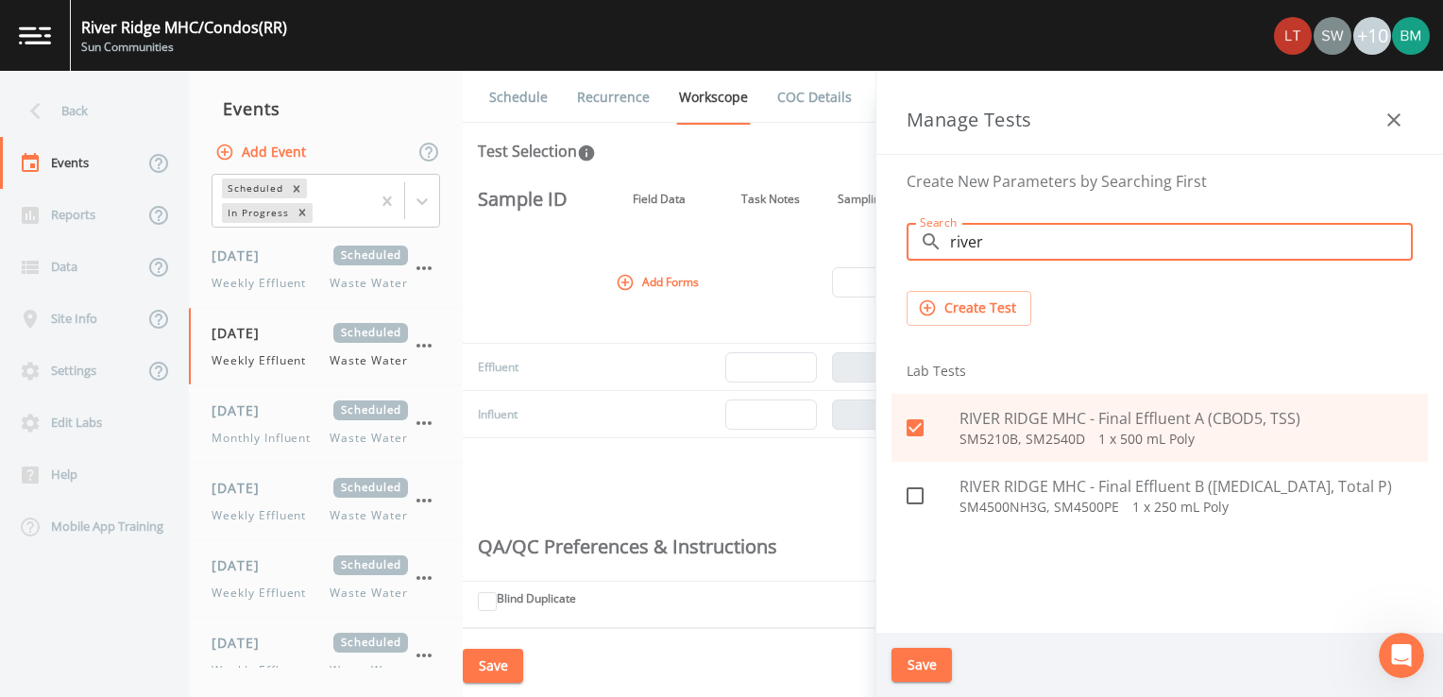
type input "river"
click at [913, 498] on icon at bounding box center [915, 496] width 23 height 23
checkbox input "true"
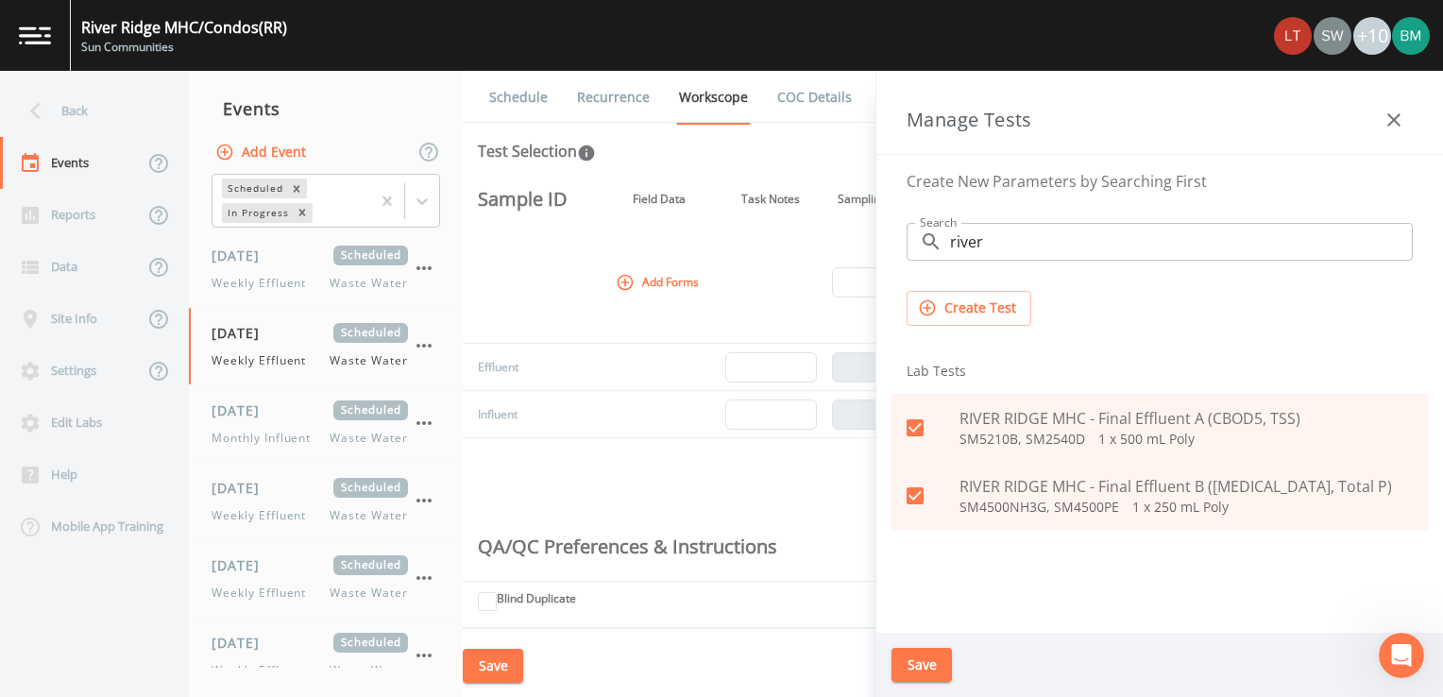
click at [940, 674] on button "Save" at bounding box center [922, 665] width 60 height 35
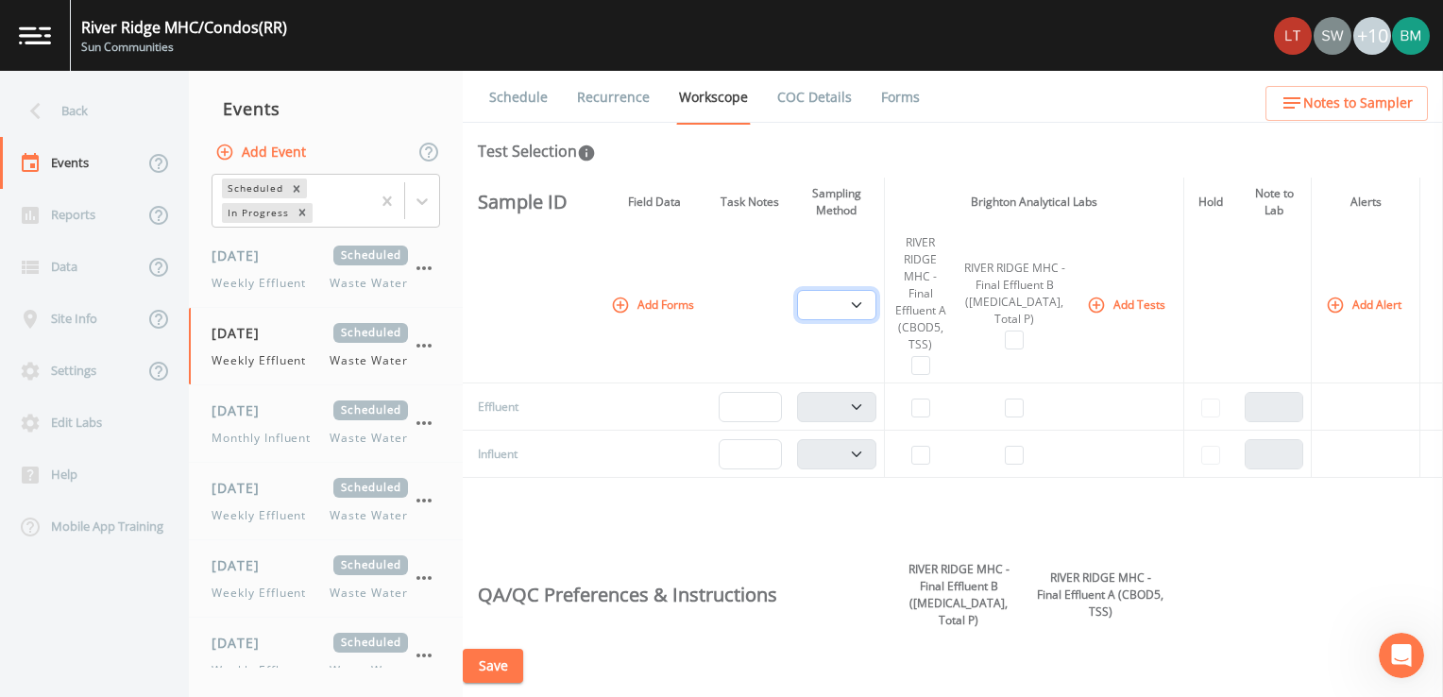
click at [868, 313] on select "Composite Grab" at bounding box center [836, 305] width 79 height 30
click at [730, 332] on th at bounding box center [750, 305] width 78 height 157
click at [775, 406] on input "text" at bounding box center [750, 407] width 63 height 30
click at [877, 308] on select "Composite Grab" at bounding box center [836, 305] width 79 height 30
select select "b6a3c313-748b-4795-a028-792ad310bd60"
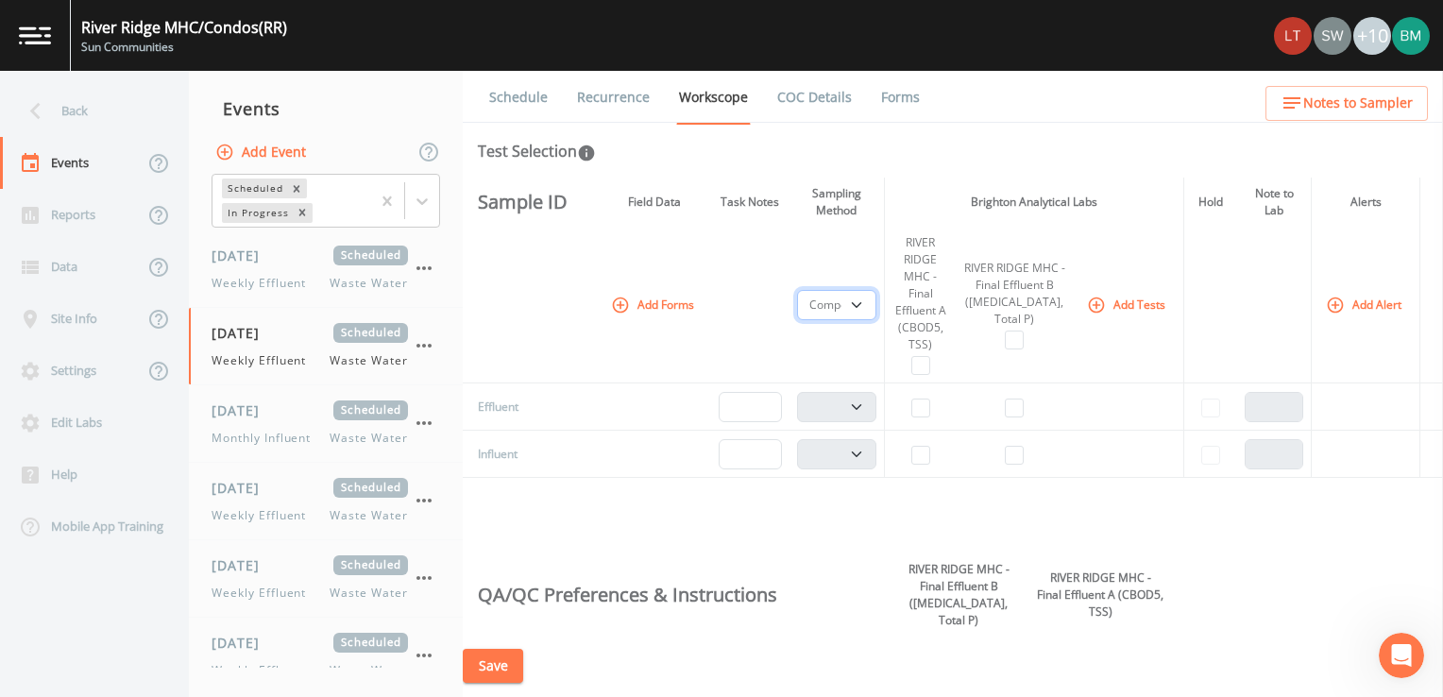
click at [811, 290] on select "Composite Grab" at bounding box center [836, 305] width 79 height 30
click at [870, 304] on select "Composite Grab" at bounding box center [836, 305] width 79 height 30
select select "b6a3c313-748b-4795-a028-792ad310bd60"
click at [811, 290] on select "Composite Grab" at bounding box center [836, 305] width 79 height 30
select select
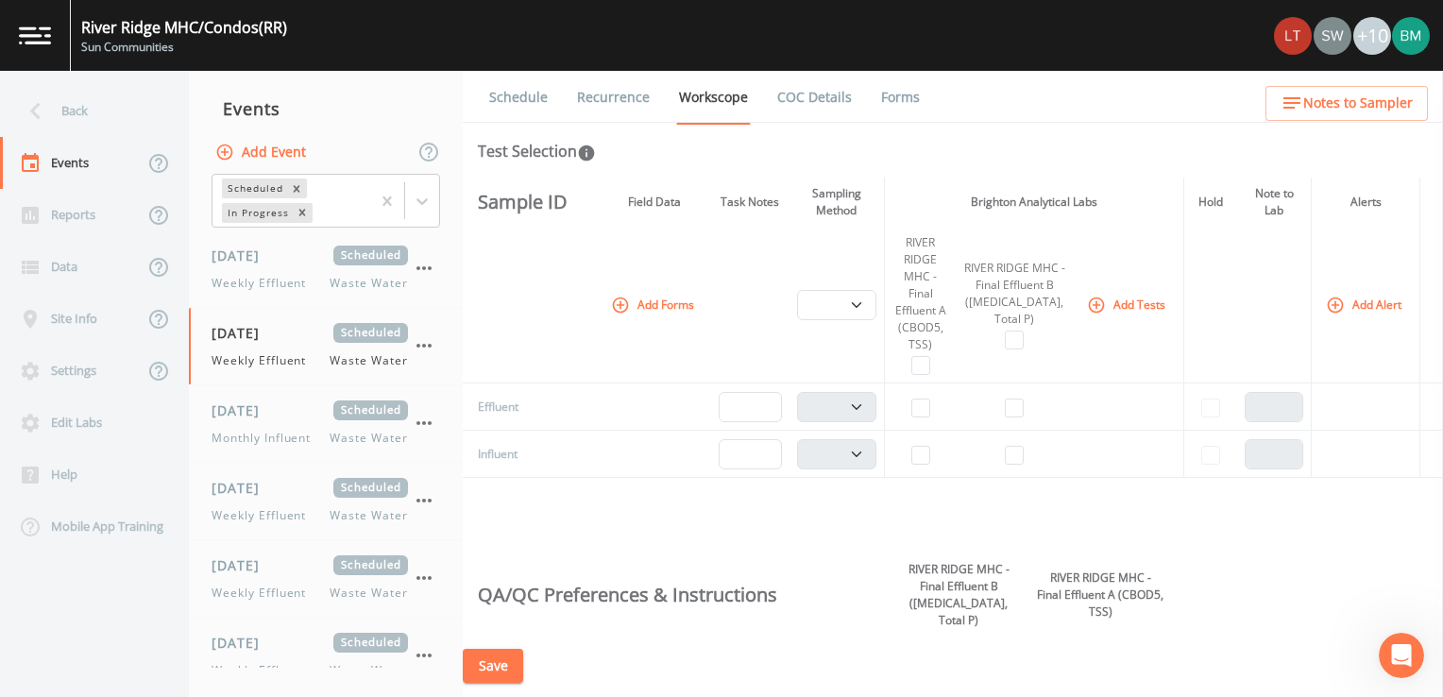
click at [860, 526] on div "Sample ID Field Data Task Notes Sampling Method Brighton Analytical Labs Hold N…" at bounding box center [953, 406] width 981 height 457
click at [72, 317] on div "Site Info" at bounding box center [72, 319] width 144 height 52
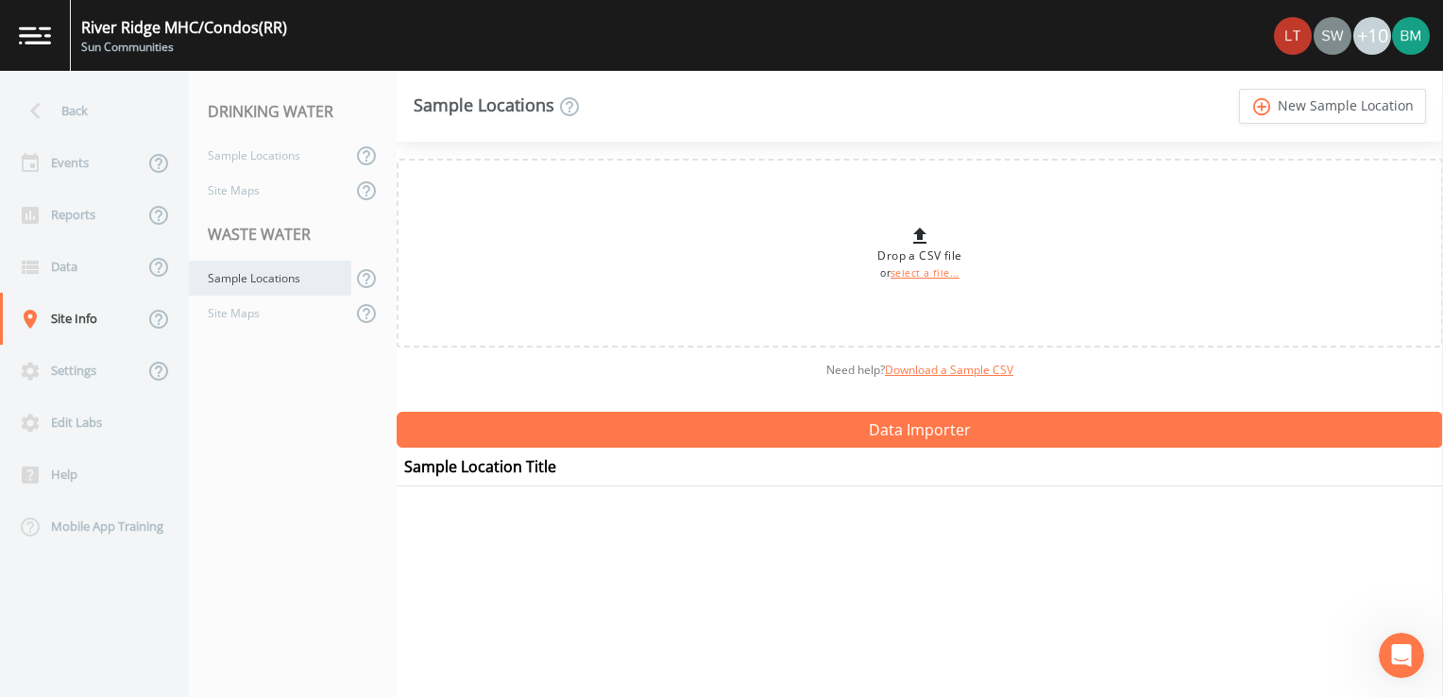
click at [272, 282] on div "Sample Locations" at bounding box center [270, 278] width 162 height 35
click at [1425, 504] on link "Edit" at bounding box center [1421, 505] width 27 height 21
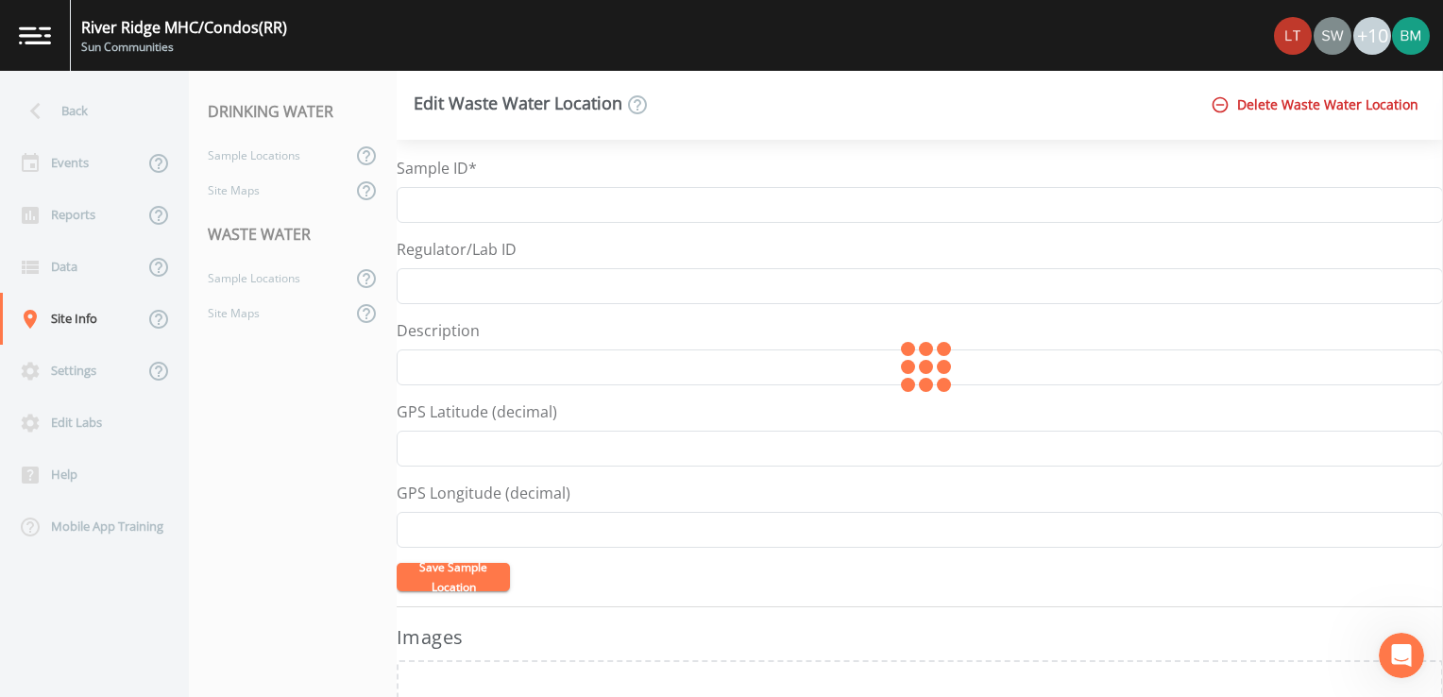
type input "Effluent"
click at [504, 448] on input "GPS Latitude (decimal)" at bounding box center [920, 449] width 1047 height 36
paste input "42.156997"
type input "42.156997"
click at [428, 533] on input "GPS Longitude (decimal)" at bounding box center [920, 530] width 1047 height 36
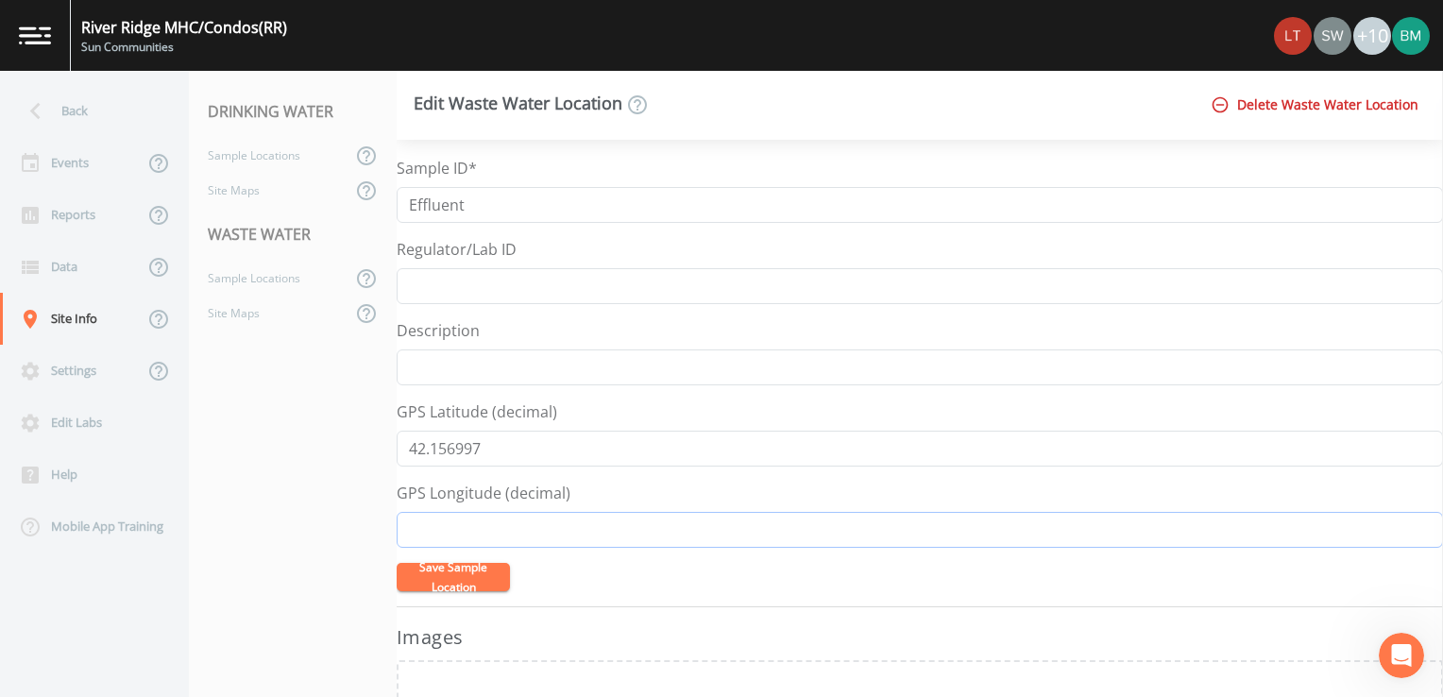
paste input "-83.797187"
type input "-83.797187"
click at [455, 568] on button "Save Sample Location" at bounding box center [453, 577] width 113 height 28
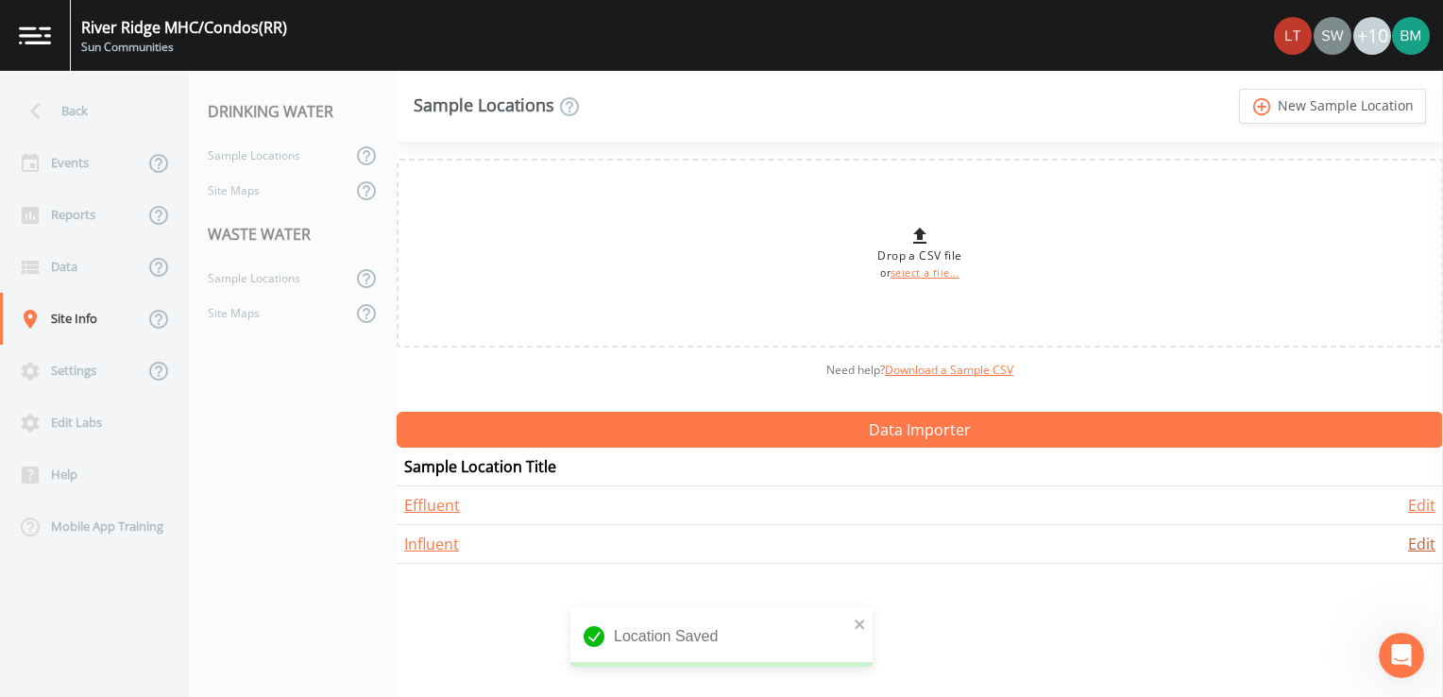
click at [1408, 542] on link "Edit" at bounding box center [1421, 544] width 27 height 21
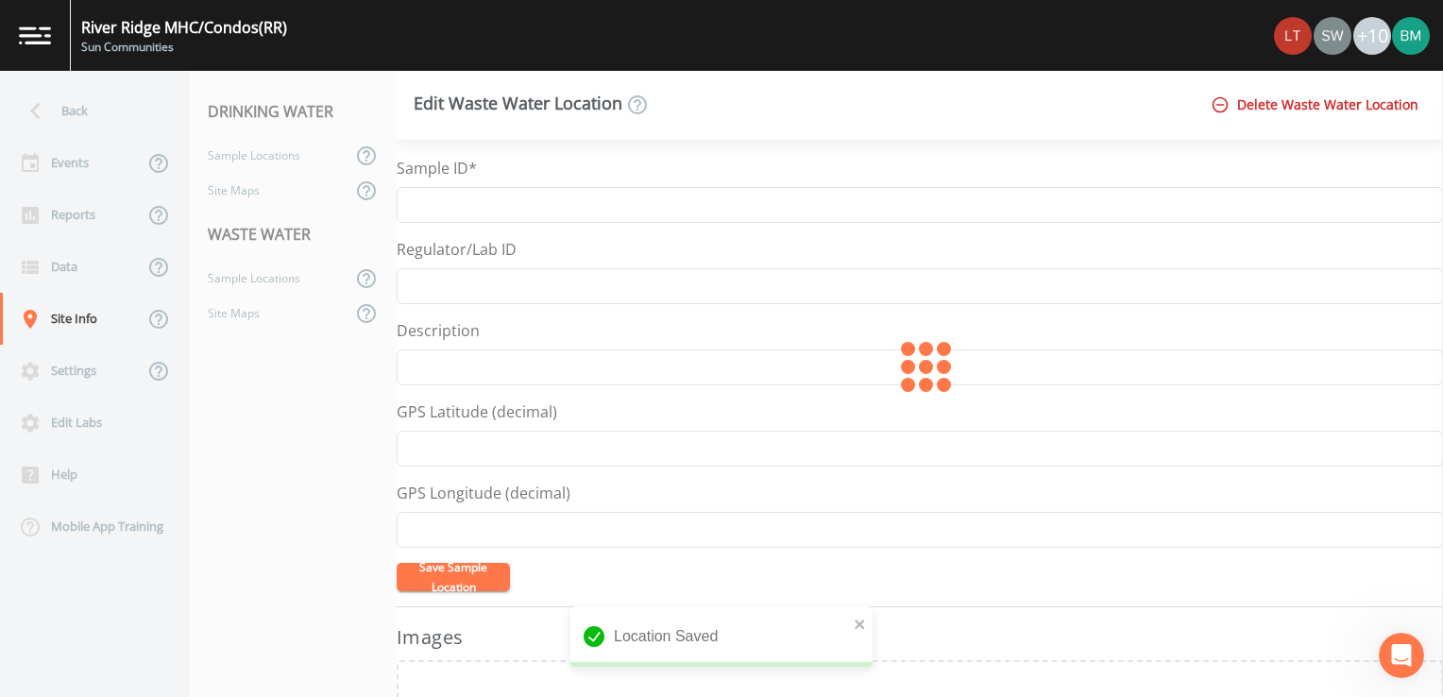
type input "Influent"
type input "INF"
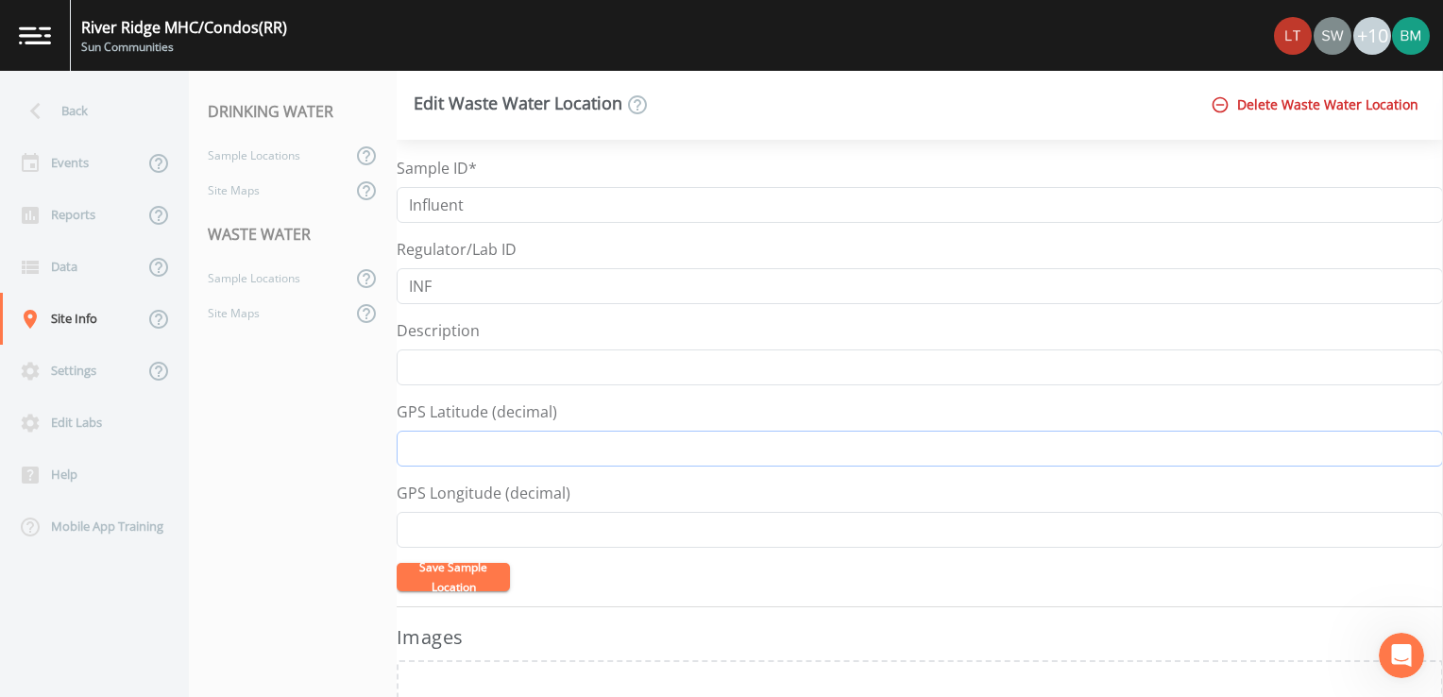
click at [481, 436] on input "GPS Latitude (decimal)" at bounding box center [920, 449] width 1047 height 36
paste input "42.157154"
type input "42.157154"
click at [503, 532] on input "GPS Longitude (decimal)" at bounding box center [920, 530] width 1047 height 36
paste input "-83.796973"
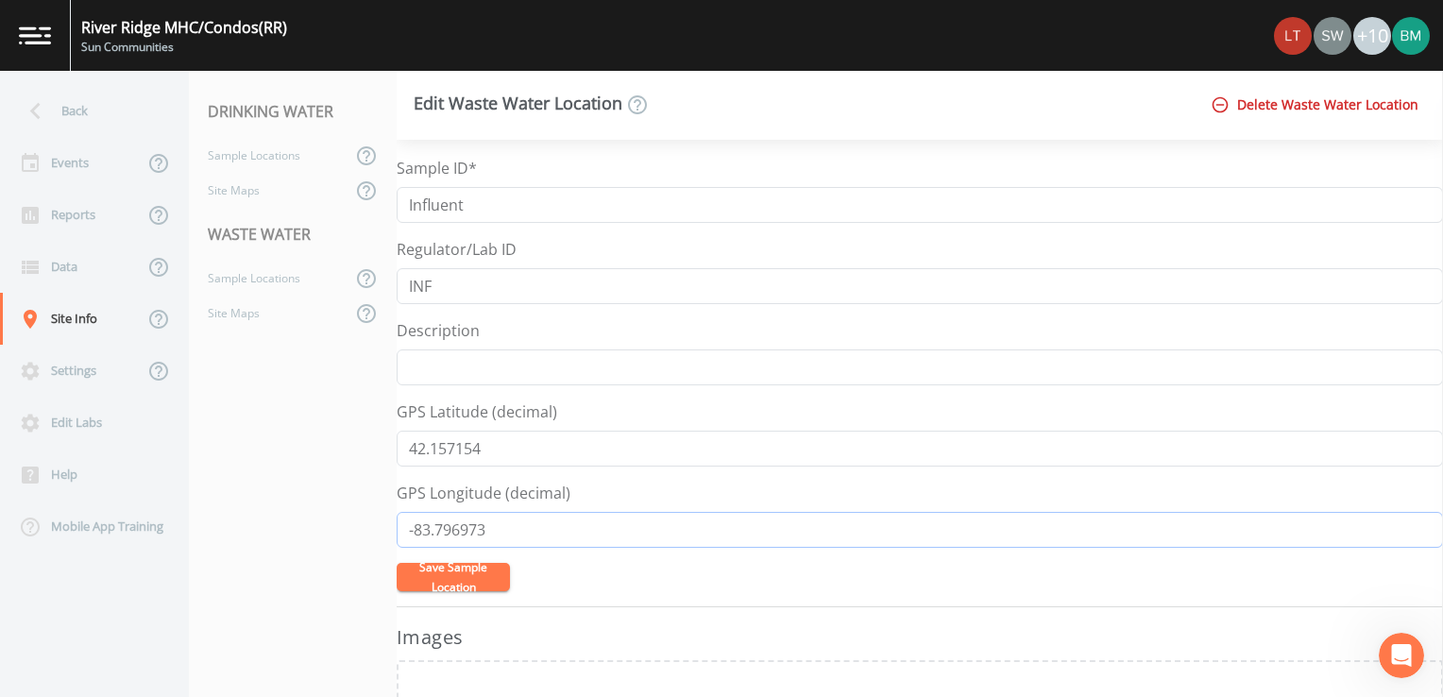
type input "-83.796973"
click at [461, 584] on button "Save Sample Location" at bounding box center [453, 577] width 113 height 28
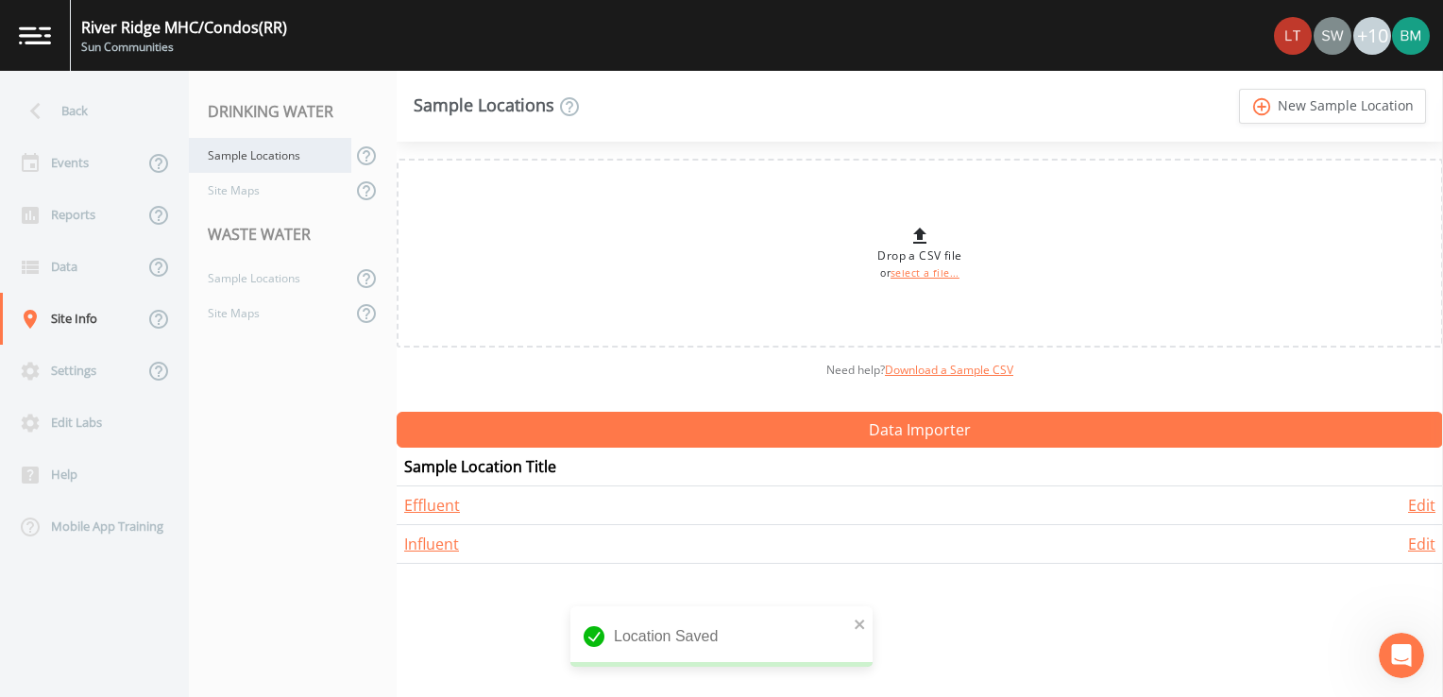
click at [248, 154] on div "Sample Locations" at bounding box center [270, 155] width 162 height 35
click at [272, 150] on div "Sample Locations" at bounding box center [270, 155] width 162 height 35
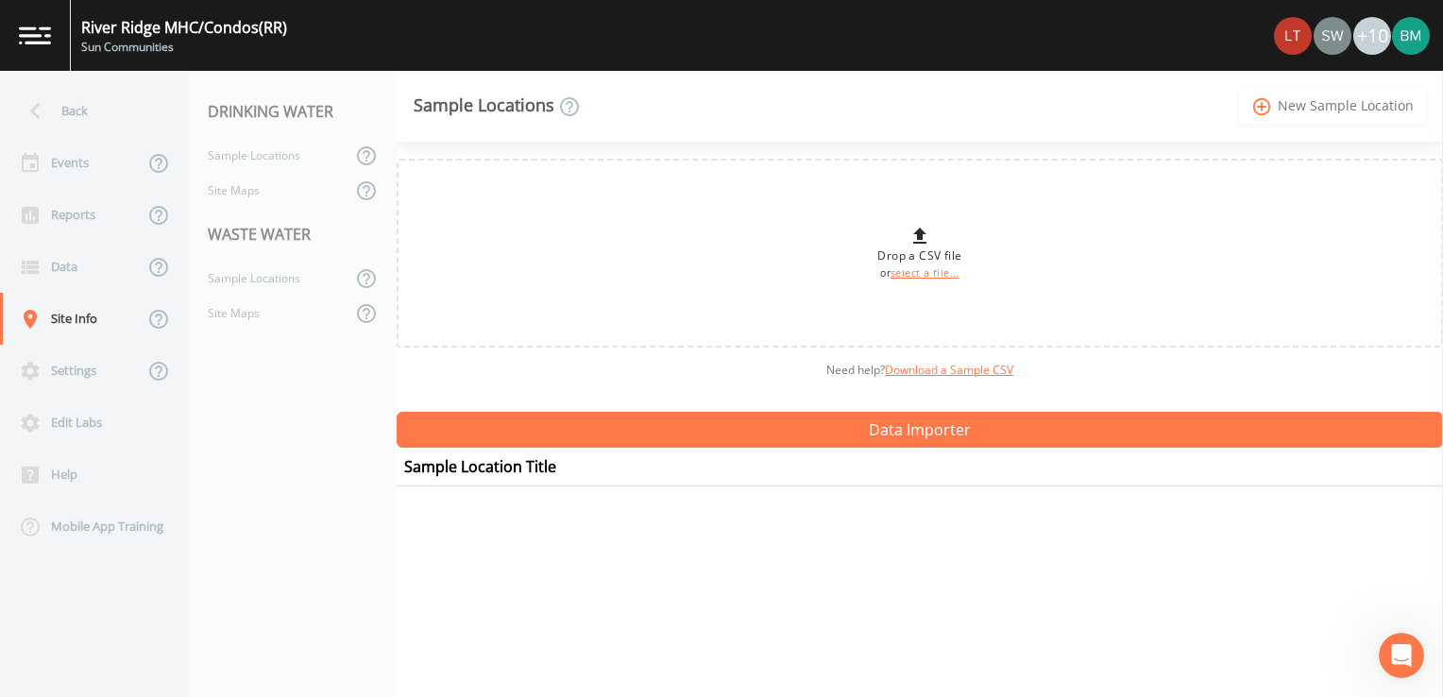
click at [1353, 111] on link "add_circle_outline New Sample Location" at bounding box center [1332, 106] width 187 height 35
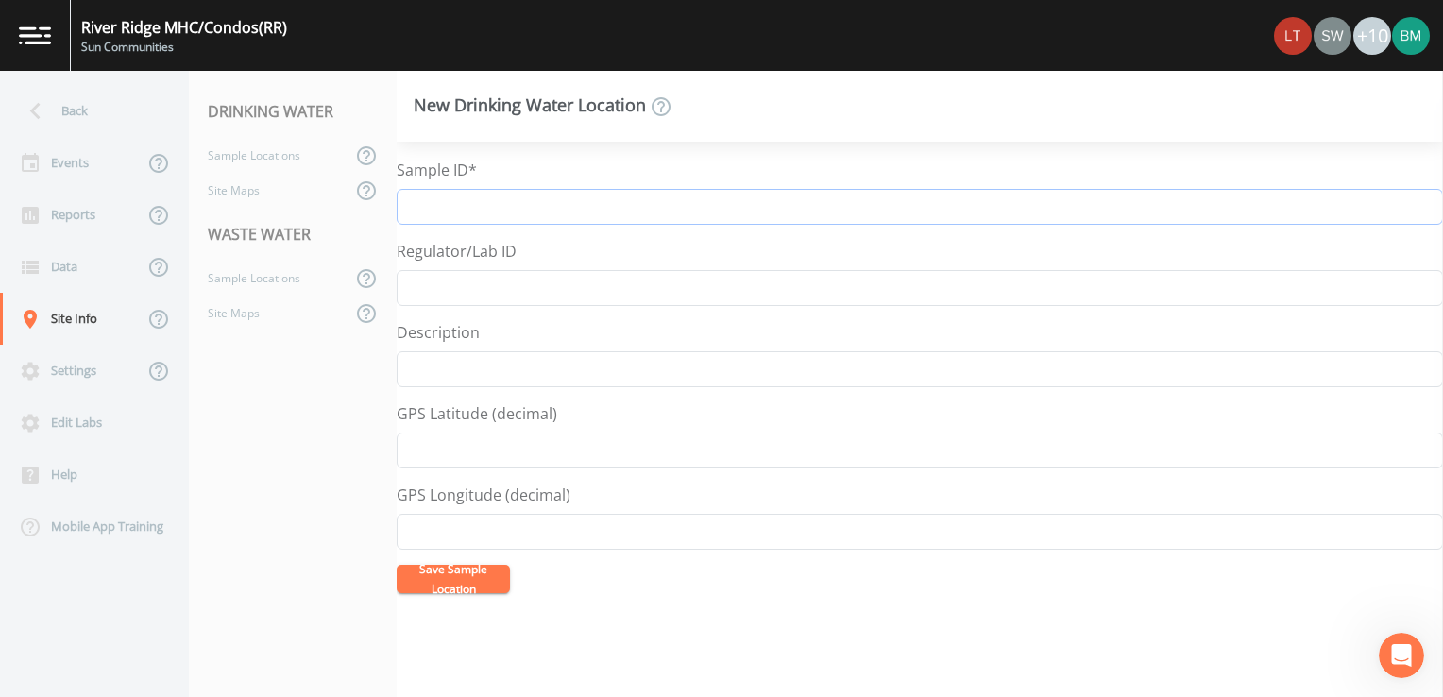
click at [623, 202] on input "Sample ID*" at bounding box center [920, 207] width 1047 height 36
type input "Iron Filter Backwash"
click at [513, 448] on input "GPS Latitude (decimal)" at bounding box center [920, 451] width 1047 height 36
paste input "42.155323"
type input "42.155323"
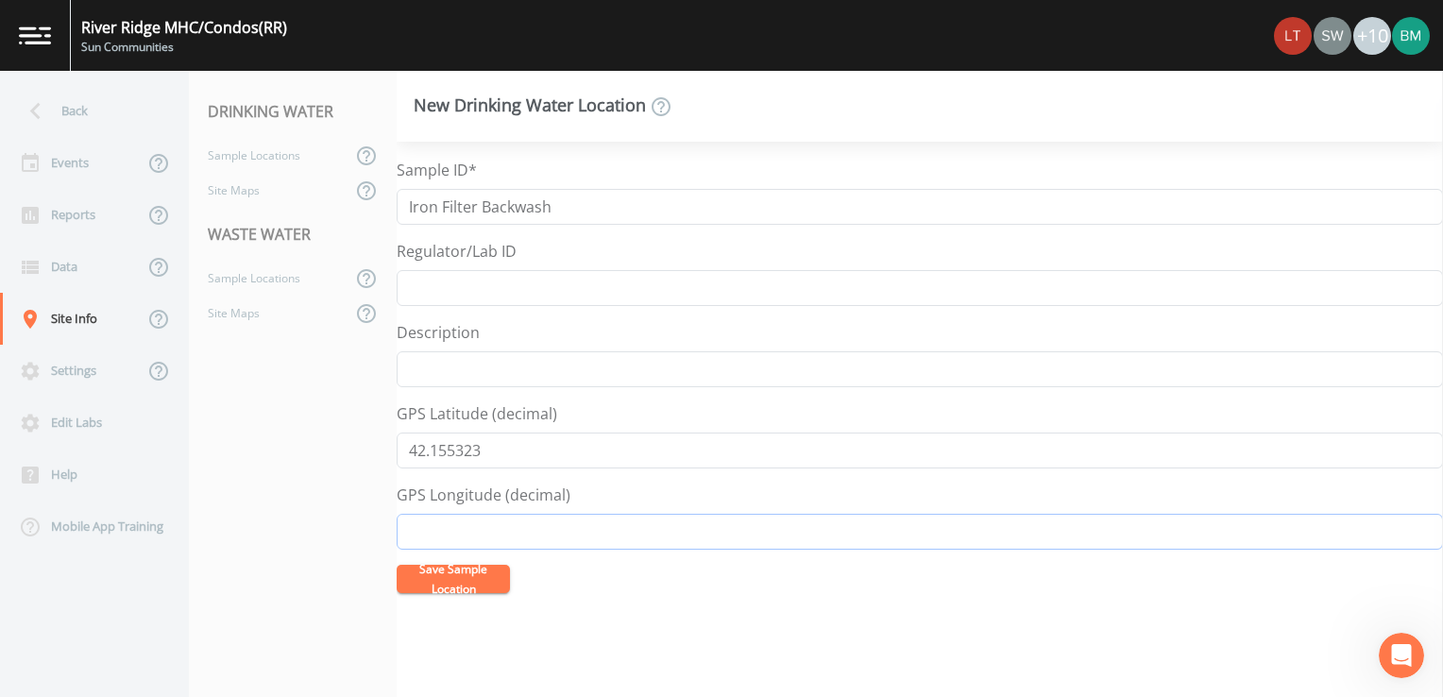
click at [501, 531] on input "GPS Longitude (decimal)" at bounding box center [920, 532] width 1047 height 36
paste input "-83.796812"
type input "-83.796812"
click at [440, 586] on button "Save Sample Location" at bounding box center [453, 579] width 113 height 28
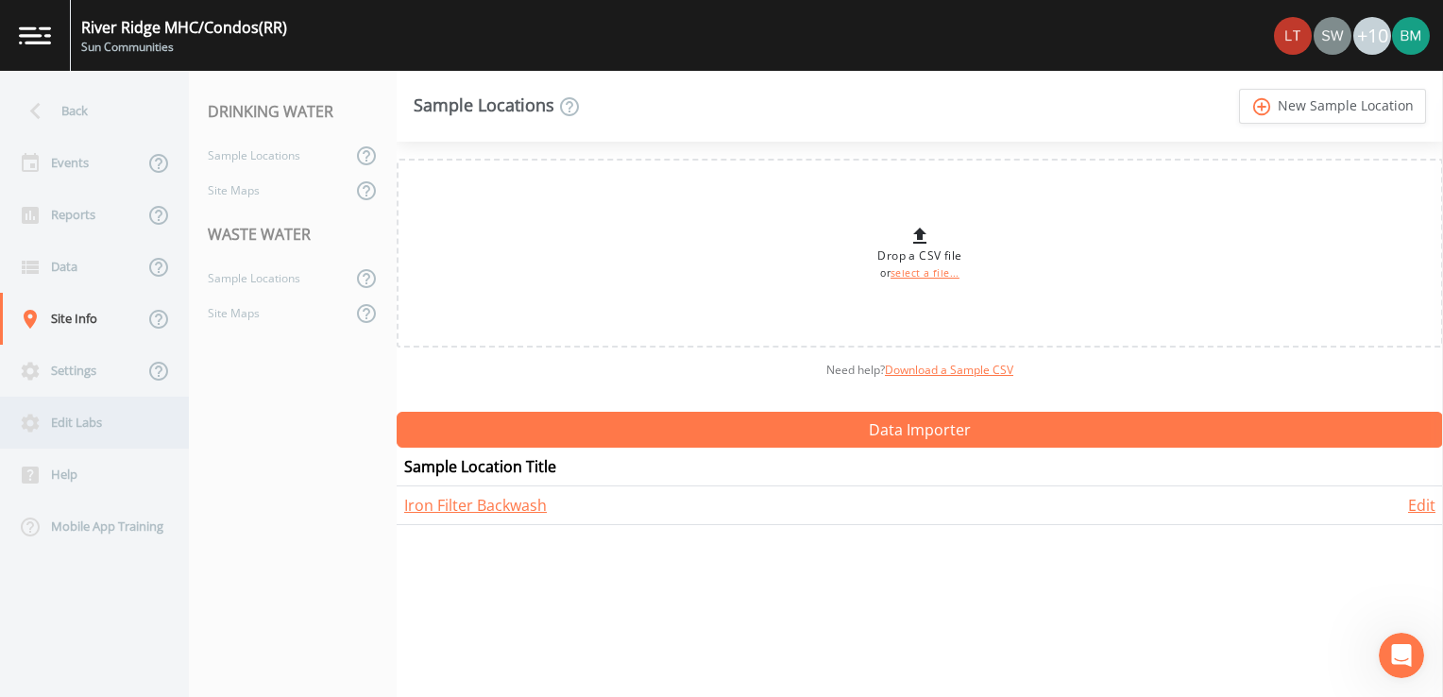
click at [72, 406] on div "Edit Labs" at bounding box center [85, 423] width 170 height 52
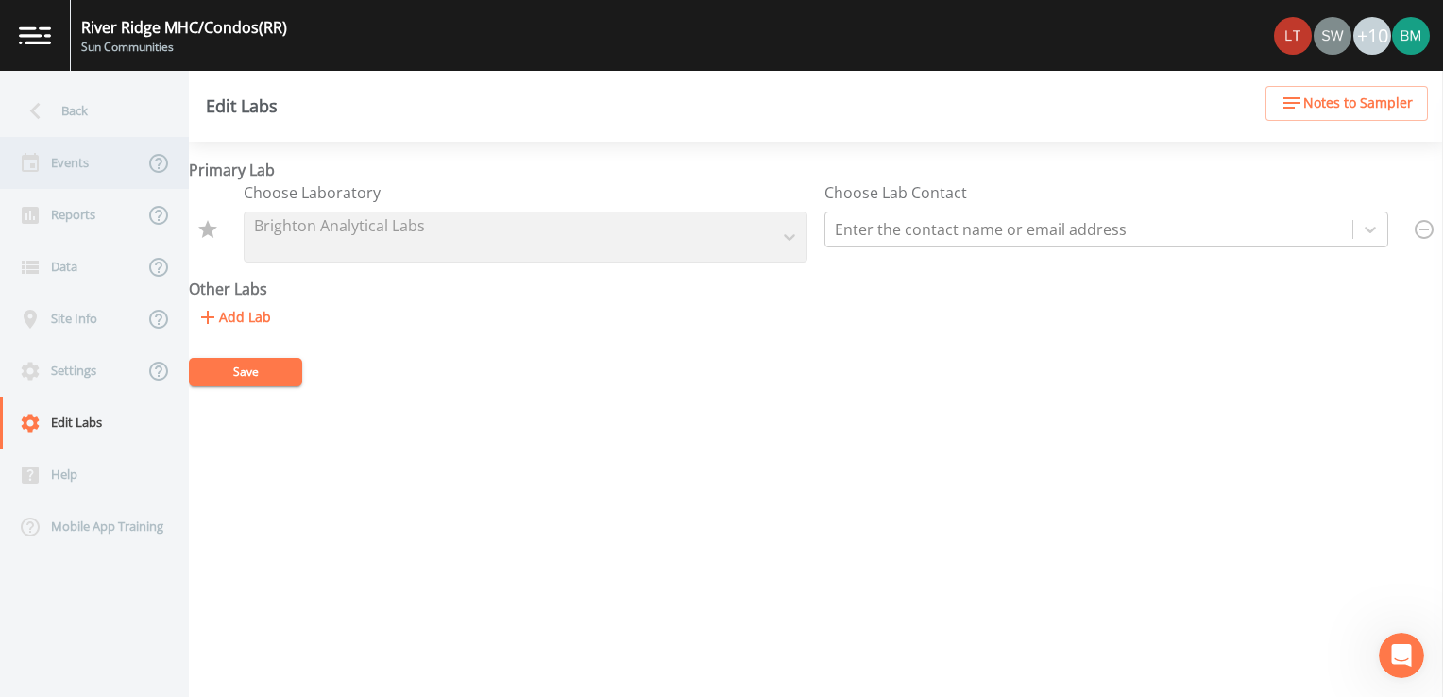
click at [64, 166] on div "Events" at bounding box center [72, 163] width 144 height 52
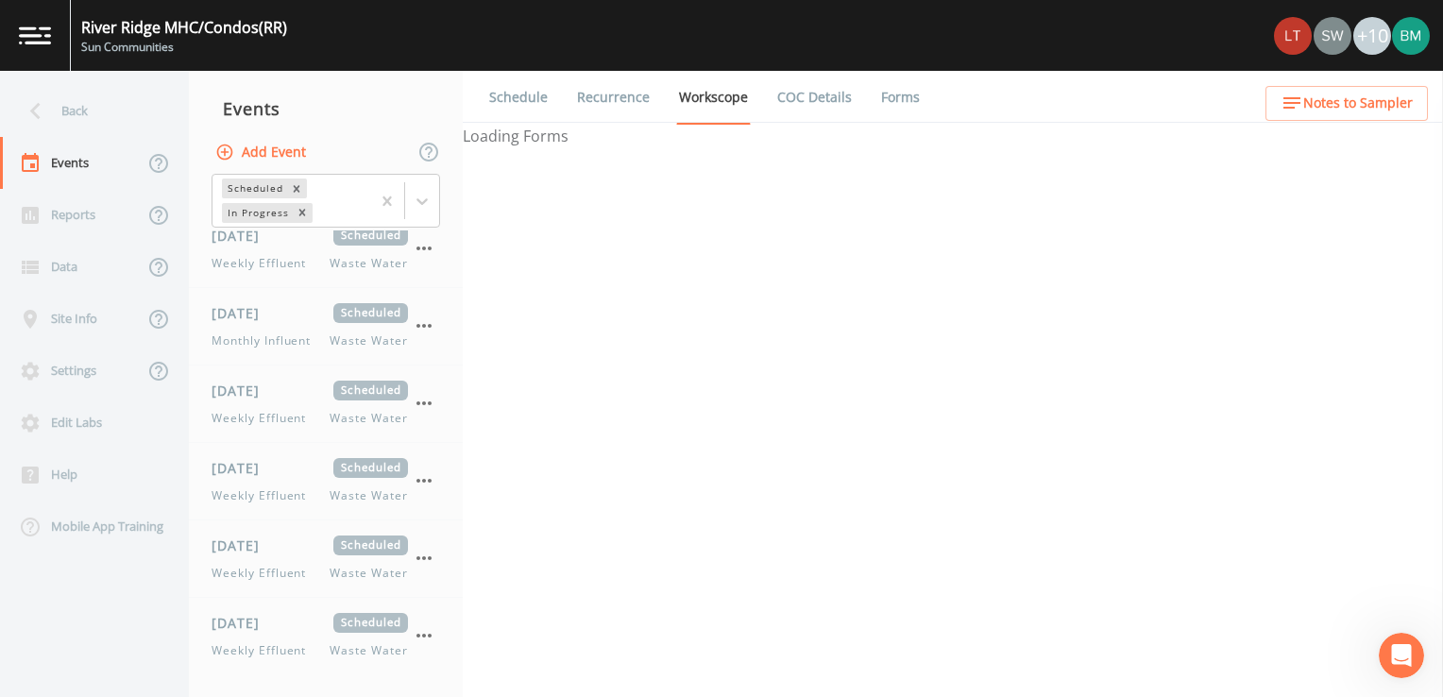
select select "b6a3c313-748b-4795-a028-792ad310bd60"
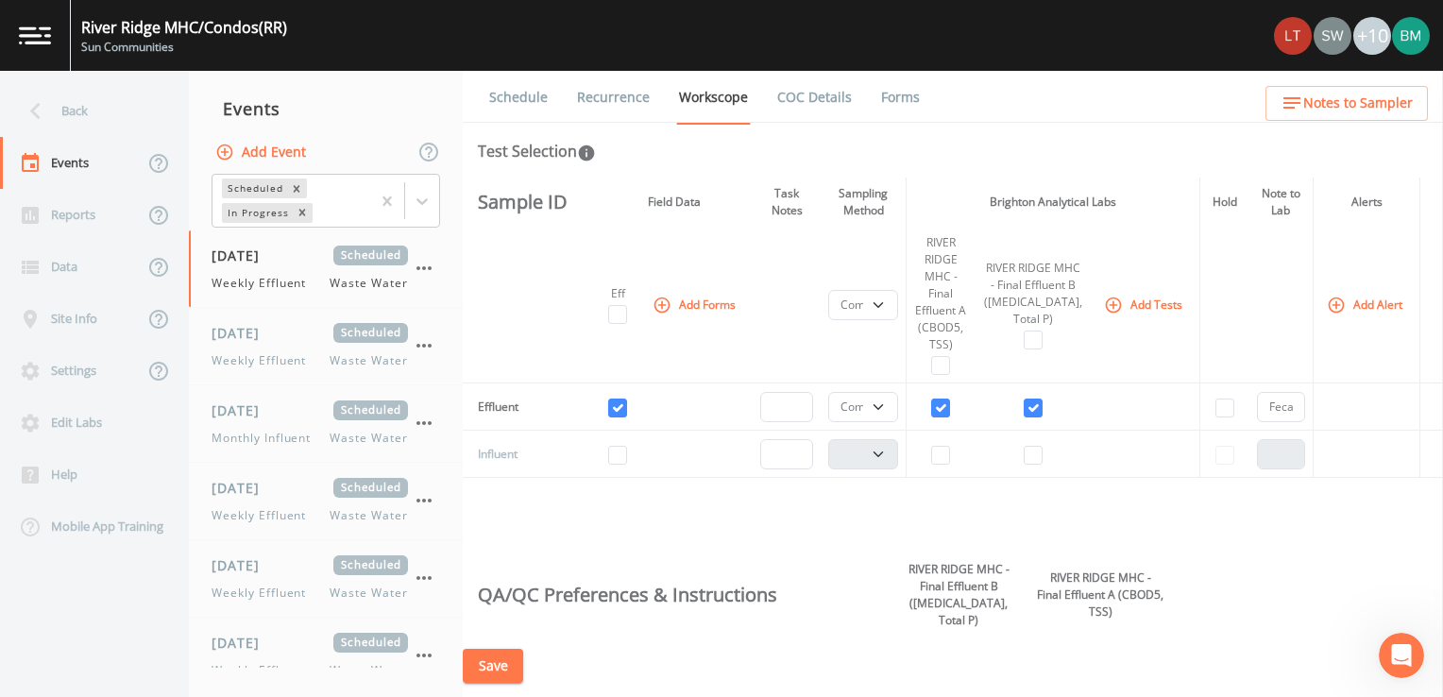
click at [276, 145] on button "Add Event" at bounding box center [263, 152] width 102 height 35
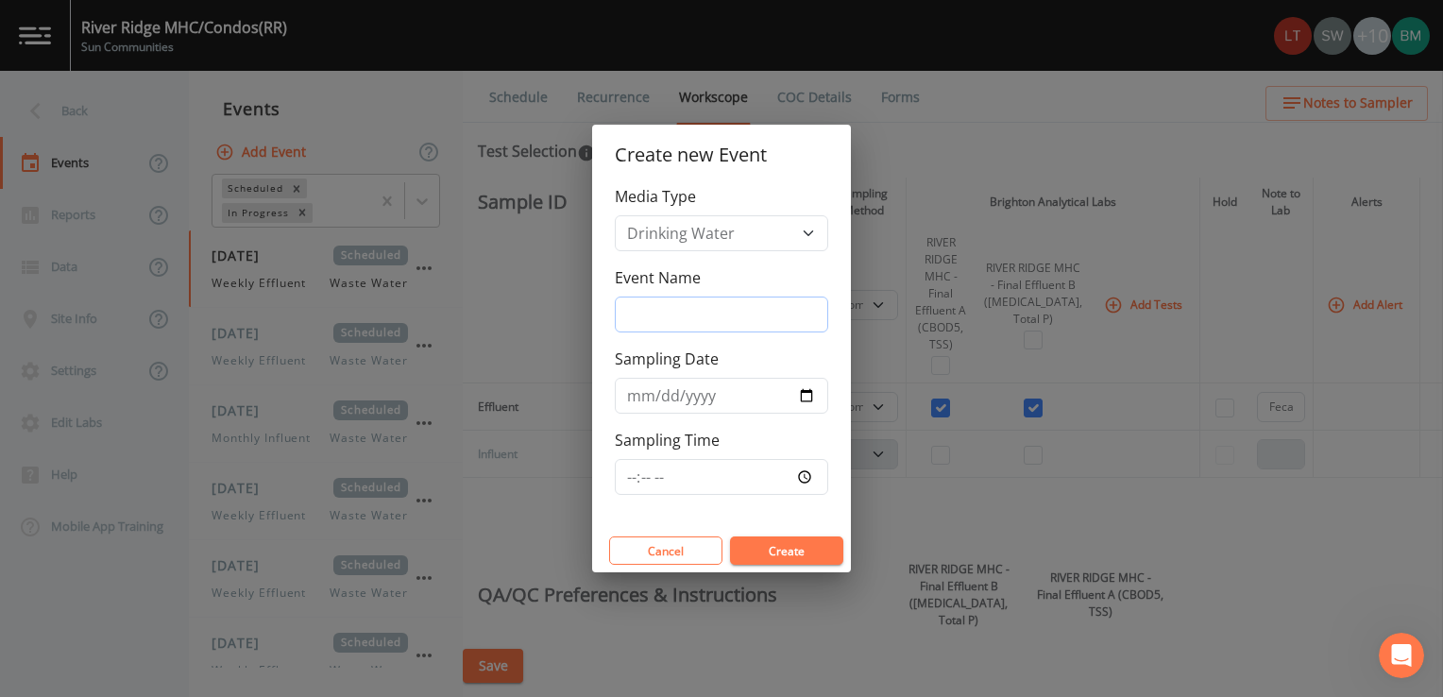
click at [671, 319] on input "Event Name" at bounding box center [721, 315] width 213 height 36
type input "Weekly Iron Filter Backwash"
click at [806, 397] on input "Sampling Date" at bounding box center [721, 396] width 213 height 36
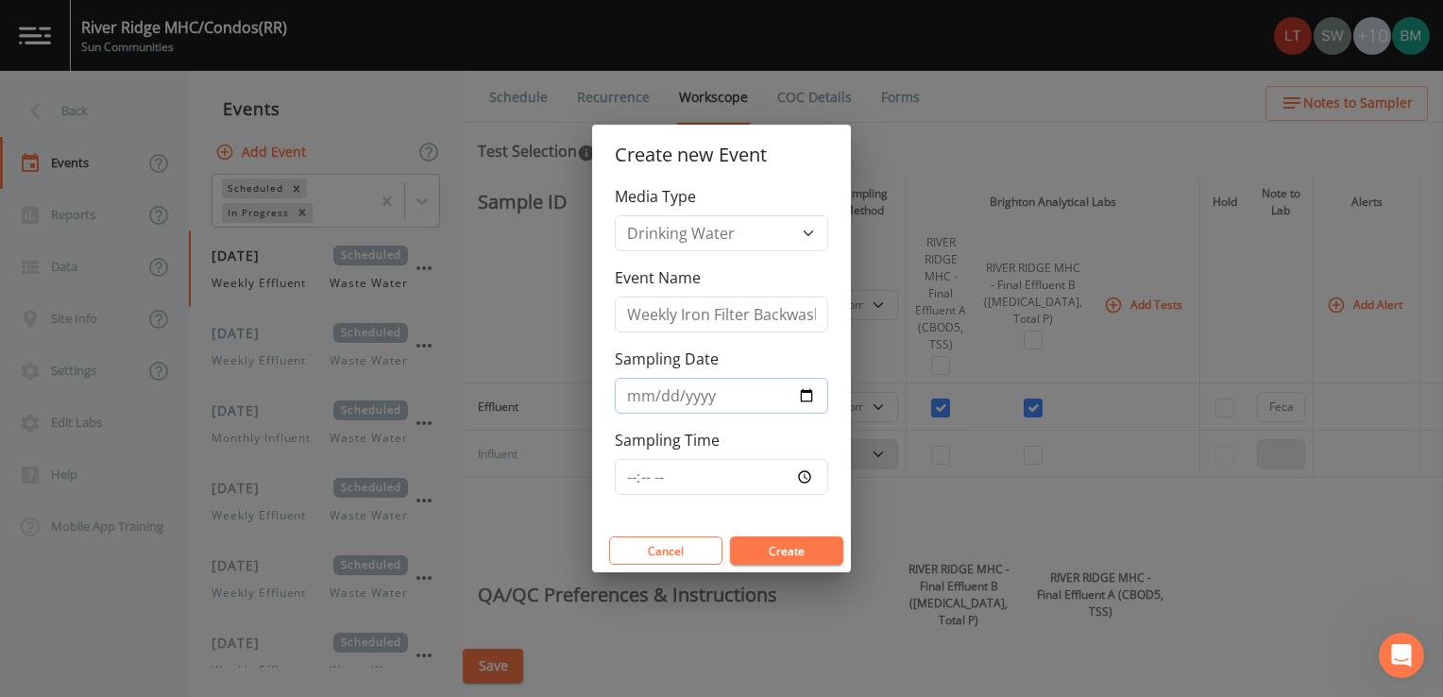
type input "2025-10-14"
click at [783, 546] on button "Create" at bounding box center [786, 551] width 113 height 28
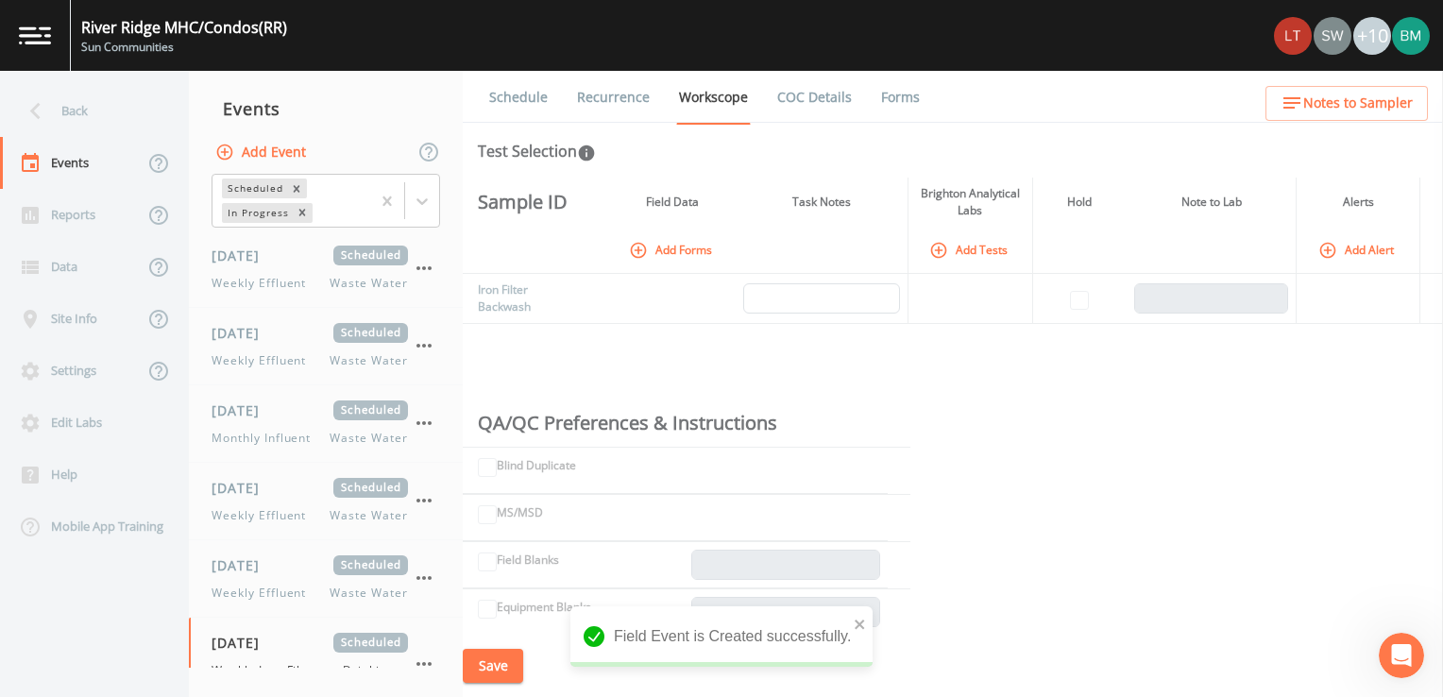
click at [977, 246] on button "Add Tests" at bounding box center [971, 249] width 90 height 31
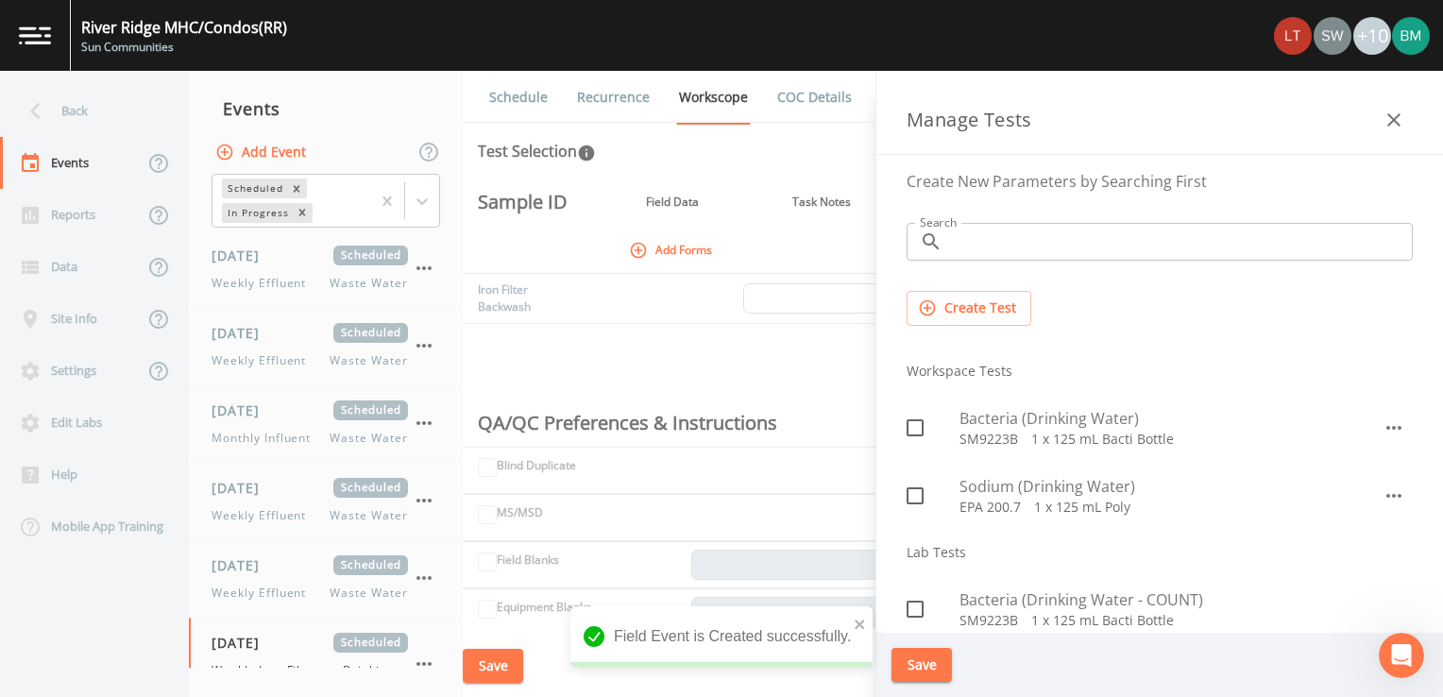
click at [1022, 251] on input "Search" at bounding box center [1181, 242] width 463 height 38
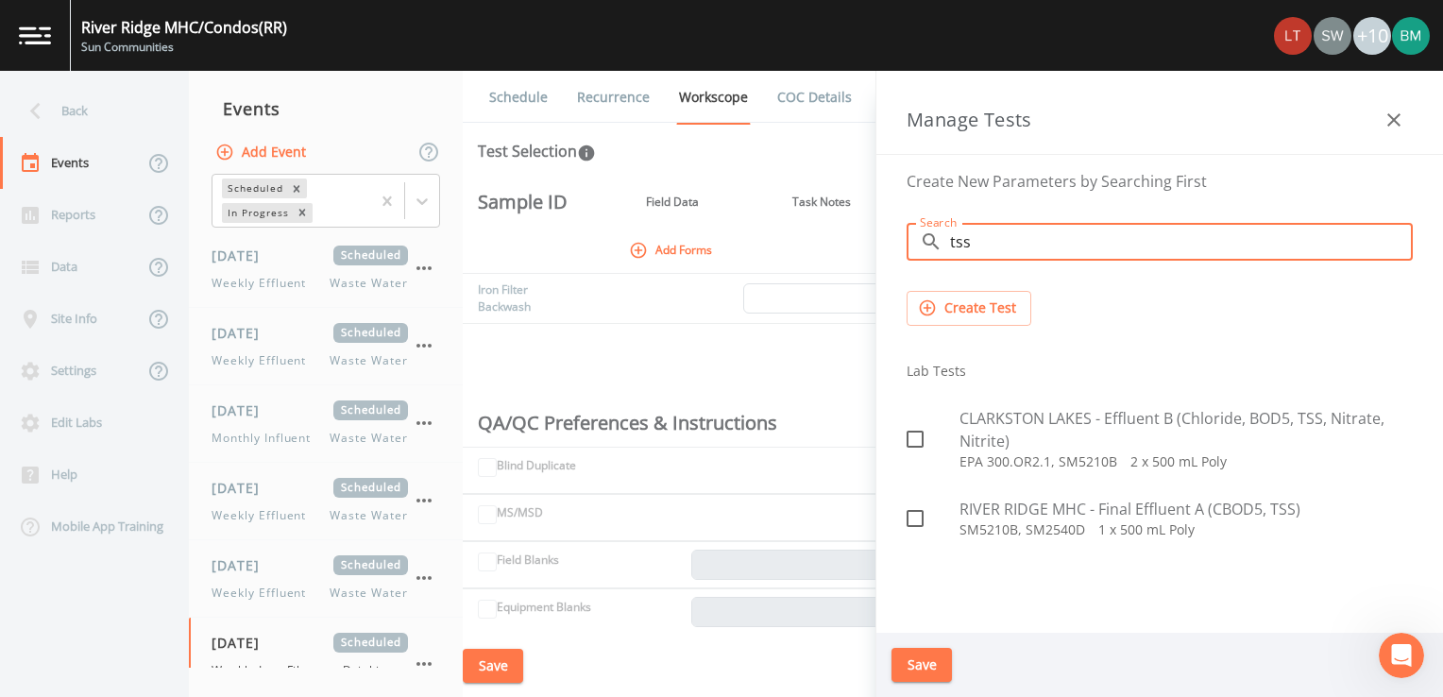
type input "tss"
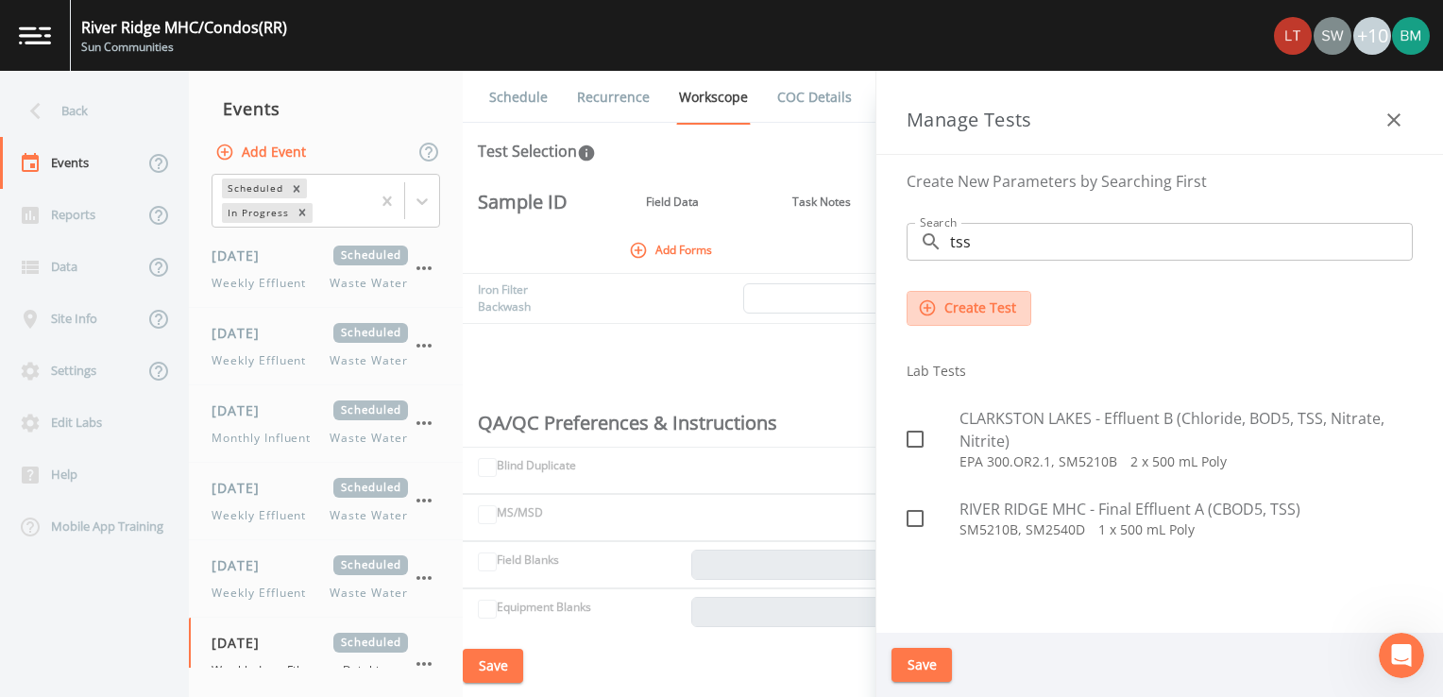
click at [999, 312] on button "Create Test" at bounding box center [969, 308] width 125 height 35
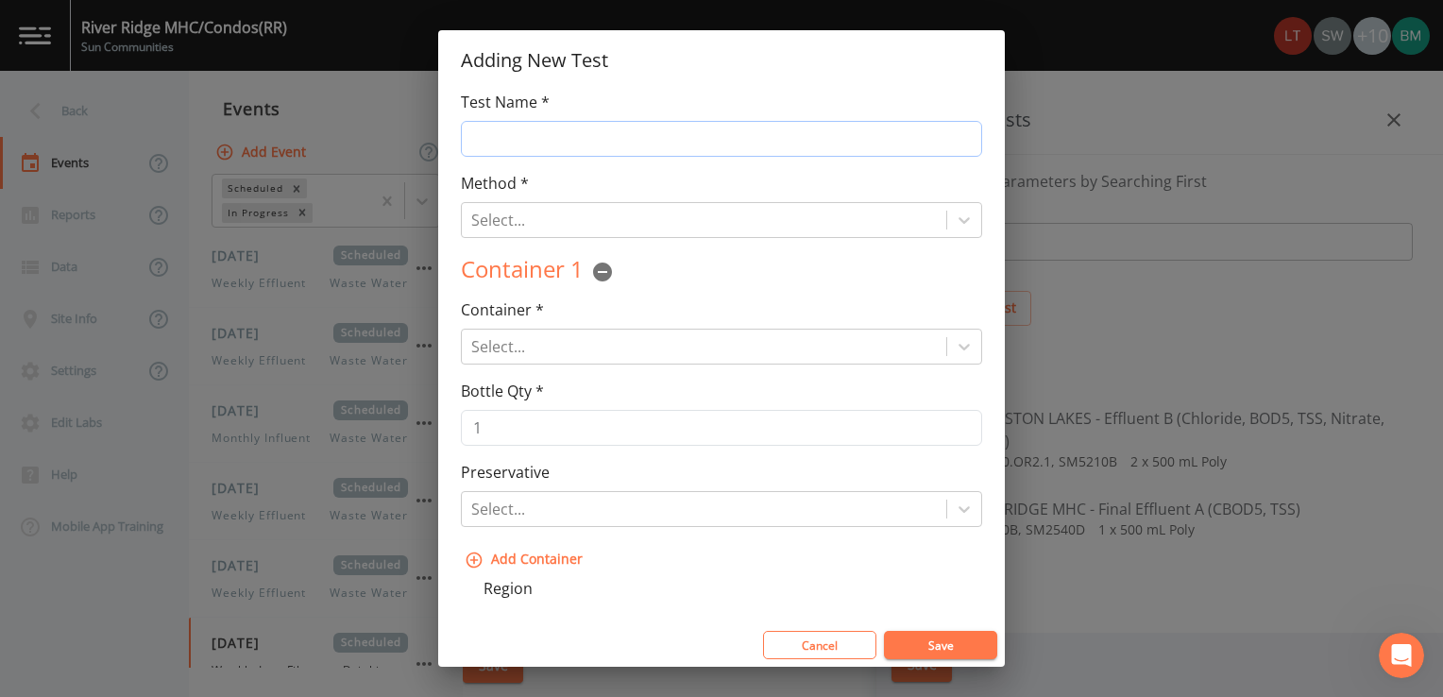
click at [543, 140] on input "Test Name *" at bounding box center [721, 139] width 521 height 36
type input "Iron Filter Backwash"
click at [550, 331] on div "Select..." at bounding box center [704, 347] width 485 height 34
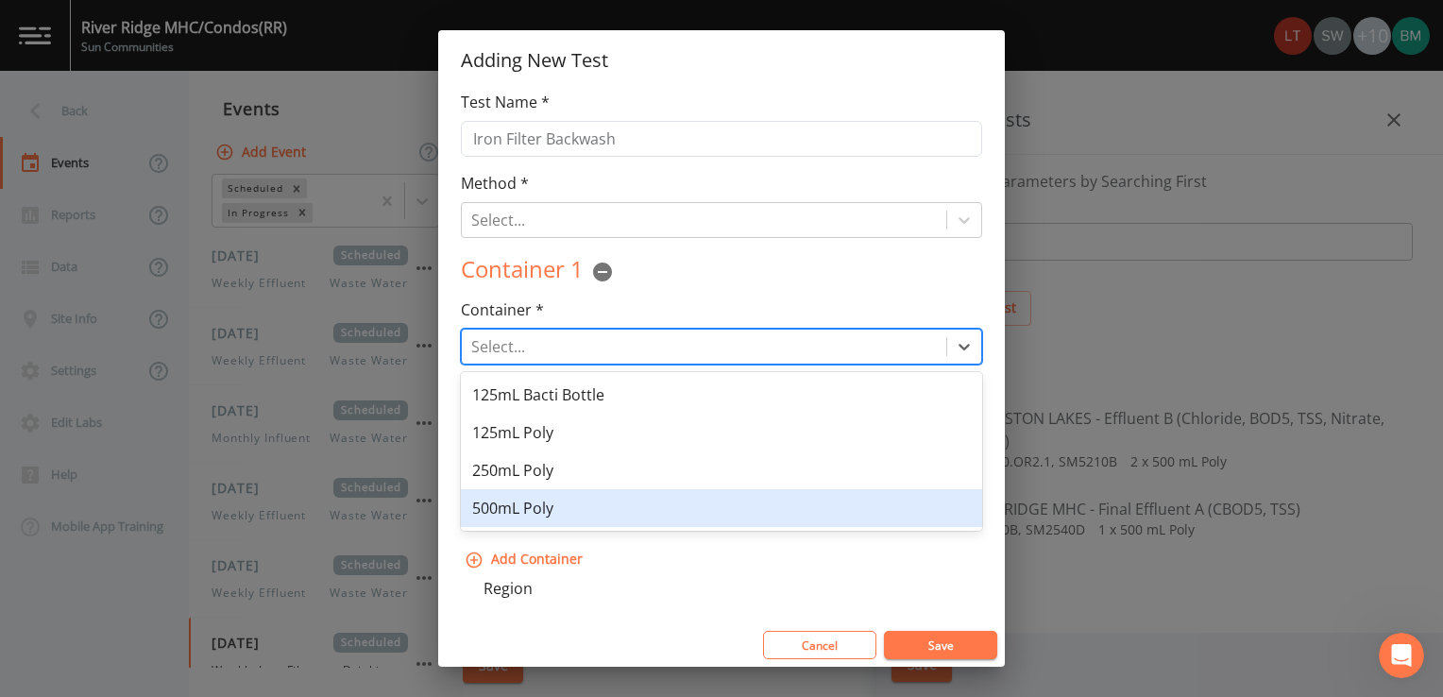
click at [541, 504] on div "500mL Poly" at bounding box center [721, 508] width 521 height 38
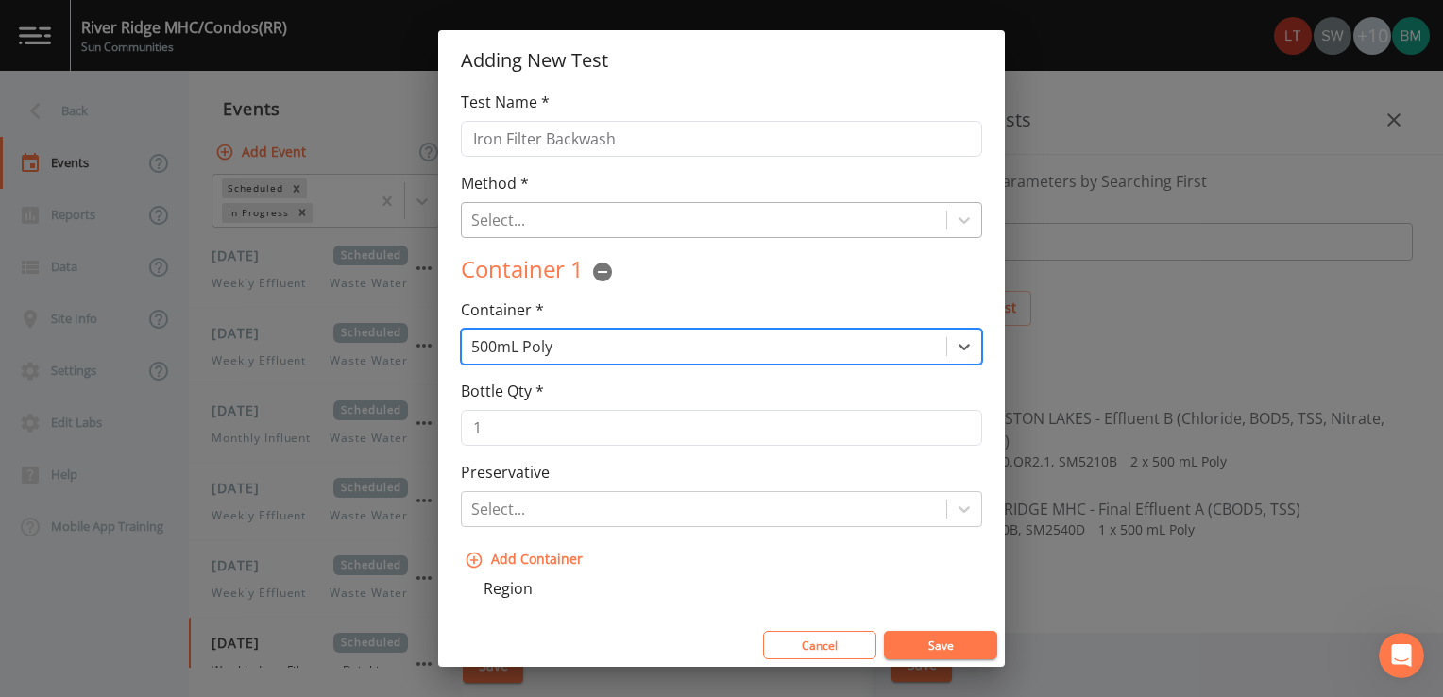
click at [605, 230] on div at bounding box center [704, 220] width 466 height 26
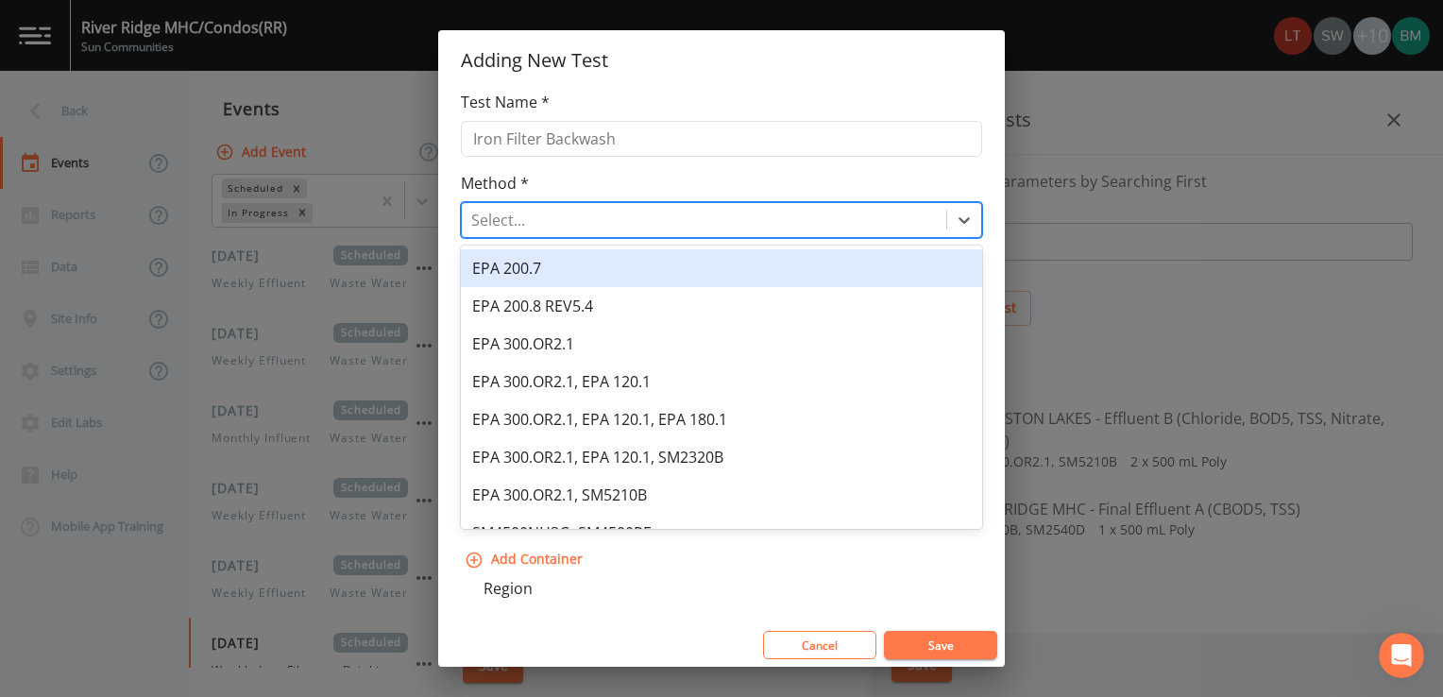
click at [631, 183] on div "Method * 11 results available. Use Up and Down to choose options, press Enter t…" at bounding box center [721, 205] width 521 height 66
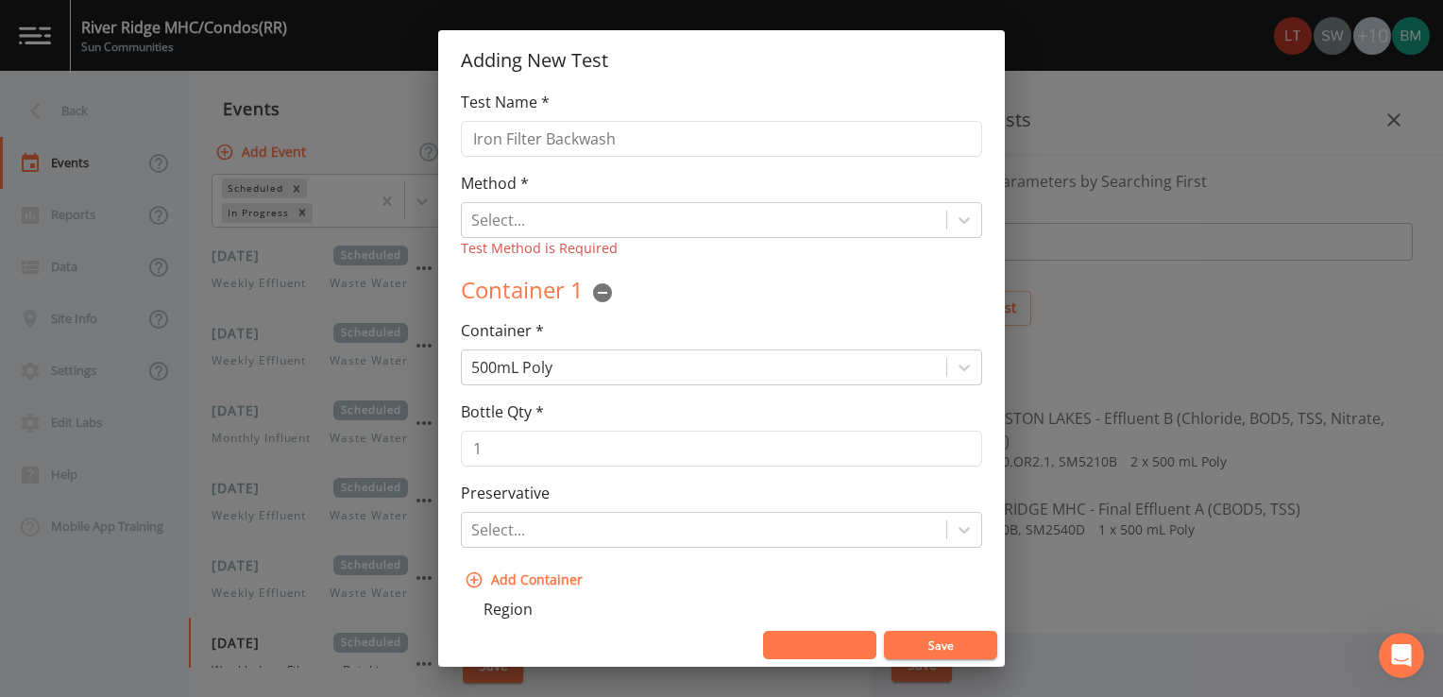
click at [805, 640] on button "Cancel" at bounding box center [819, 645] width 113 height 28
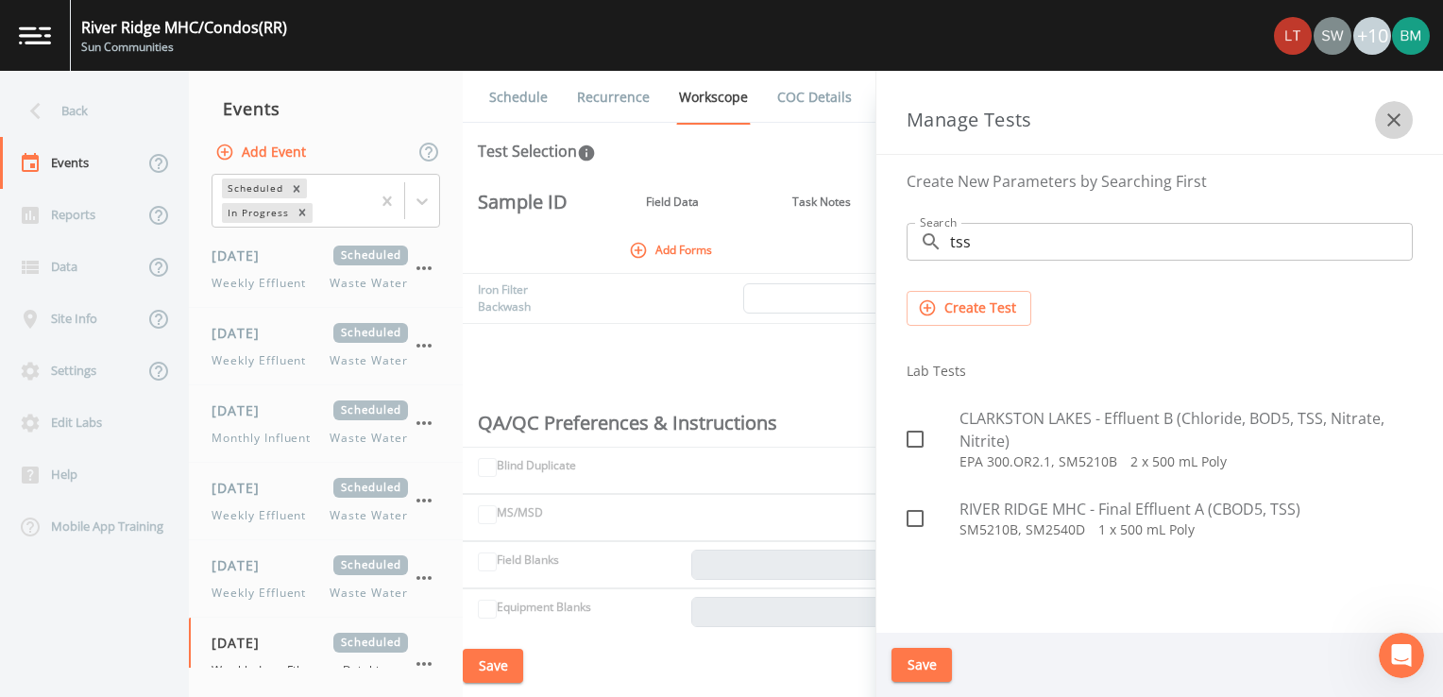
click at [1390, 130] on icon "button" at bounding box center [1394, 120] width 23 height 23
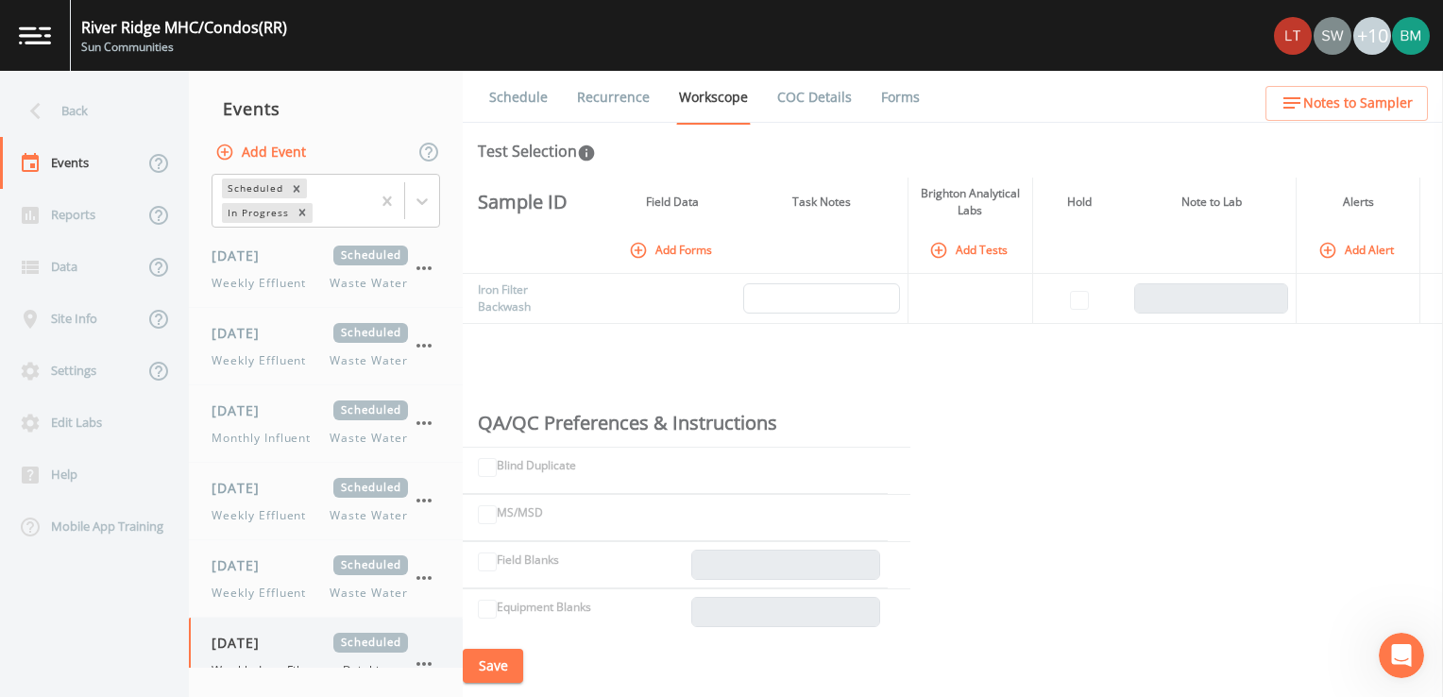
click at [423, 656] on icon "button" at bounding box center [424, 664] width 23 height 23
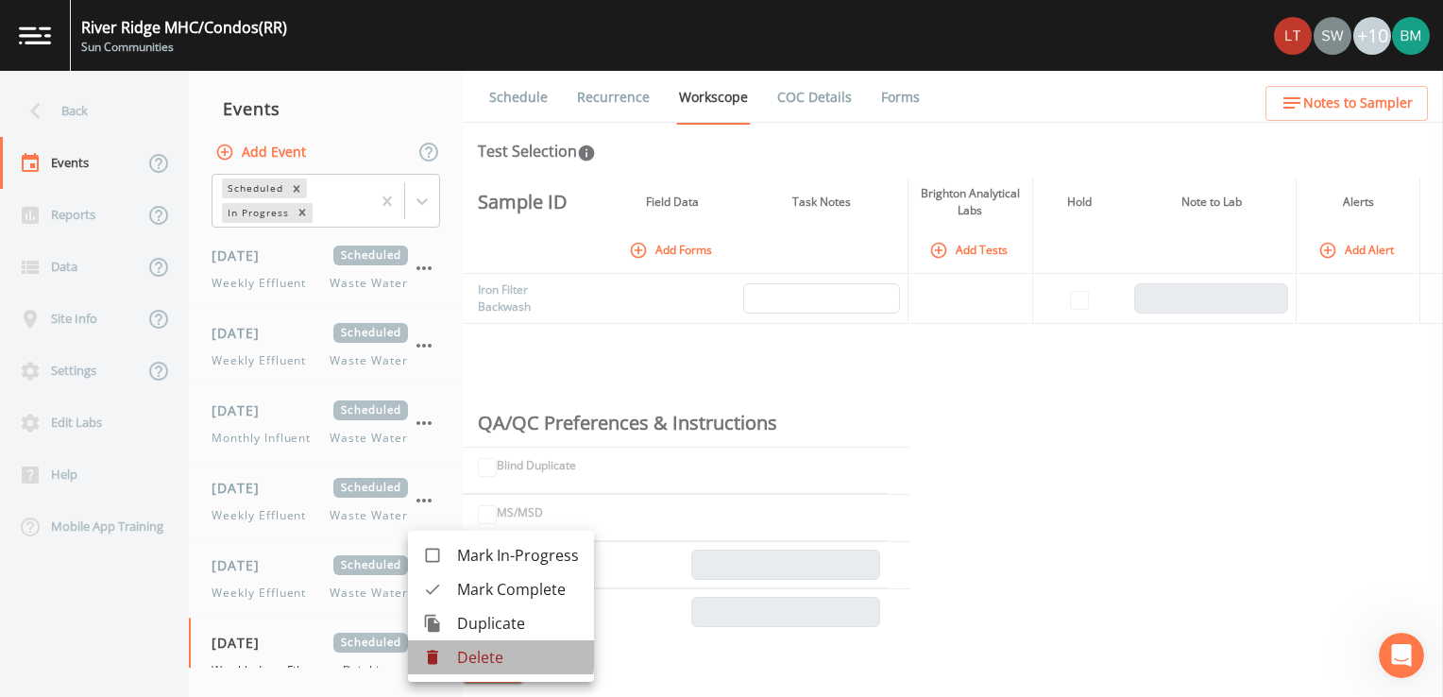
click at [475, 654] on p "Delete" at bounding box center [518, 657] width 122 height 23
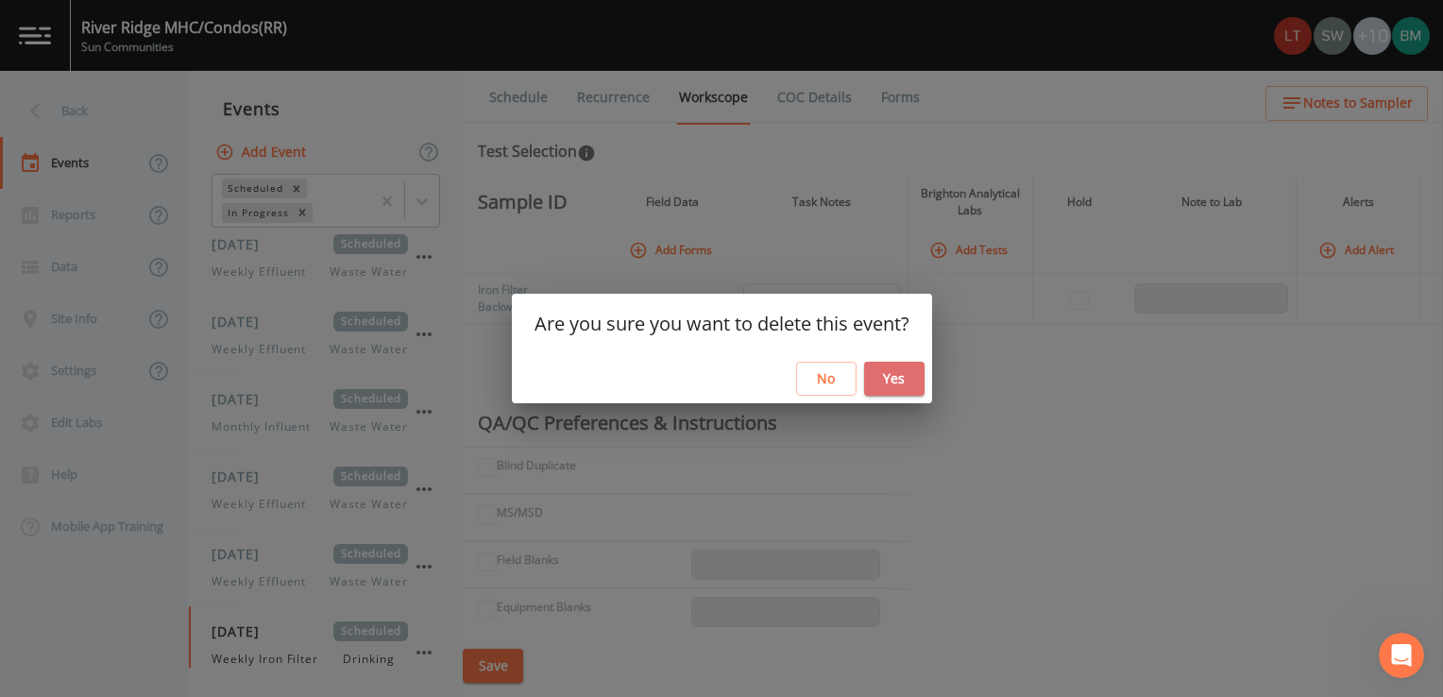
click at [917, 383] on button "Yes" at bounding box center [894, 379] width 60 height 35
select select "b6a3c313-748b-4795-a028-792ad310bd60"
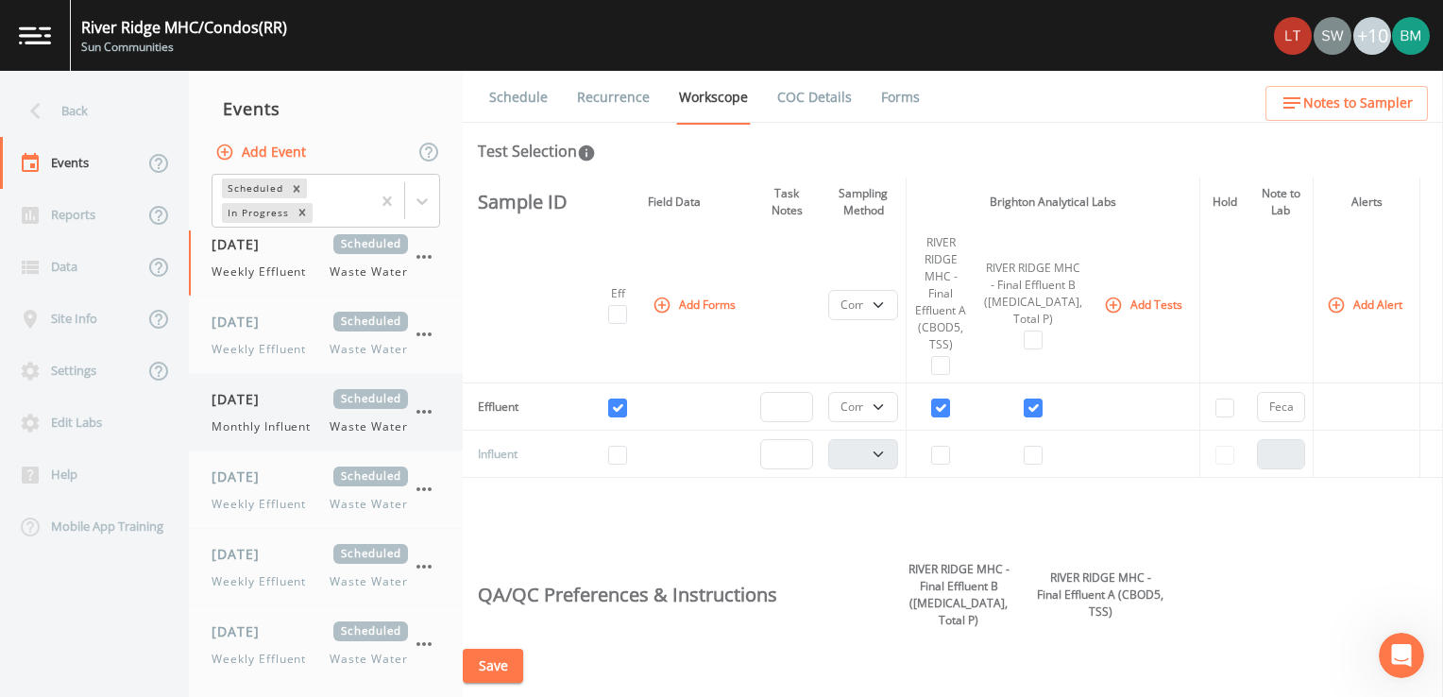
click at [285, 432] on span "Monthly Influent" at bounding box center [267, 426] width 111 height 17
